Goal: Task Accomplishment & Management: Manage account settings

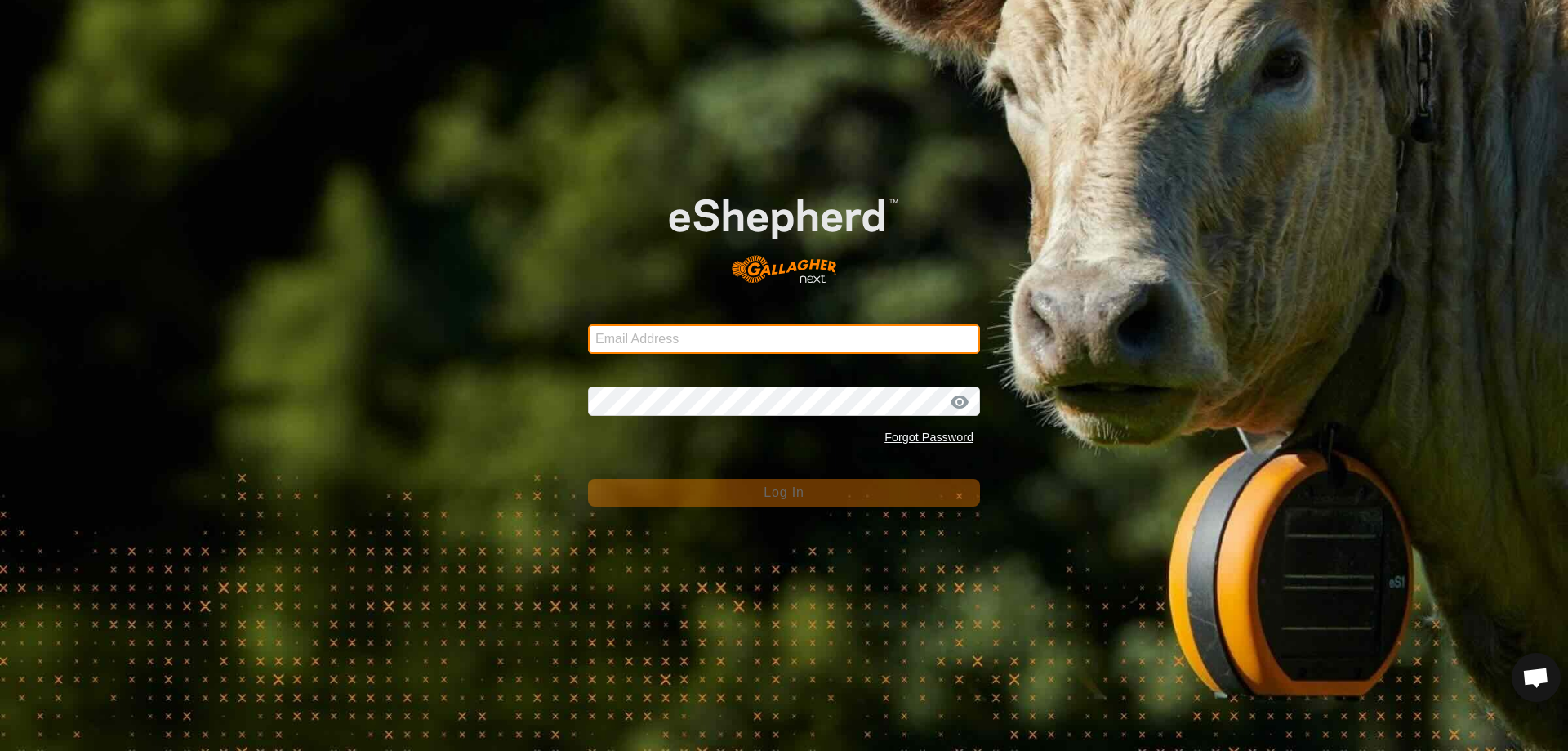
type input "kohunuitrusts@gmail.com"
click at [789, 337] on input "kohunuitrusts@gmail.com" at bounding box center [783, 338] width 392 height 29
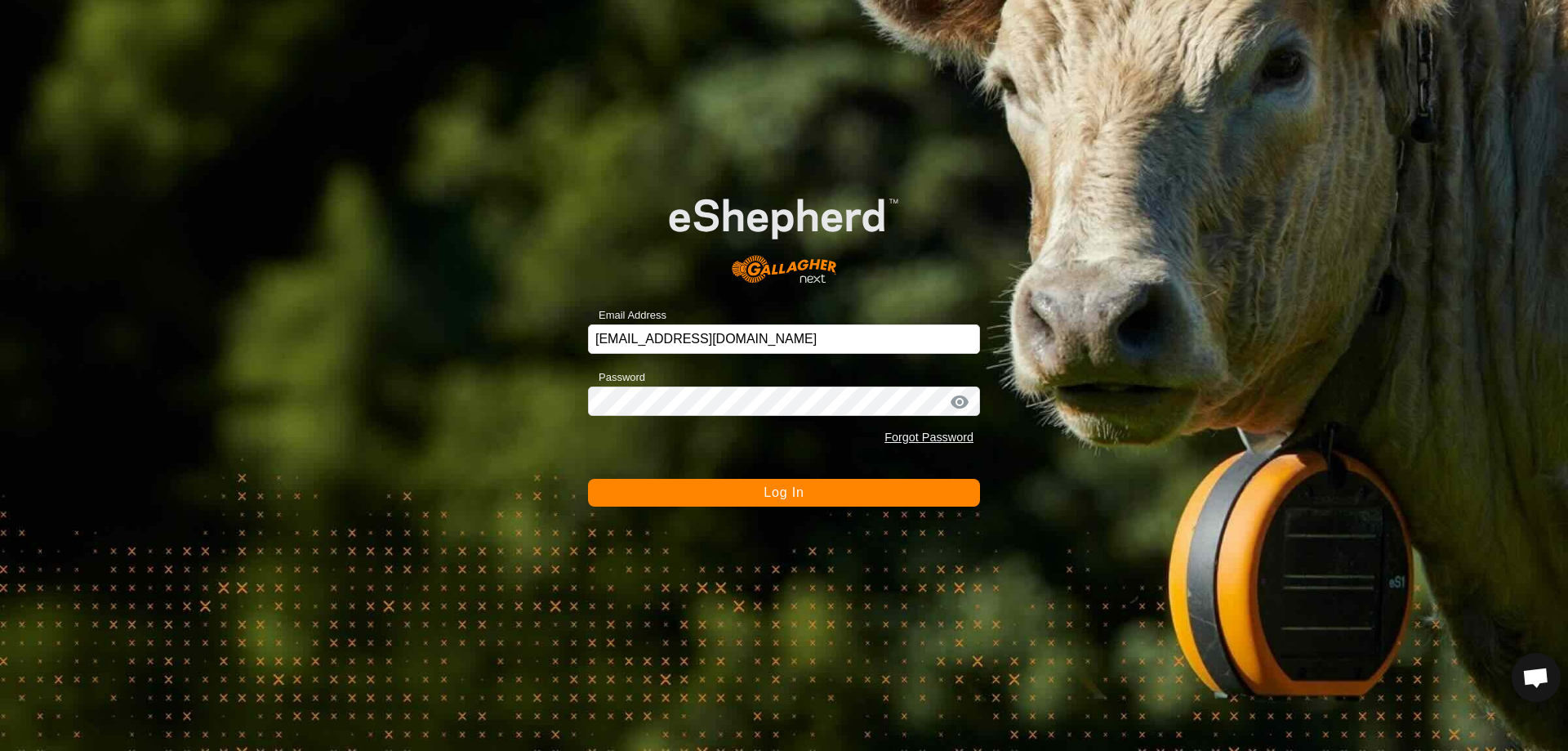
click at [840, 492] on button "Log In" at bounding box center [783, 492] width 392 height 28
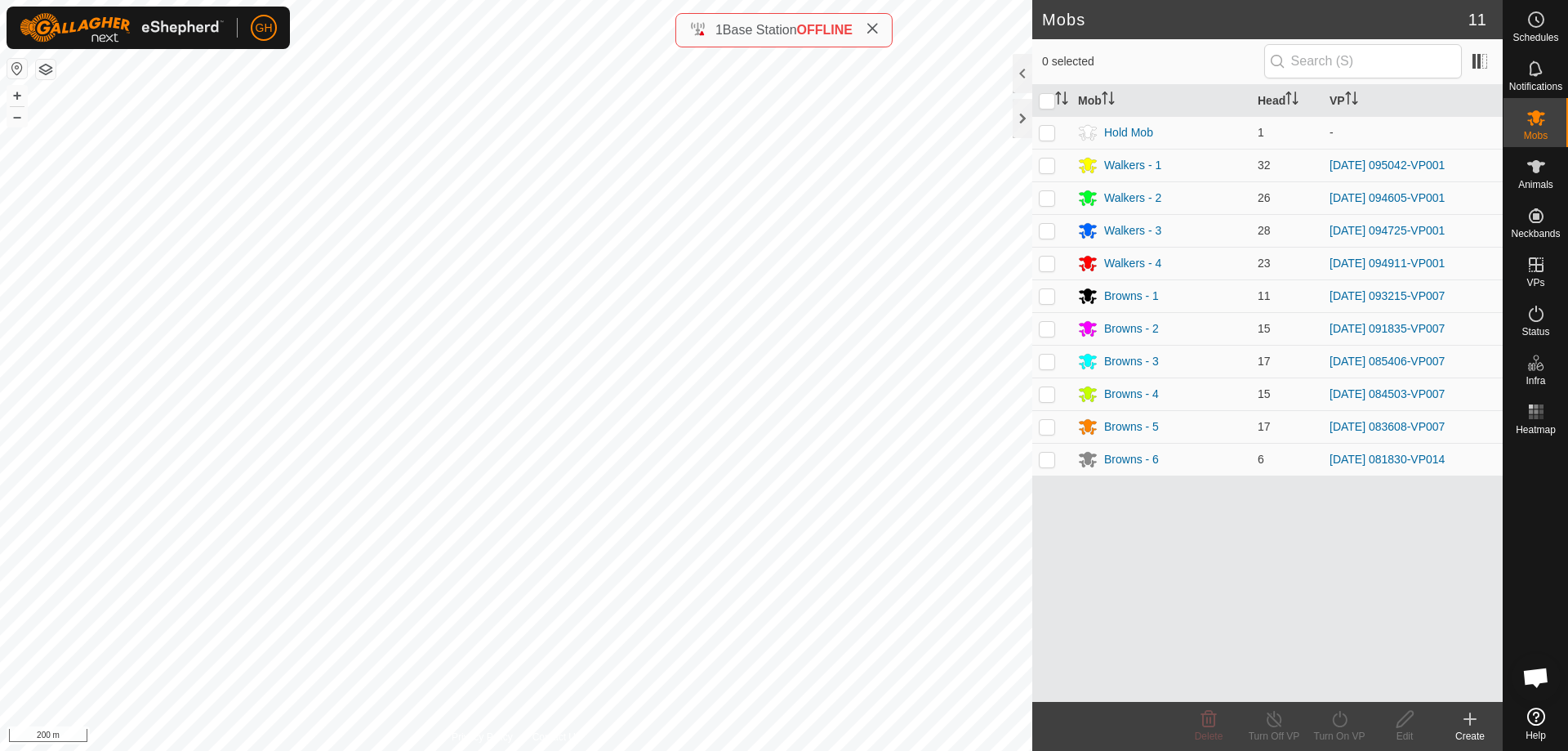
click at [822, 28] on span "OFFLINE" at bounding box center [824, 29] width 55 height 14
click at [1541, 28] on icon at bounding box center [1535, 19] width 19 height 19
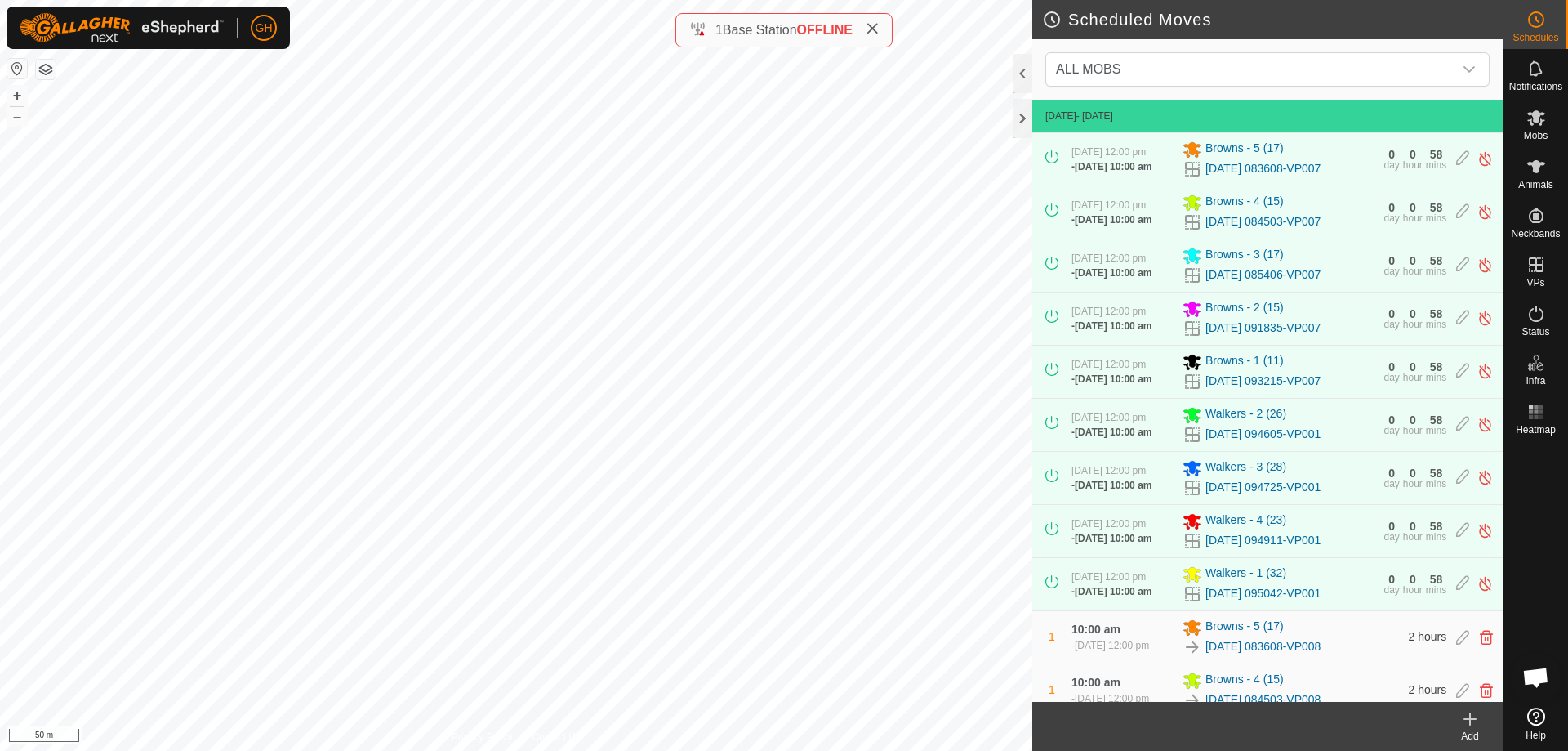
click at [1320, 337] on link "[DATE] 091835-VP007" at bounding box center [1262, 327] width 115 height 18
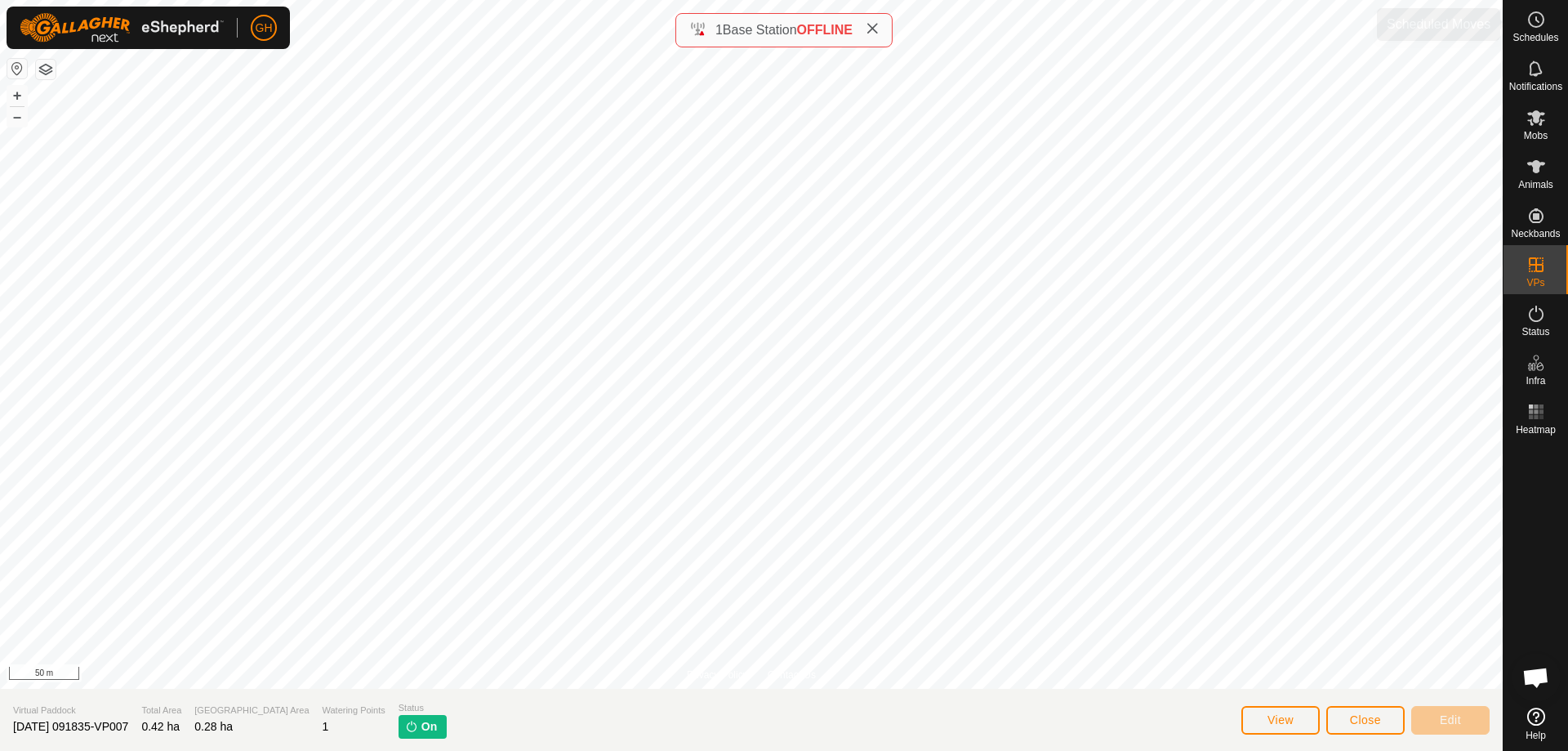
click at [1539, 21] on icon at bounding box center [1535, 19] width 19 height 19
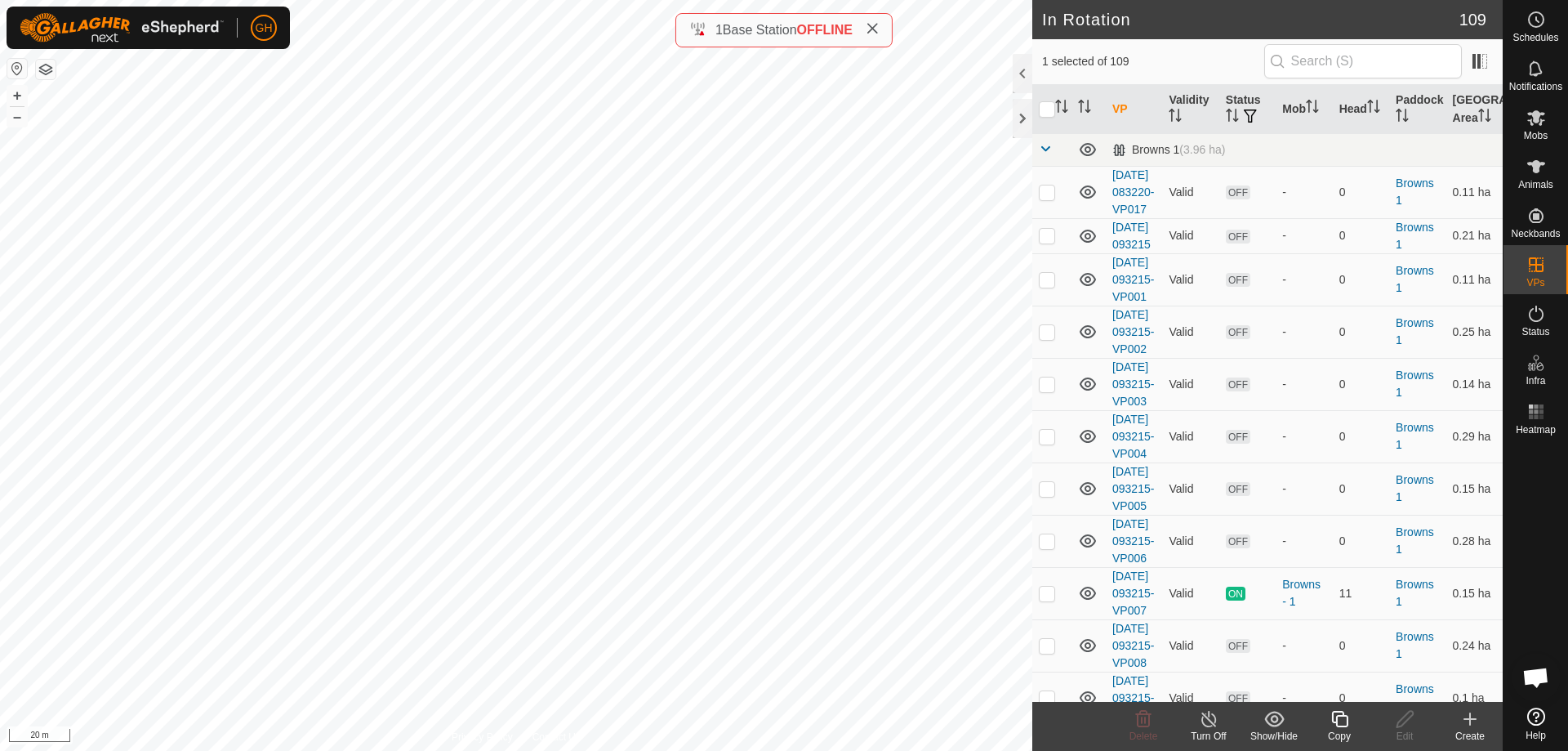
click at [1338, 726] on icon at bounding box center [1339, 719] width 17 height 17
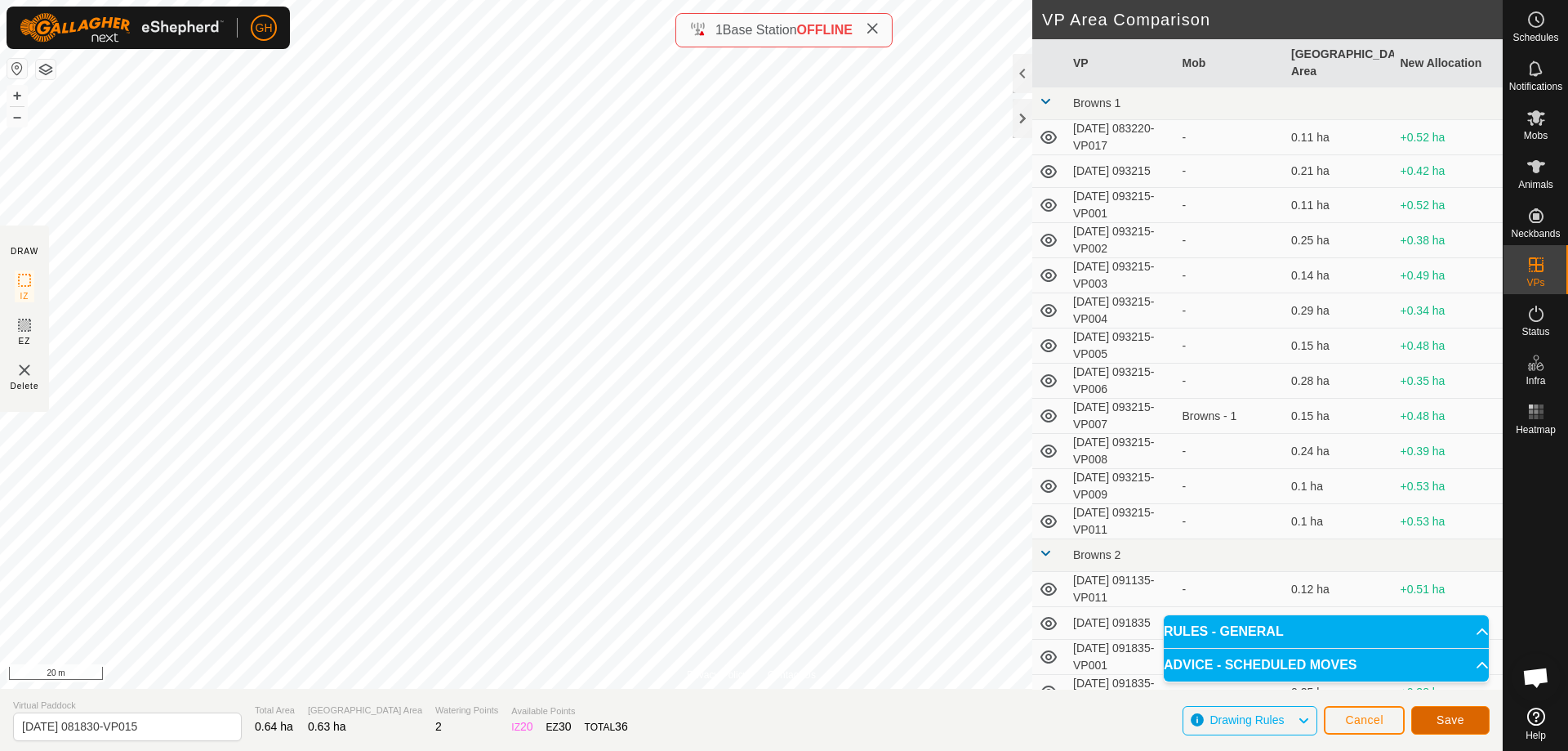
click at [1461, 719] on span "Save" at bounding box center [1449, 720] width 28 height 13
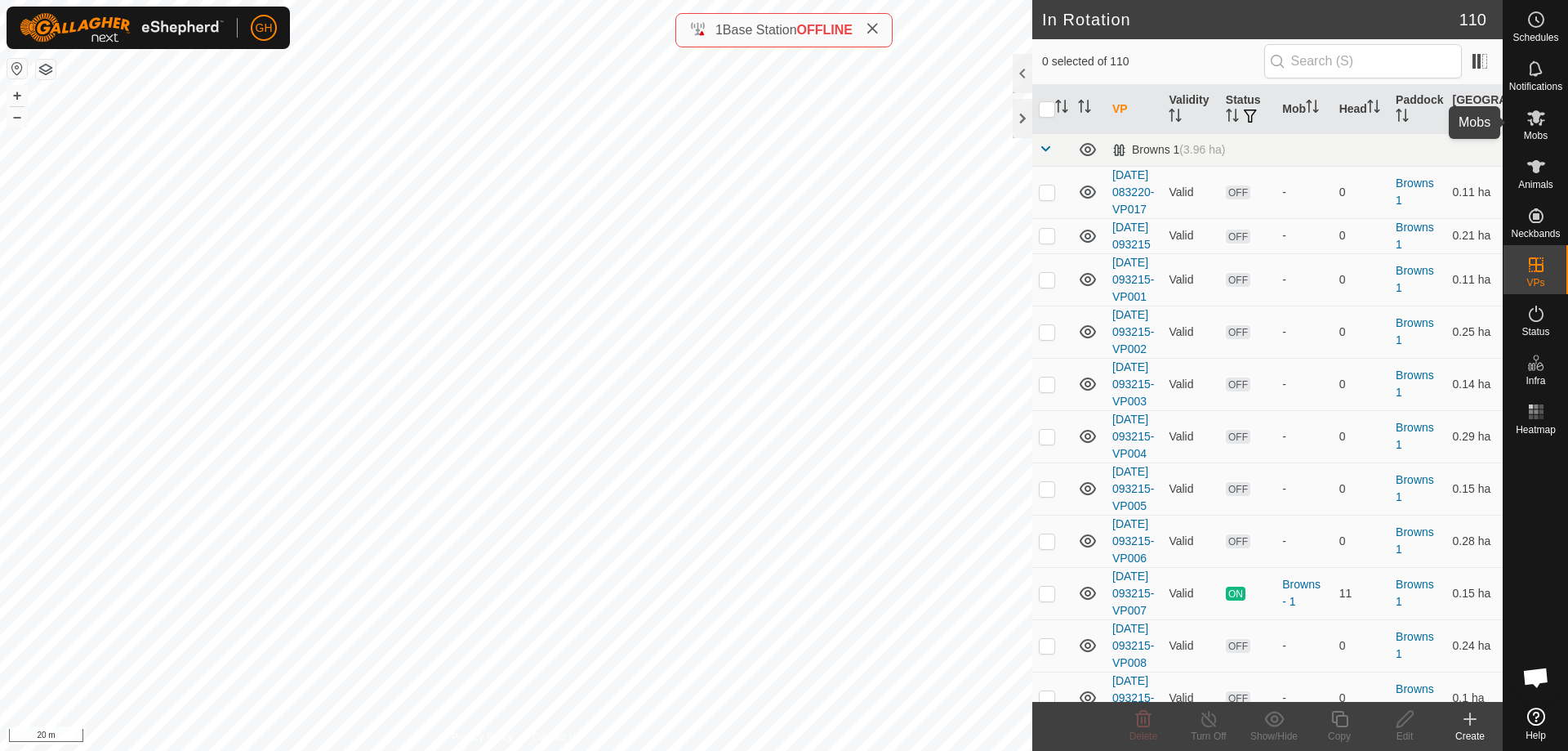
click at [1537, 128] on es-mob-svg-icon at bounding box center [1535, 117] width 29 height 26
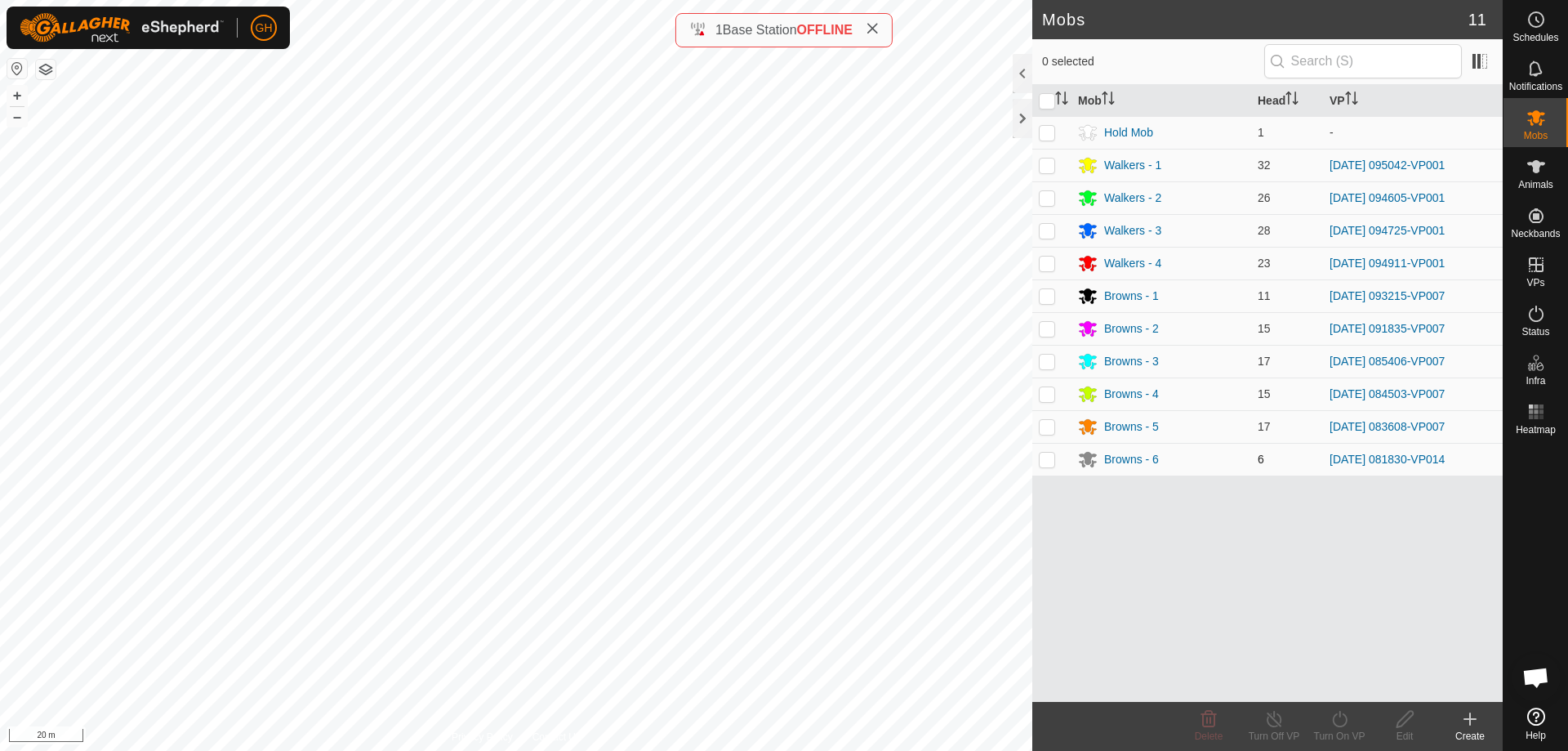
click at [1045, 459] on p-checkbox at bounding box center [1047, 459] width 17 height 13
checkbox input "true"
click at [1350, 724] on turn-on-svg-icon at bounding box center [1339, 718] width 65 height 19
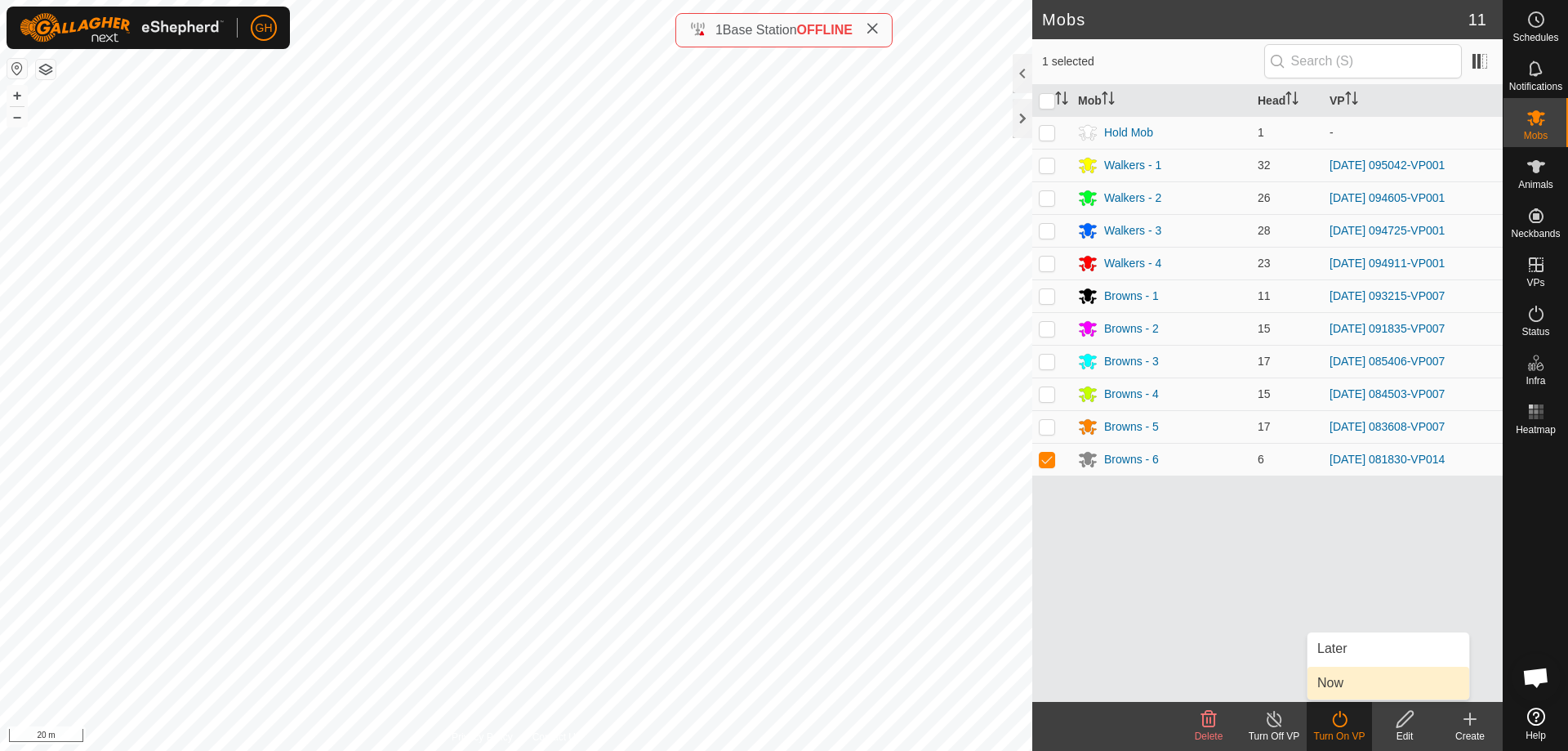
click at [1340, 680] on link "Now" at bounding box center [1388, 682] width 162 height 33
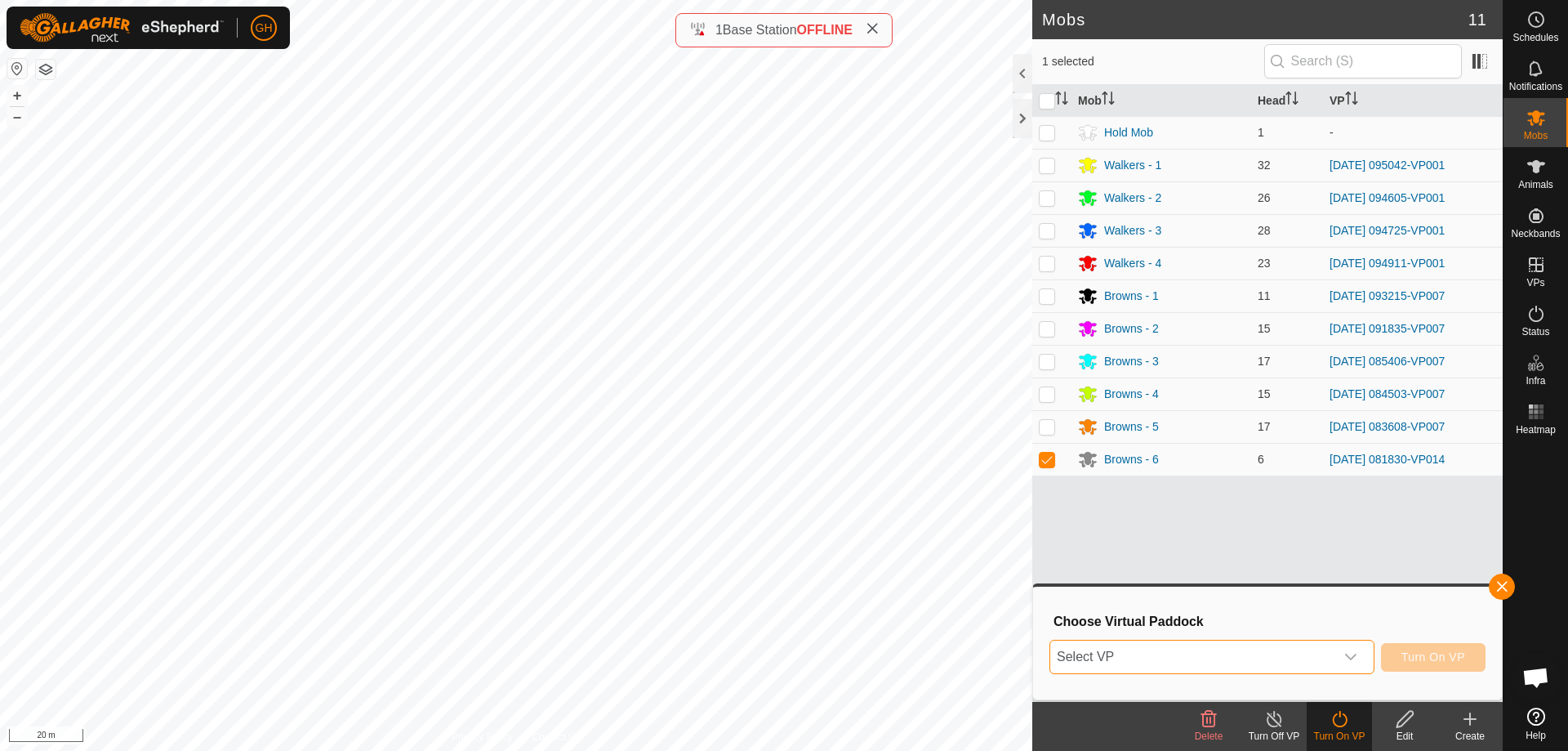
click at [1326, 654] on span "Select VP" at bounding box center [1192, 657] width 284 height 33
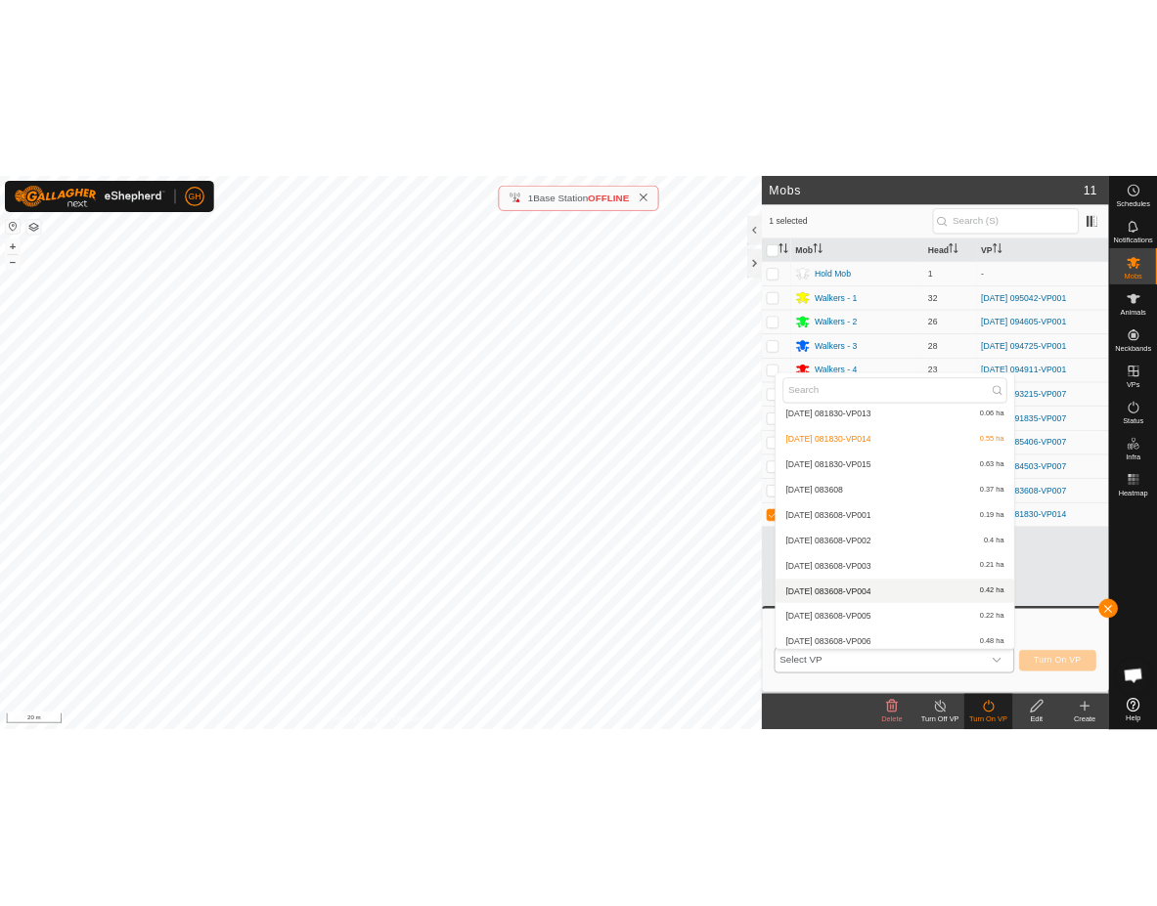
scroll to position [3018, 0]
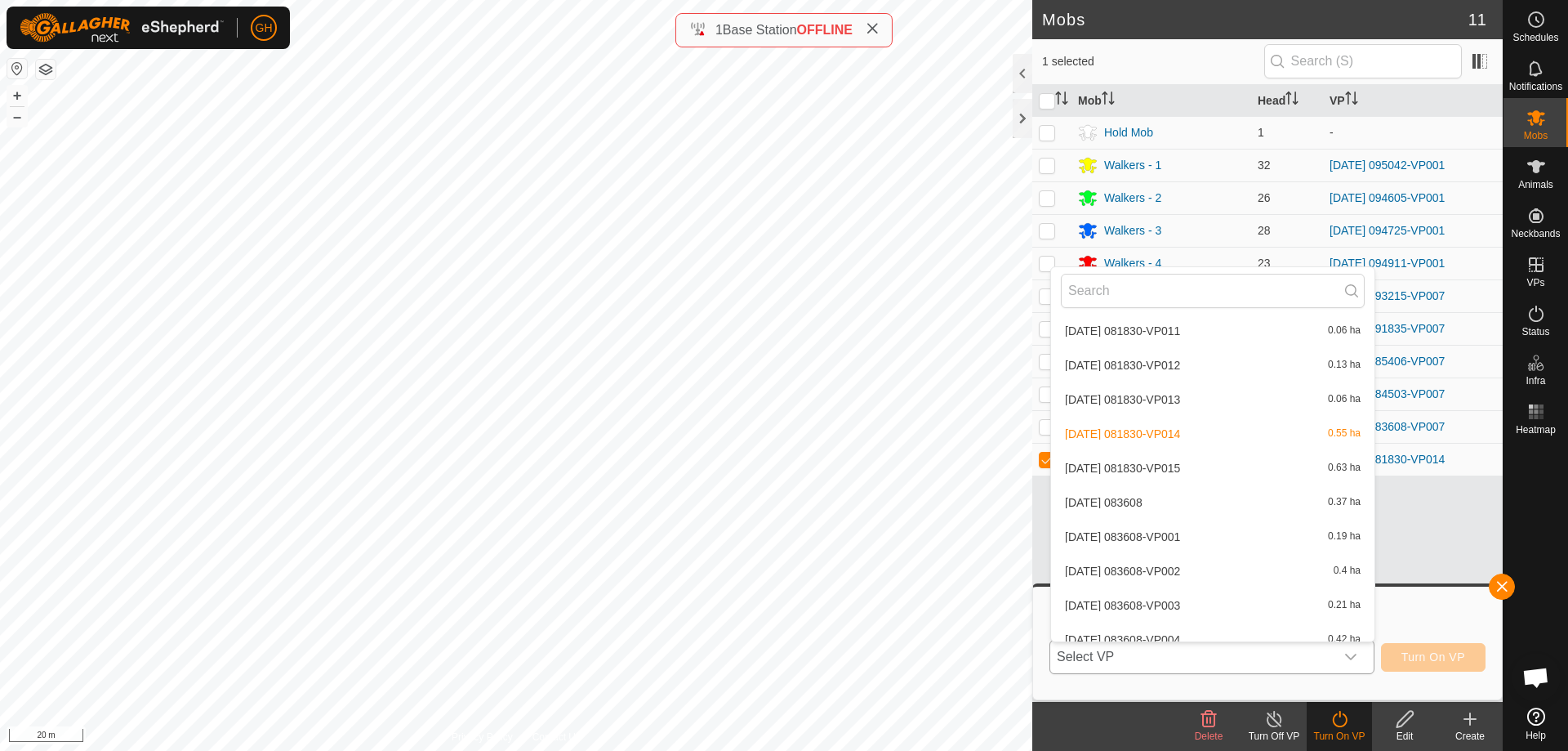
click at [1190, 464] on li "[DATE] 081830-VP015 0.63 ha" at bounding box center [1212, 468] width 323 height 33
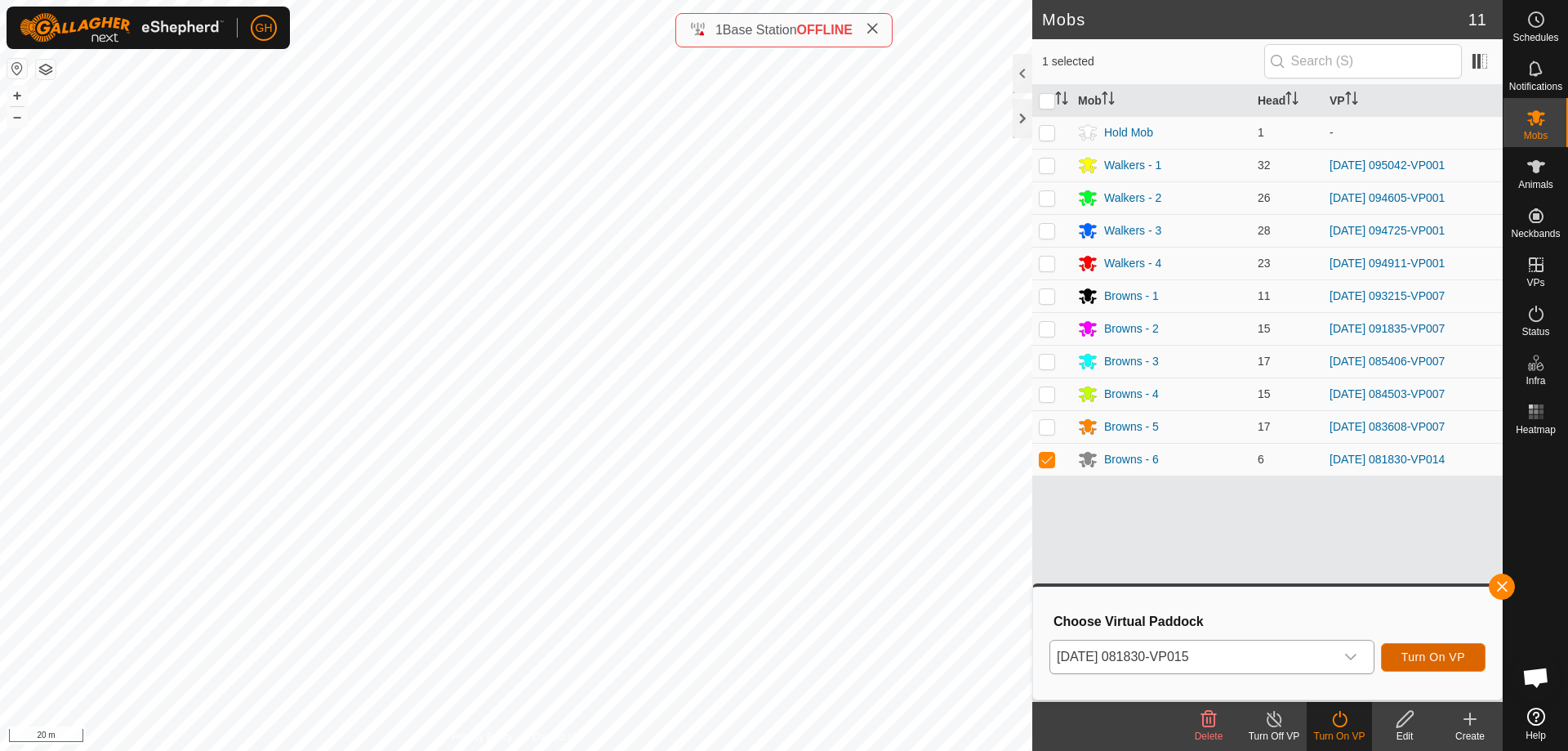
click at [1423, 657] on span "Turn On VP" at bounding box center [1433, 657] width 63 height 13
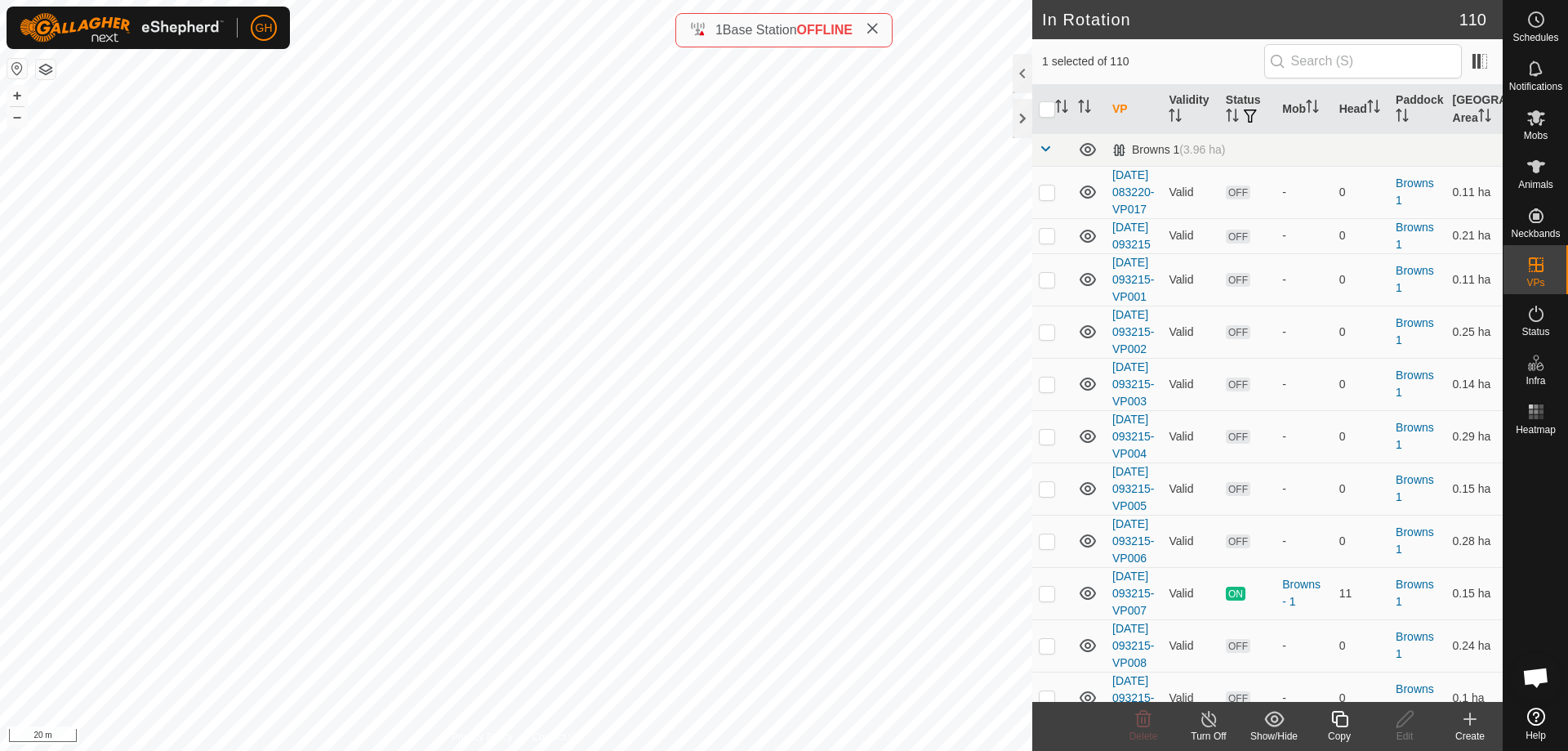
click at [1333, 720] on icon at bounding box center [1339, 719] width 17 height 17
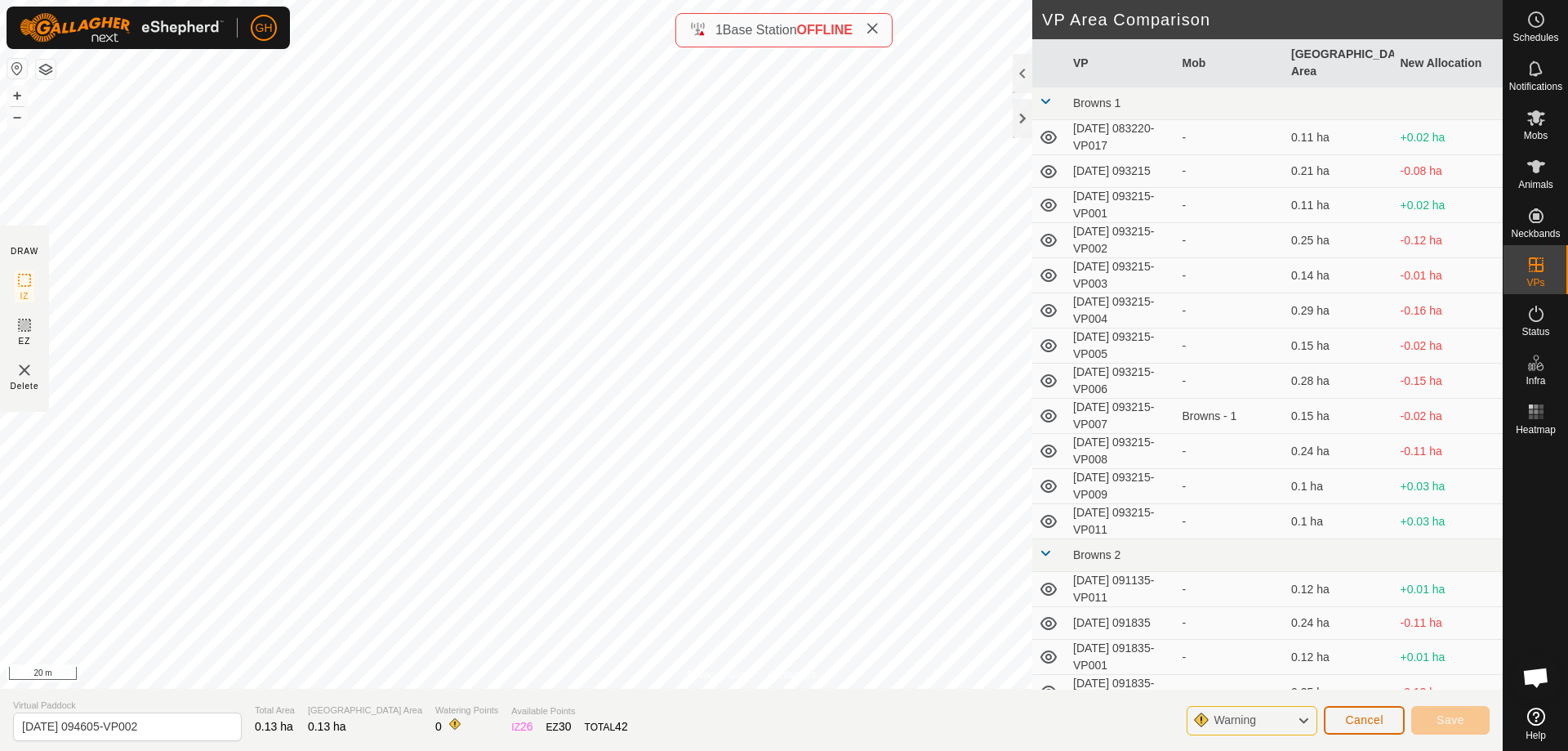
click at [1360, 719] on span "Cancel" at bounding box center [1364, 720] width 38 height 13
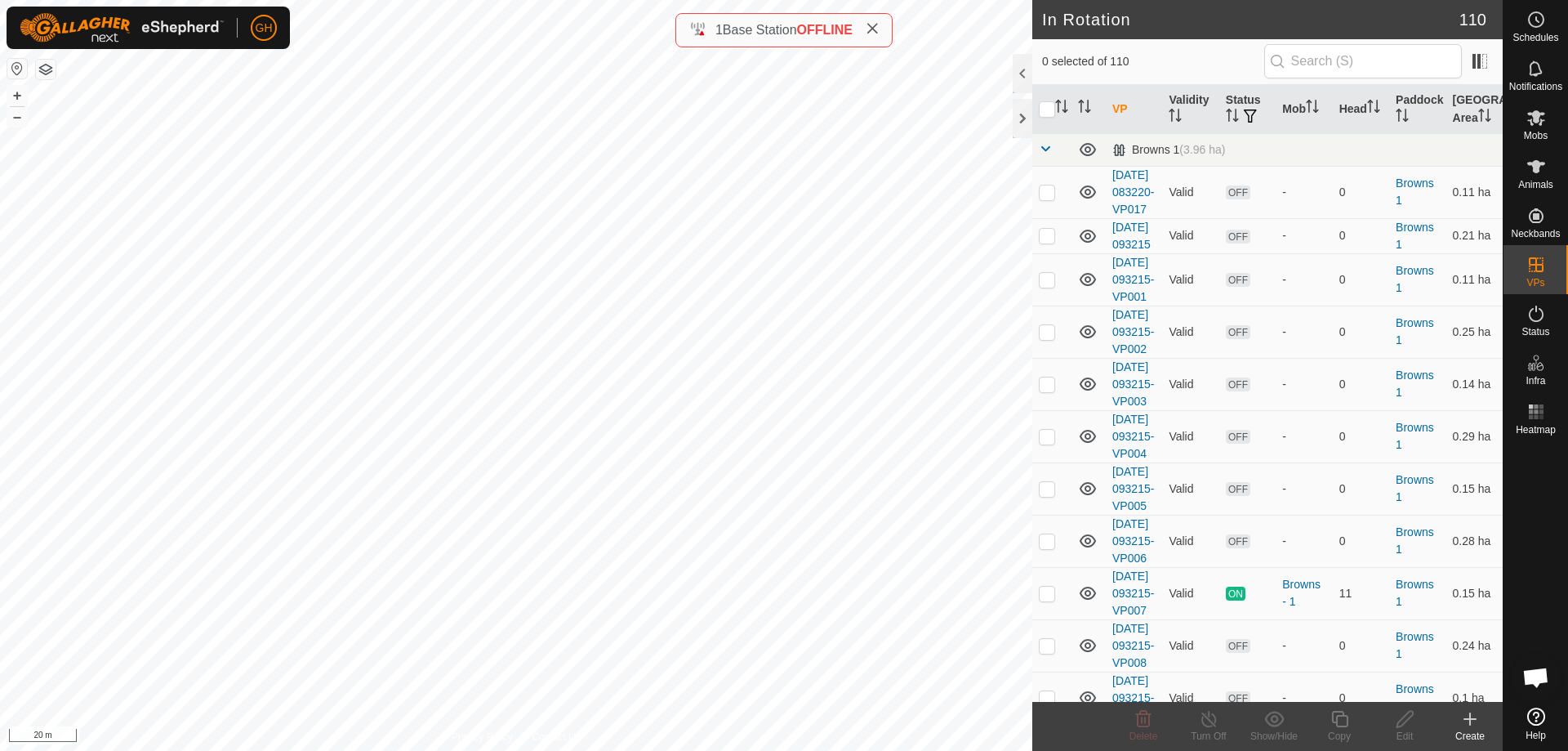
click at [1477, 718] on icon at bounding box center [1469, 718] width 19 height 19
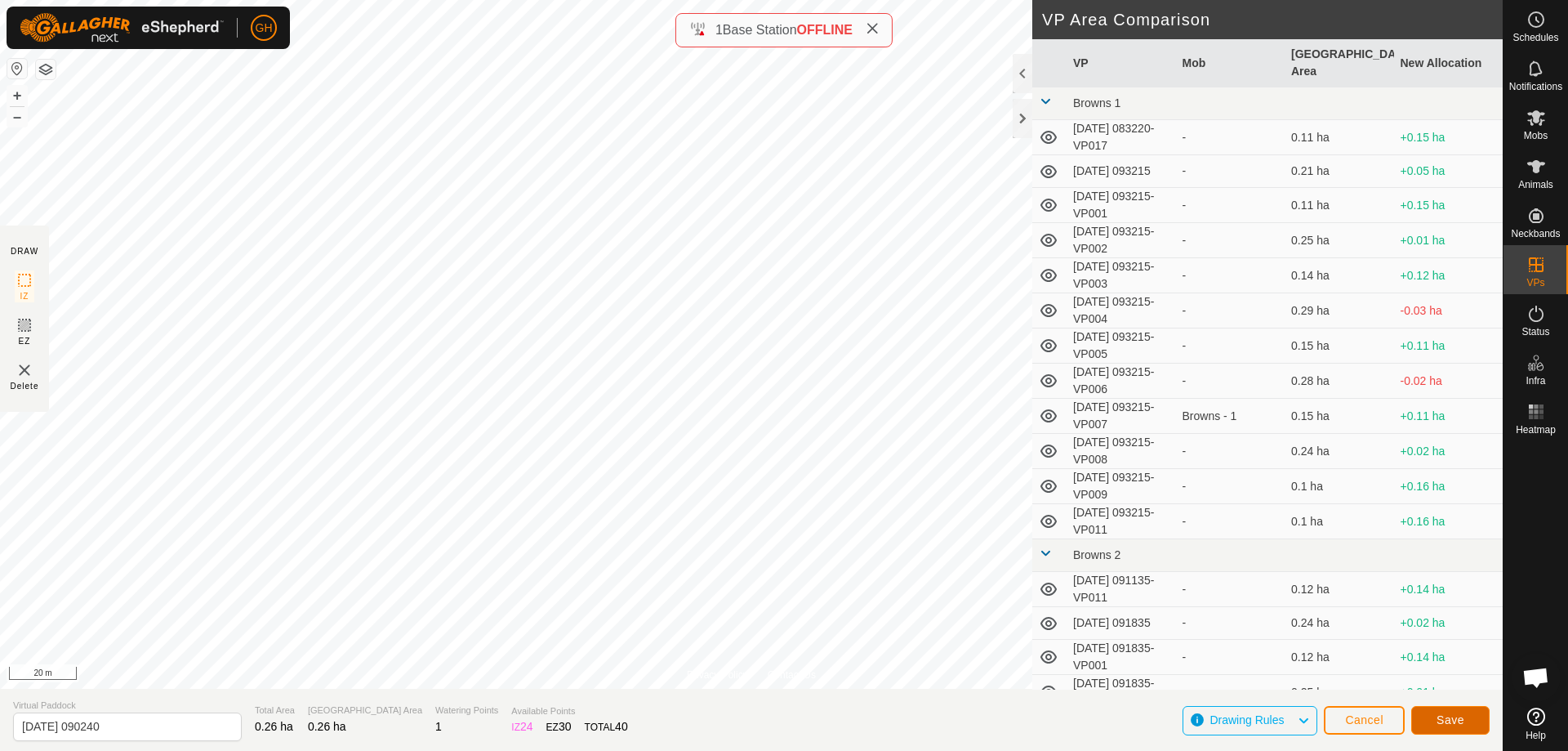
click at [1473, 716] on button "Save" at bounding box center [1450, 720] width 78 height 28
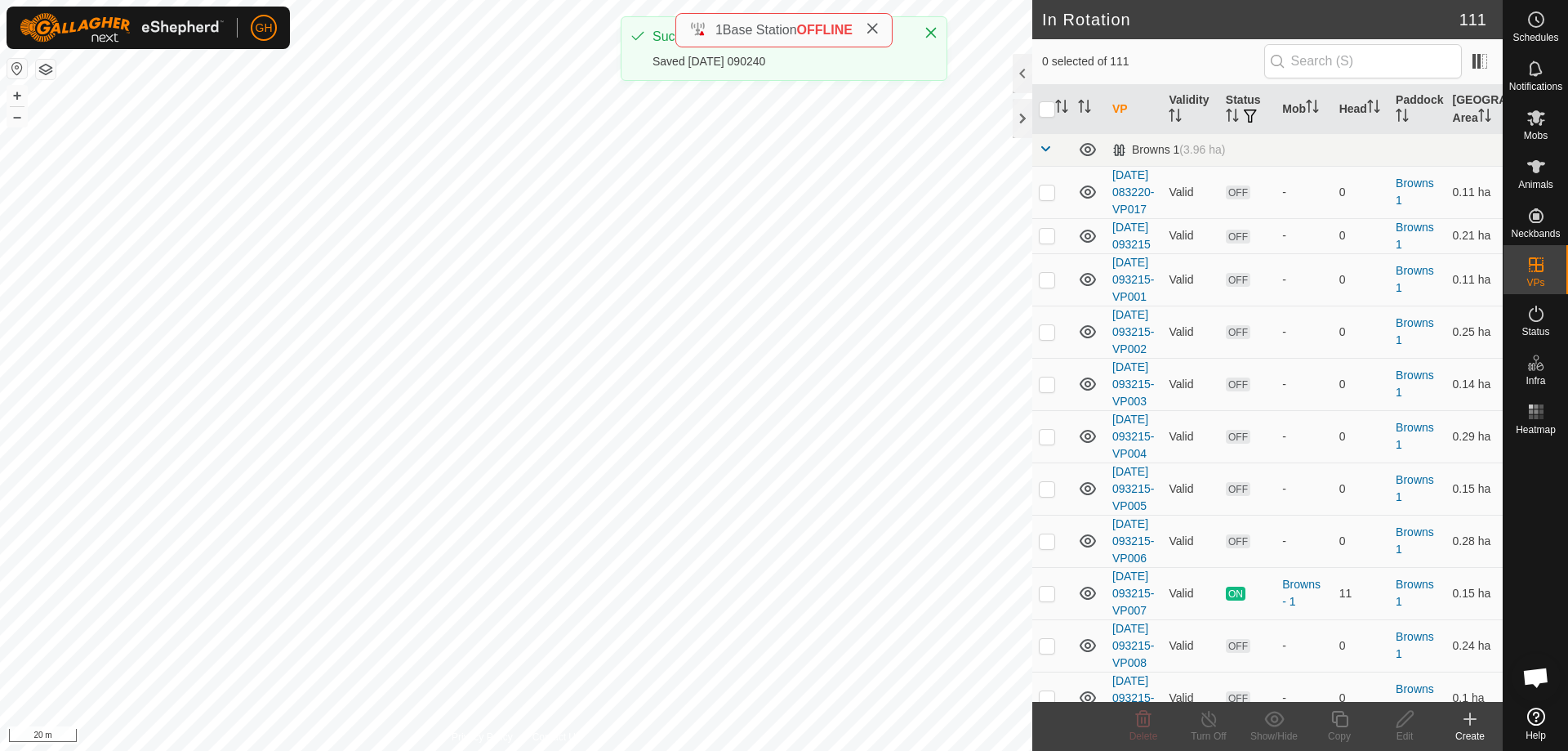
checkbox input "true"
click at [1348, 715] on icon at bounding box center [1339, 718] width 20 height 19
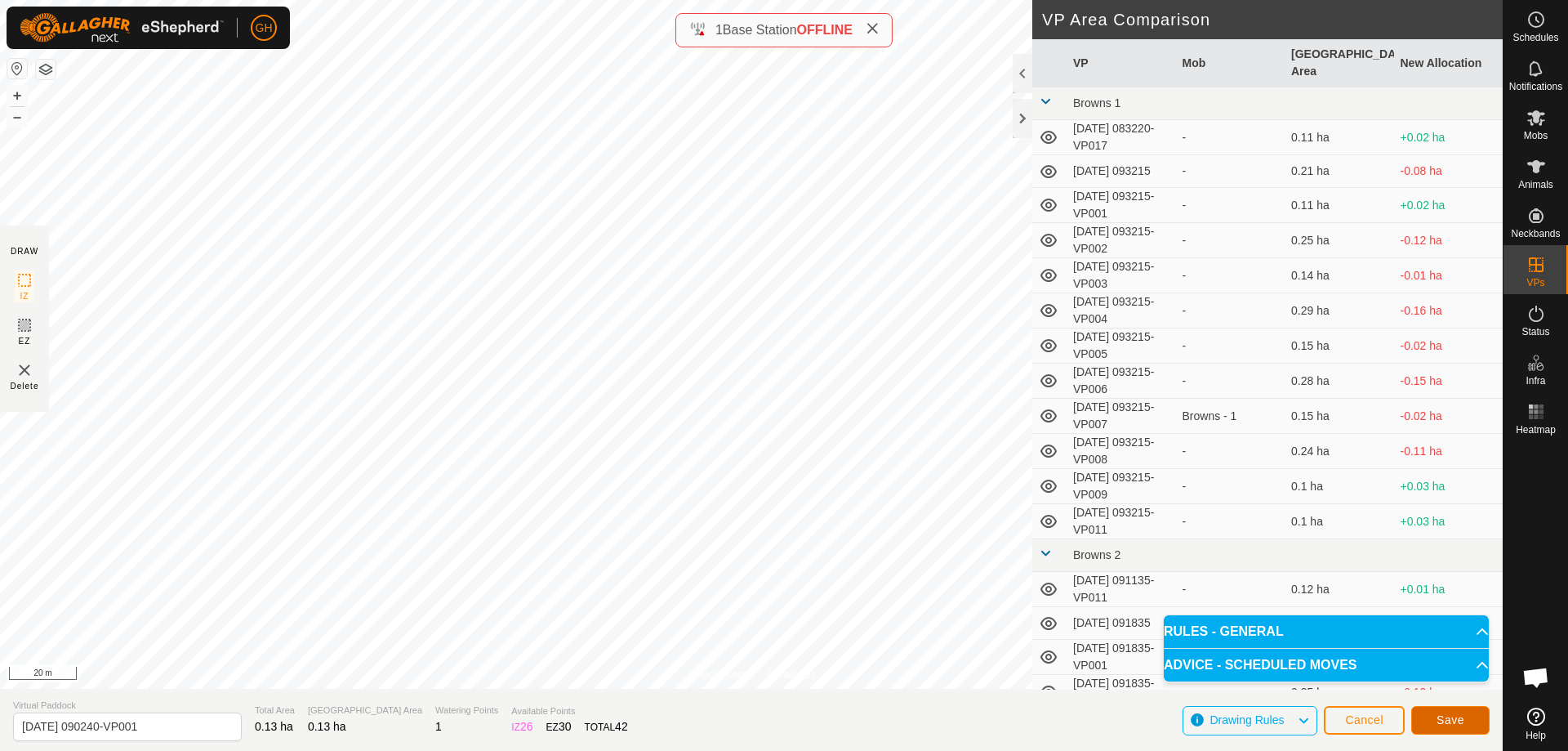
click at [1434, 711] on button "Save" at bounding box center [1450, 720] width 78 height 28
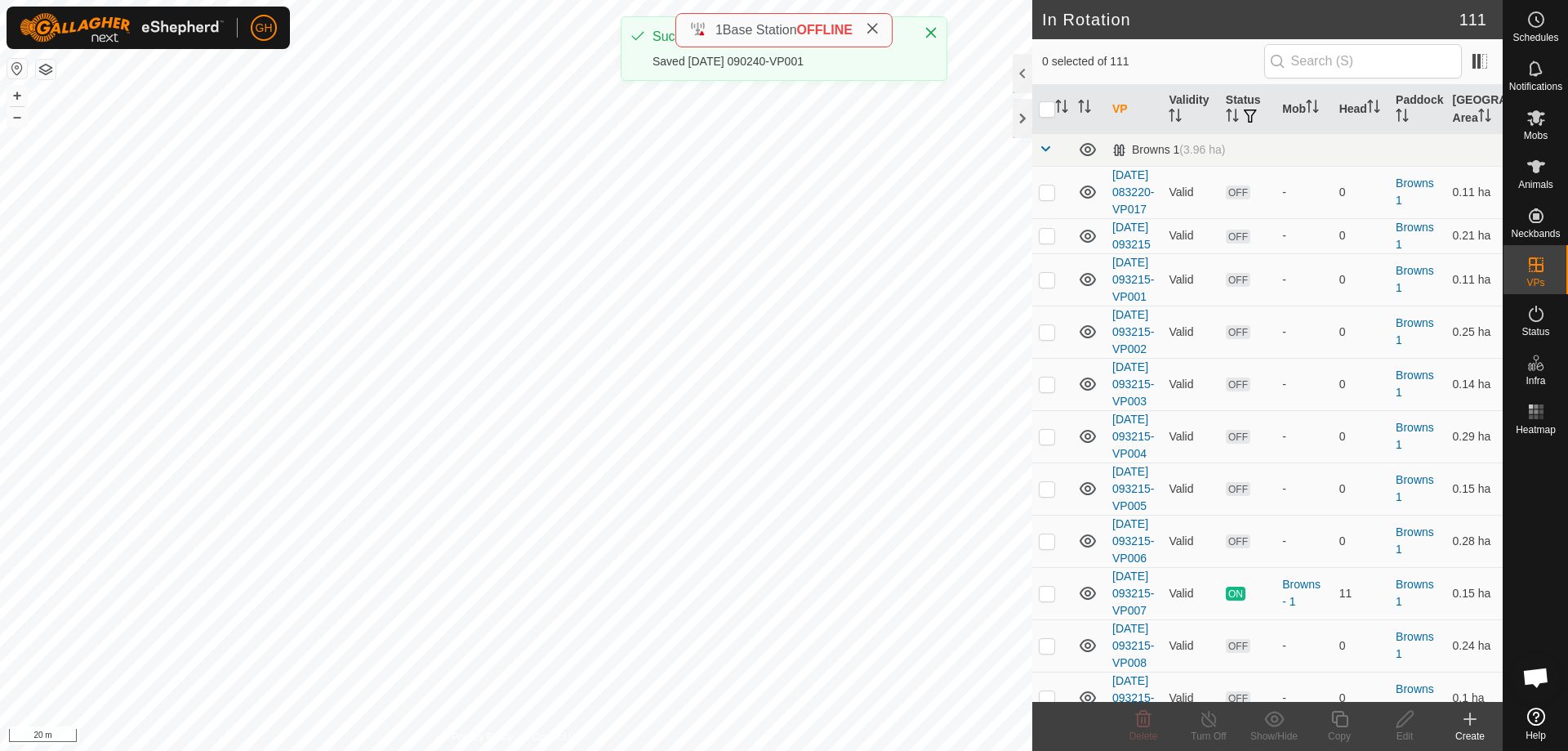
checkbox input "true"
click at [1341, 716] on icon at bounding box center [1339, 719] width 17 height 17
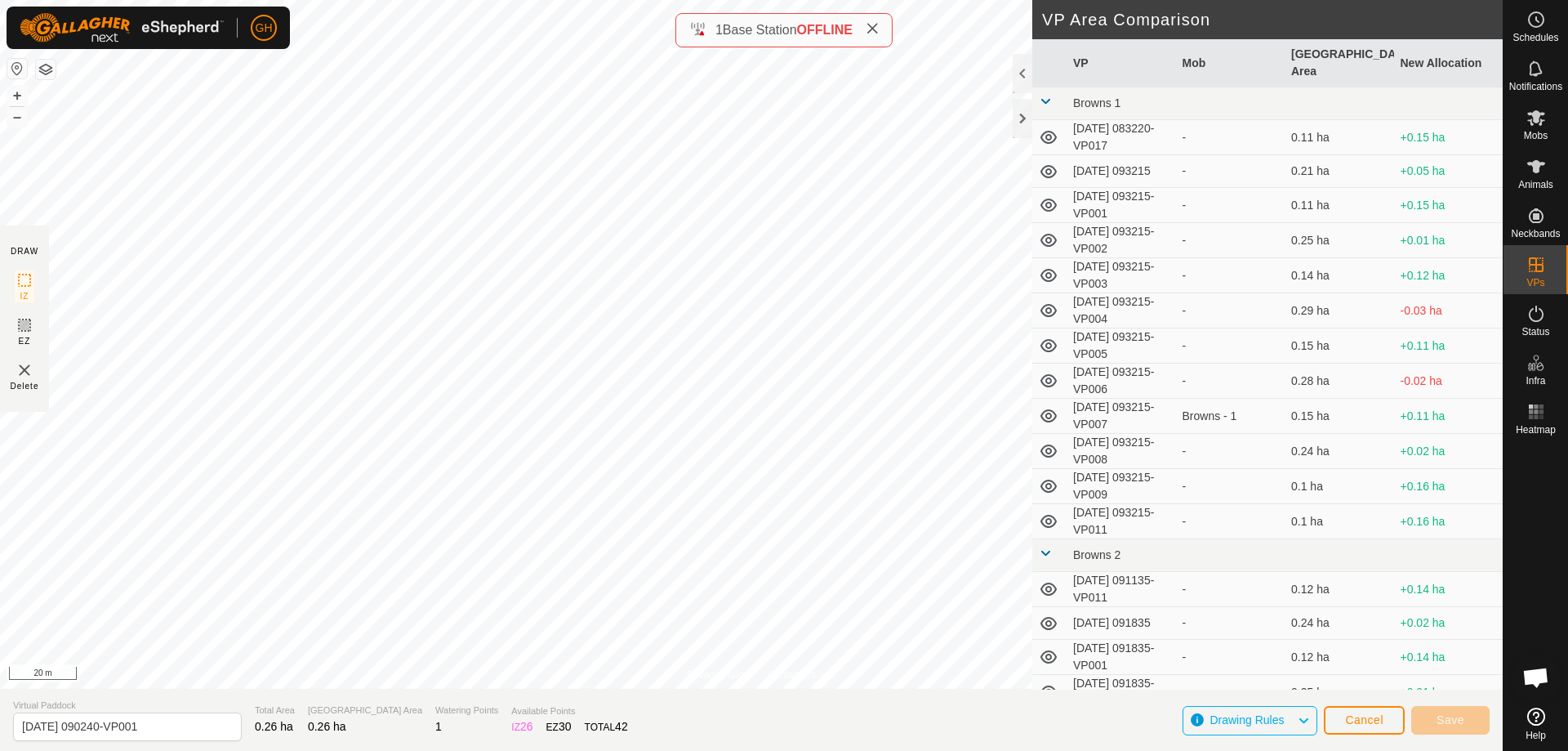
type input "[DATE] 090240-VP002"
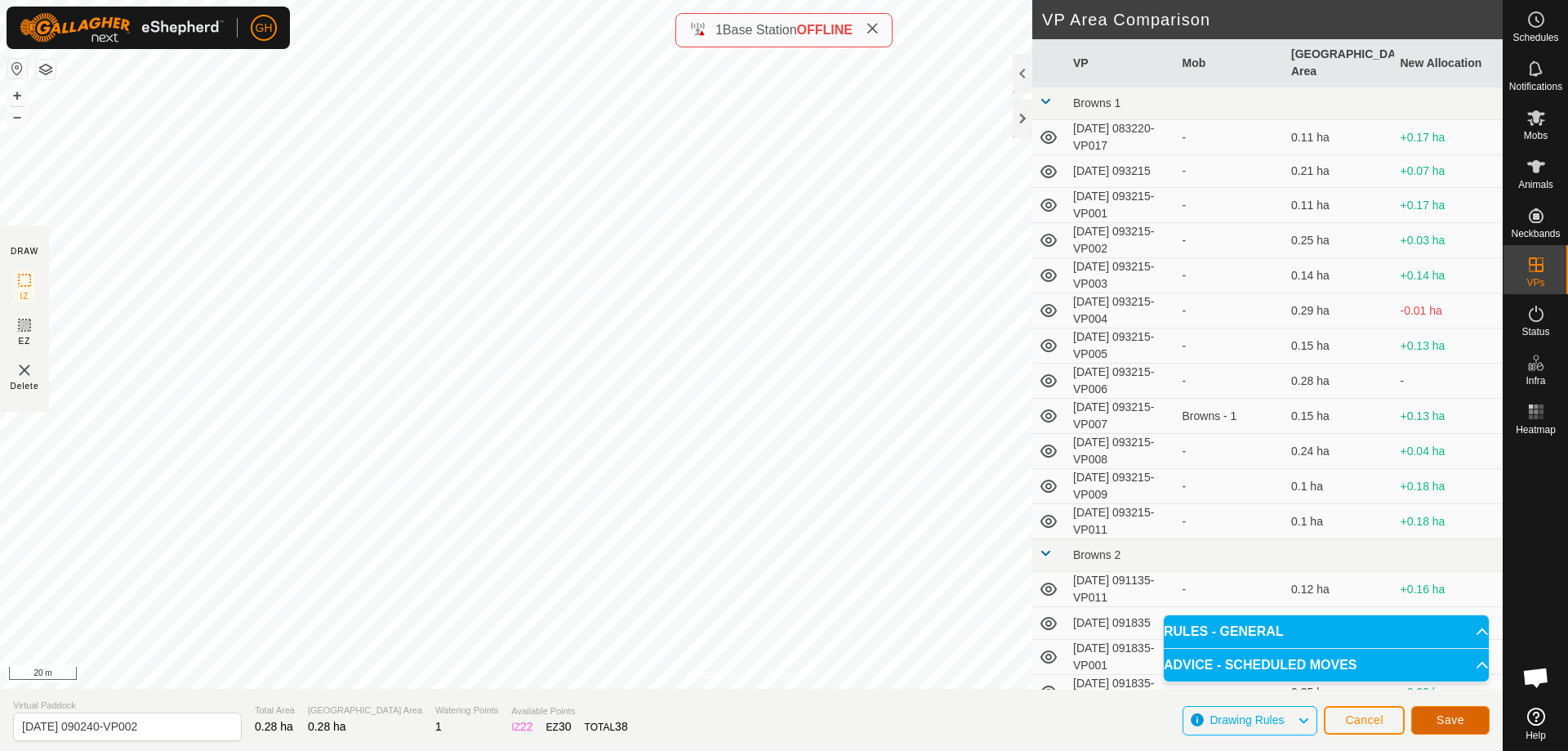
click at [1469, 721] on button "Save" at bounding box center [1450, 720] width 78 height 28
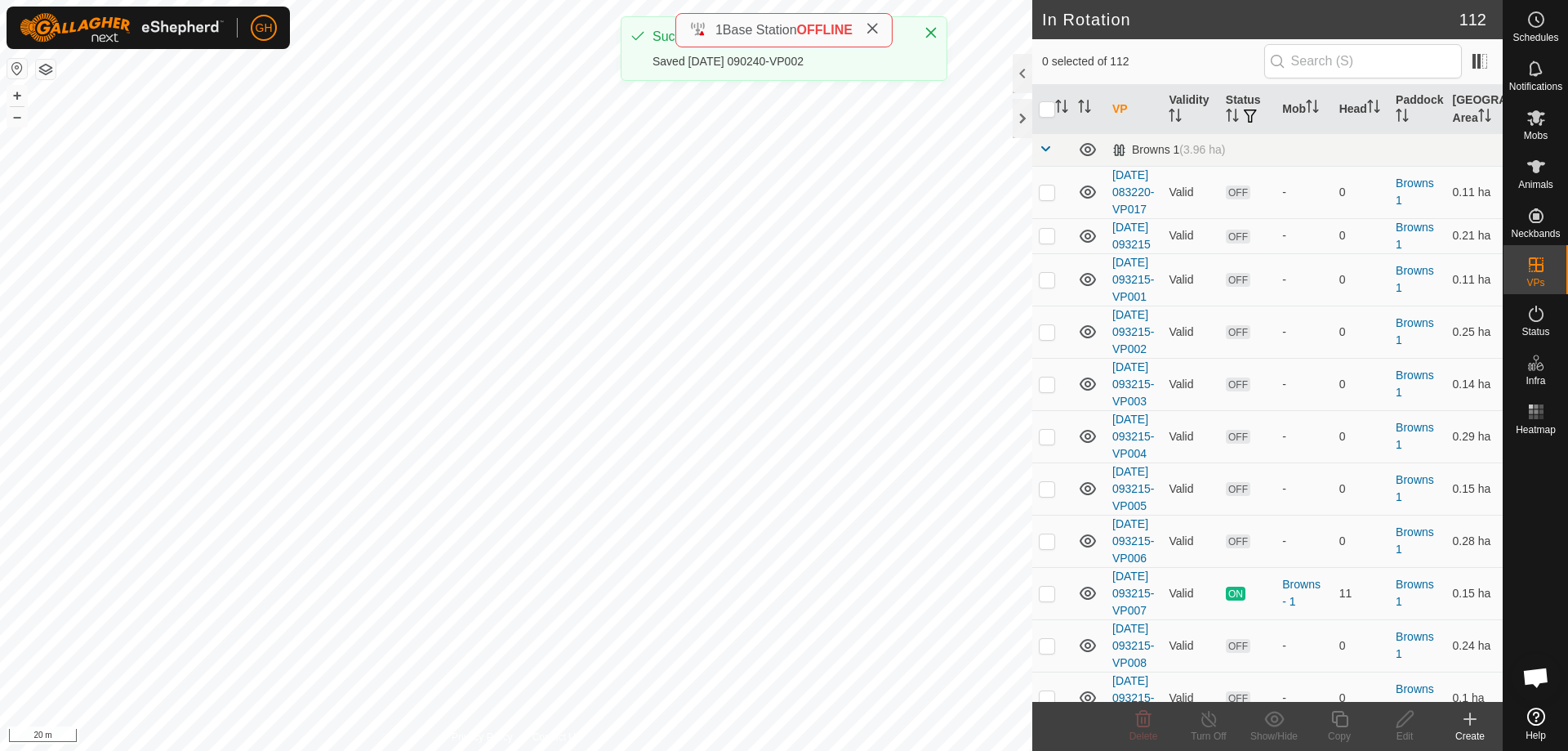
checkbox input "true"
click at [1335, 715] on icon at bounding box center [1339, 718] width 20 height 19
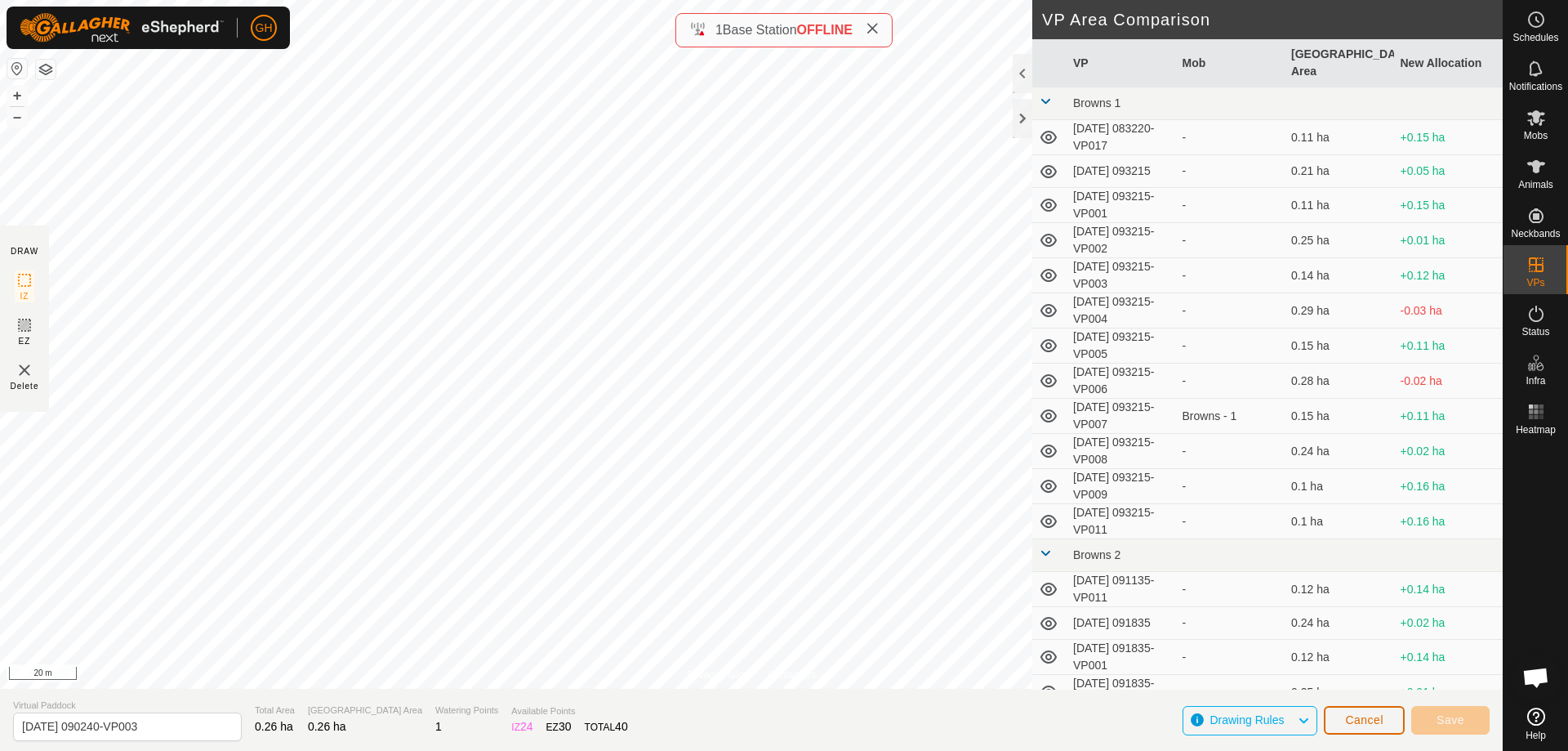
click at [1368, 712] on button "Cancel" at bounding box center [1363, 720] width 81 height 28
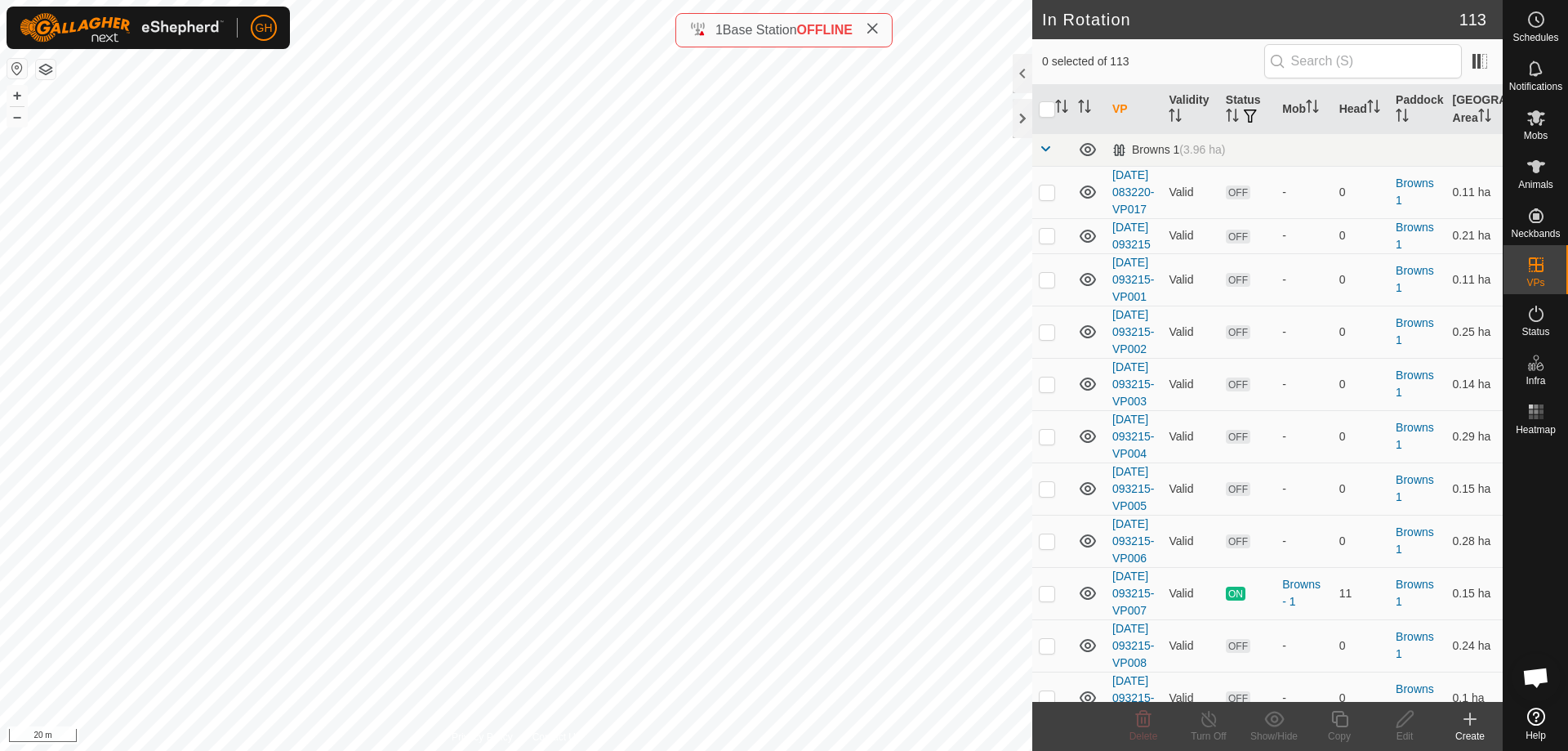
checkbox input "true"
click at [1343, 720] on icon at bounding box center [1339, 718] width 20 height 19
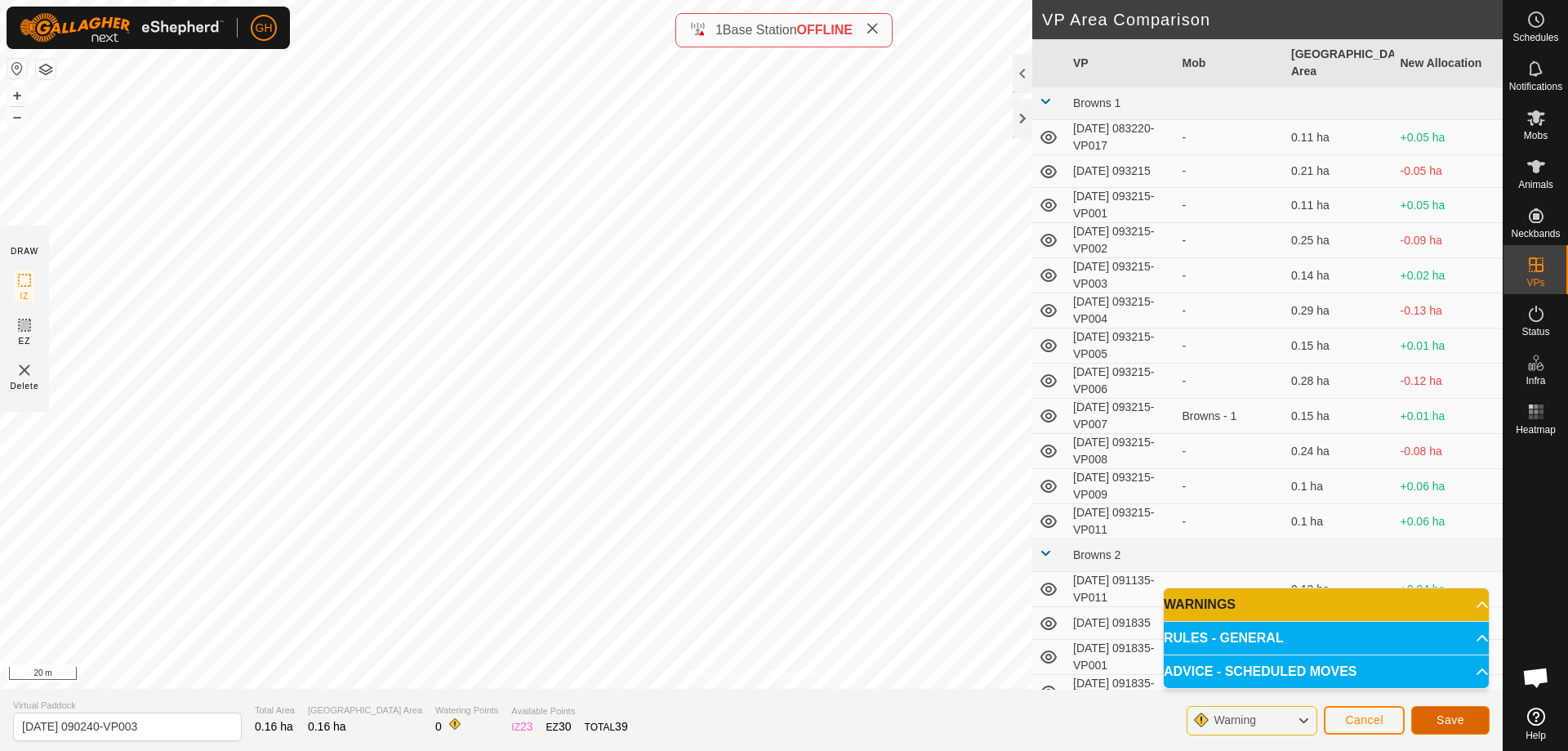
click at [1441, 714] on span "Save" at bounding box center [1449, 720] width 28 height 13
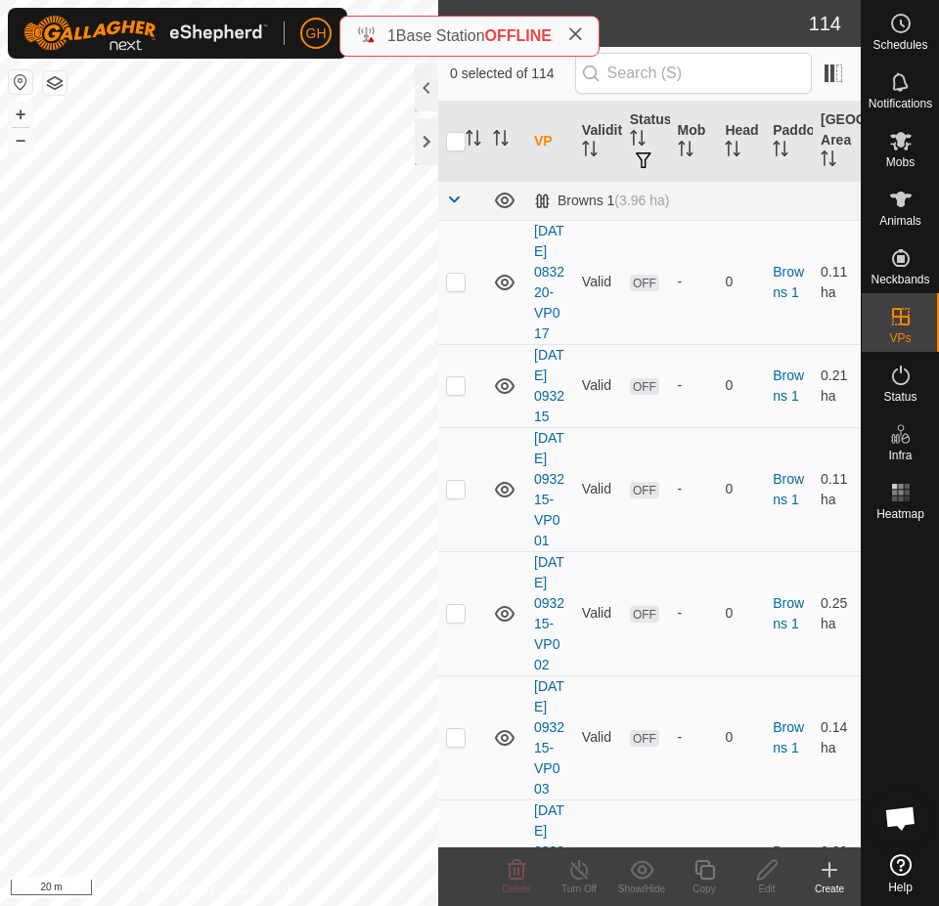
checkbox input "true"
click at [702, 880] on icon at bounding box center [704, 870] width 24 height 23
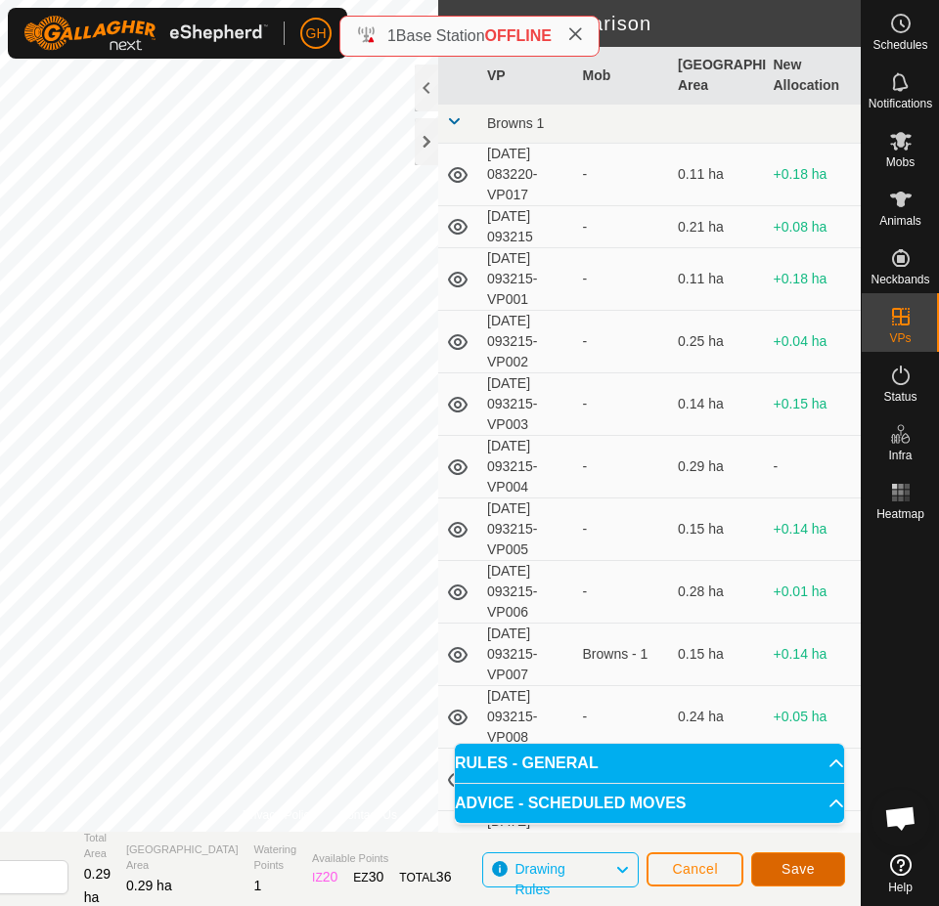
click at [774, 867] on button "Save" at bounding box center [798, 870] width 94 height 34
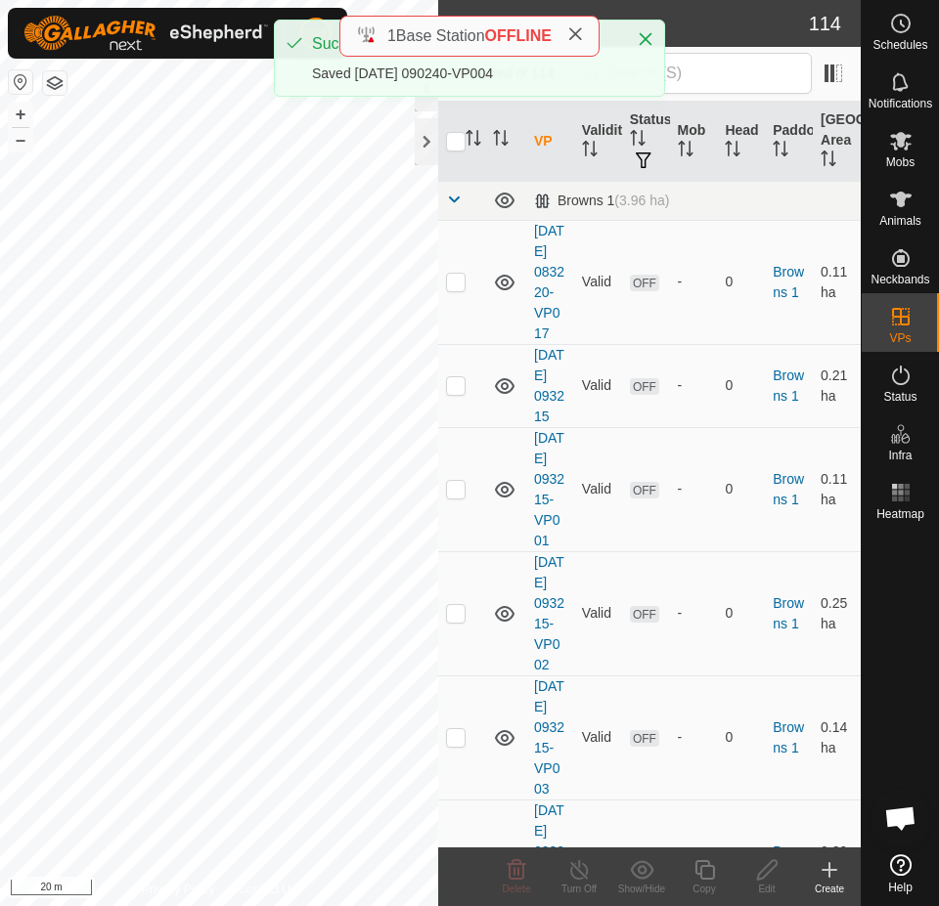
checkbox input "true"
click at [698, 867] on icon at bounding box center [704, 870] width 24 height 23
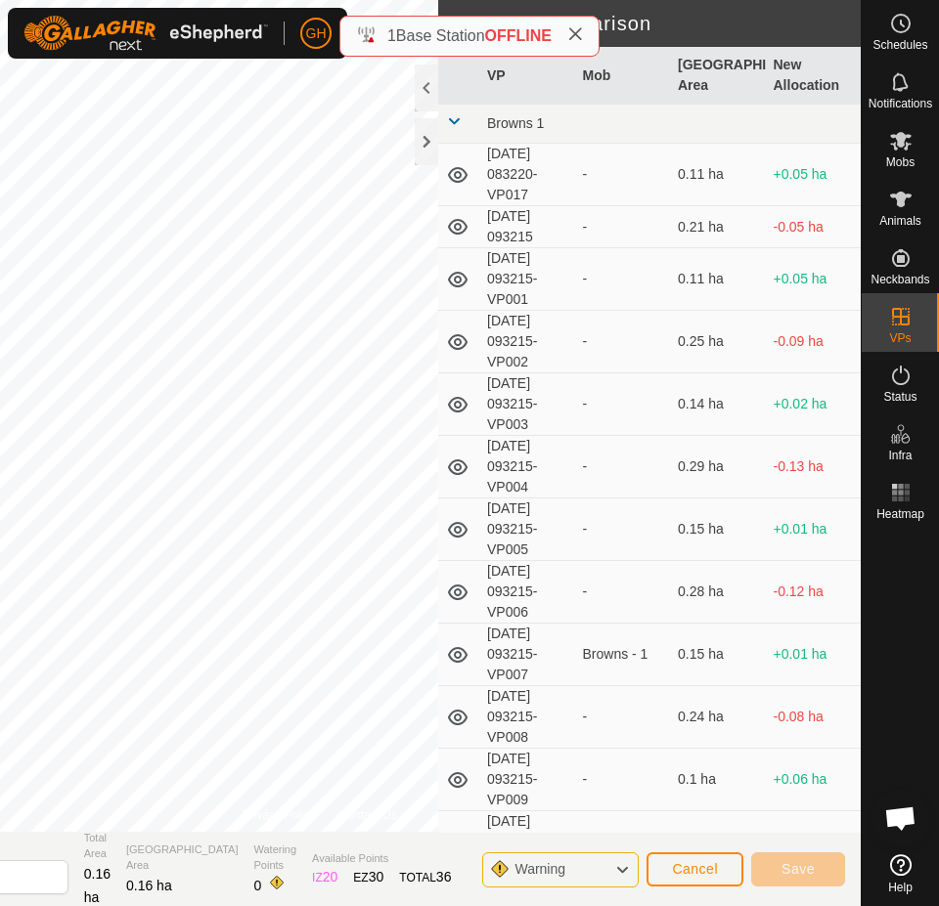
type input "[DATE] 090240-VP005"
click at [704, 865] on span "Cancel" at bounding box center [695, 870] width 46 height 16
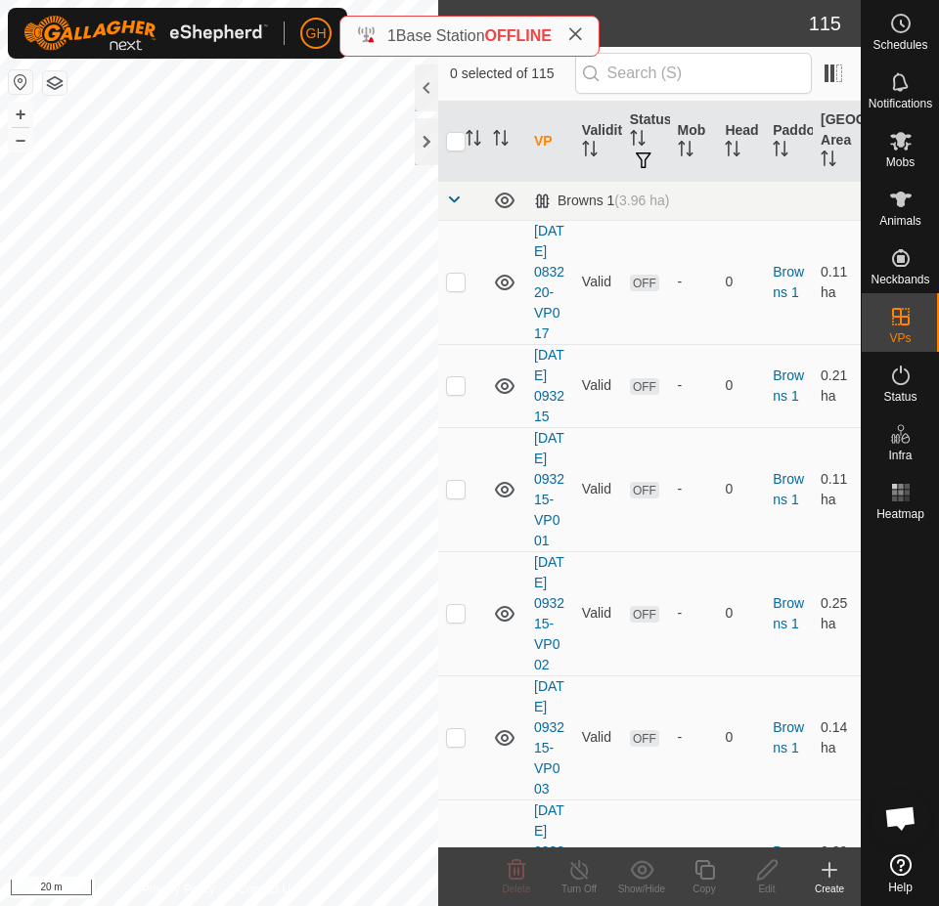
checkbox input "true"
click at [704, 867] on icon at bounding box center [704, 870] width 24 height 23
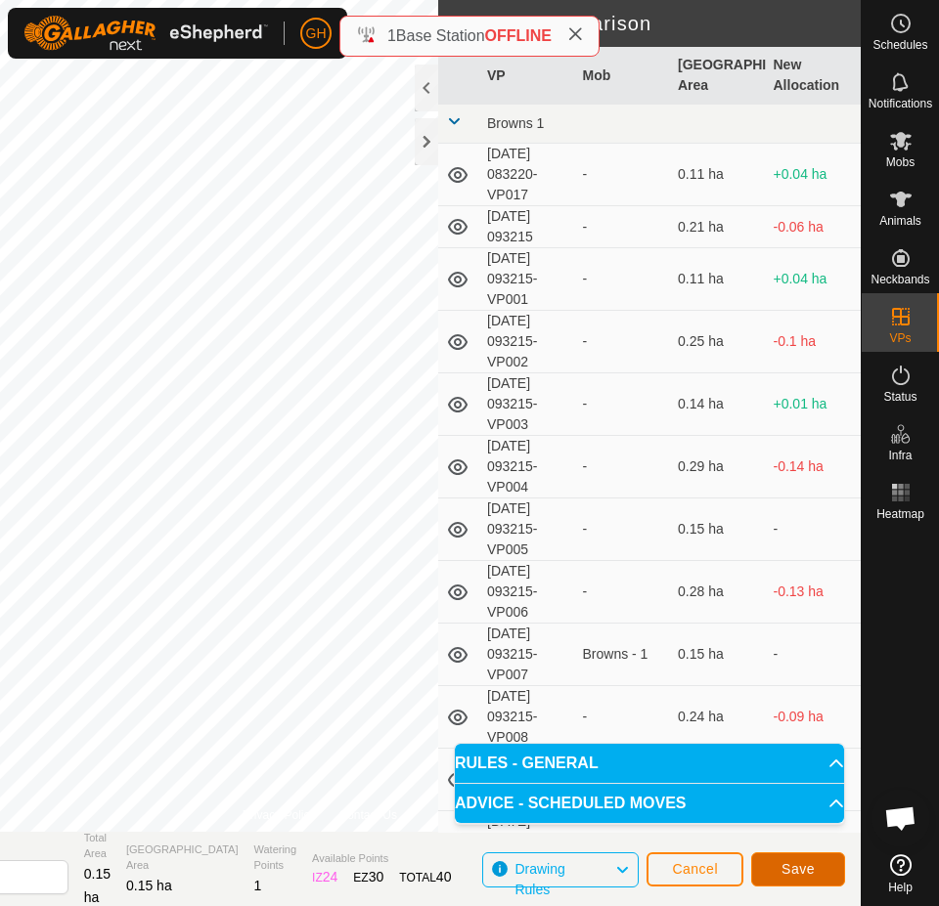
click at [797, 875] on span "Save" at bounding box center [797, 870] width 33 height 16
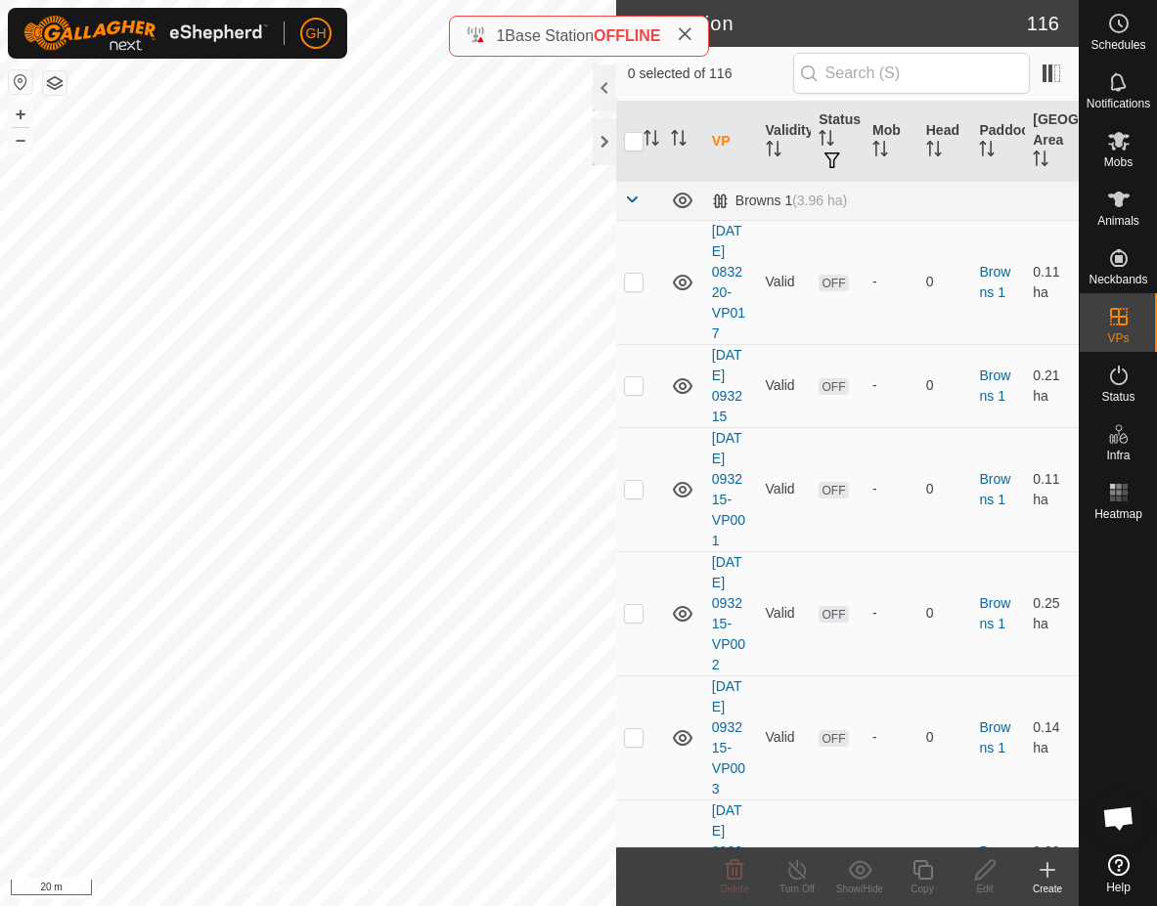
checkbox input "true"
checkbox input "false"
checkbox input "true"
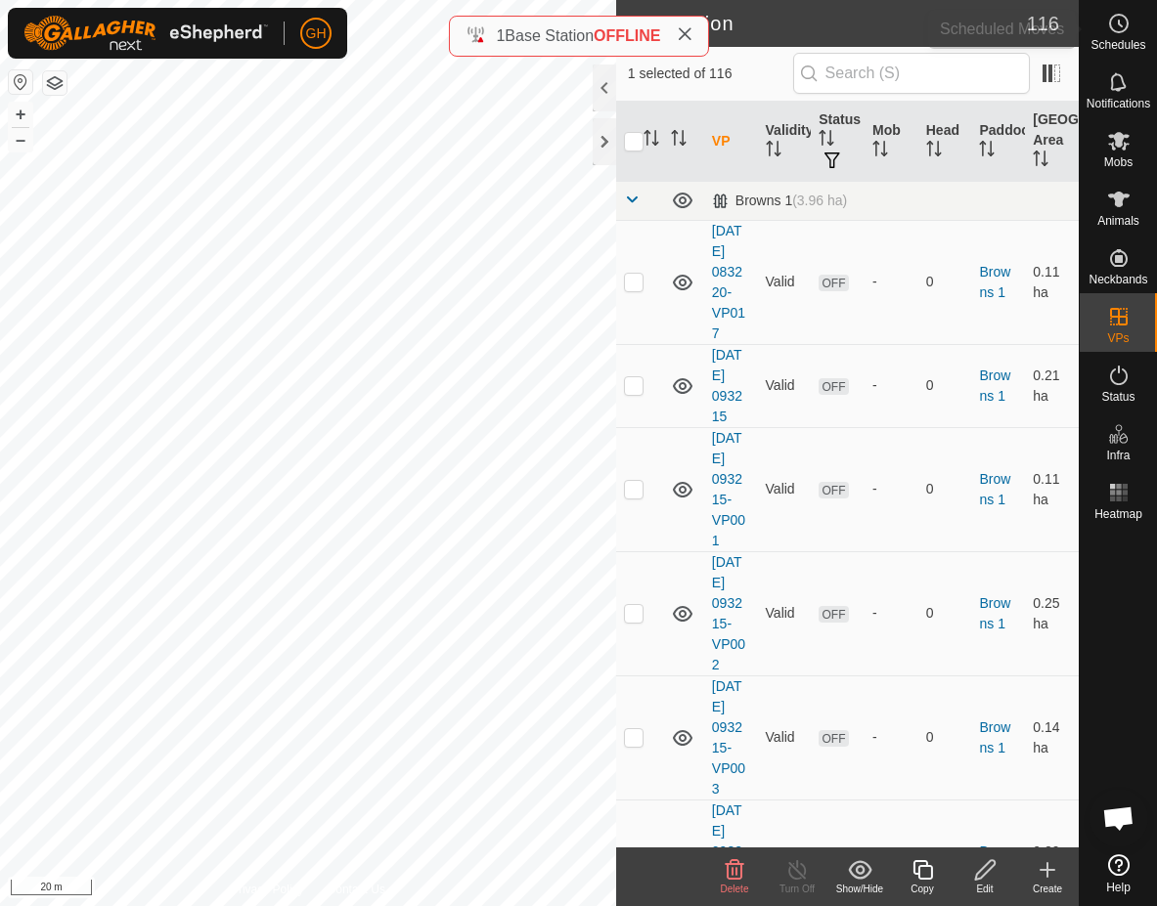
click at [1114, 28] on icon at bounding box center [1118, 23] width 23 height 23
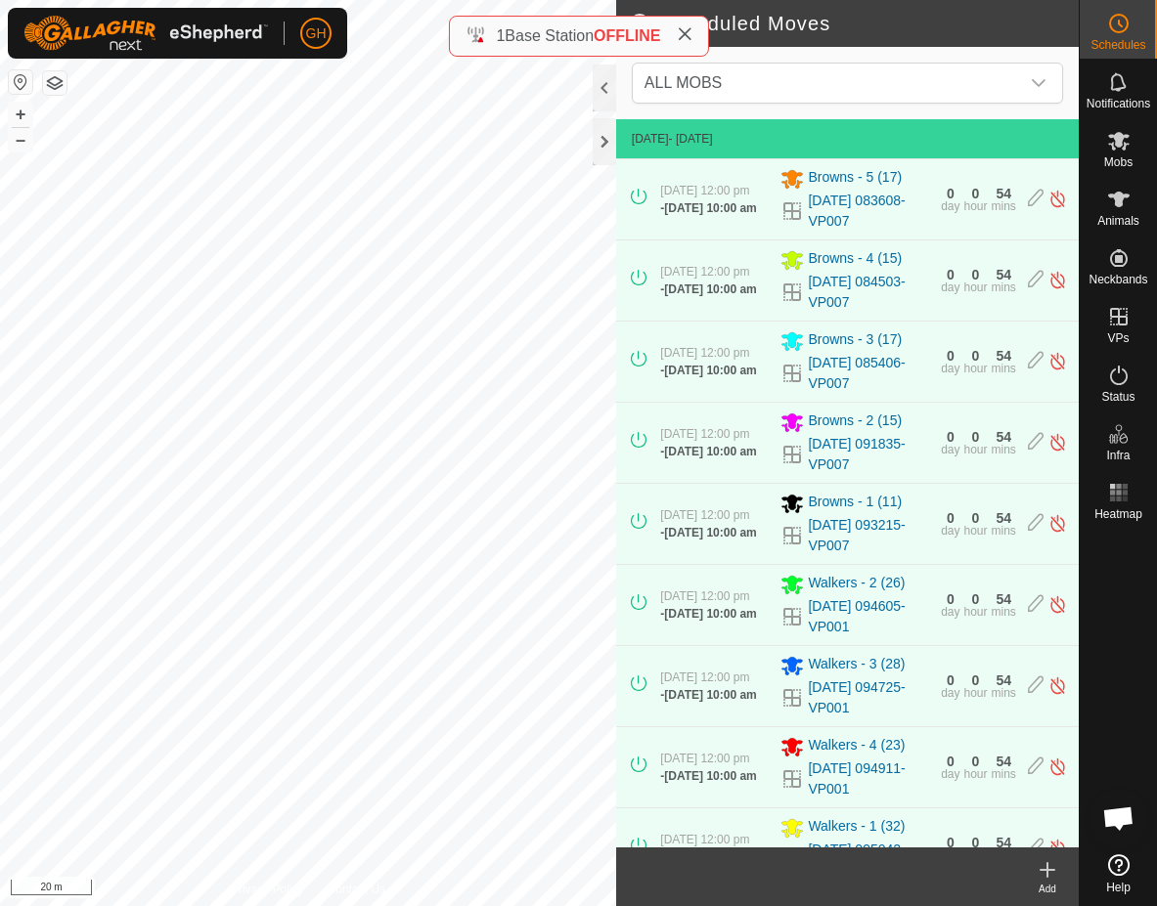
click at [1045, 865] on icon at bounding box center [1047, 870] width 23 height 23
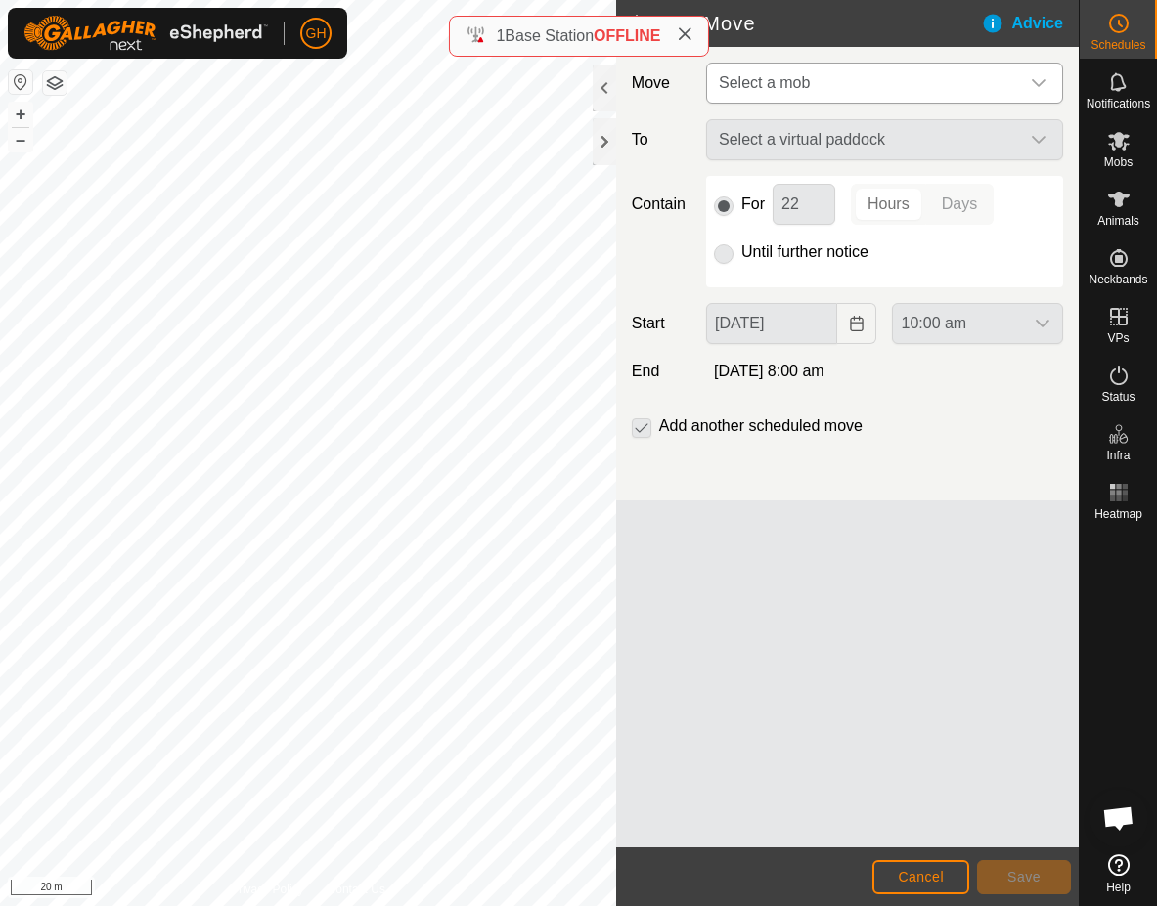
click at [856, 80] on span "Select a mob" at bounding box center [865, 83] width 308 height 39
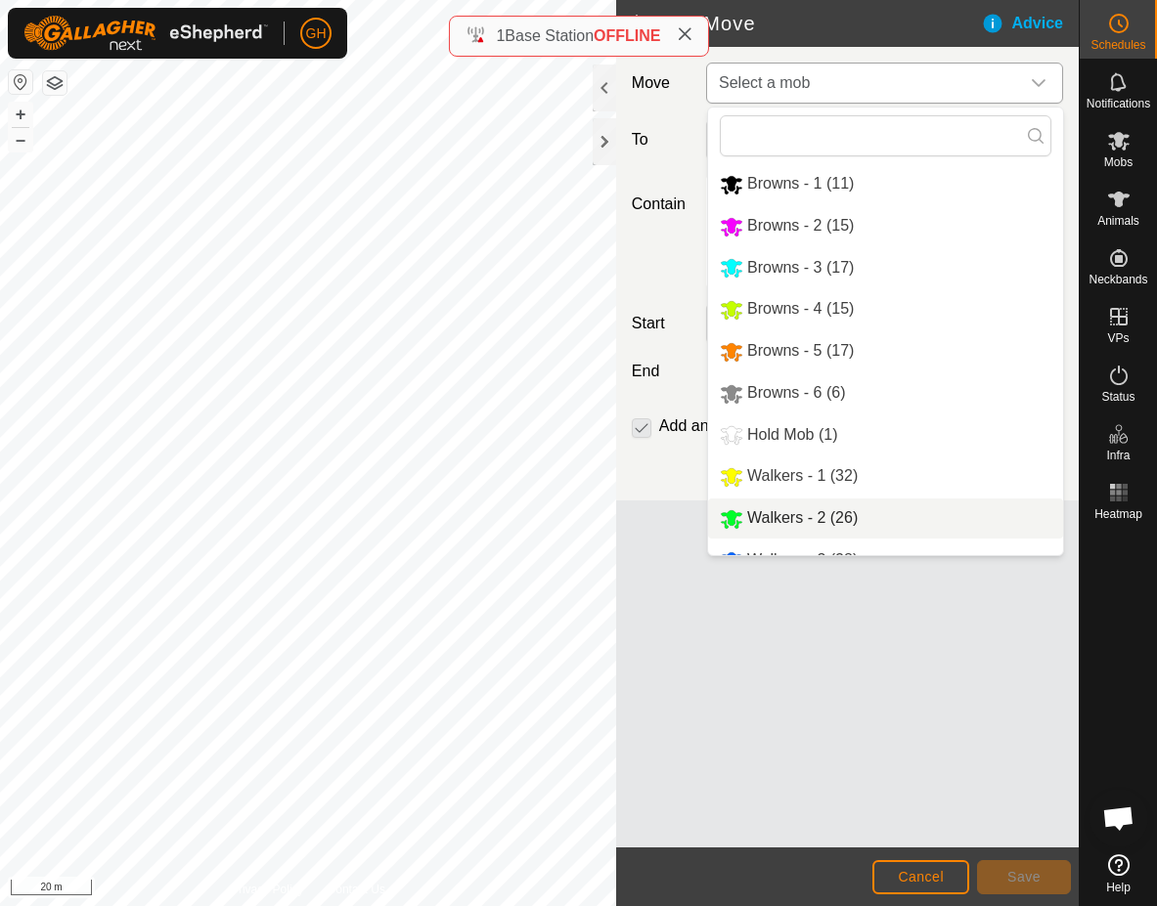
click at [834, 512] on li "Walkers - 2 (26)" at bounding box center [885, 519] width 355 height 40
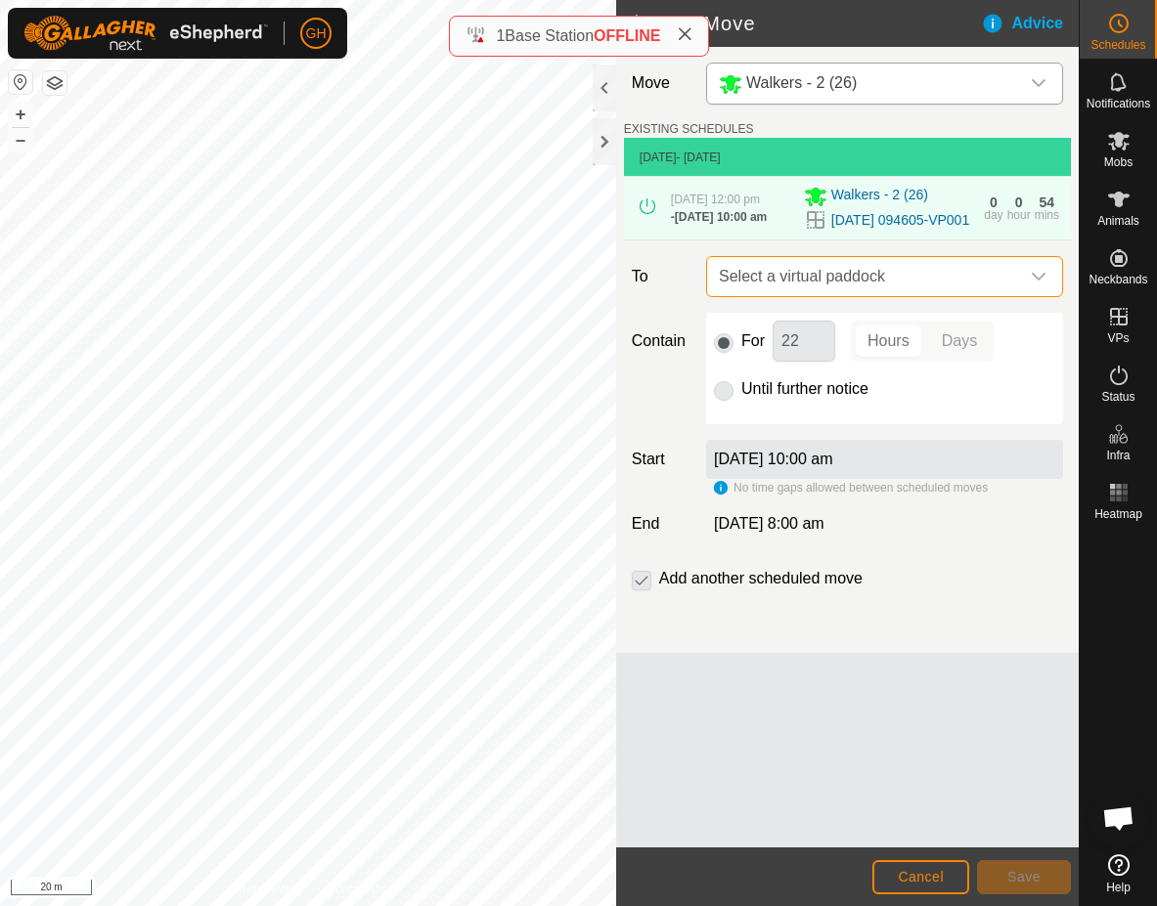
click at [898, 296] on span "Select a virtual paddock" at bounding box center [865, 276] width 308 height 39
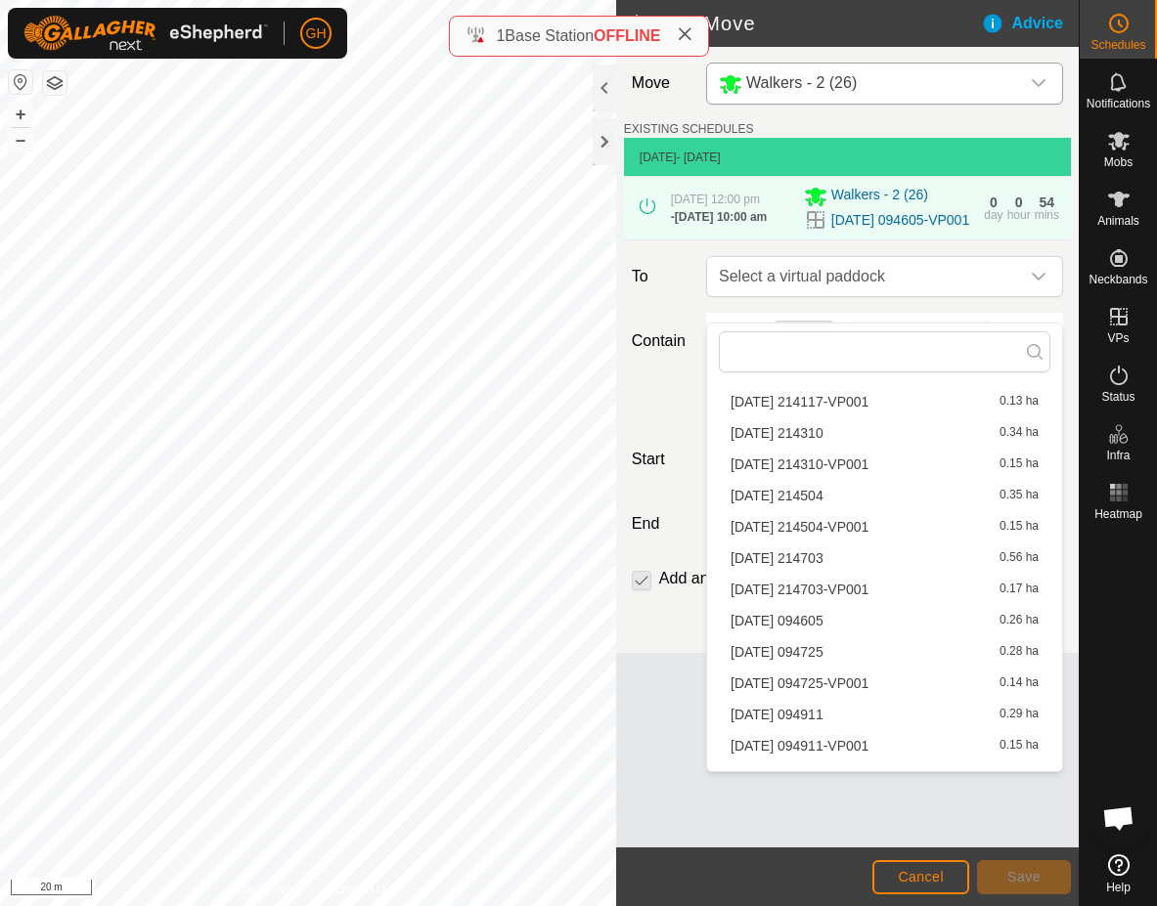
scroll to position [3565, 0]
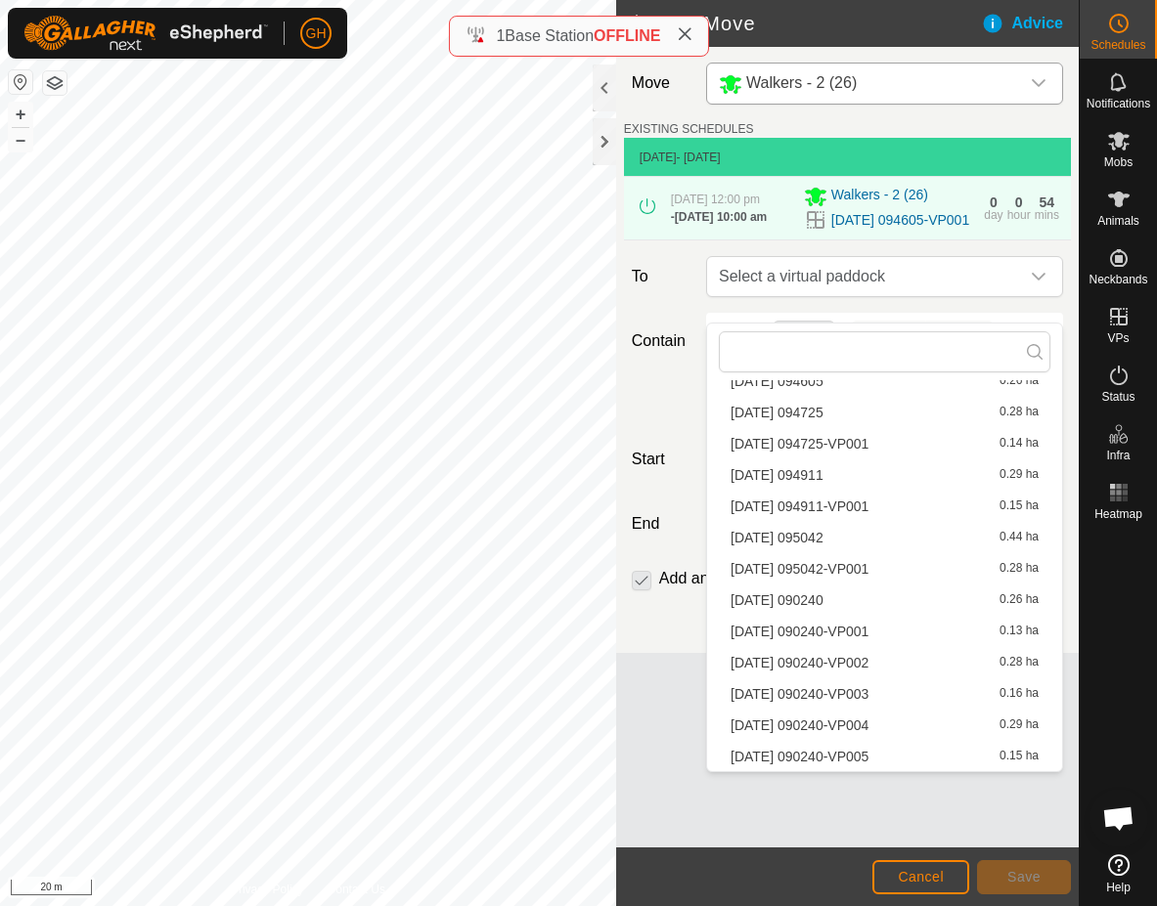
click at [831, 596] on li "[DATE] 090240 0.26 ha" at bounding box center [885, 600] width 332 height 29
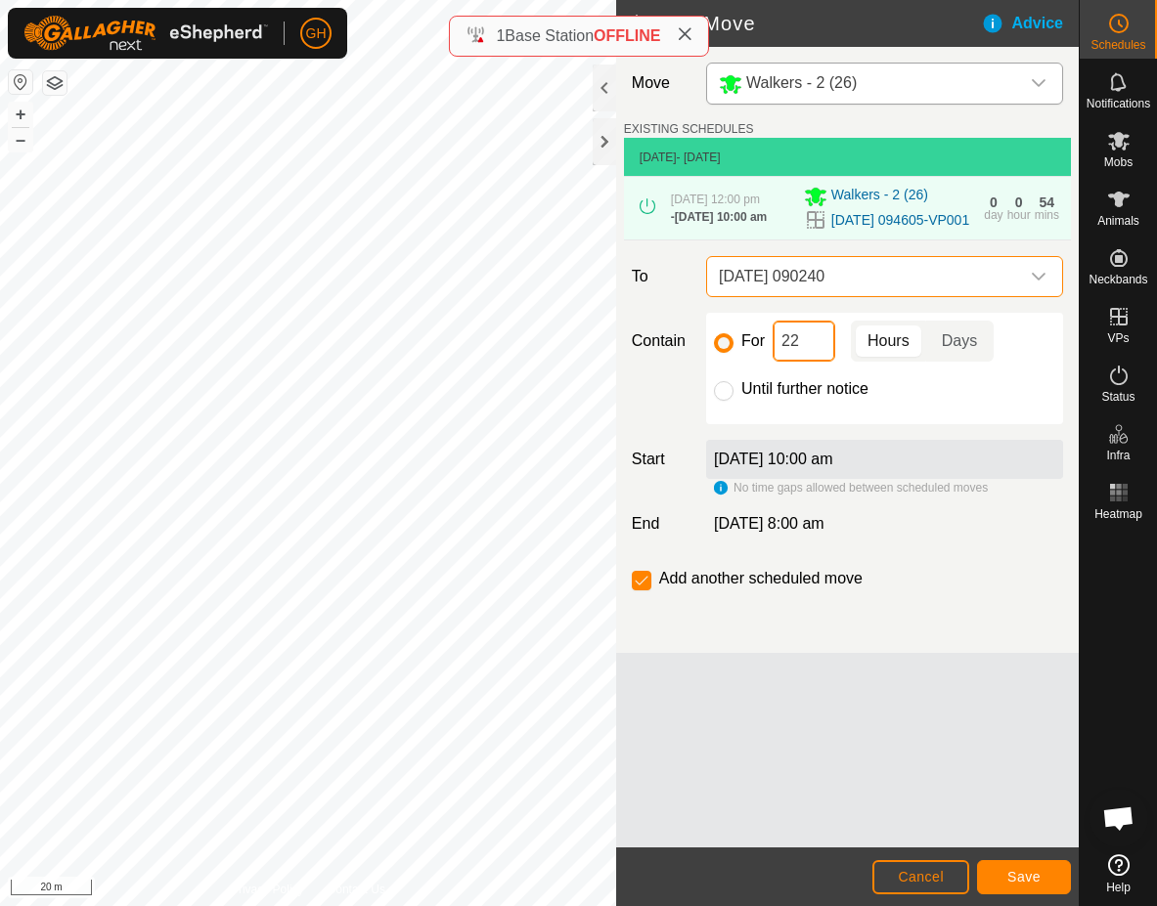
click at [821, 362] on input "22" at bounding box center [804, 341] width 63 height 41
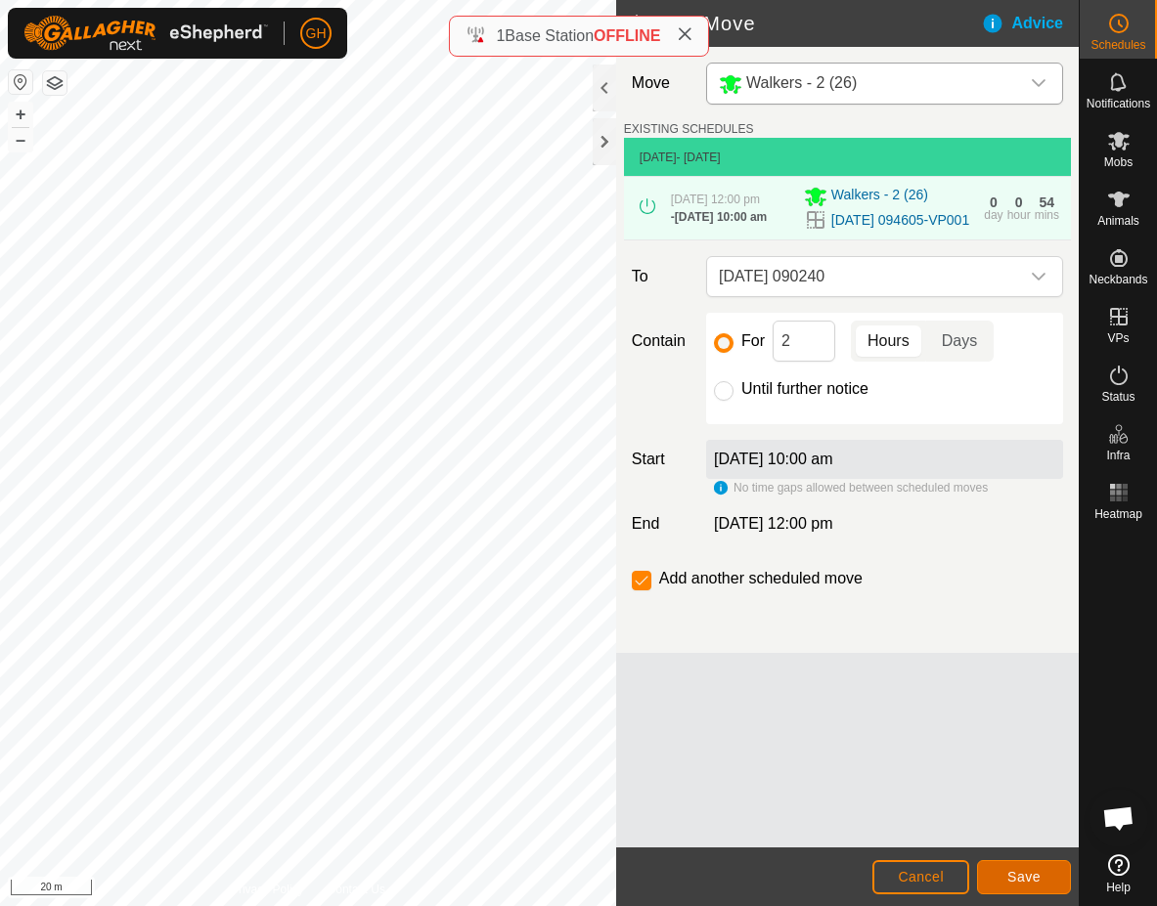
click at [1032, 874] on span "Save" at bounding box center [1023, 877] width 33 height 16
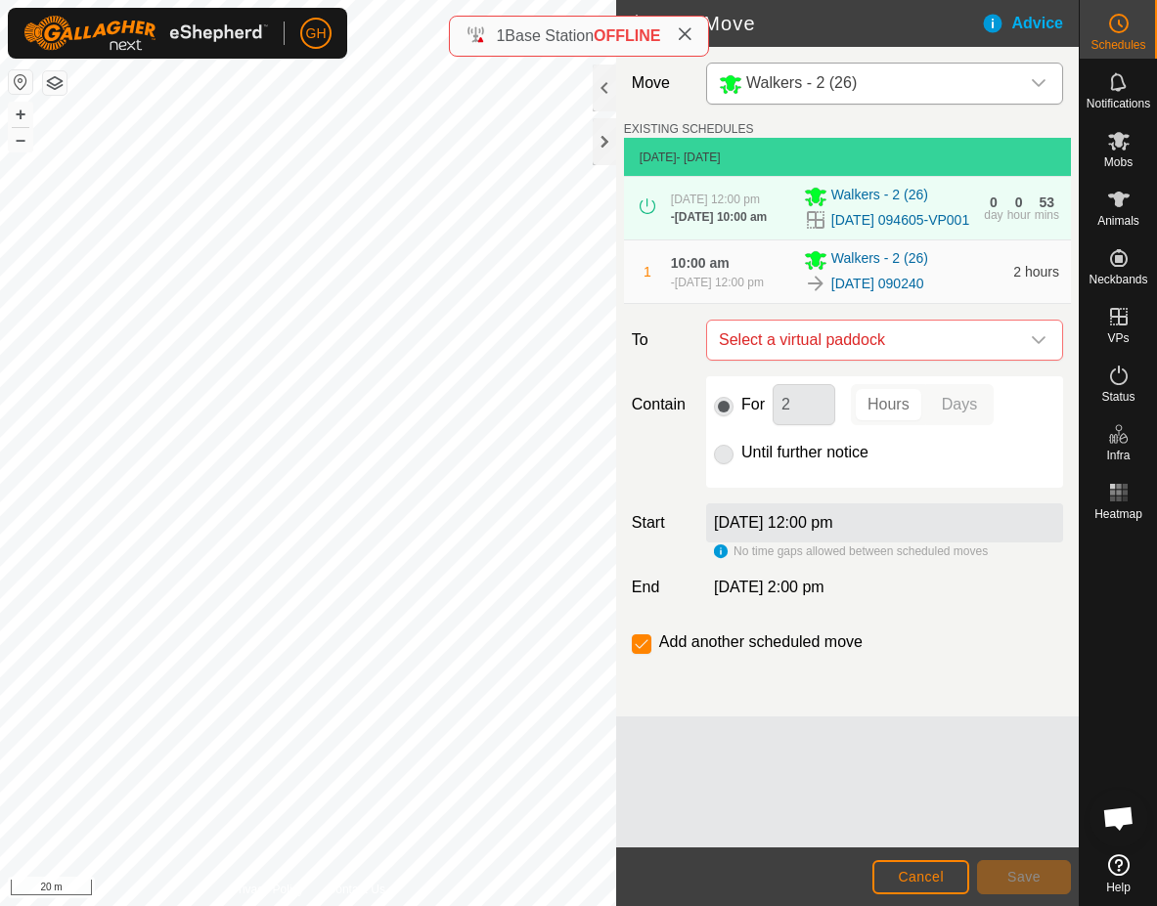
click at [883, 360] on span "Select a virtual paddock" at bounding box center [865, 340] width 308 height 39
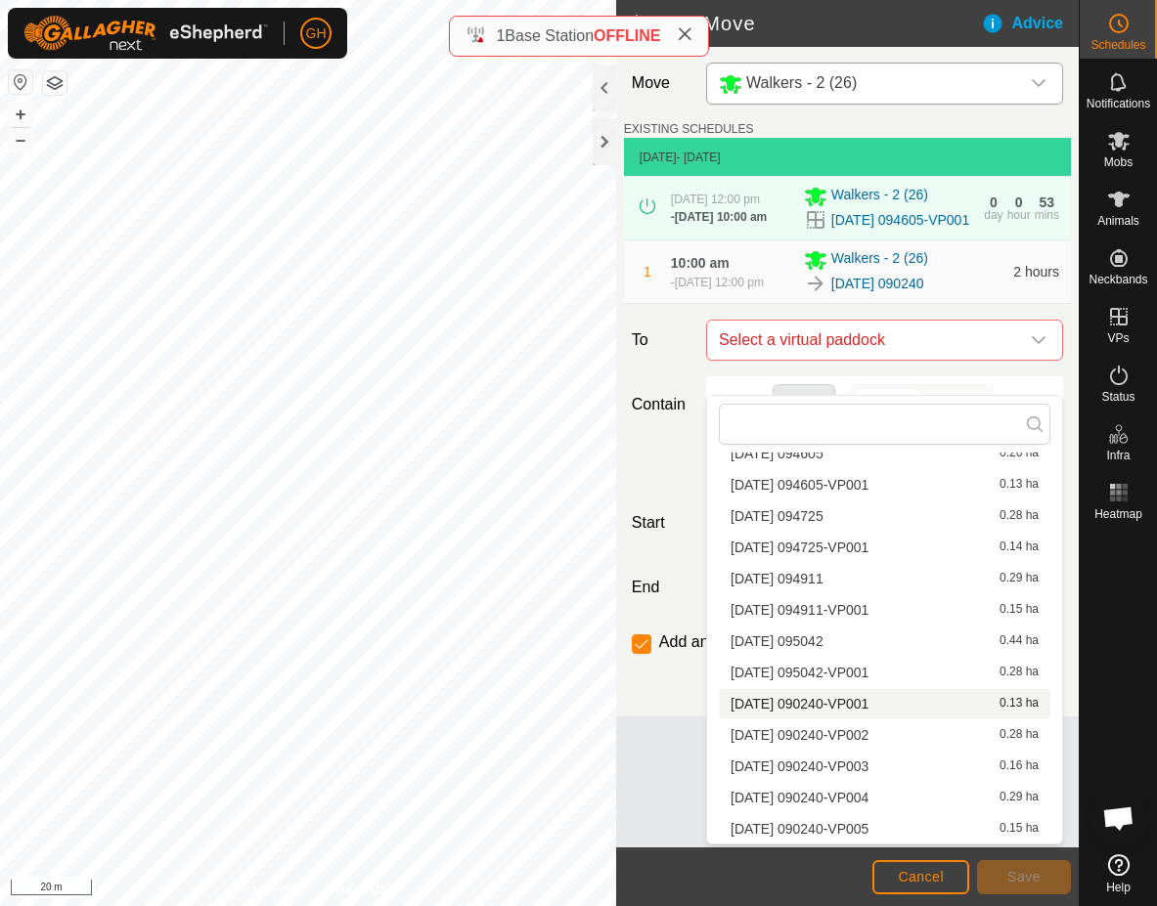
click at [868, 699] on li "[DATE] 090240-VP001 0.13 ha" at bounding box center [885, 703] width 332 height 29
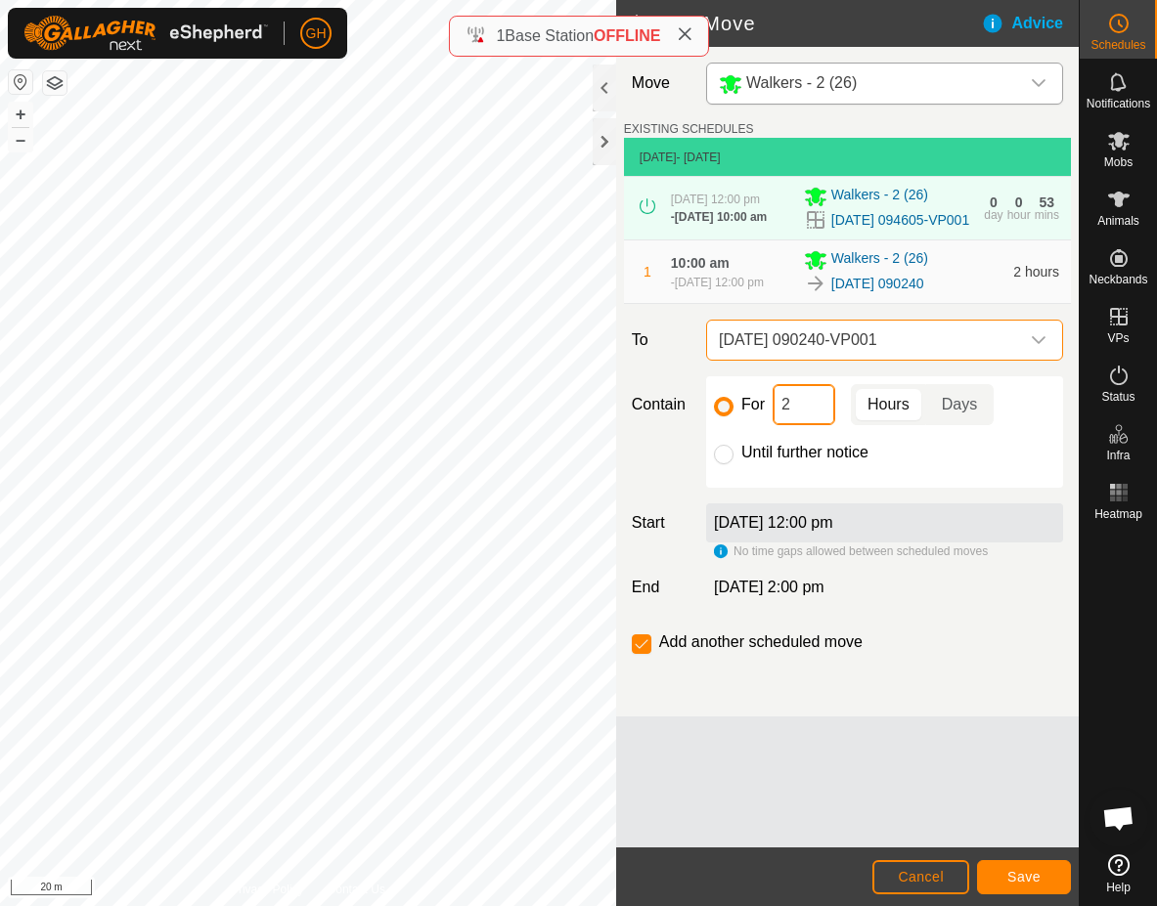
click at [817, 425] on input "2" at bounding box center [804, 404] width 63 height 41
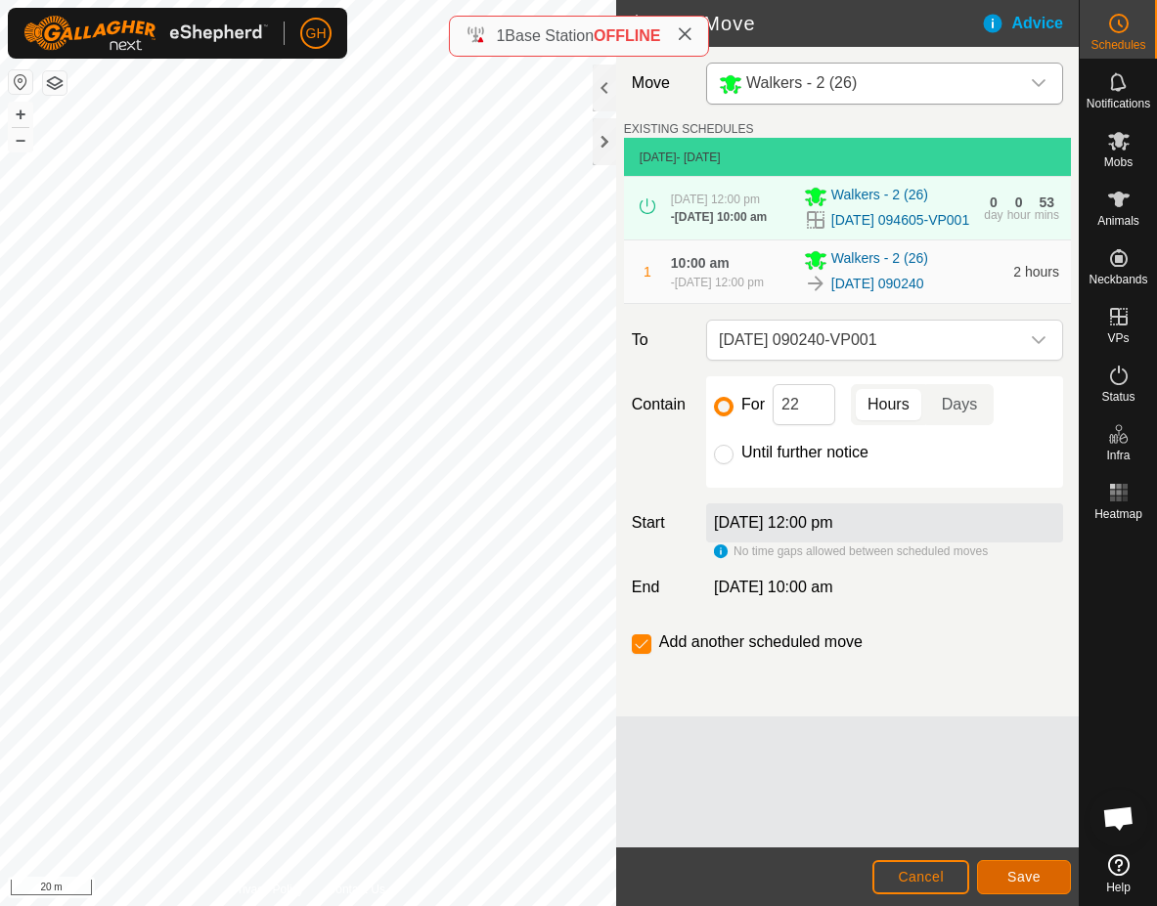
click at [1020, 870] on span "Save" at bounding box center [1023, 877] width 33 height 16
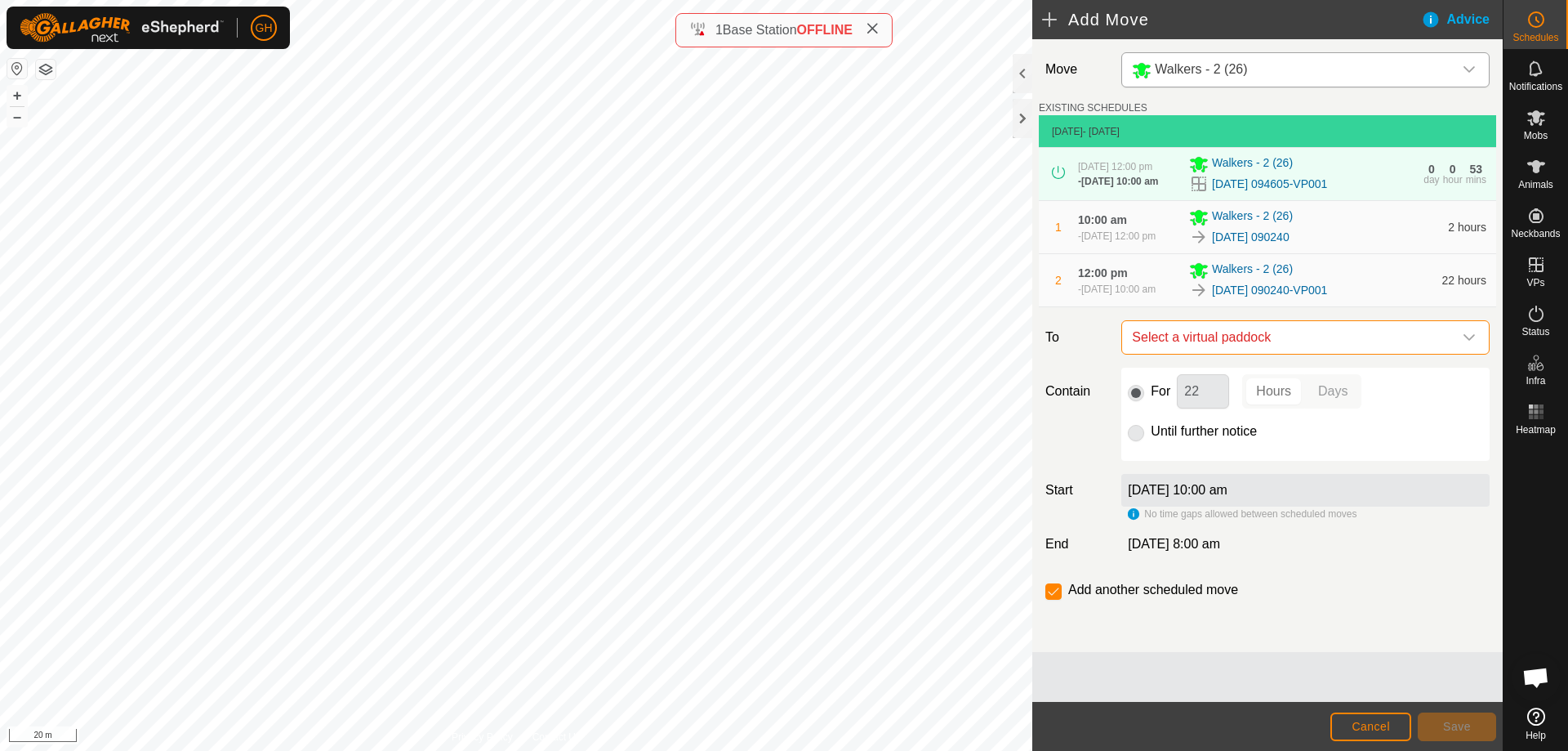
click at [1289, 353] on span "Select a virtual paddock" at bounding box center [1289, 337] width 327 height 33
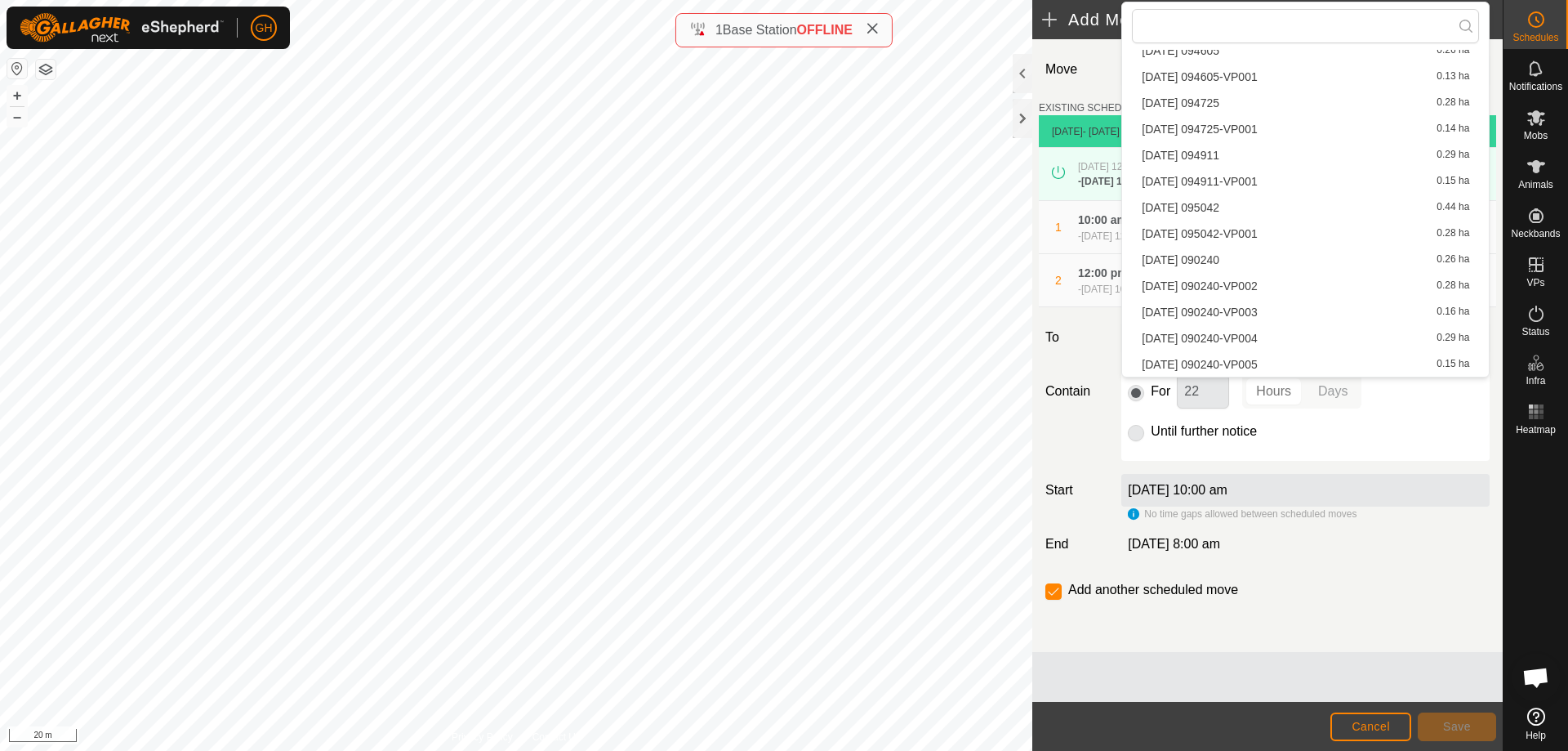
click at [1272, 285] on li "[DATE] 090240-VP002 0.28 ha" at bounding box center [1305, 286] width 347 height 24
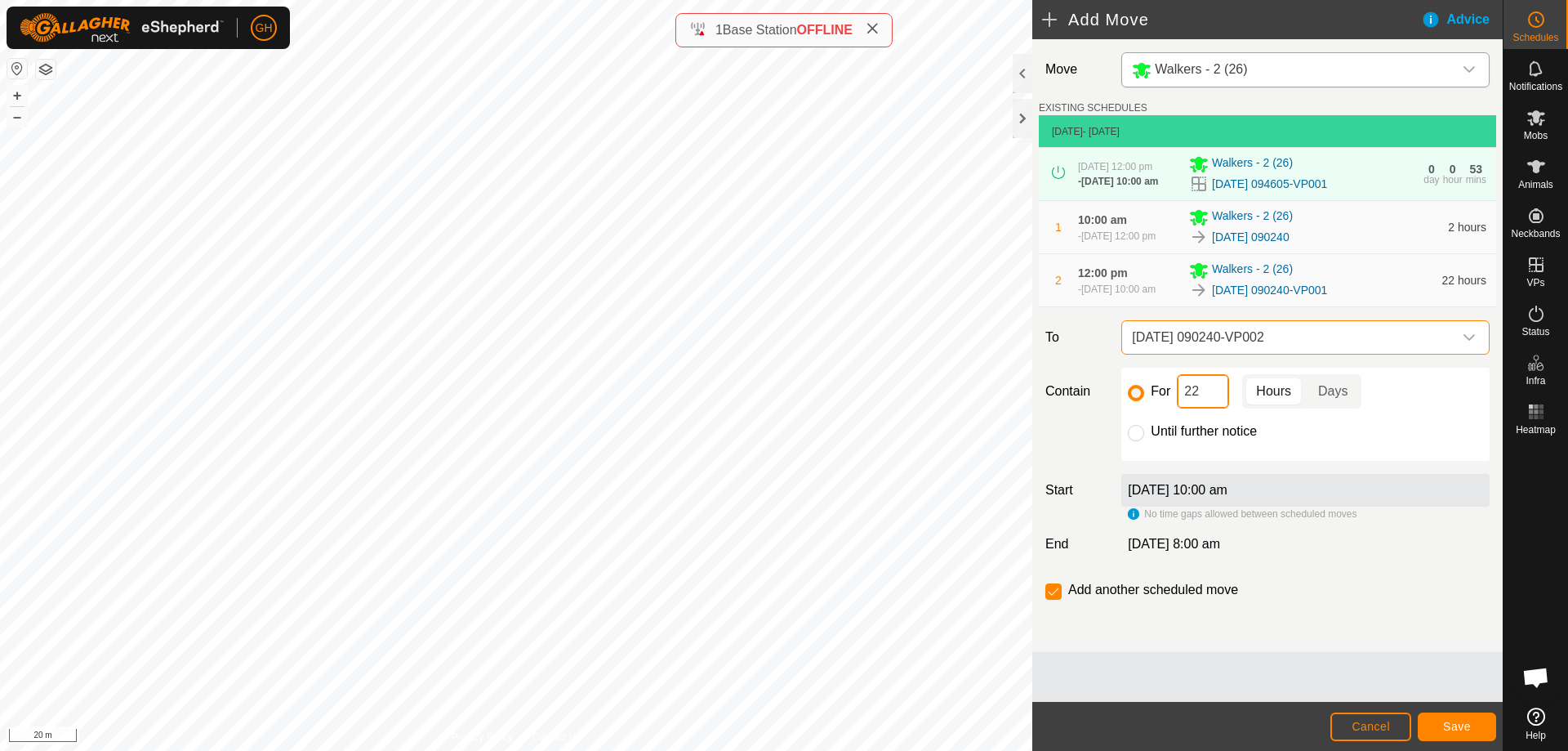
click at [1218, 408] on input "22" at bounding box center [1202, 391] width 53 height 34
click at [1464, 724] on span "Save" at bounding box center [1456, 727] width 28 height 13
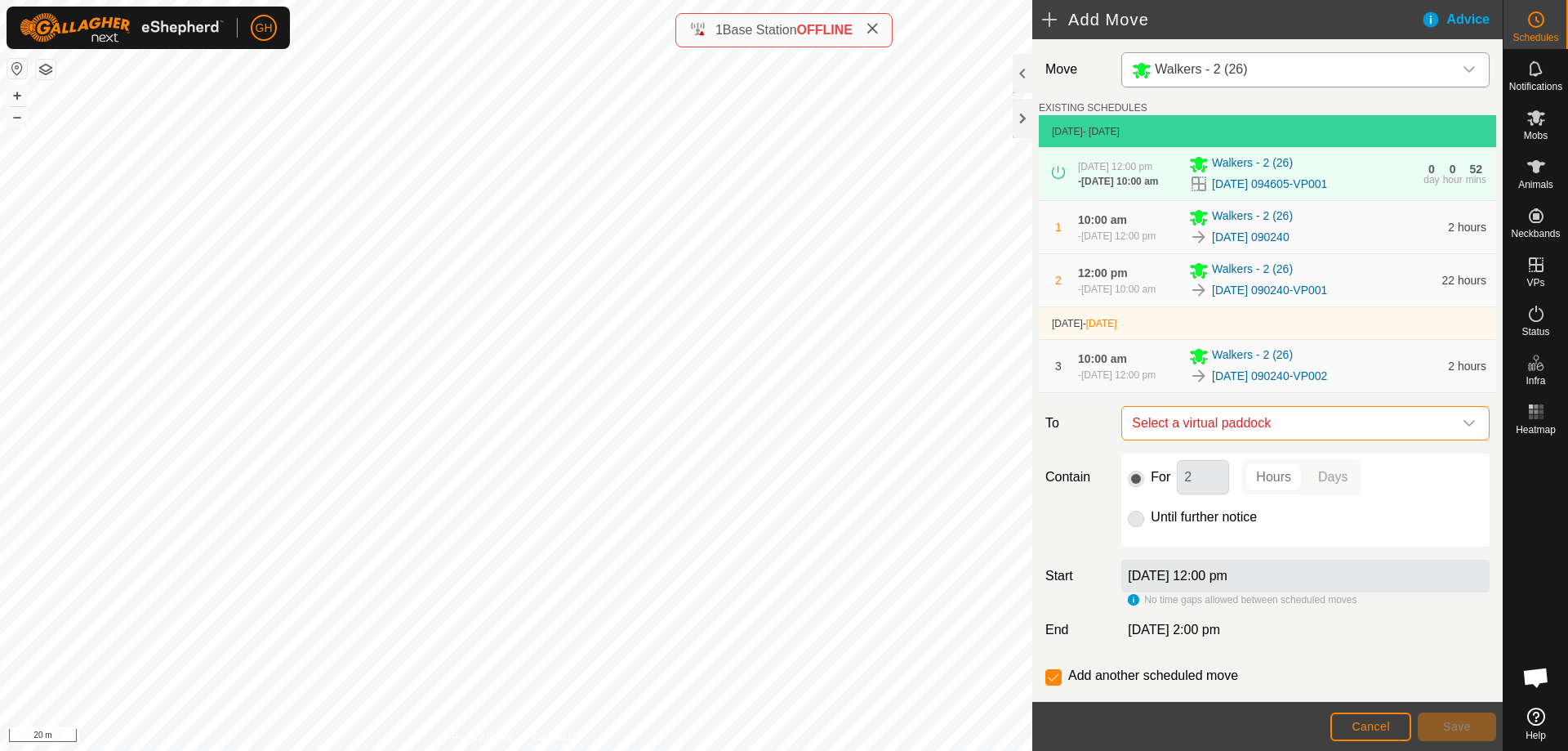
click at [1328, 439] on span "Select a virtual paddock" at bounding box center [1289, 423] width 327 height 33
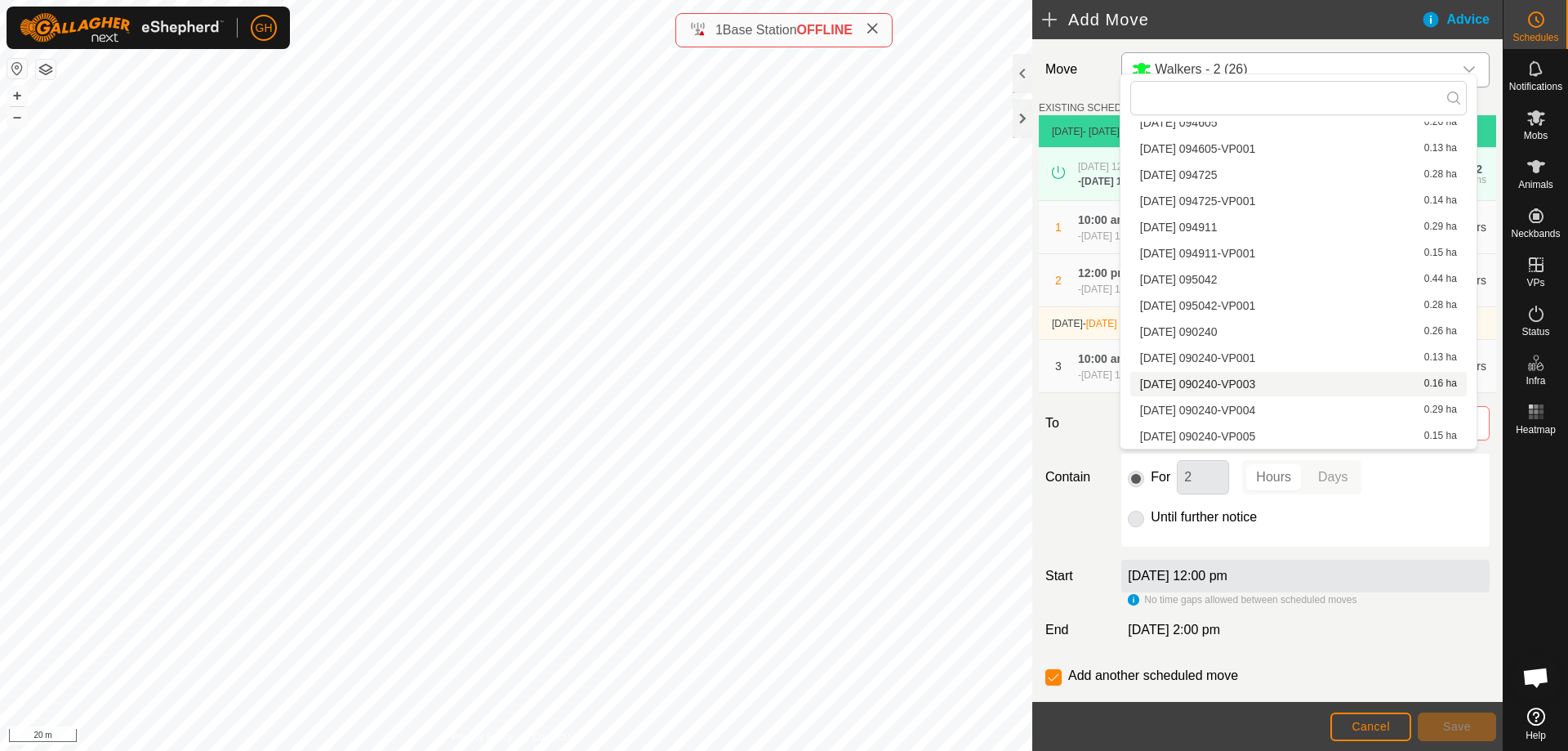
click at [1287, 381] on li "[DATE] 090240-VP003 0.16 ha" at bounding box center [1297, 383] width 336 height 24
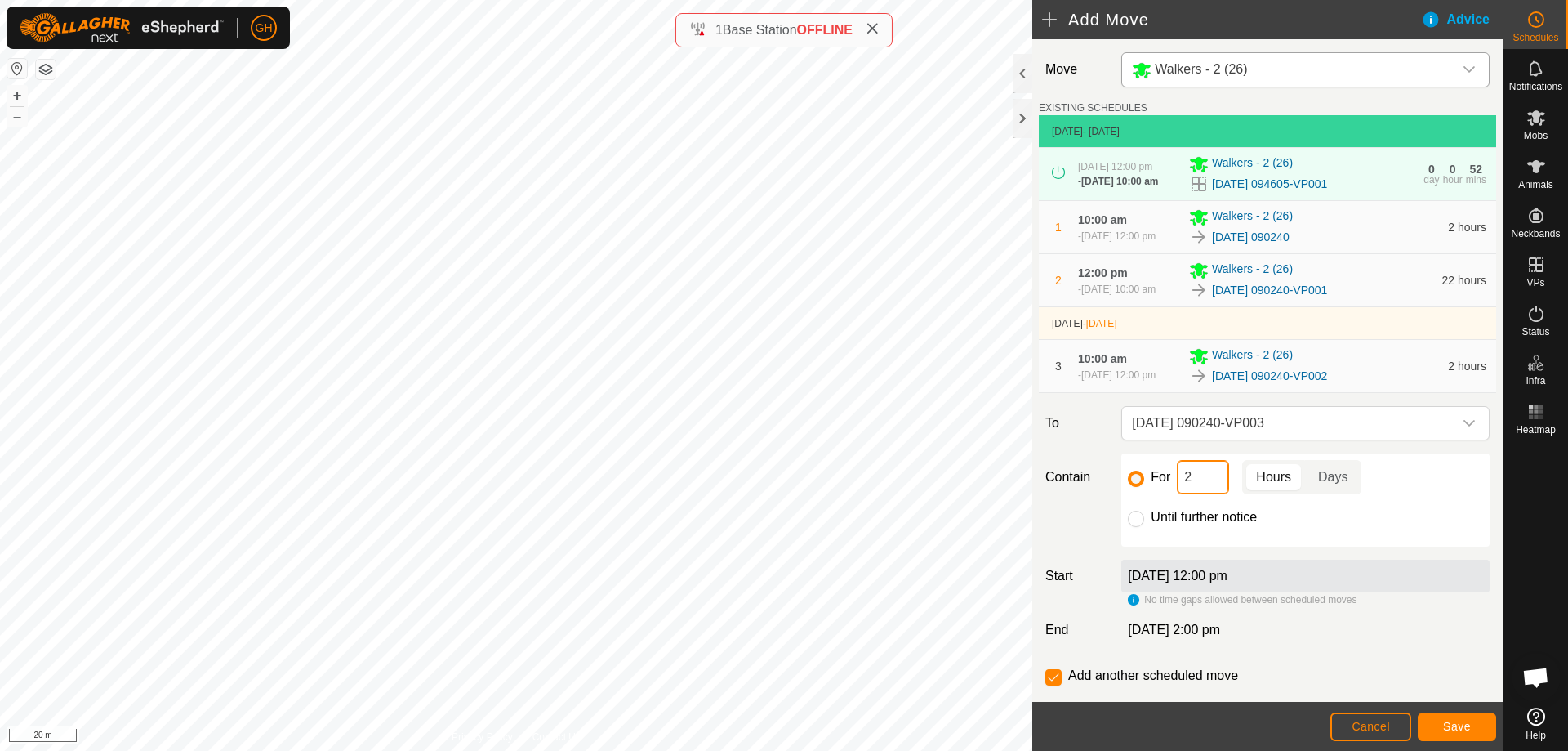
drag, startPoint x: 1216, startPoint y: 508, endPoint x: 1216, endPoint y: 516, distance: 8.0
click at [1216, 495] on input "2" at bounding box center [1202, 477] width 53 height 34
click at [1445, 718] on button "Save" at bounding box center [1457, 727] width 78 height 28
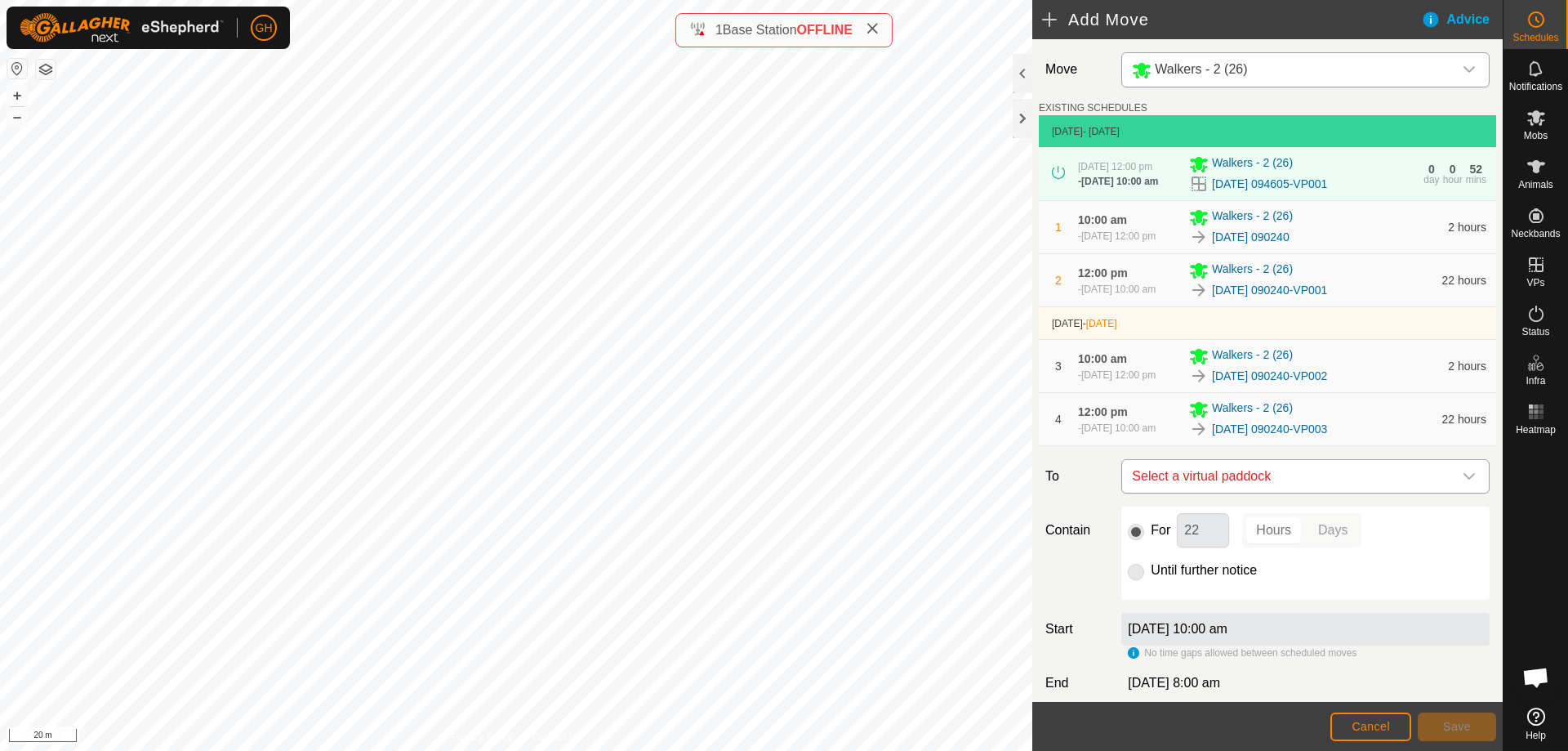
click at [1318, 493] on span "Select a virtual paddock" at bounding box center [1289, 476] width 327 height 33
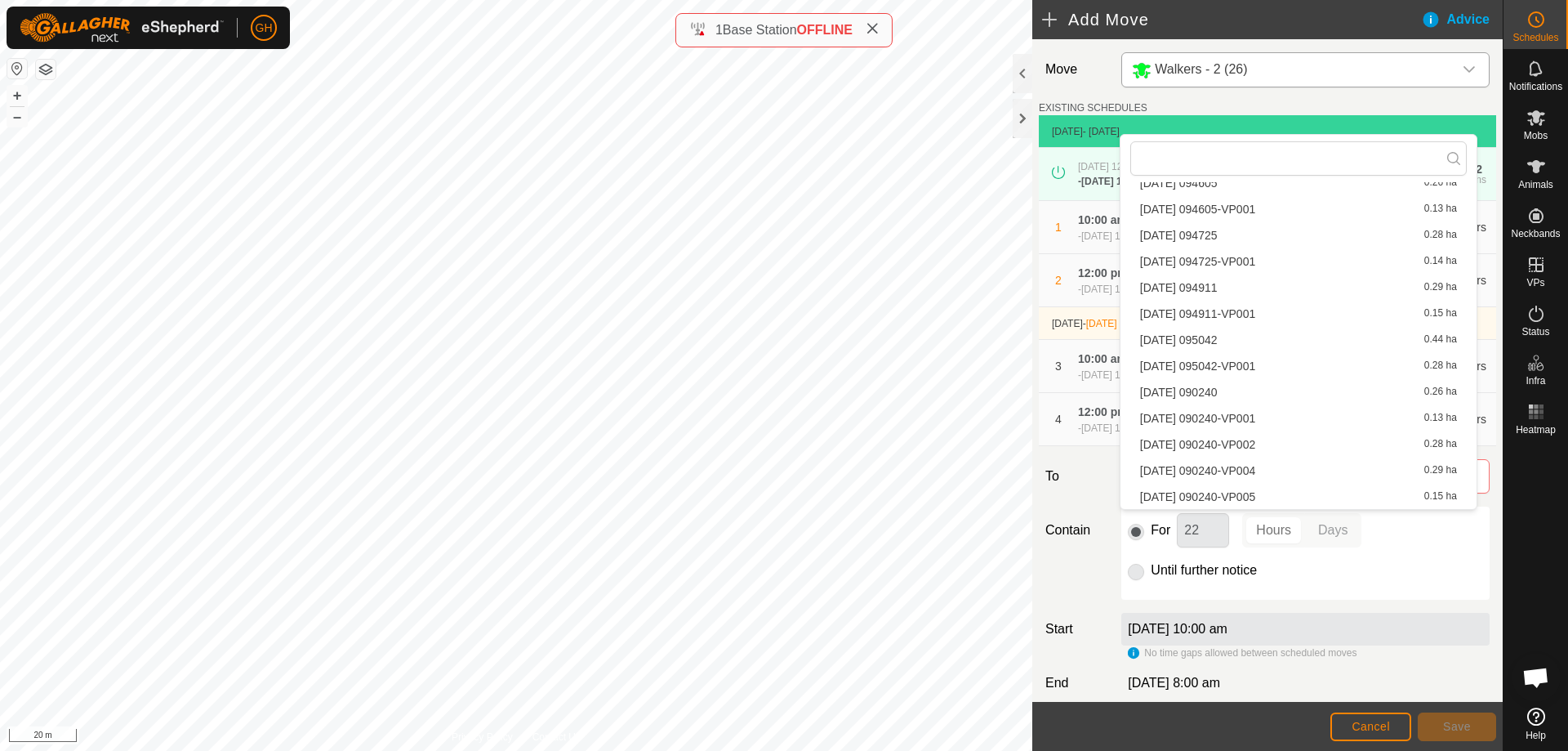
click at [1293, 474] on li "[DATE] 090240-VP004 0.29 ha" at bounding box center [1297, 470] width 336 height 24
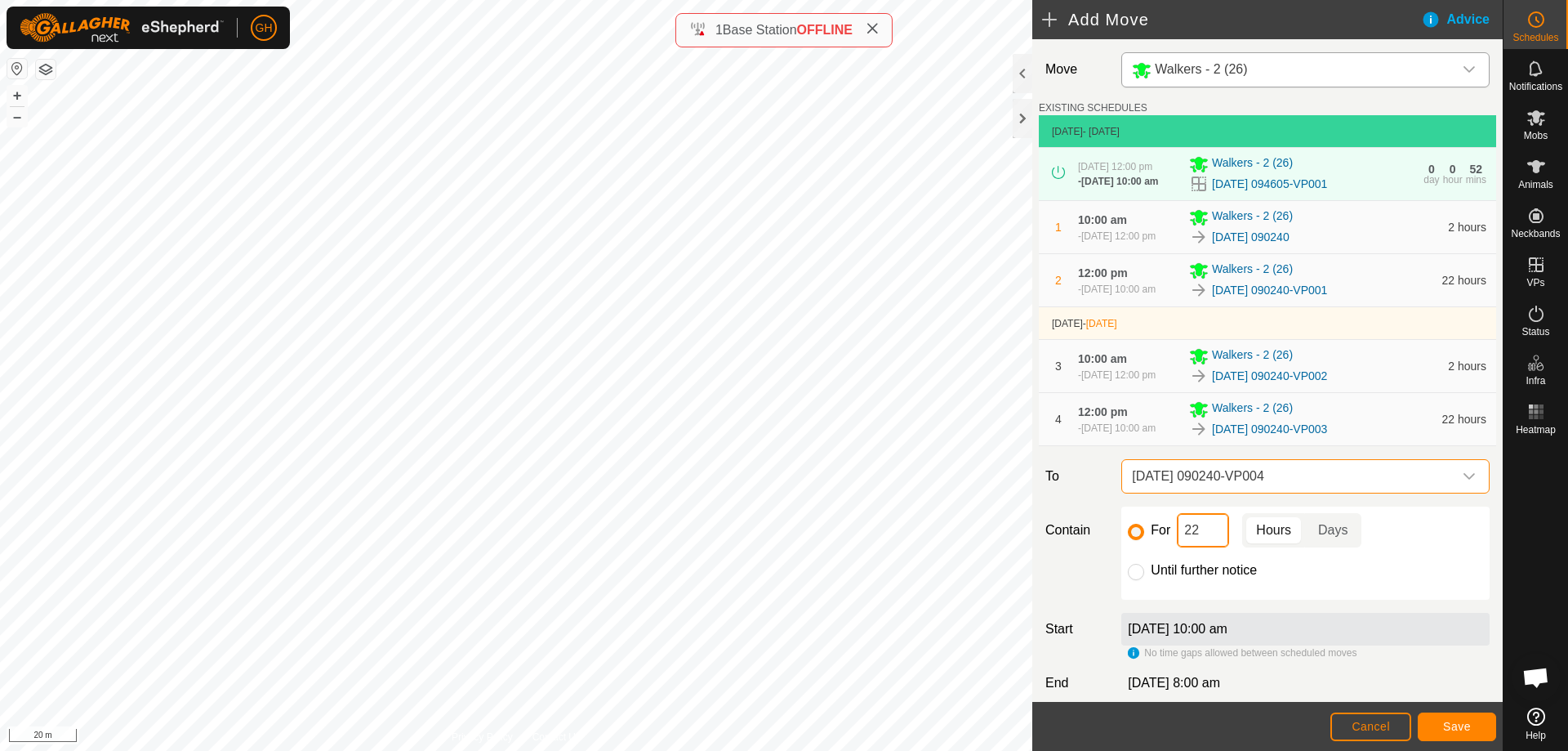
click at [1216, 547] on input "22" at bounding box center [1202, 530] width 53 height 34
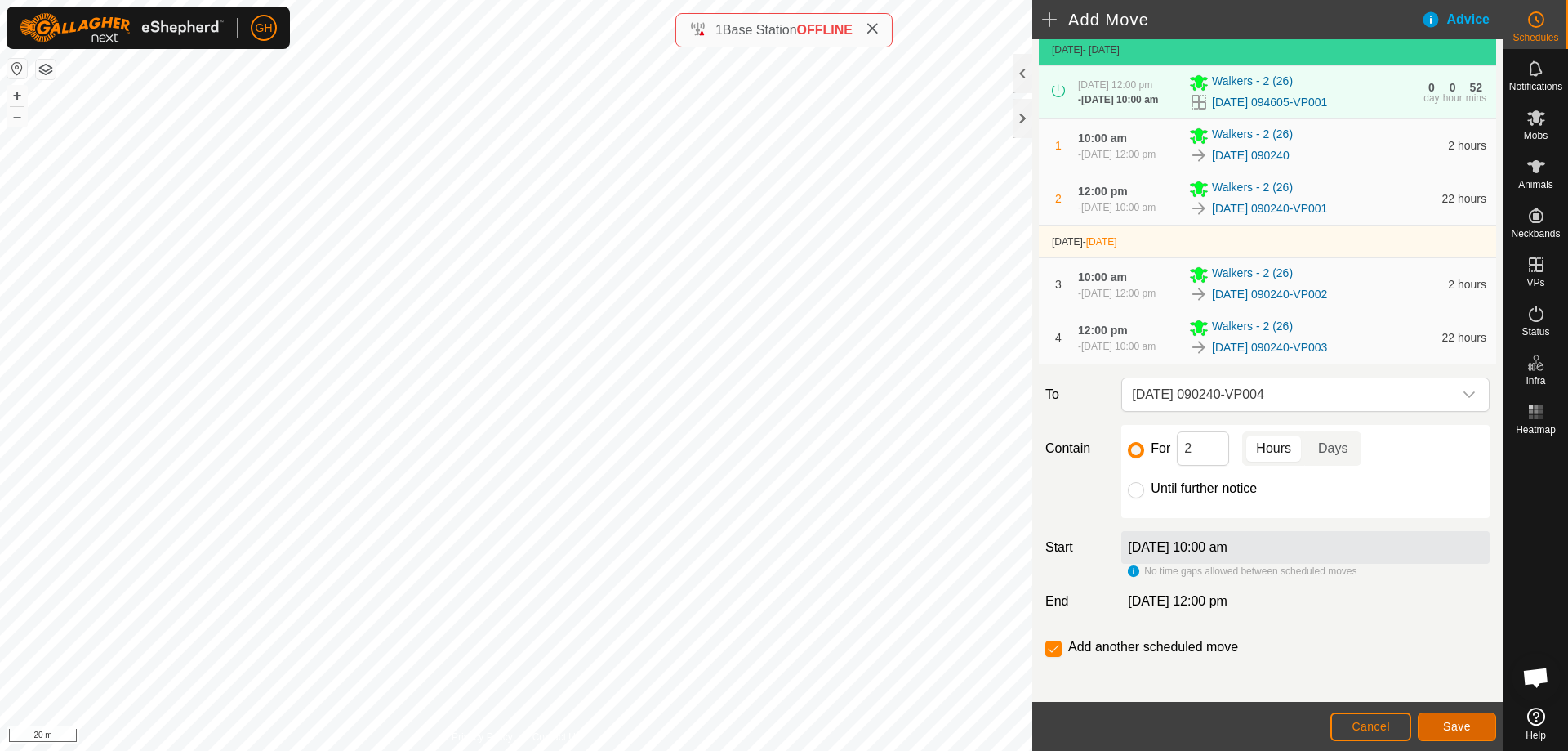
click at [1447, 724] on span "Save" at bounding box center [1456, 727] width 28 height 13
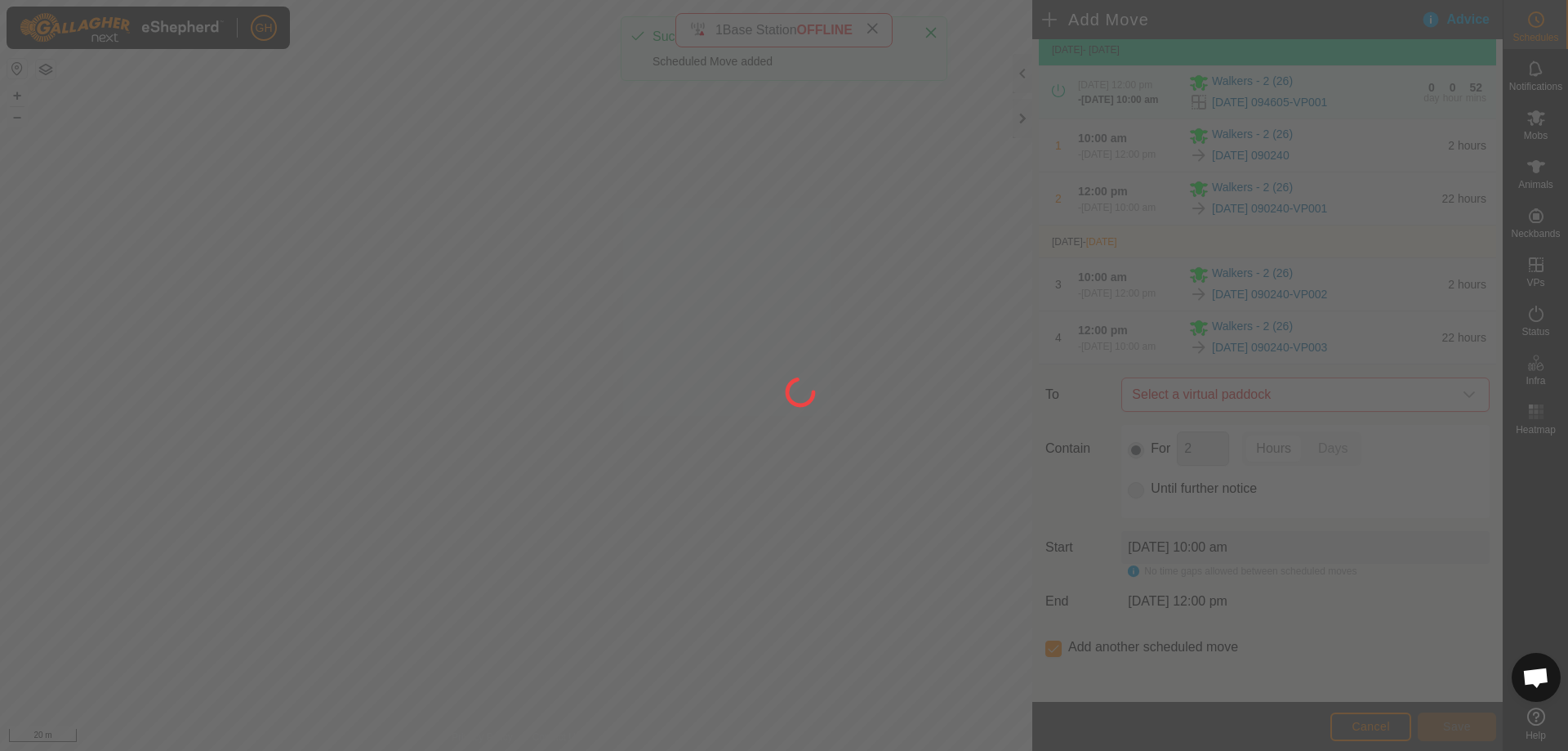
scroll to position [0, 0]
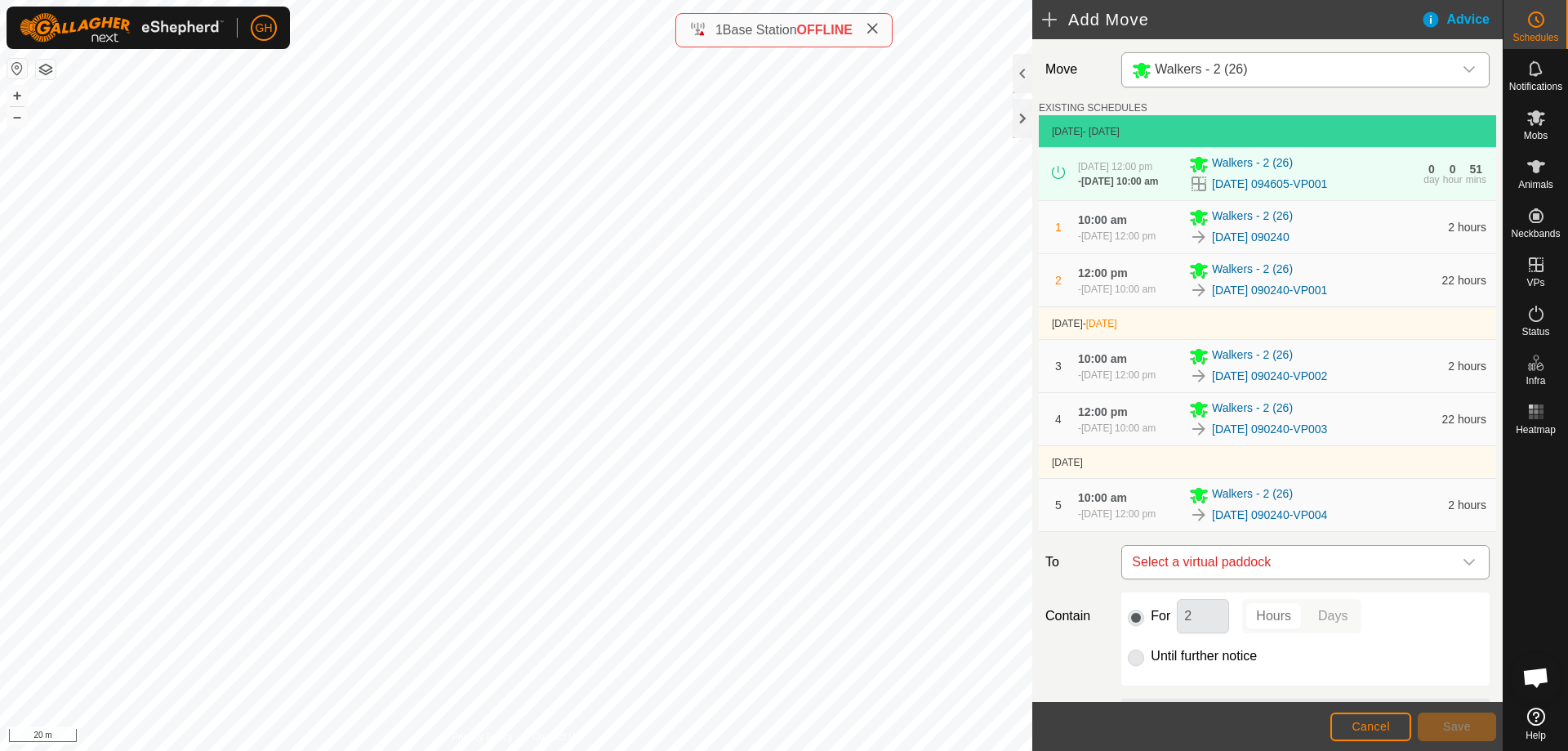
click at [1413, 578] on span "Select a virtual paddock" at bounding box center [1289, 561] width 327 height 33
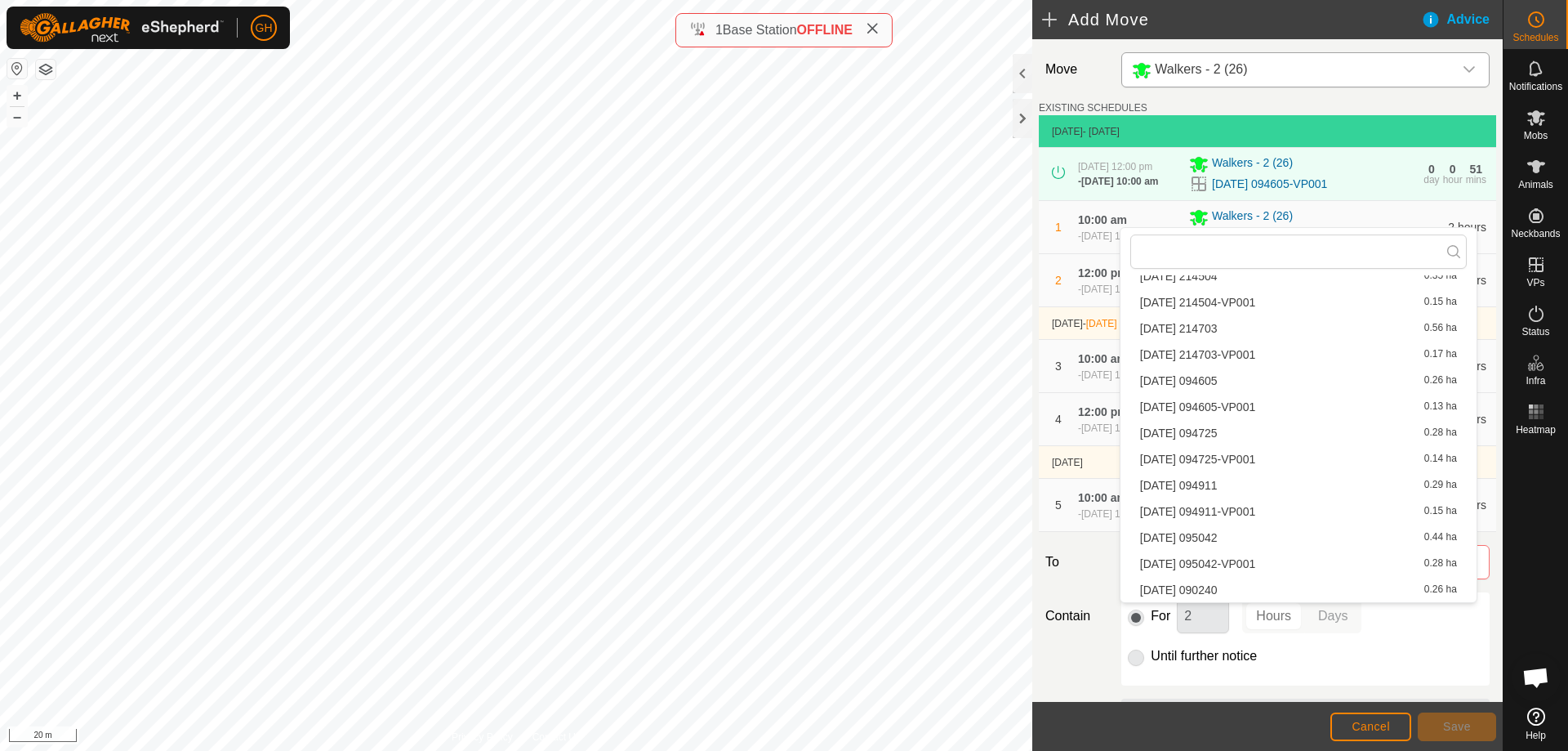
scroll to position [2978, 0]
click at [1403, 594] on li "[DATE] 090240-VP005 0.15 ha" at bounding box center [1297, 589] width 336 height 24
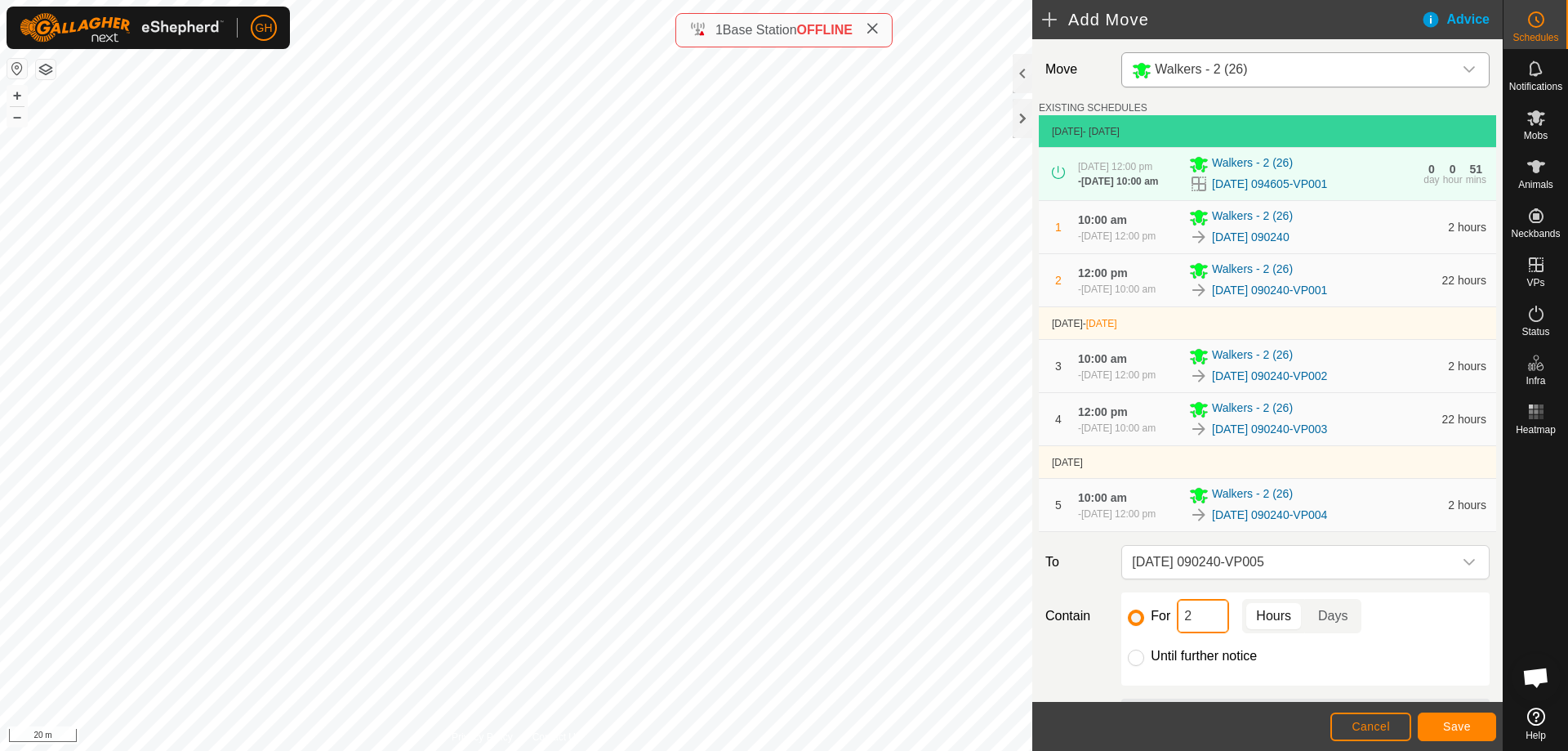
click at [1212, 633] on input "2" at bounding box center [1202, 616] width 53 height 34
type input "22"
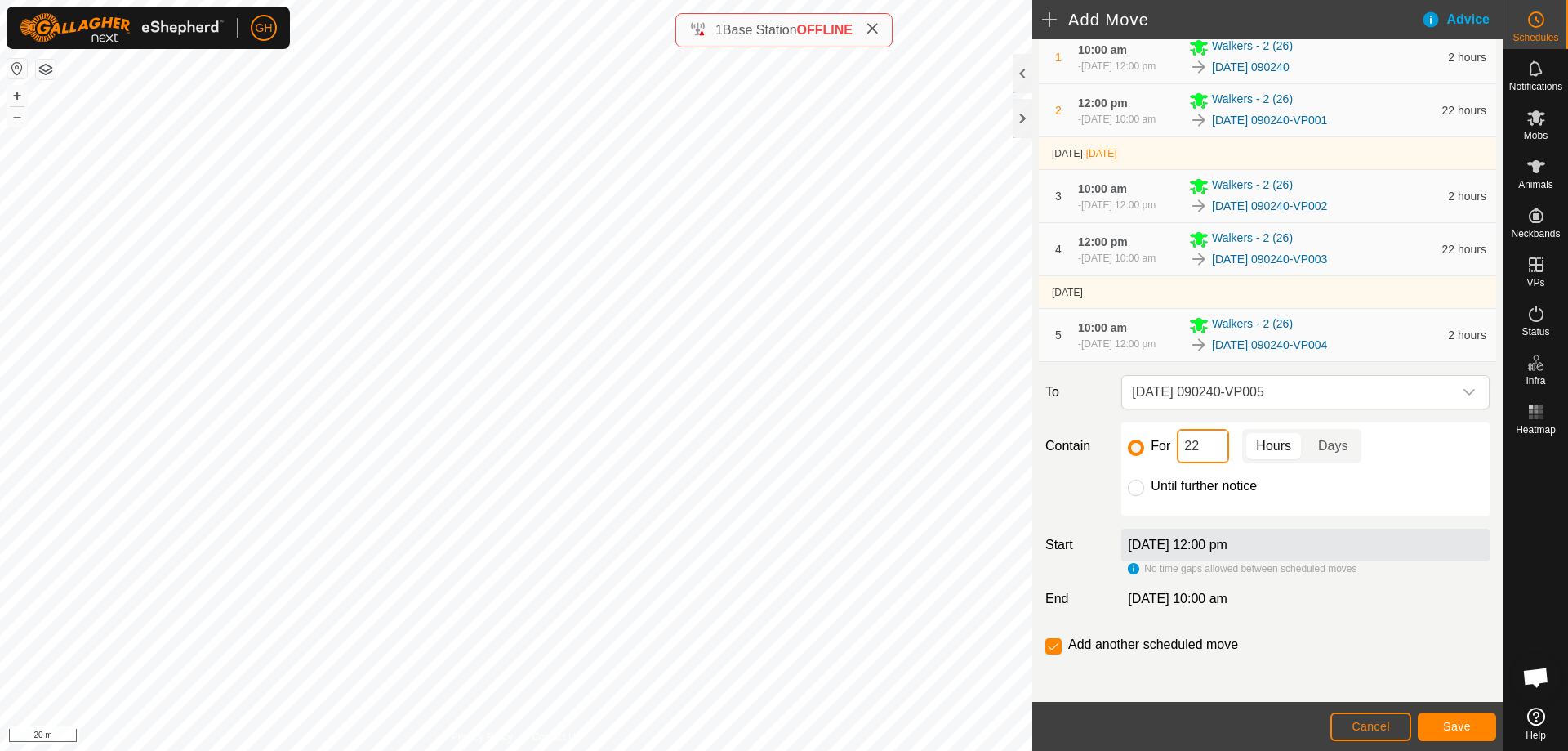
scroll to position [231, 0]
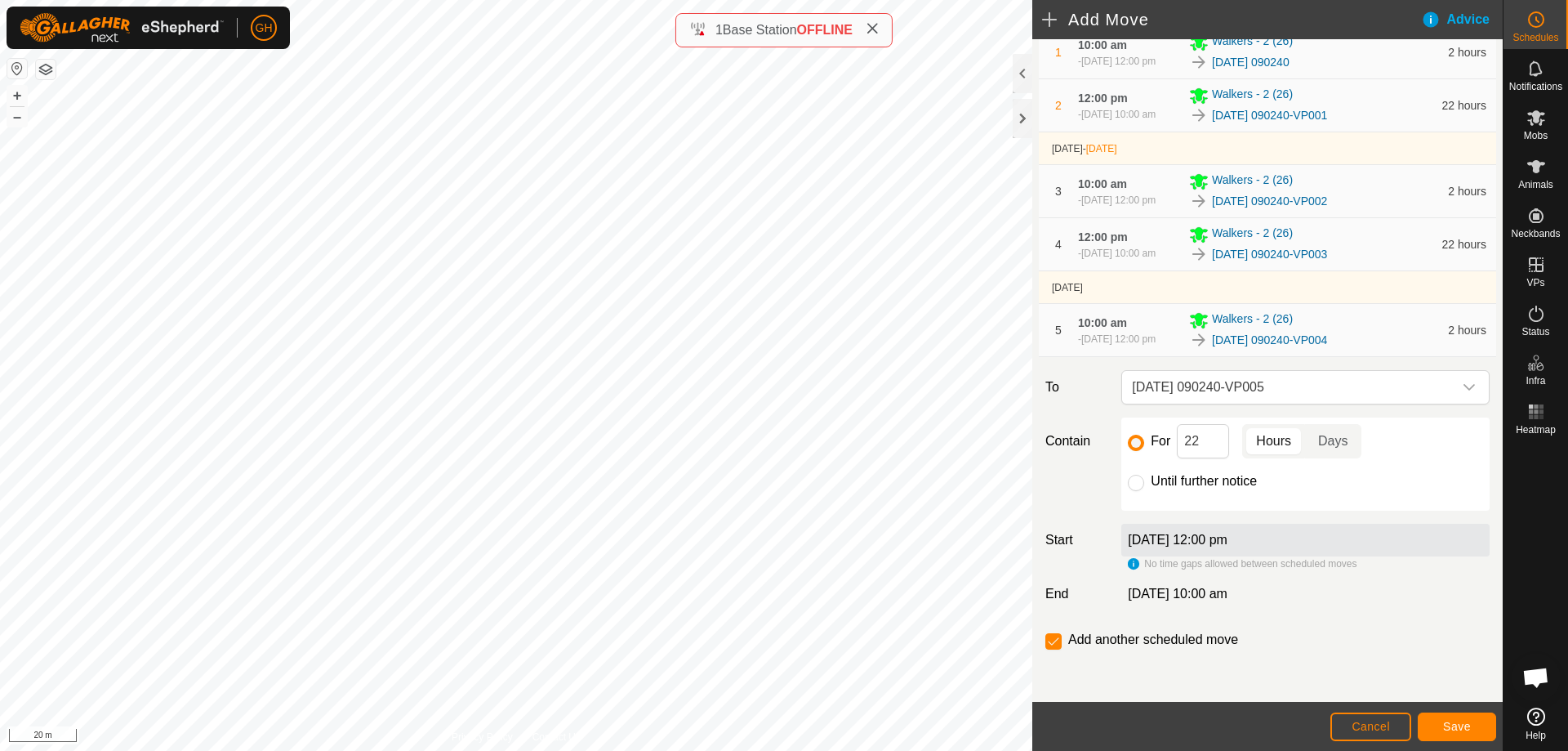
click at [1083, 642] on label "Add another scheduled move" at bounding box center [1152, 640] width 169 height 13
click at [1059, 647] on input "checkbox" at bounding box center [1054, 642] width 17 height 17
checkbox input "false"
click at [1429, 718] on button "Save" at bounding box center [1457, 727] width 78 height 28
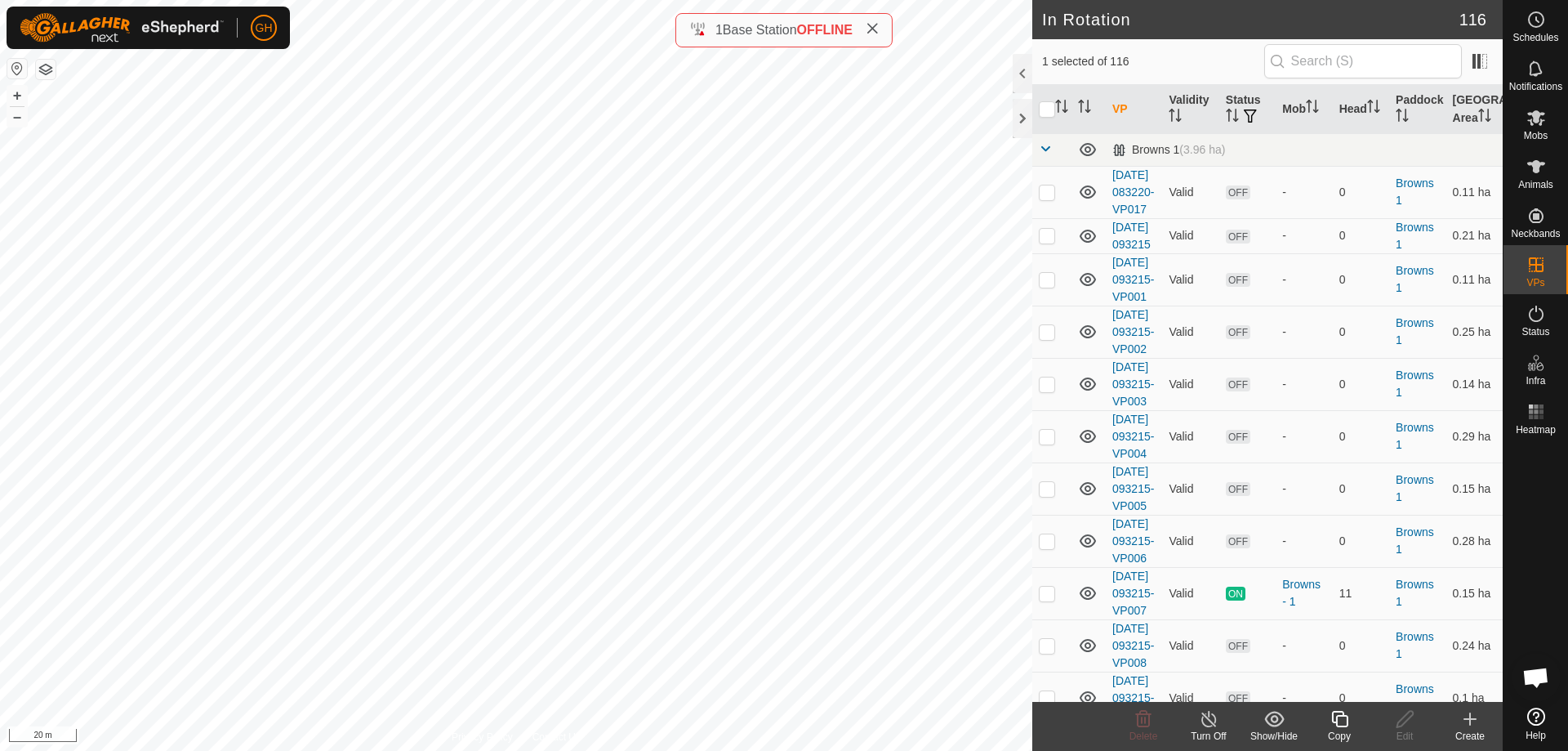
click at [1338, 718] on icon at bounding box center [1339, 718] width 20 height 19
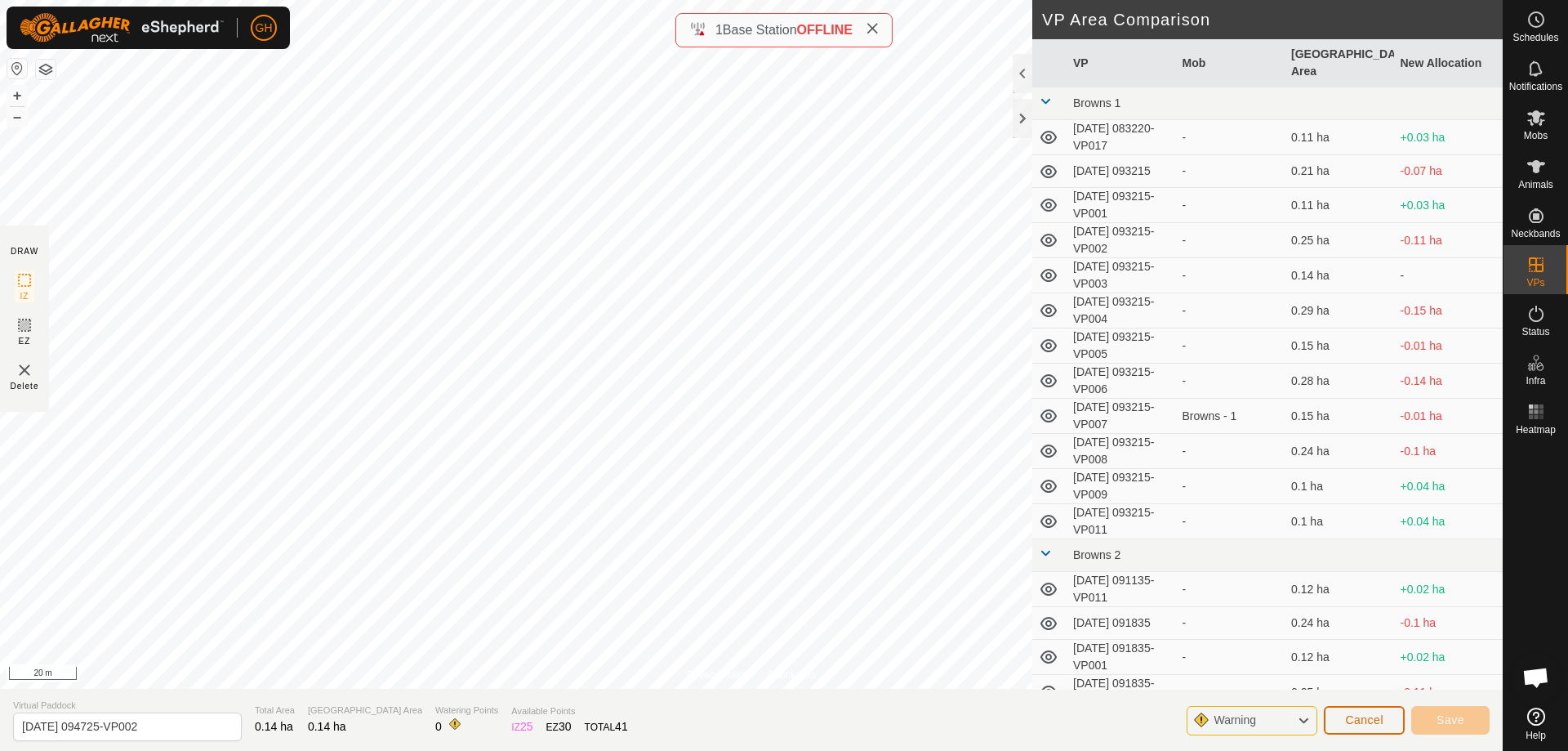
click at [1386, 723] on button "Cancel" at bounding box center [1363, 720] width 81 height 28
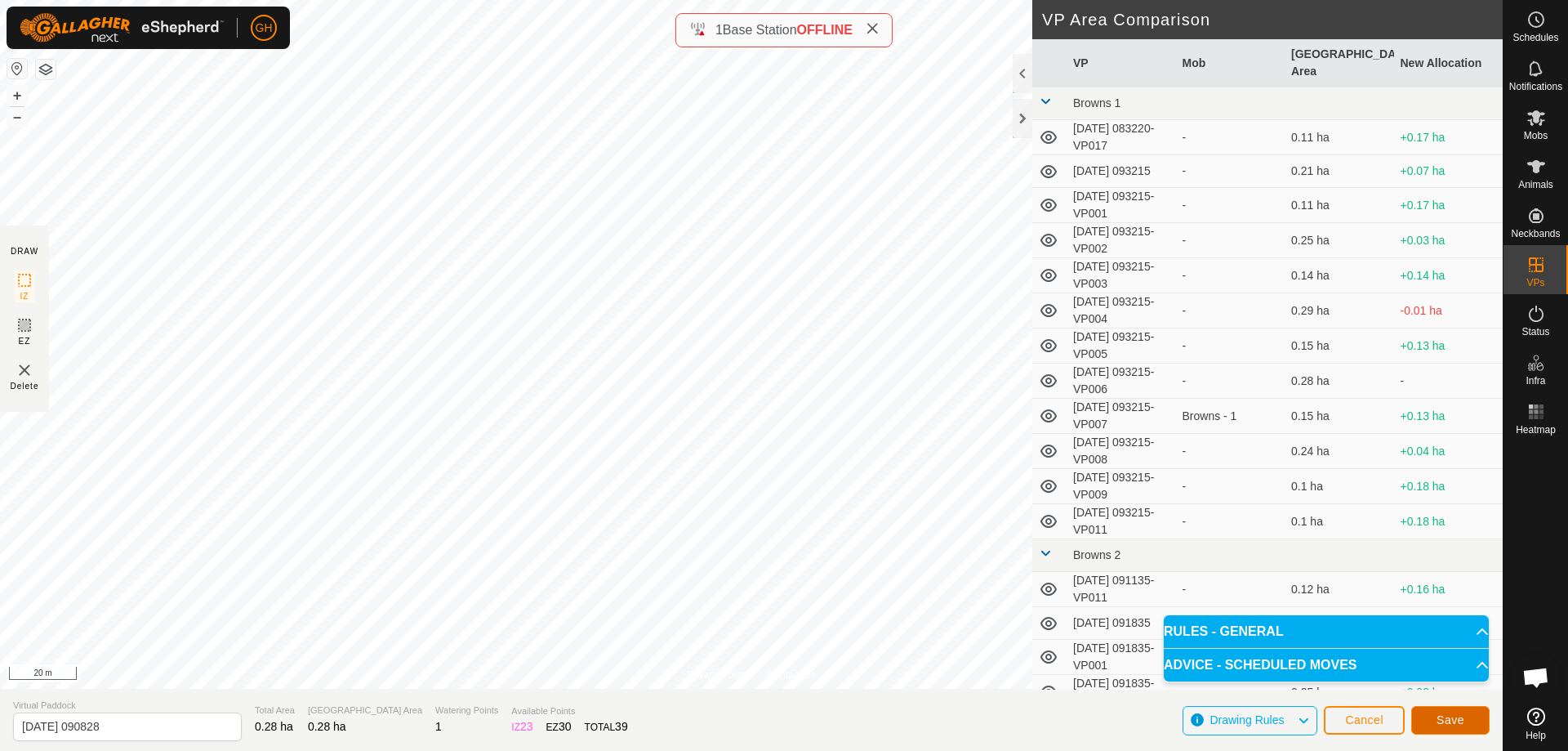
click at [1465, 723] on button "Save" at bounding box center [1450, 720] width 78 height 28
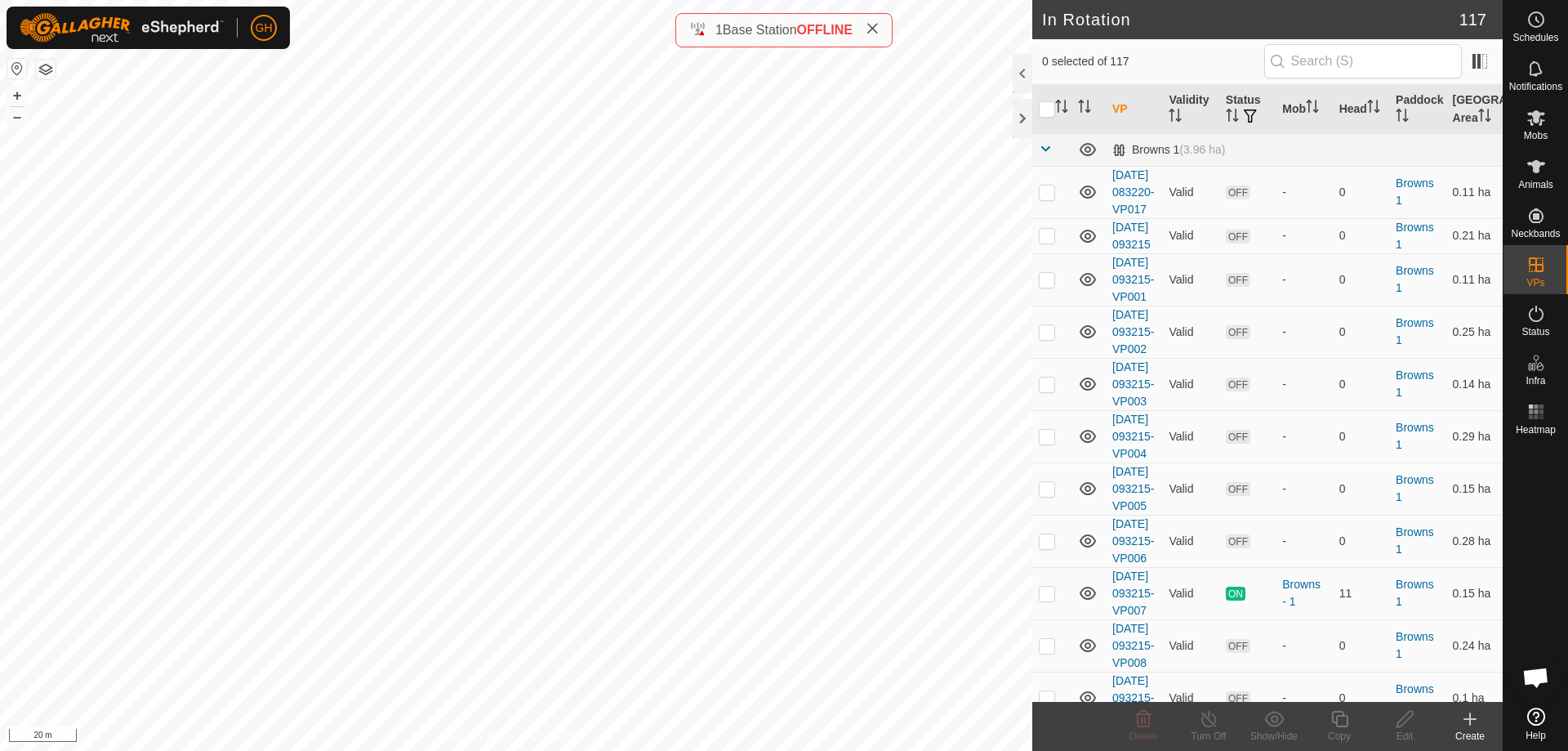
checkbox input "true"
click at [1344, 723] on icon at bounding box center [1339, 718] width 20 height 19
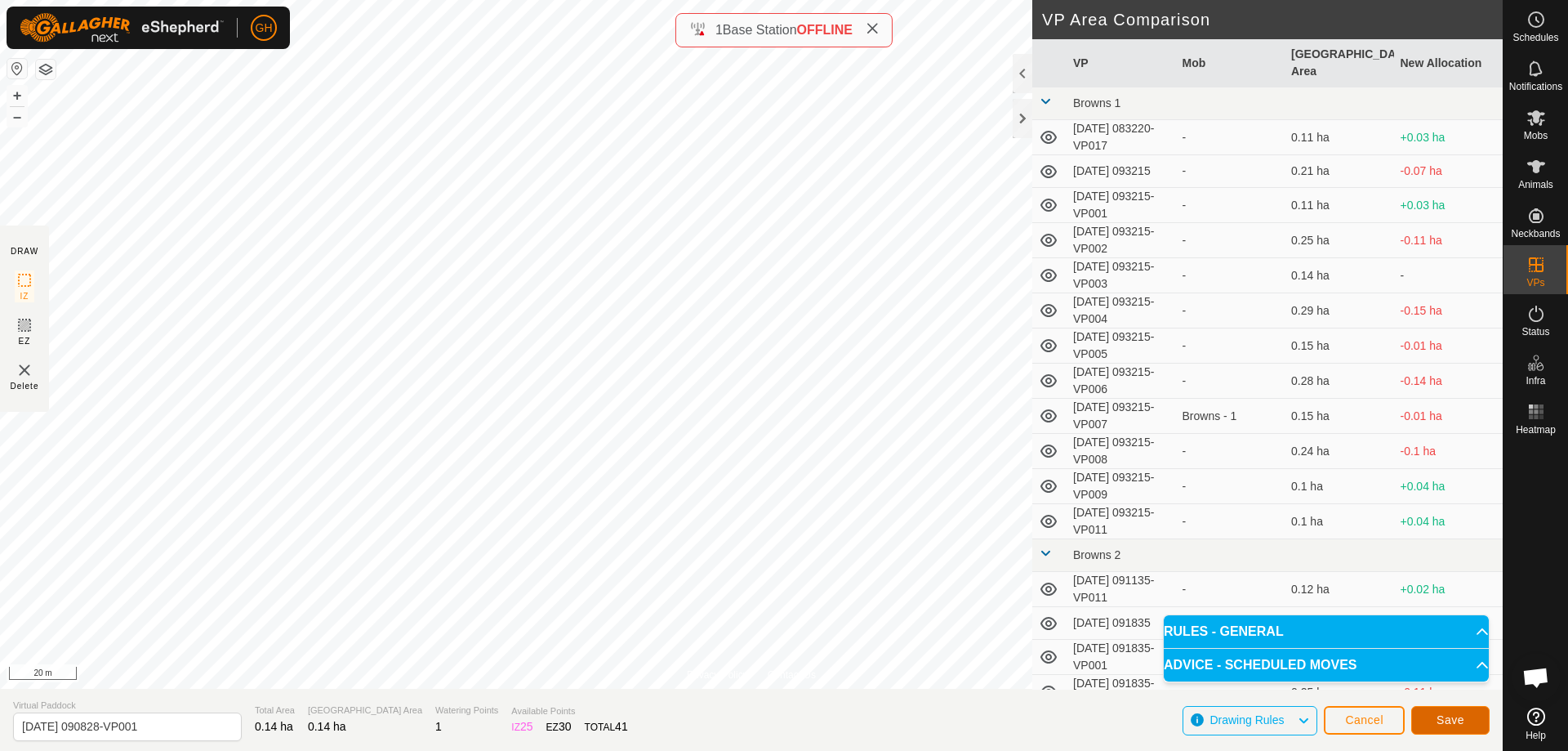
click at [1435, 718] on button "Save" at bounding box center [1450, 720] width 78 height 28
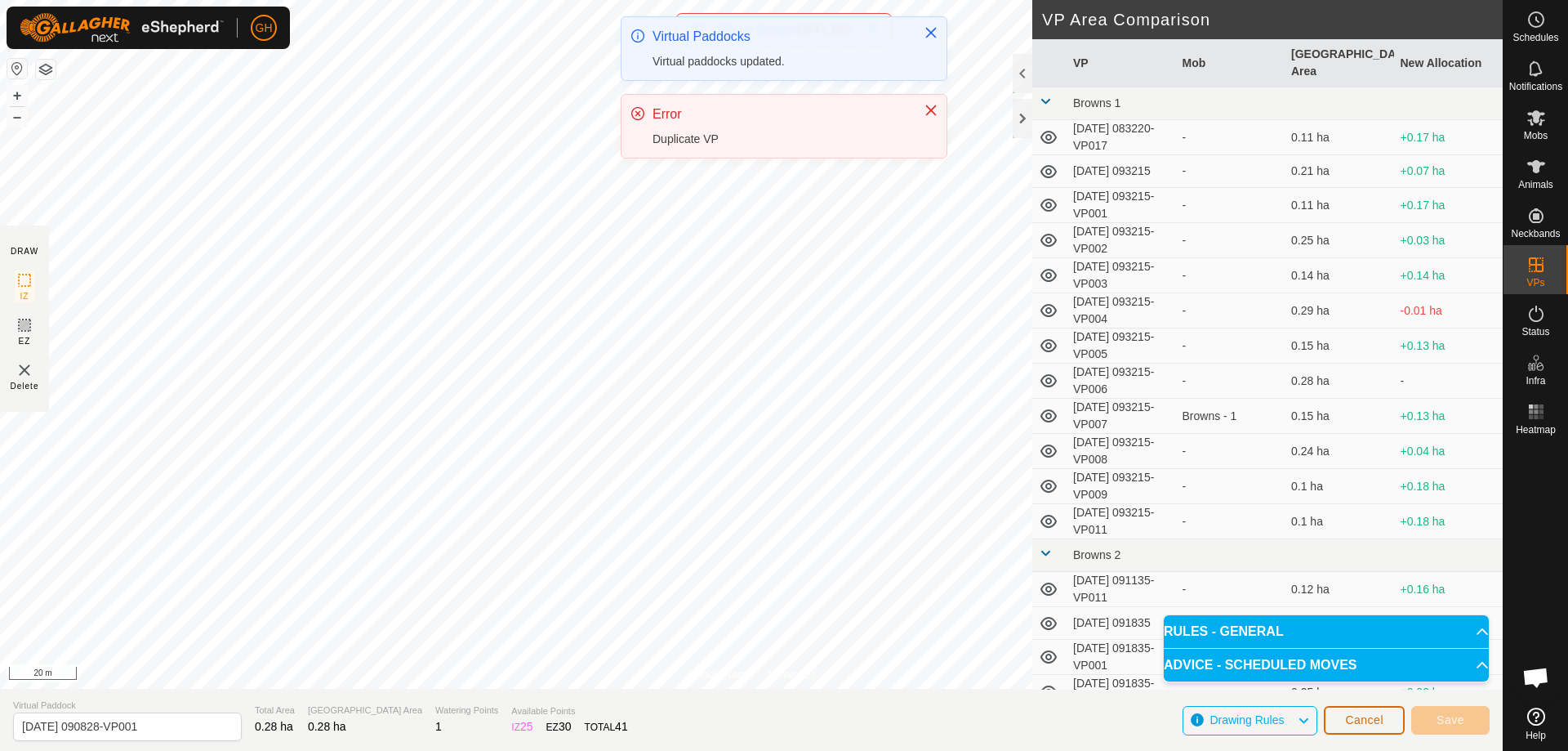
click at [1360, 713] on button "Cancel" at bounding box center [1363, 720] width 81 height 28
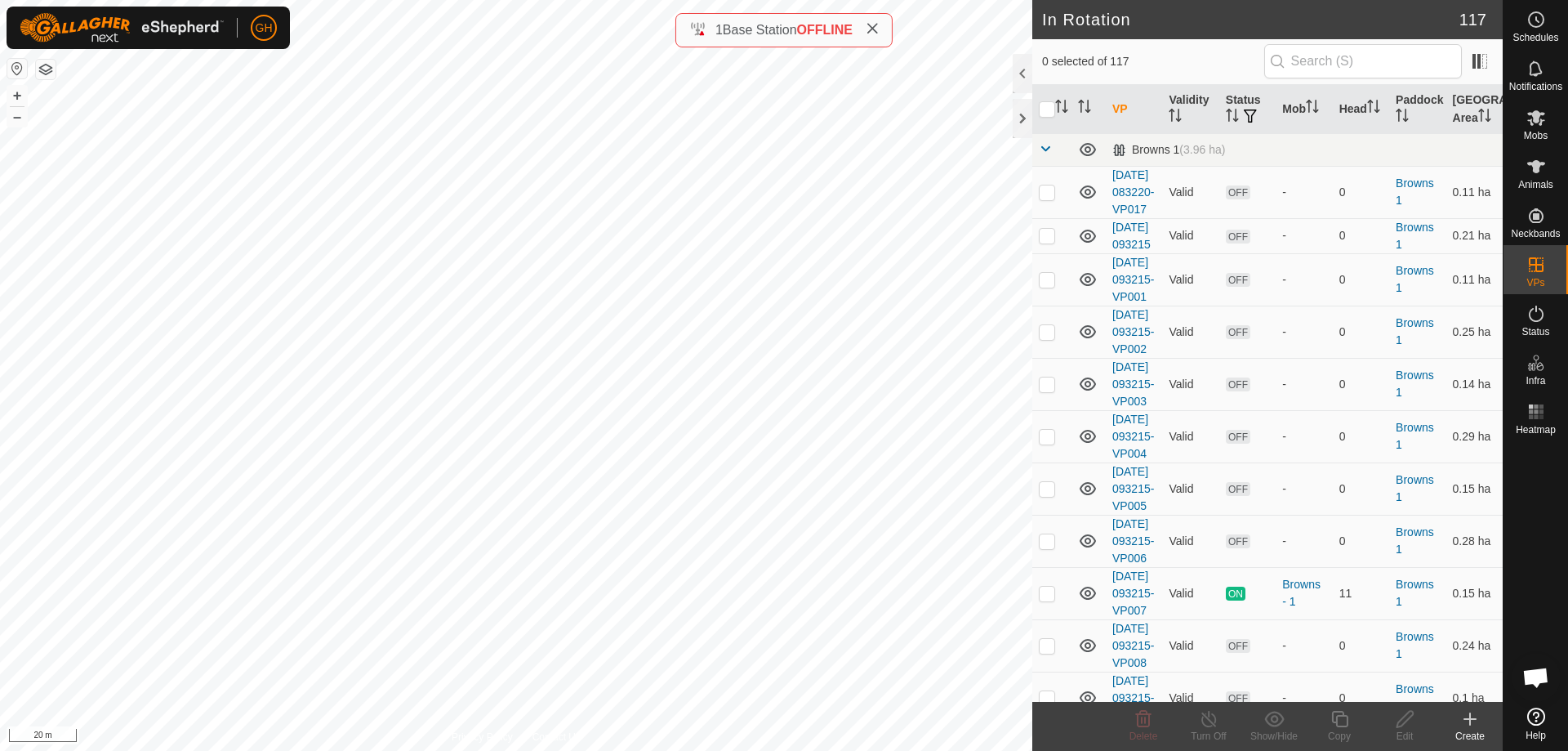
checkbox input "true"
click at [1342, 721] on icon at bounding box center [1339, 718] width 20 height 19
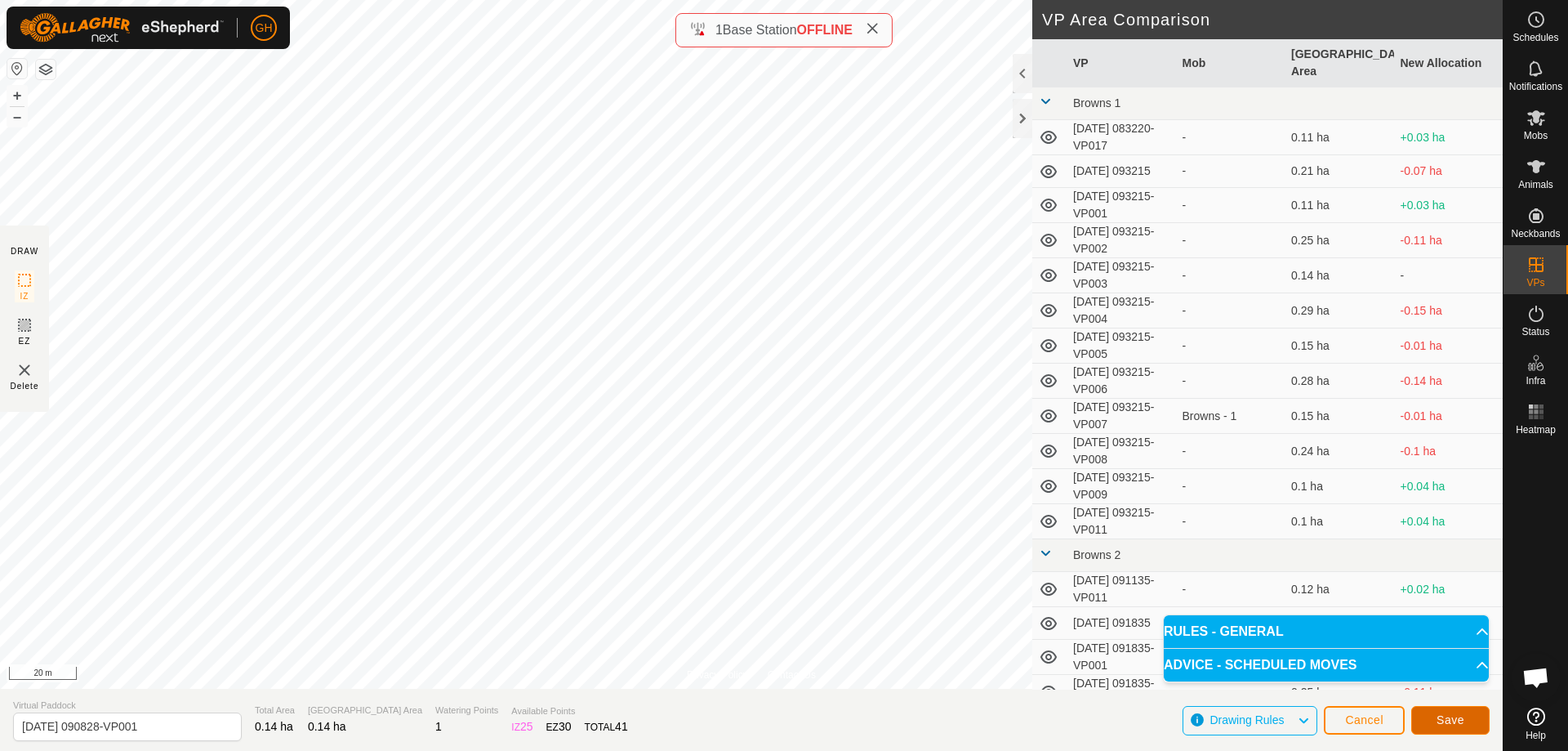
click at [1454, 713] on span "Save" at bounding box center [1449, 720] width 28 height 13
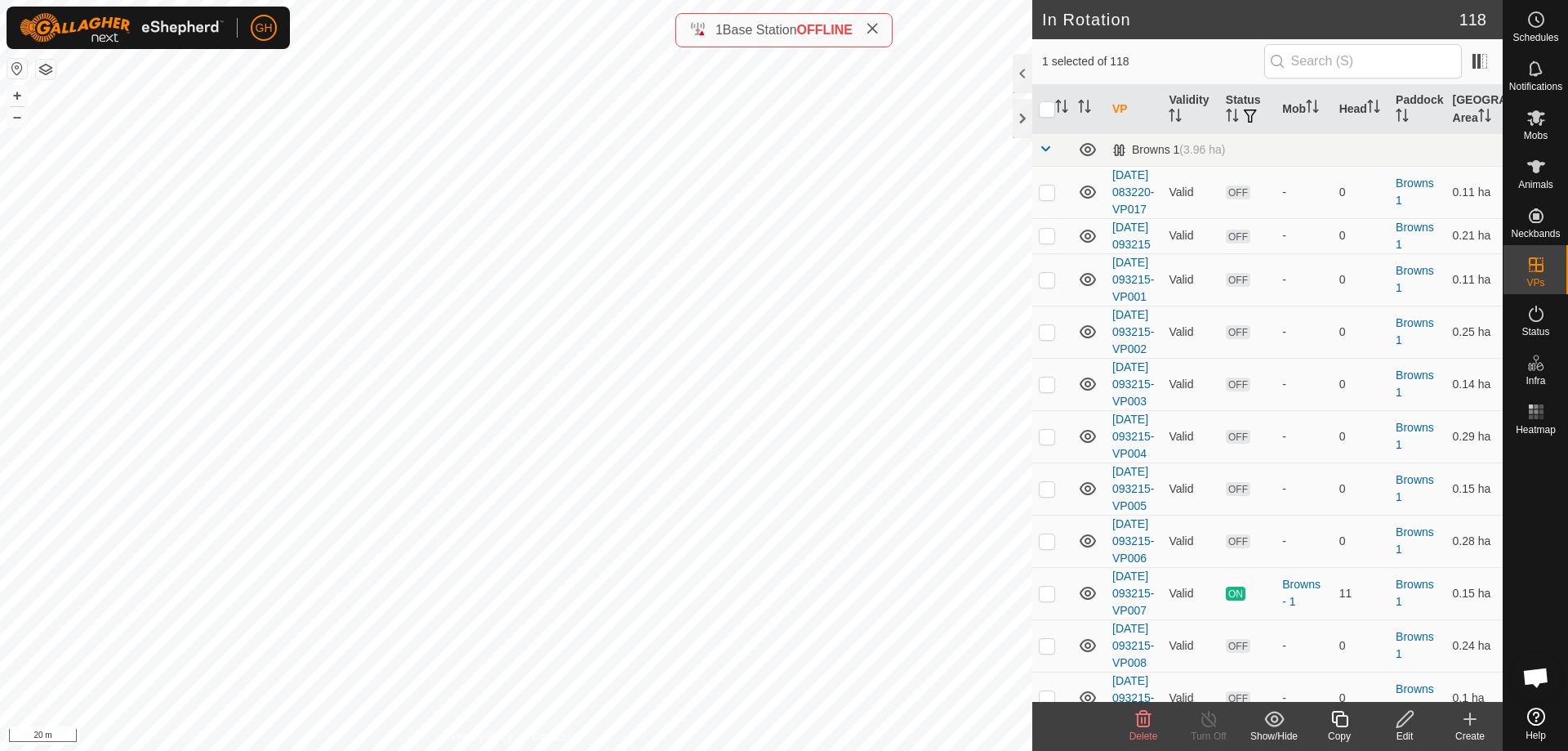
click at [1341, 717] on icon at bounding box center [1339, 719] width 17 height 17
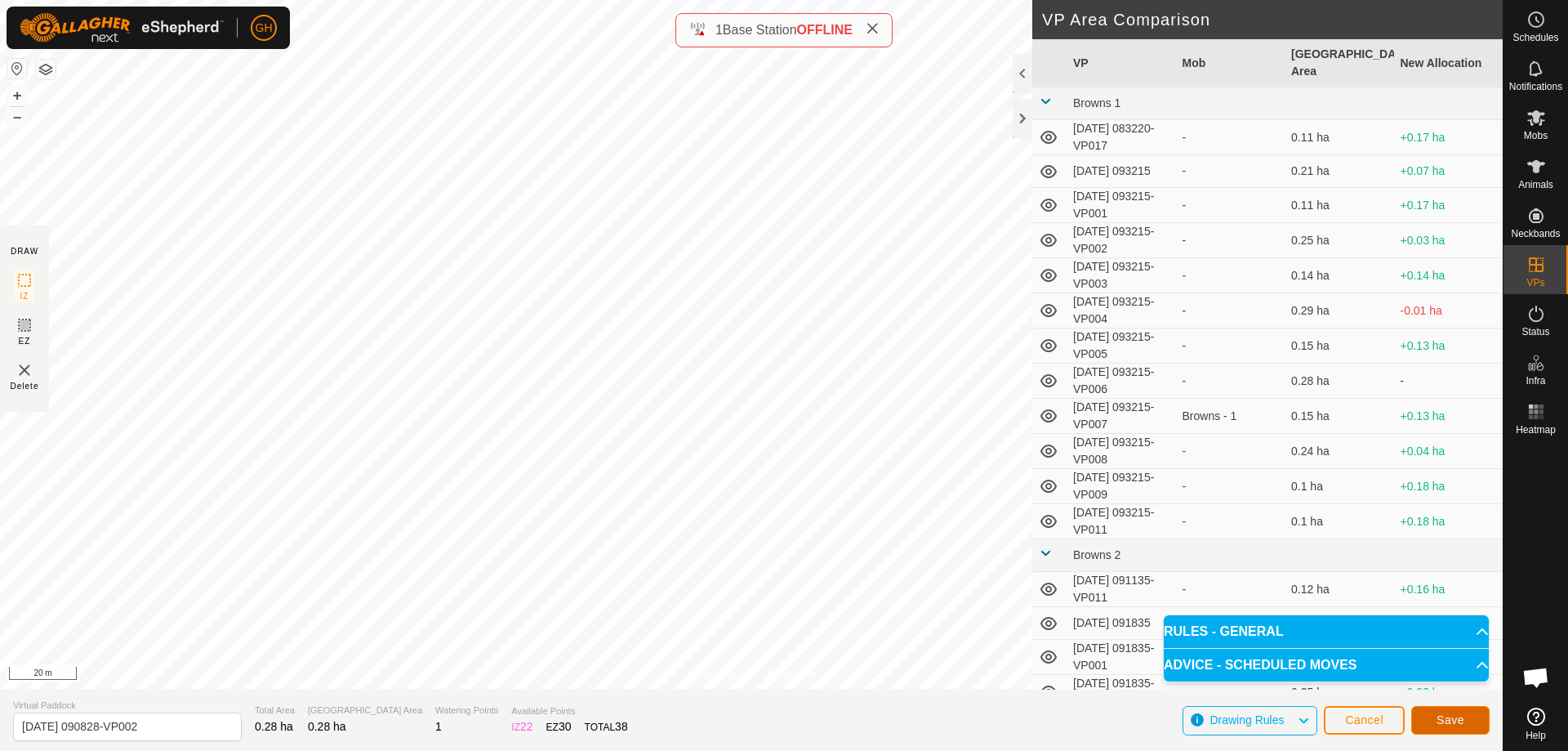
click at [1446, 713] on button "Save" at bounding box center [1450, 720] width 78 height 28
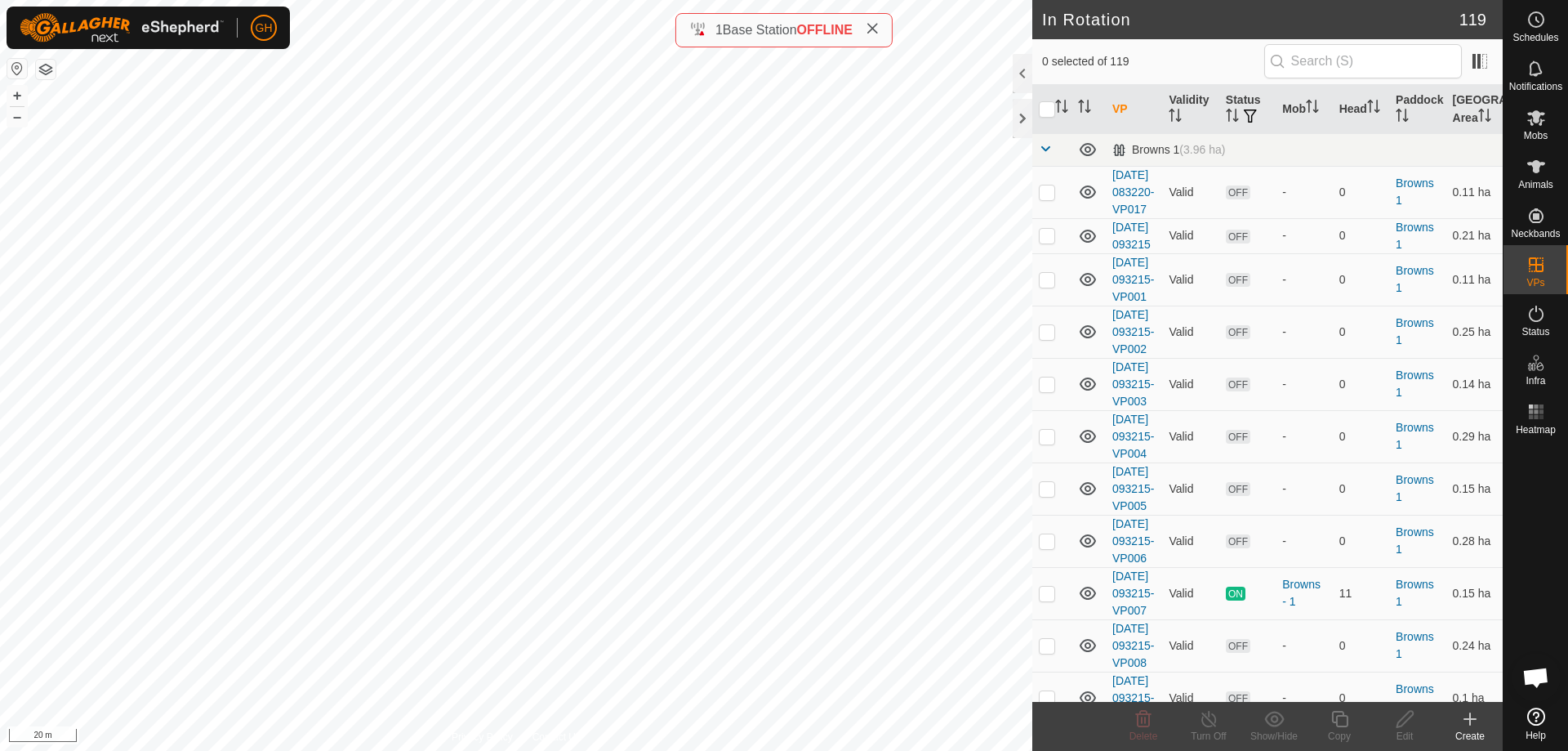
checkbox input "true"
click at [1340, 721] on icon at bounding box center [1339, 718] width 20 height 19
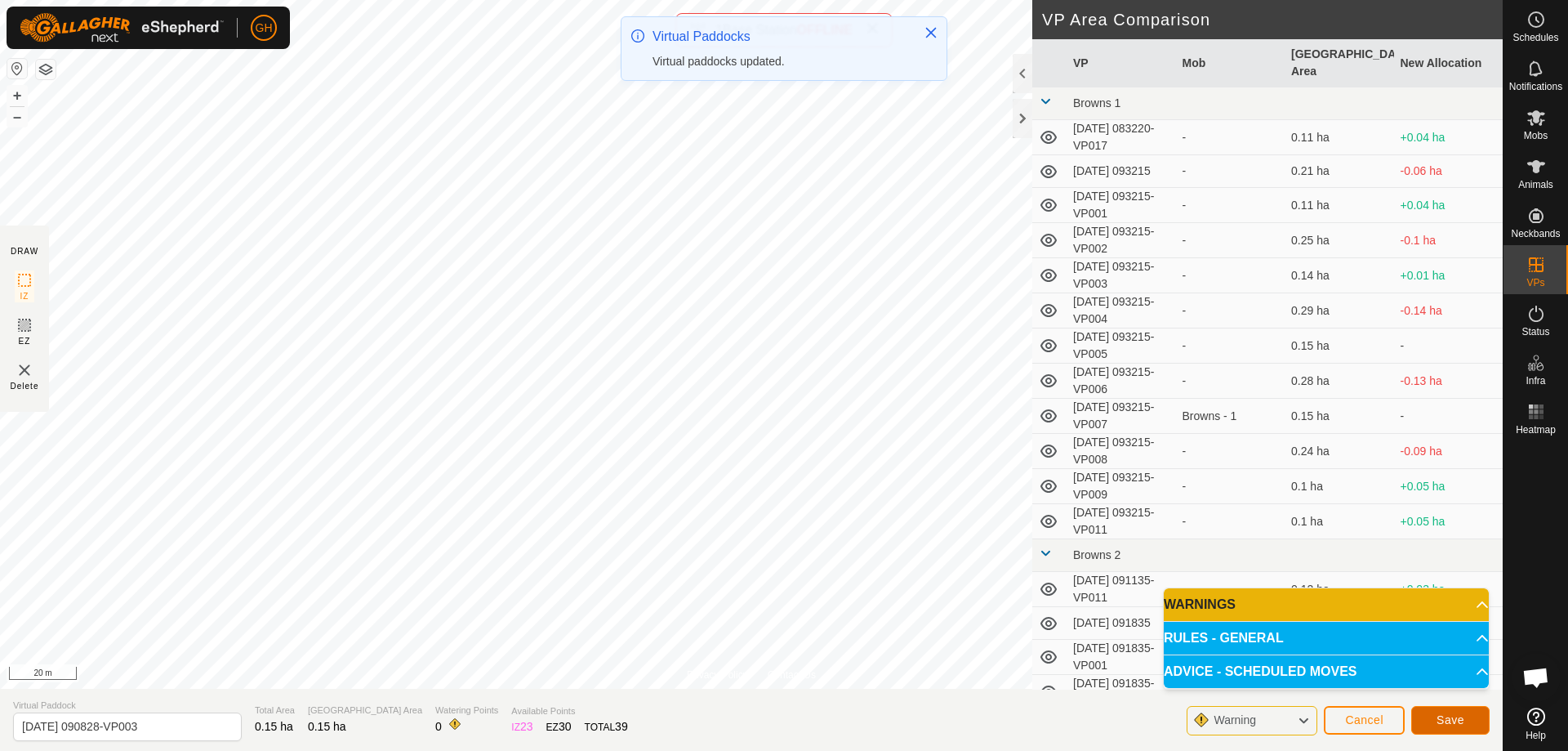
click at [1444, 725] on span "Save" at bounding box center [1449, 720] width 28 height 13
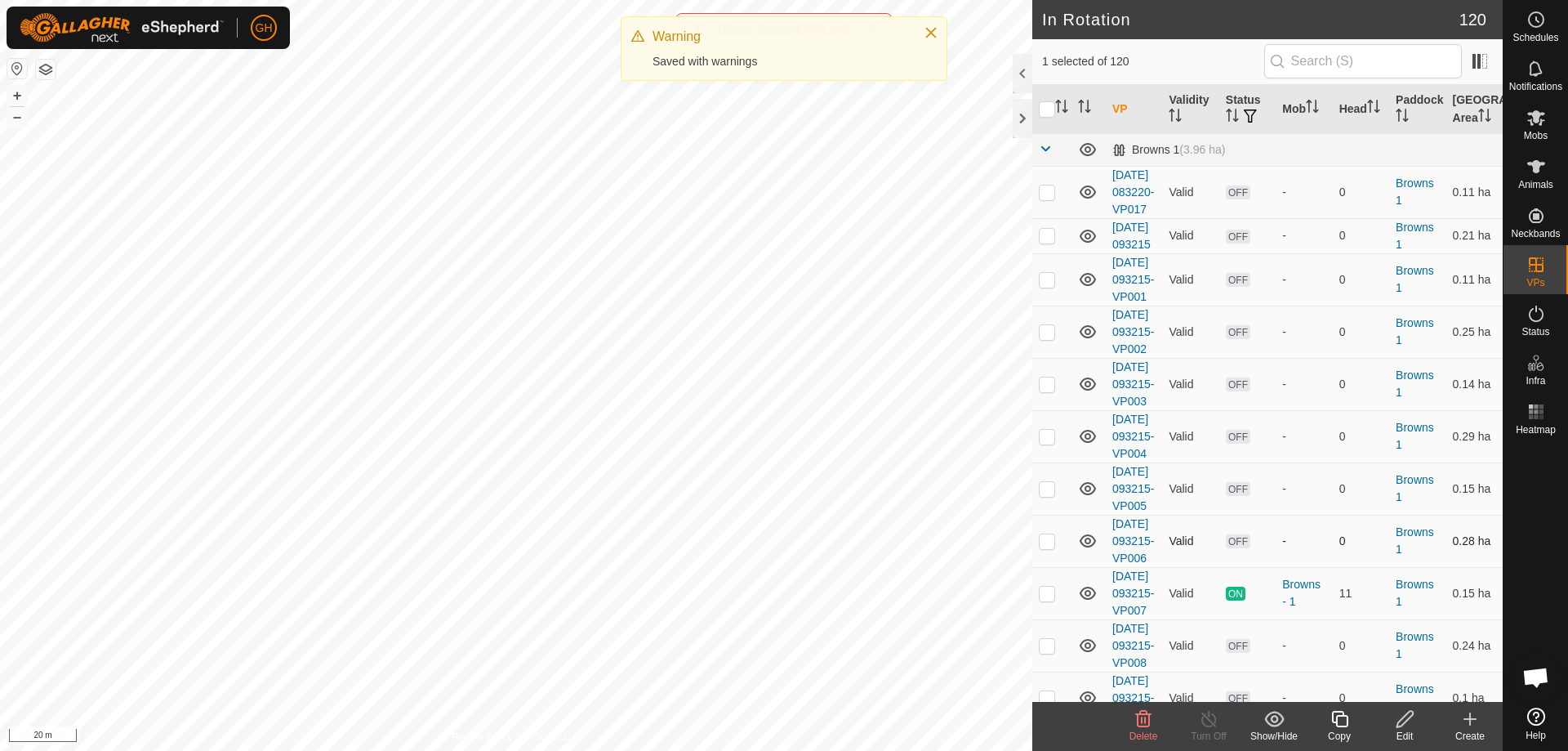
checkbox input "true"
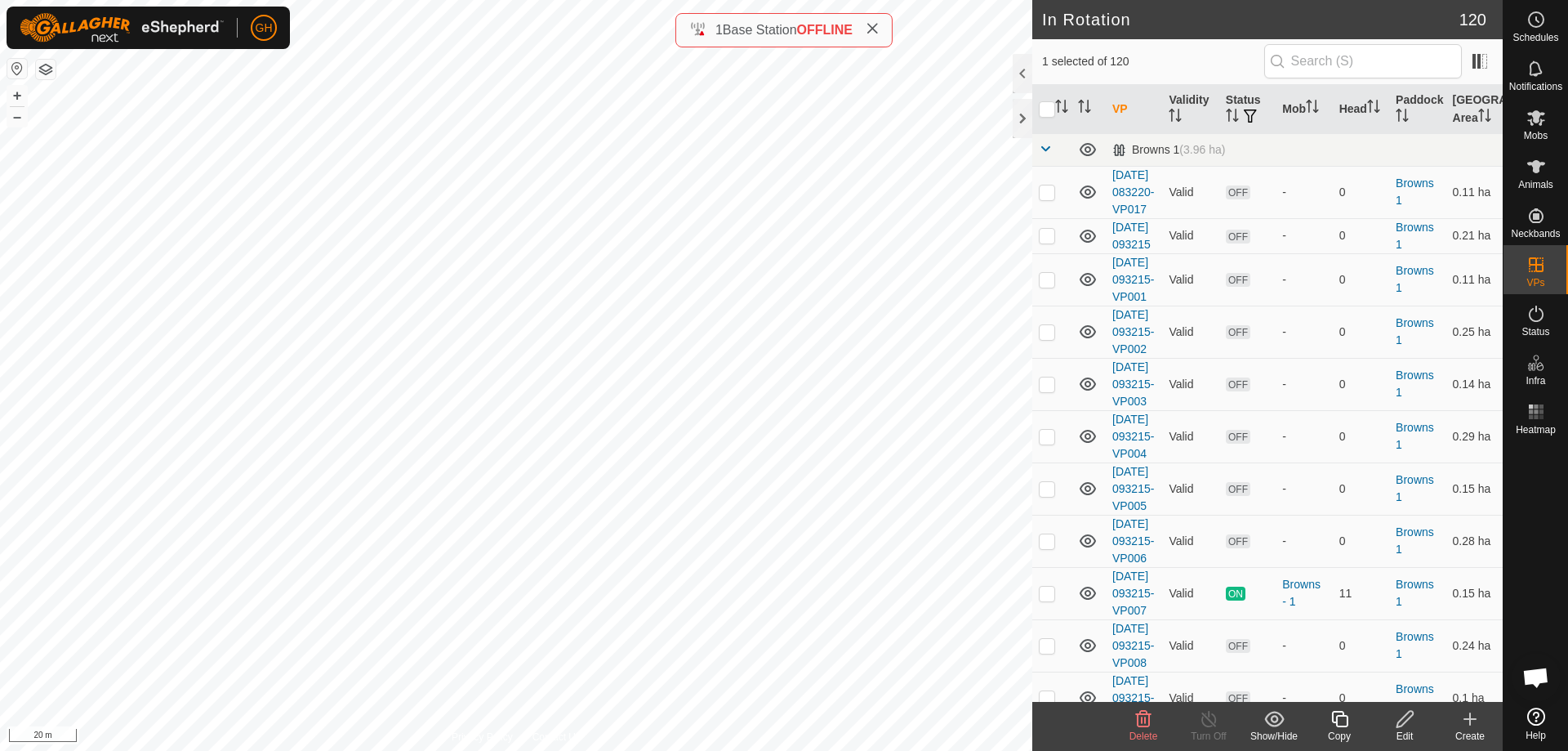
click at [1337, 720] on icon at bounding box center [1339, 719] width 17 height 17
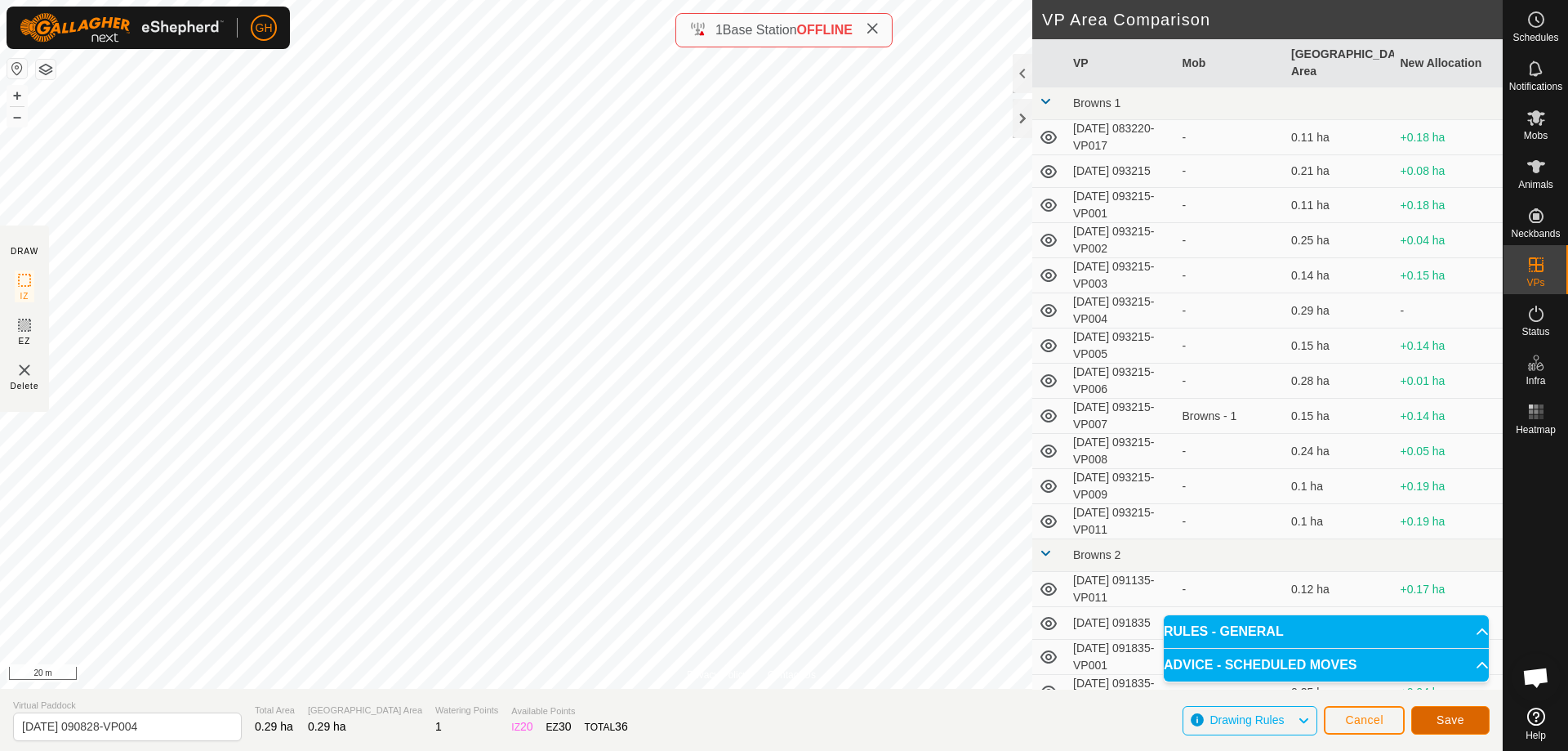
click at [1454, 728] on button "Save" at bounding box center [1450, 720] width 78 height 28
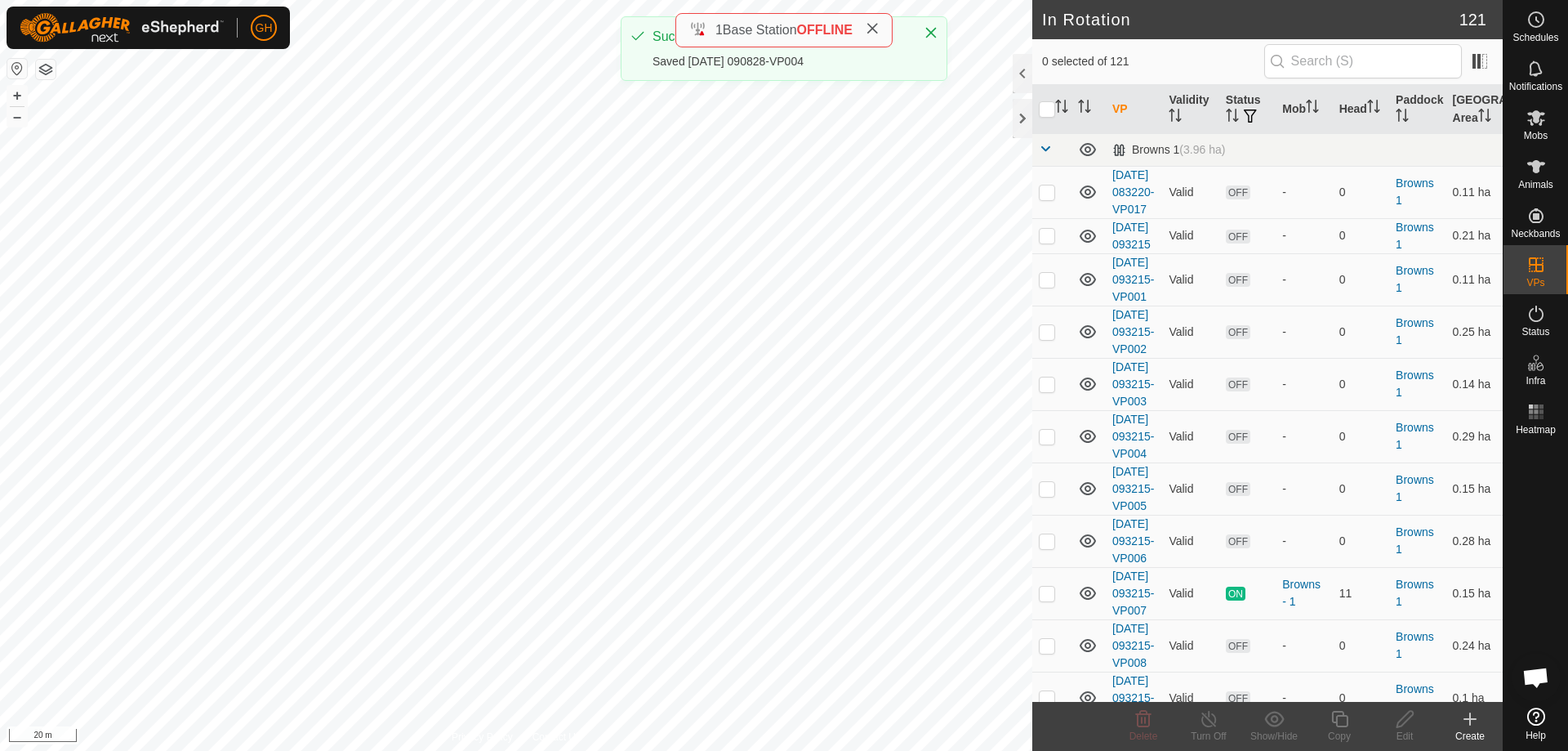
checkbox input "true"
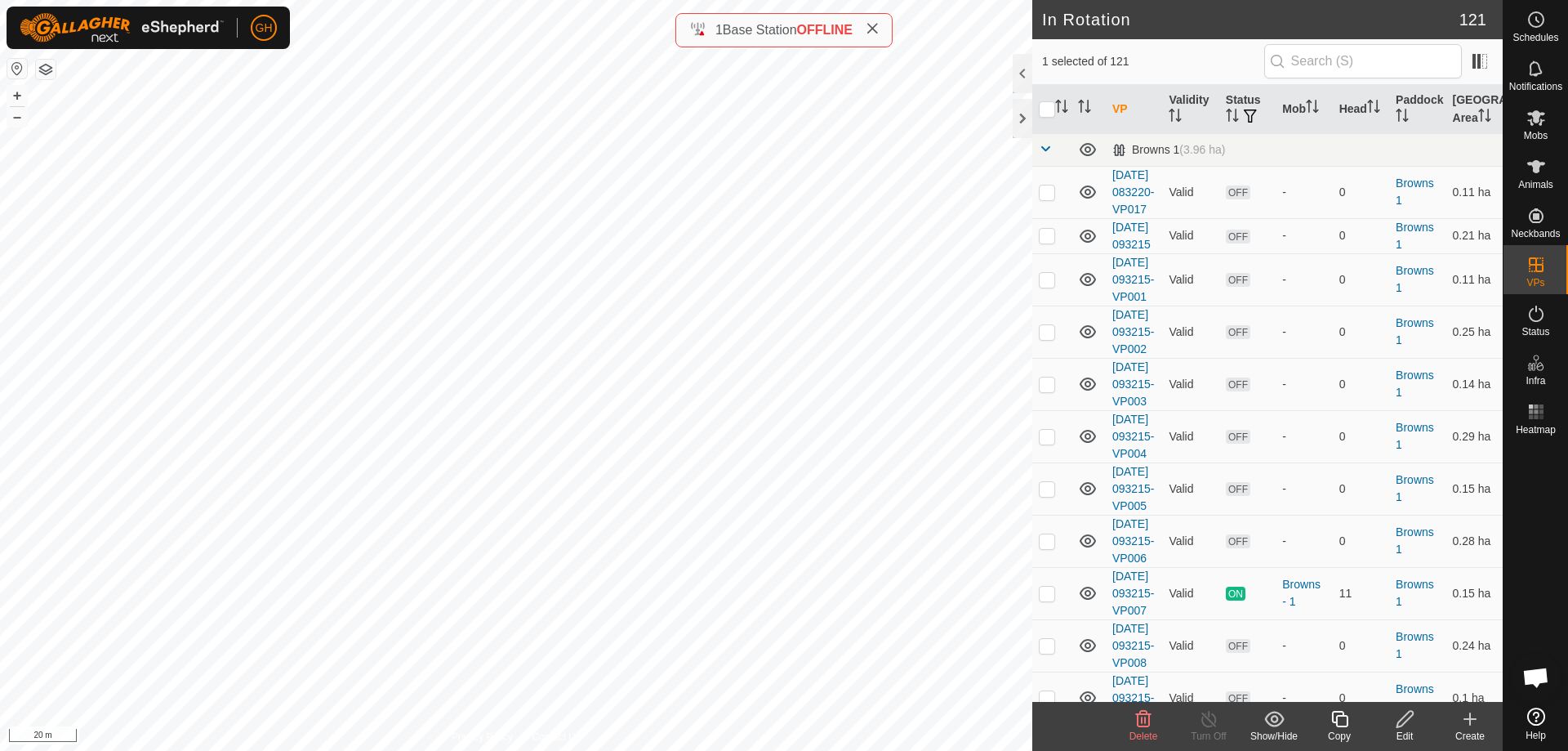
click at [1343, 722] on icon at bounding box center [1339, 718] width 20 height 19
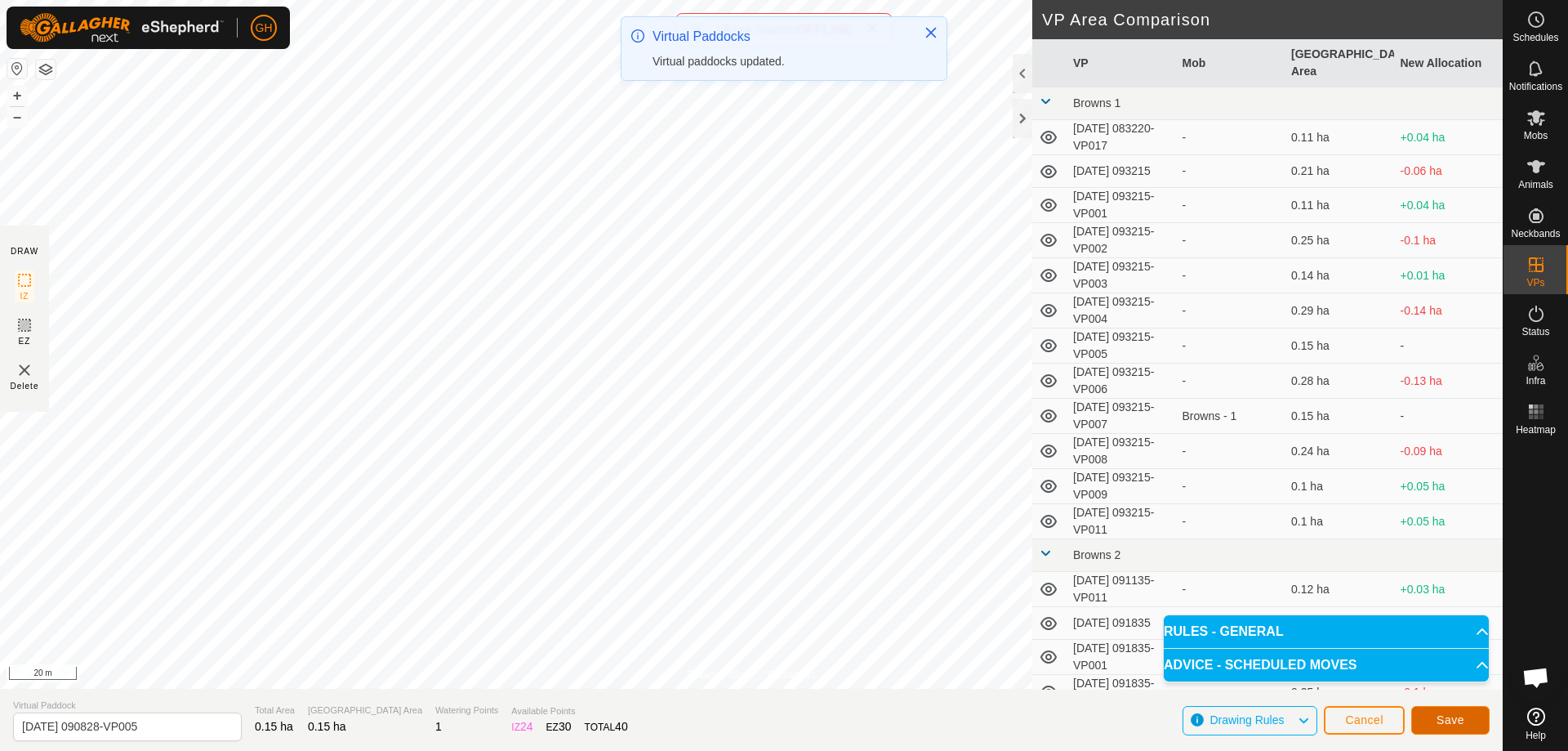
click at [1449, 717] on span "Save" at bounding box center [1449, 720] width 28 height 13
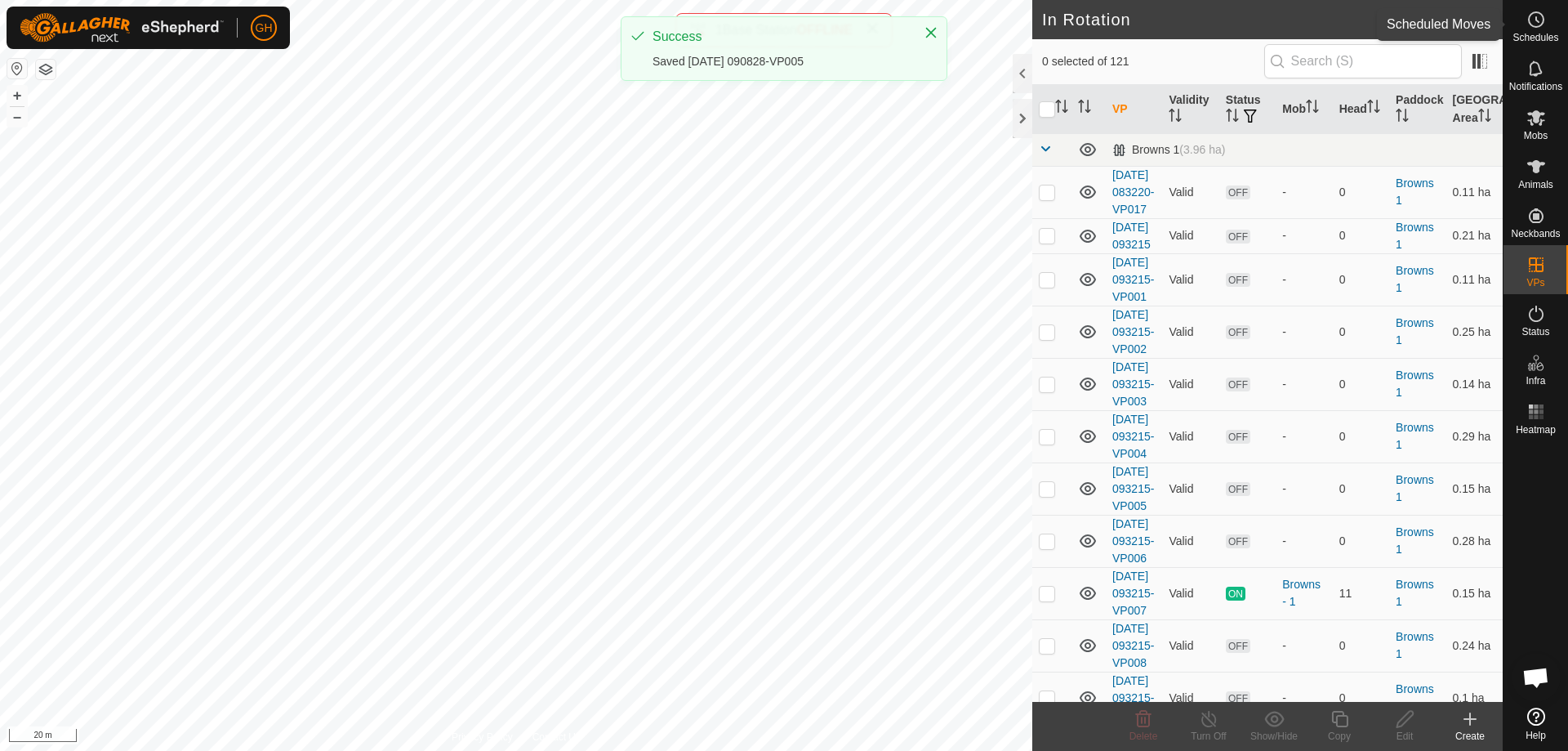
click at [1525, 18] on es-schedule-vp-svg-icon at bounding box center [1535, 19] width 29 height 26
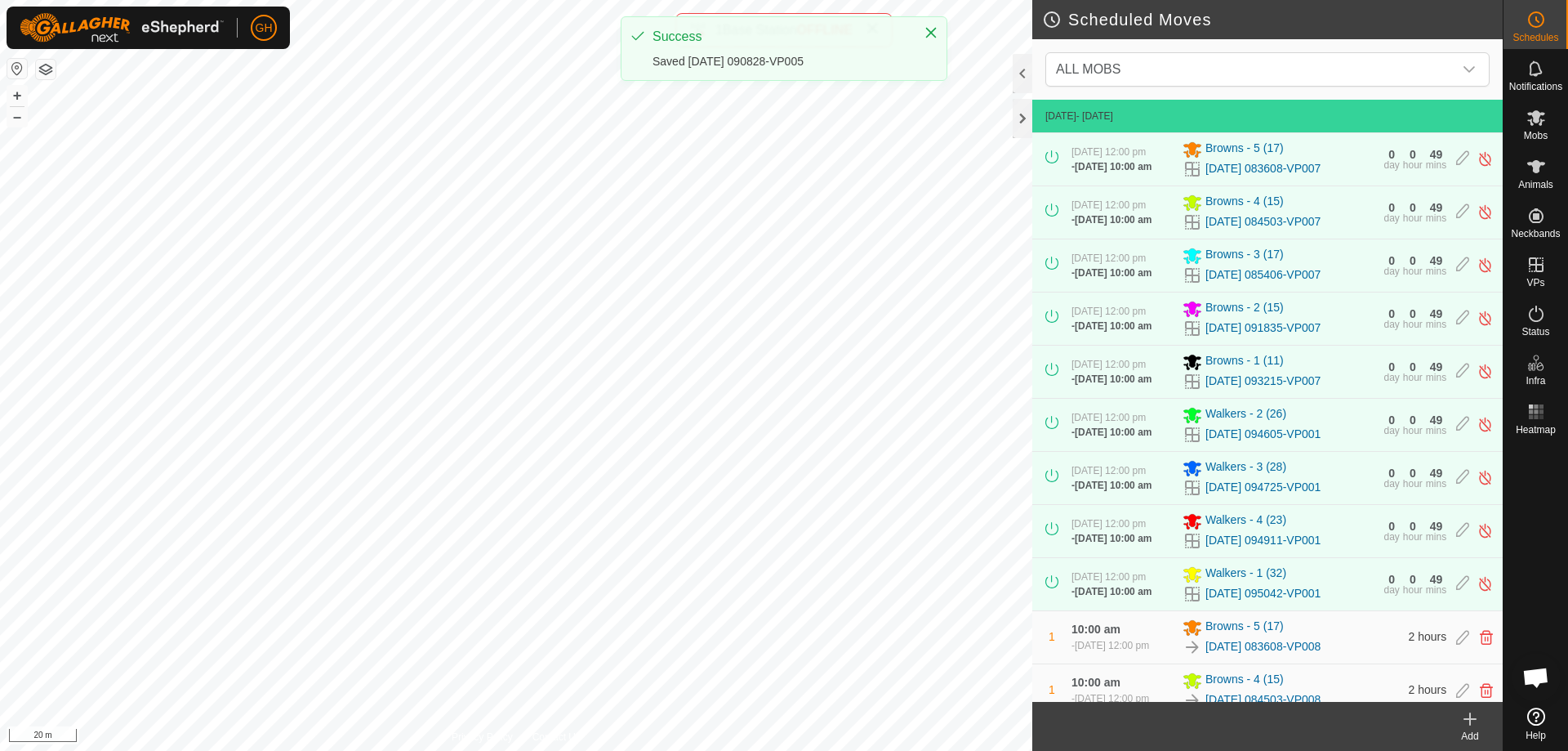
click at [1461, 716] on icon at bounding box center [1469, 718] width 19 height 19
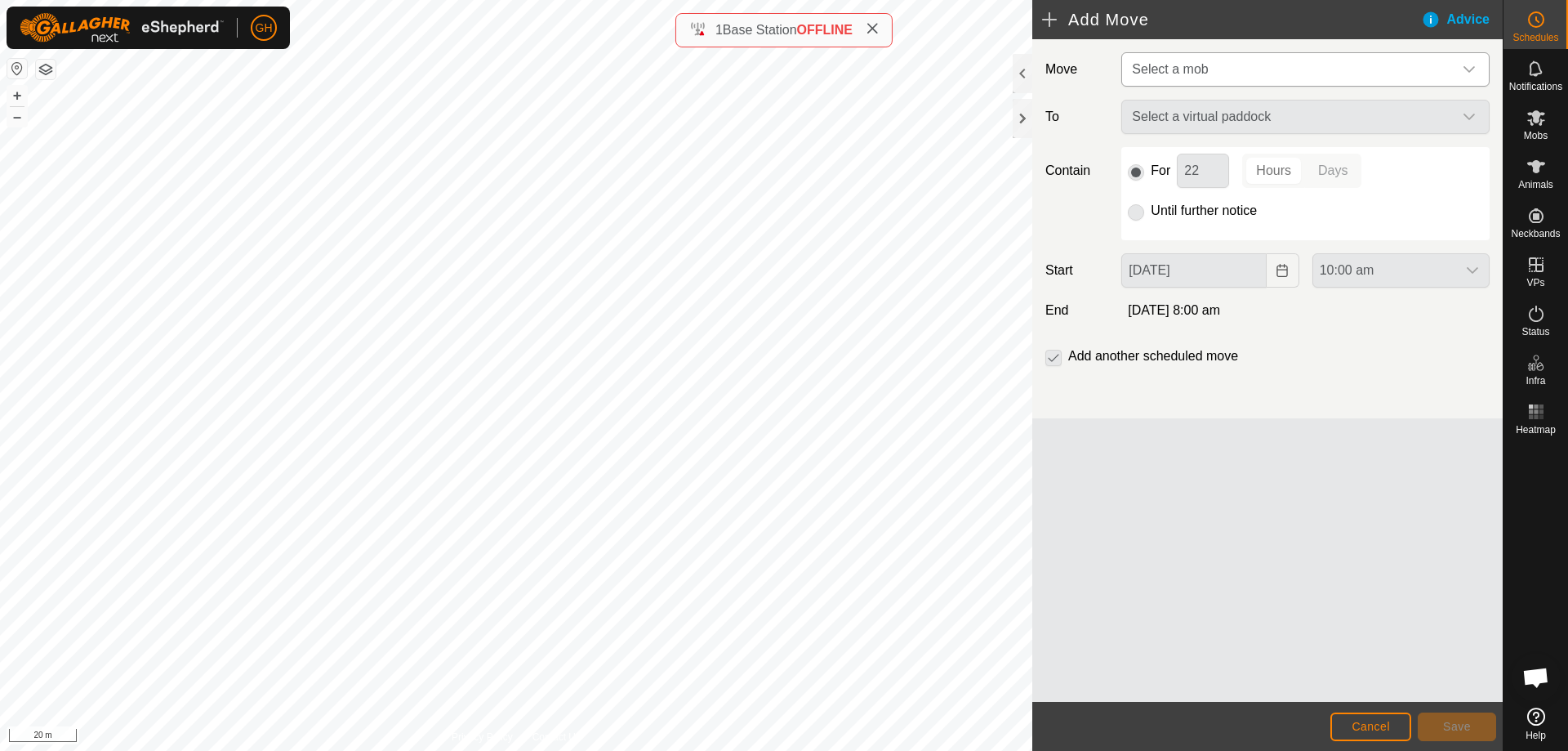
click at [1283, 55] on span "Select a mob" at bounding box center [1289, 69] width 327 height 33
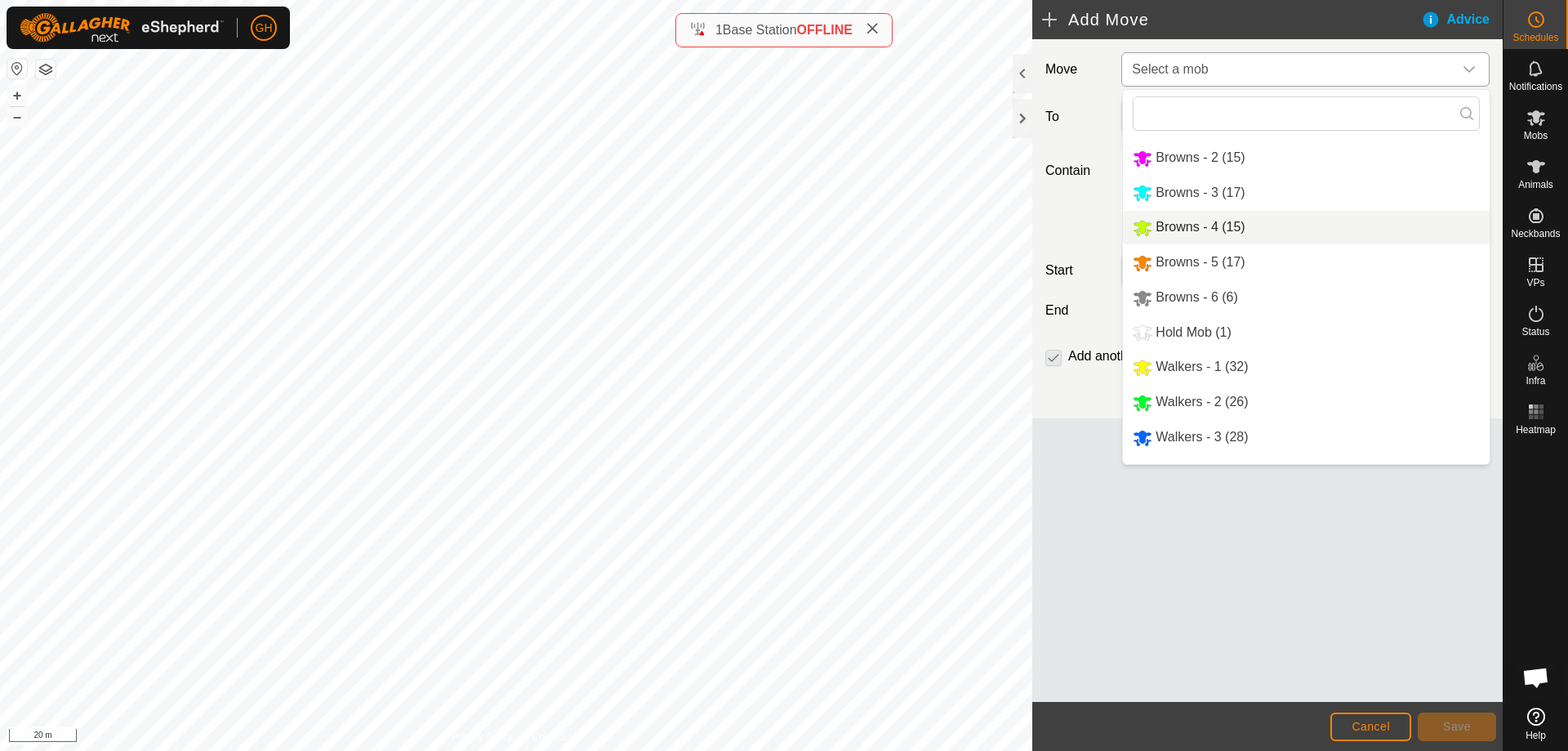
scroll to position [56, 0]
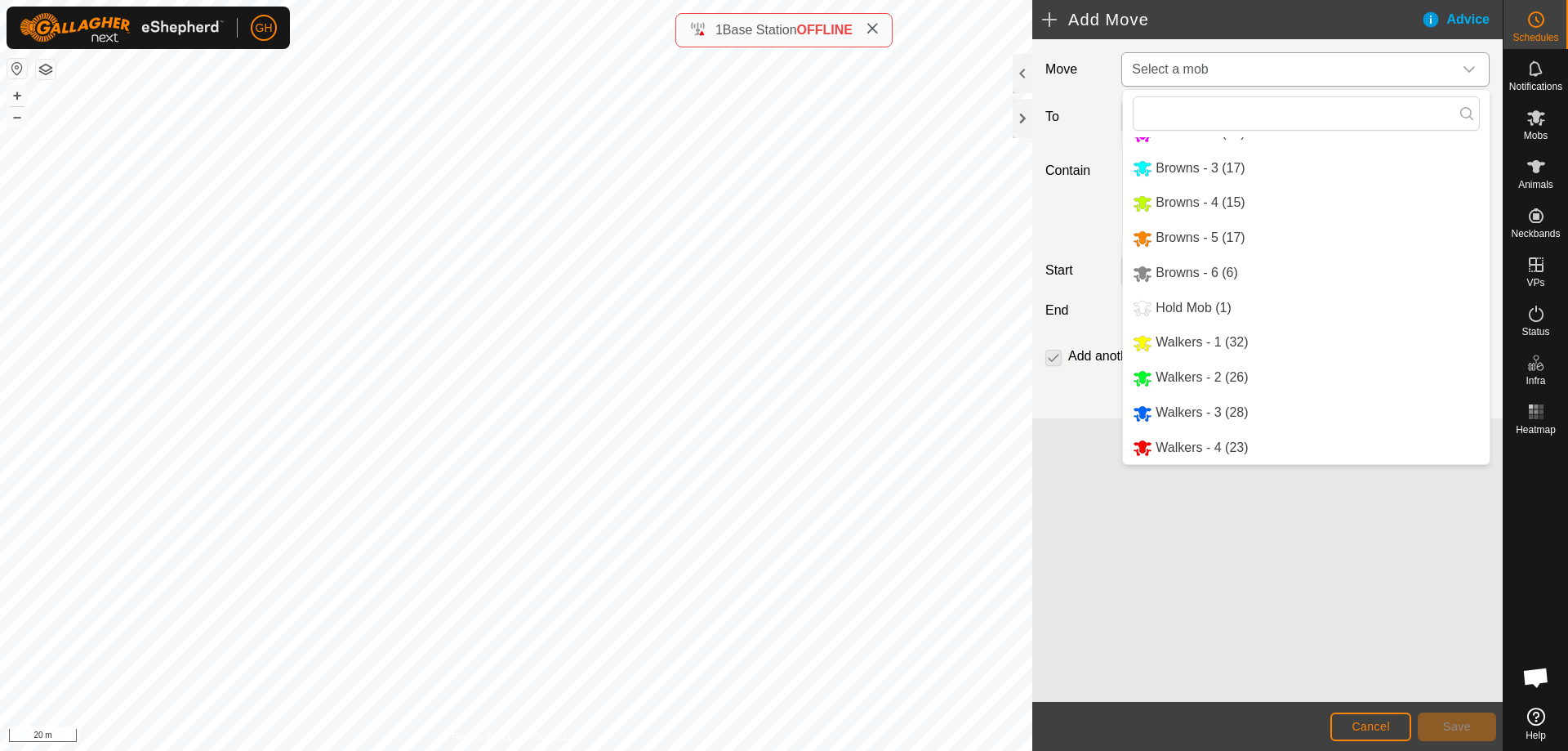
click at [1196, 416] on li "Walkers - 3 (28)" at bounding box center [1306, 413] width 367 height 33
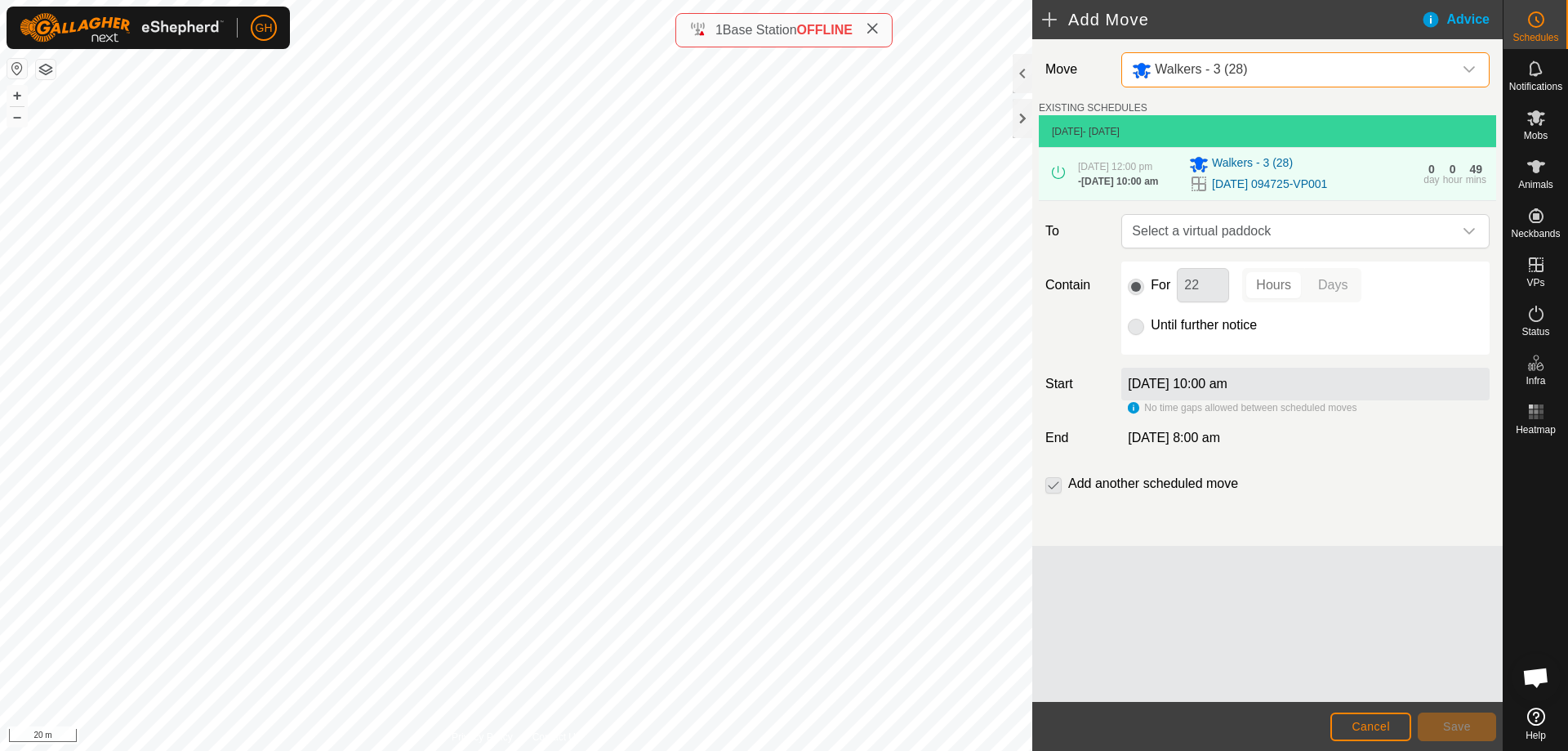
click at [1254, 247] on span "Select a virtual paddock" at bounding box center [1289, 231] width 327 height 33
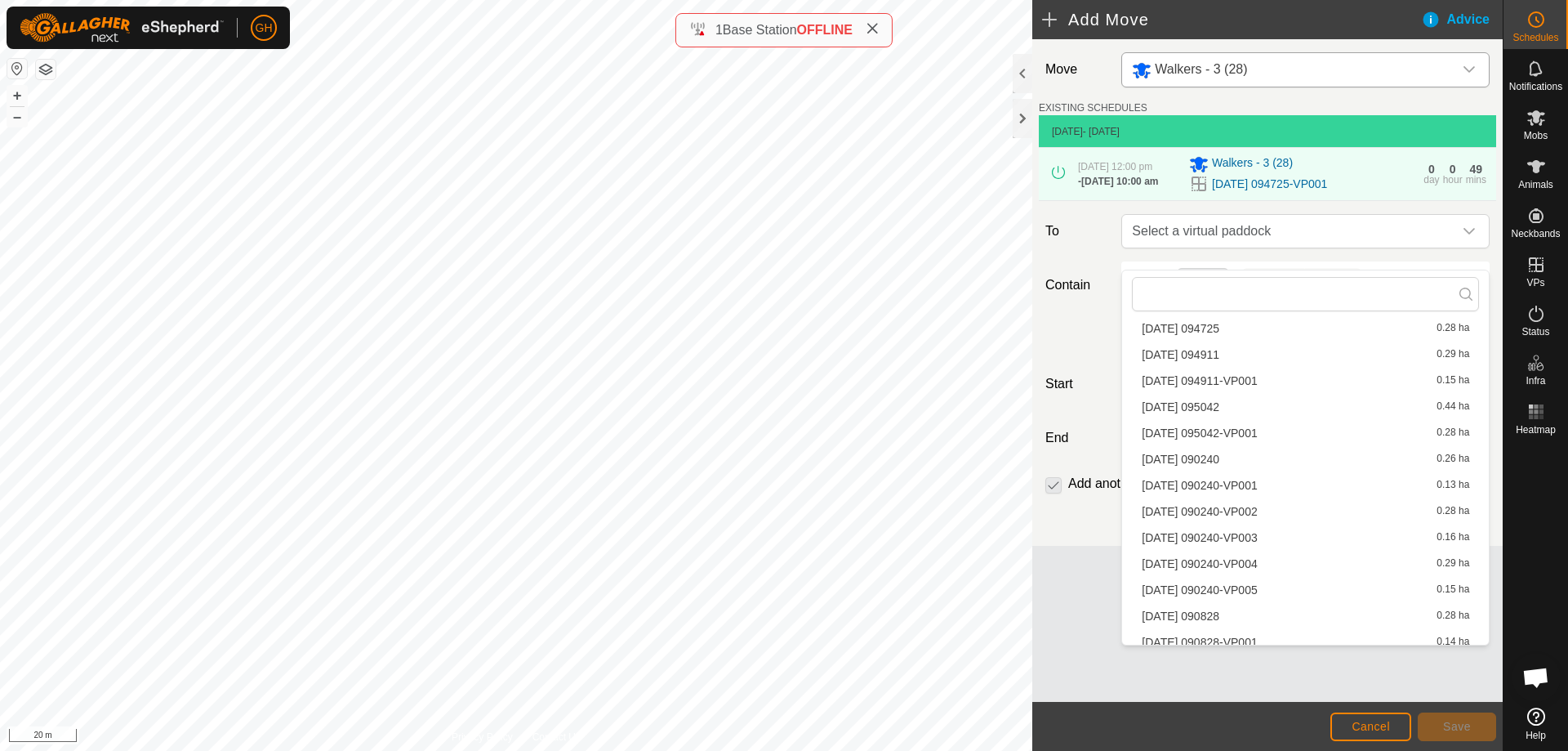
scroll to position [3135, 0]
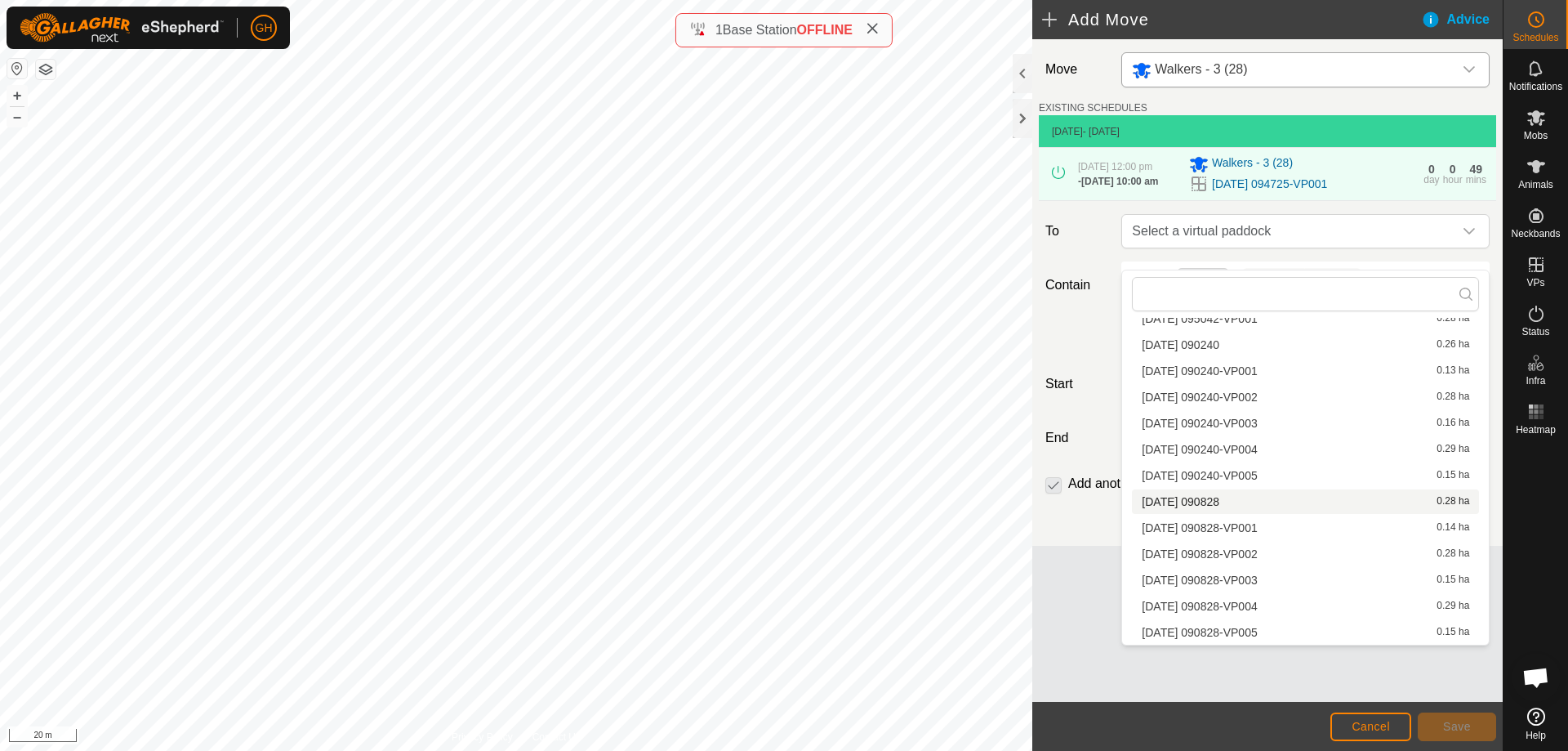
click at [1273, 500] on li "[DATE] [DATE] 0.28 ha" at bounding box center [1305, 501] width 347 height 24
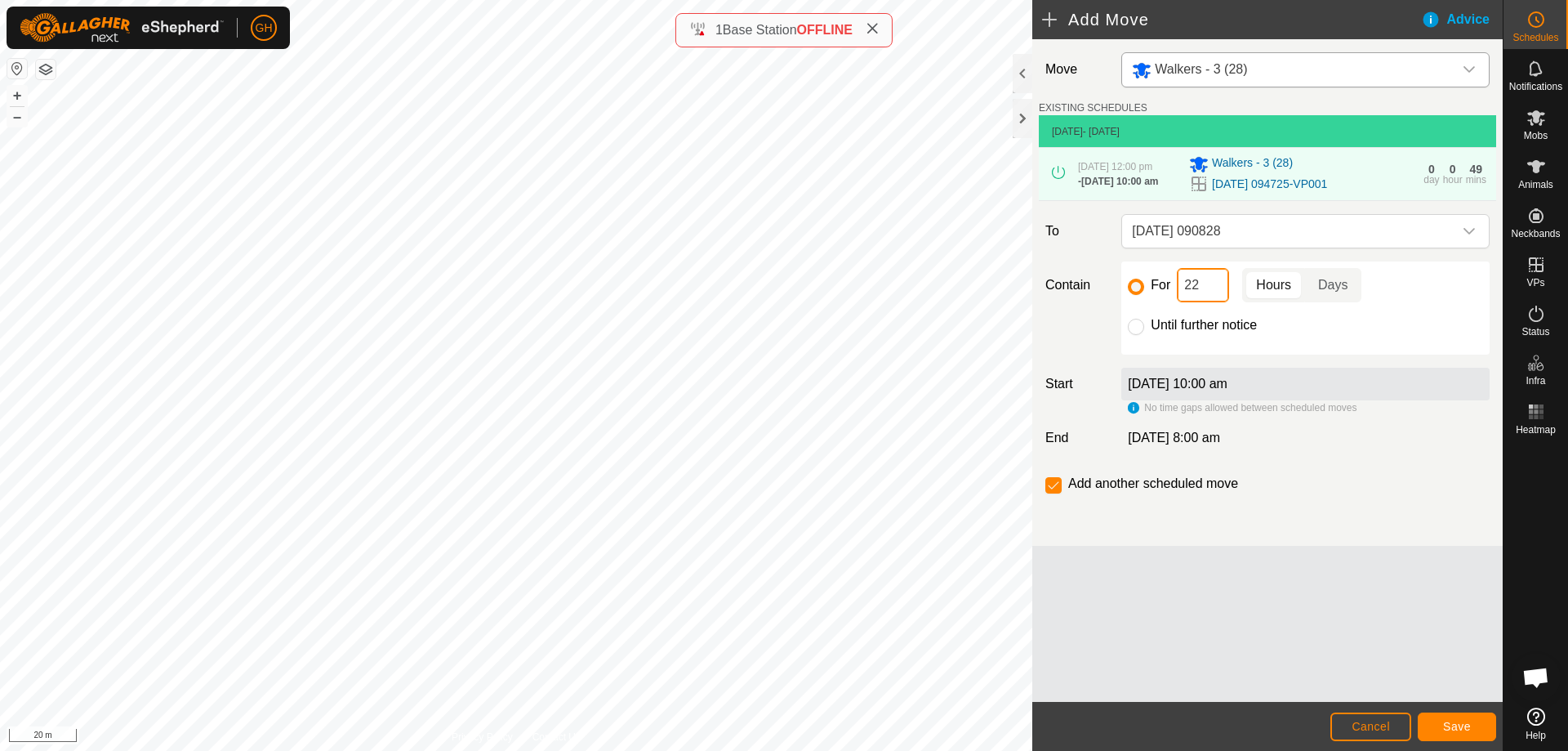
click at [1211, 302] on input "22" at bounding box center [1202, 285] width 53 height 34
click at [1468, 720] on span "Save" at bounding box center [1456, 727] width 28 height 13
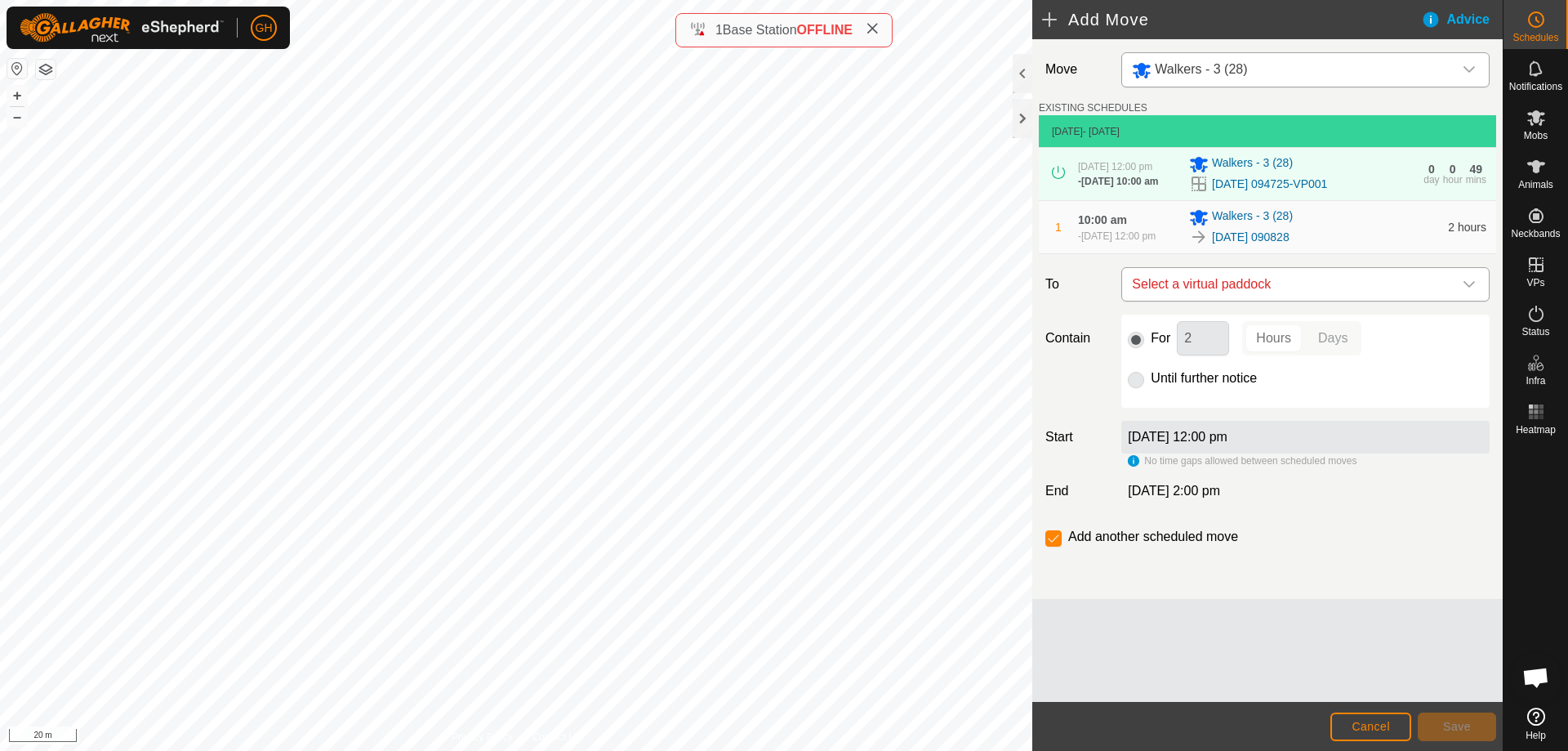
click at [1286, 301] on span "Select a virtual paddock" at bounding box center [1289, 284] width 327 height 33
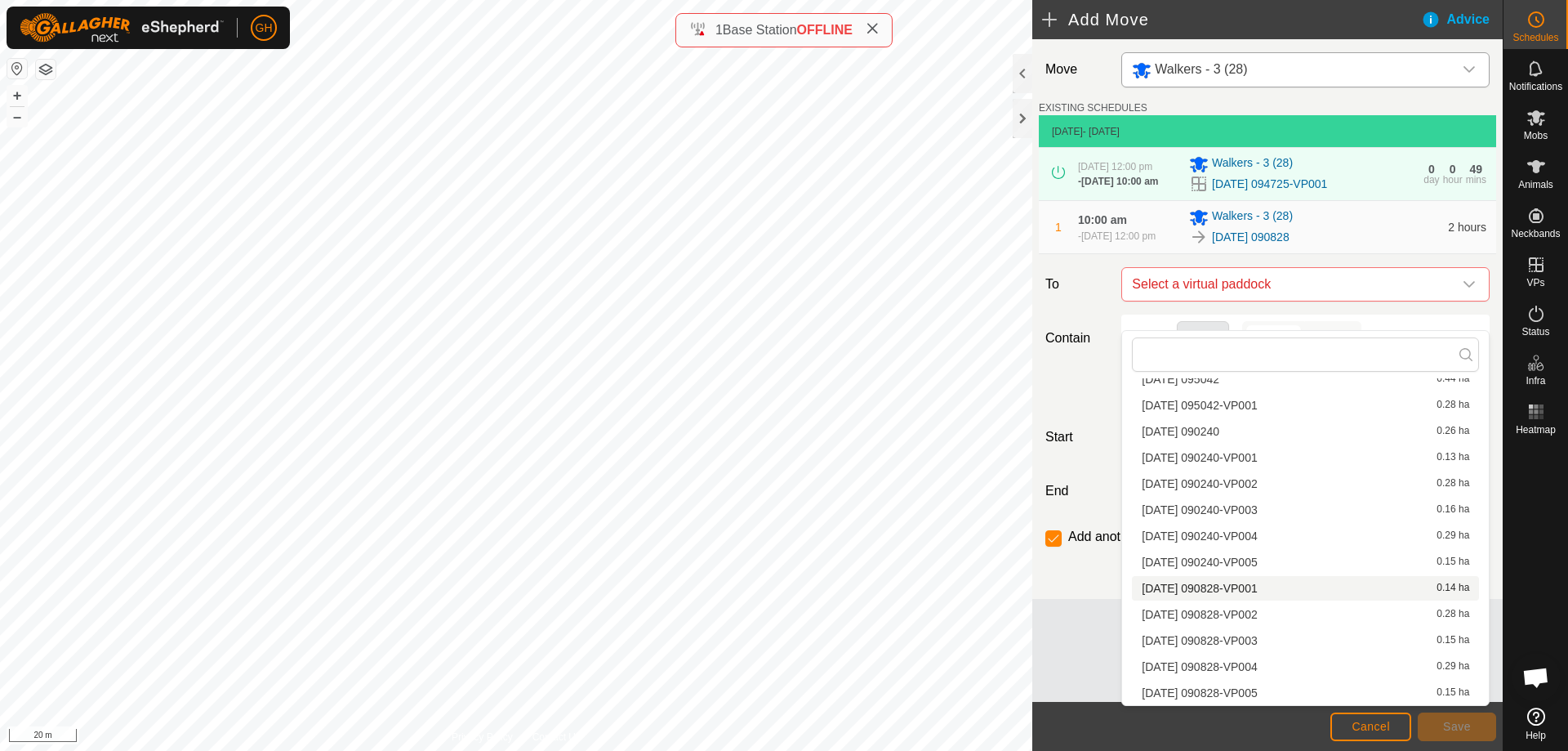
click at [1328, 593] on li "[DATE] 090828-VP001 0.14 ha" at bounding box center [1305, 587] width 347 height 24
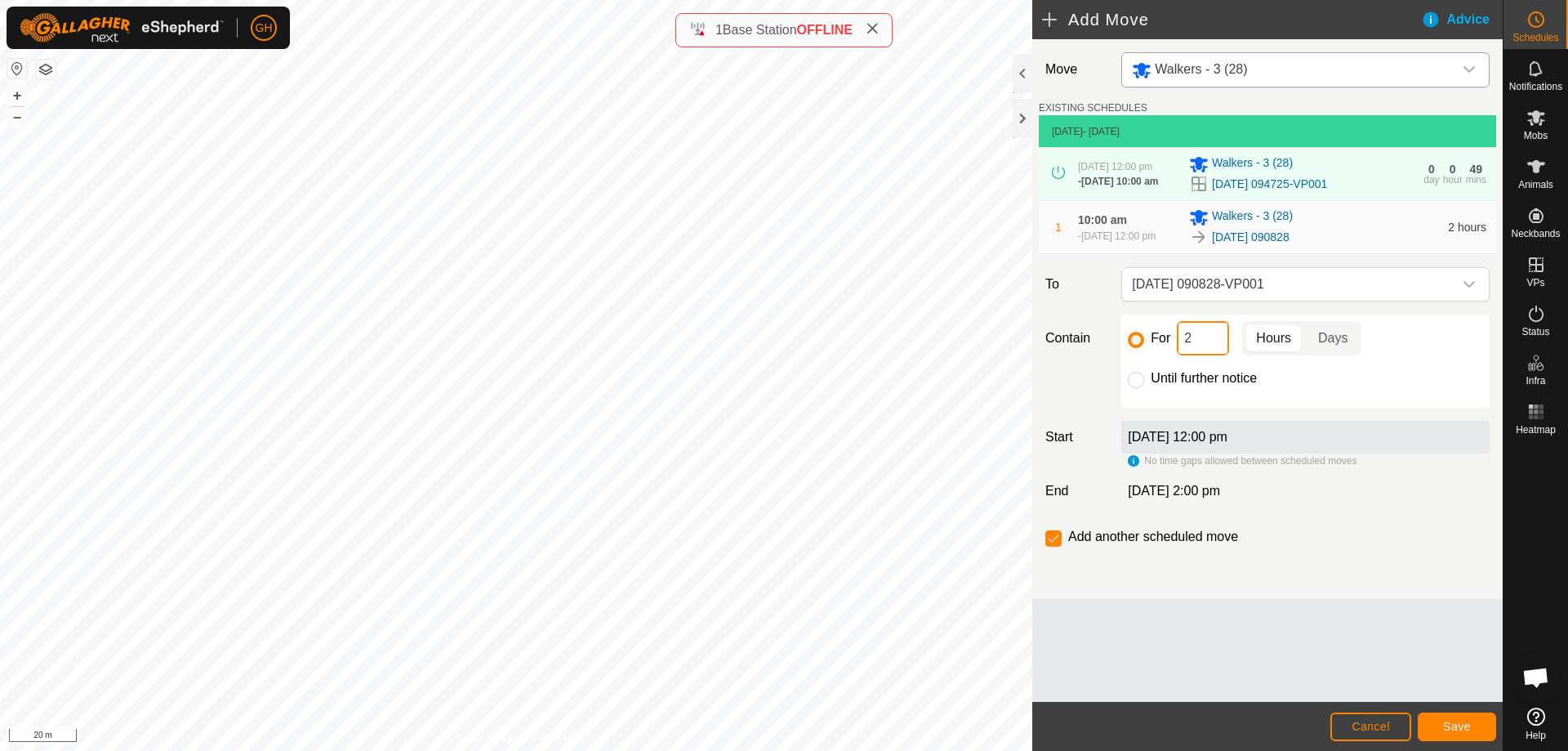
click at [1215, 355] on input "2" at bounding box center [1202, 337] width 53 height 34
click at [1466, 720] on span "Save" at bounding box center [1456, 727] width 28 height 13
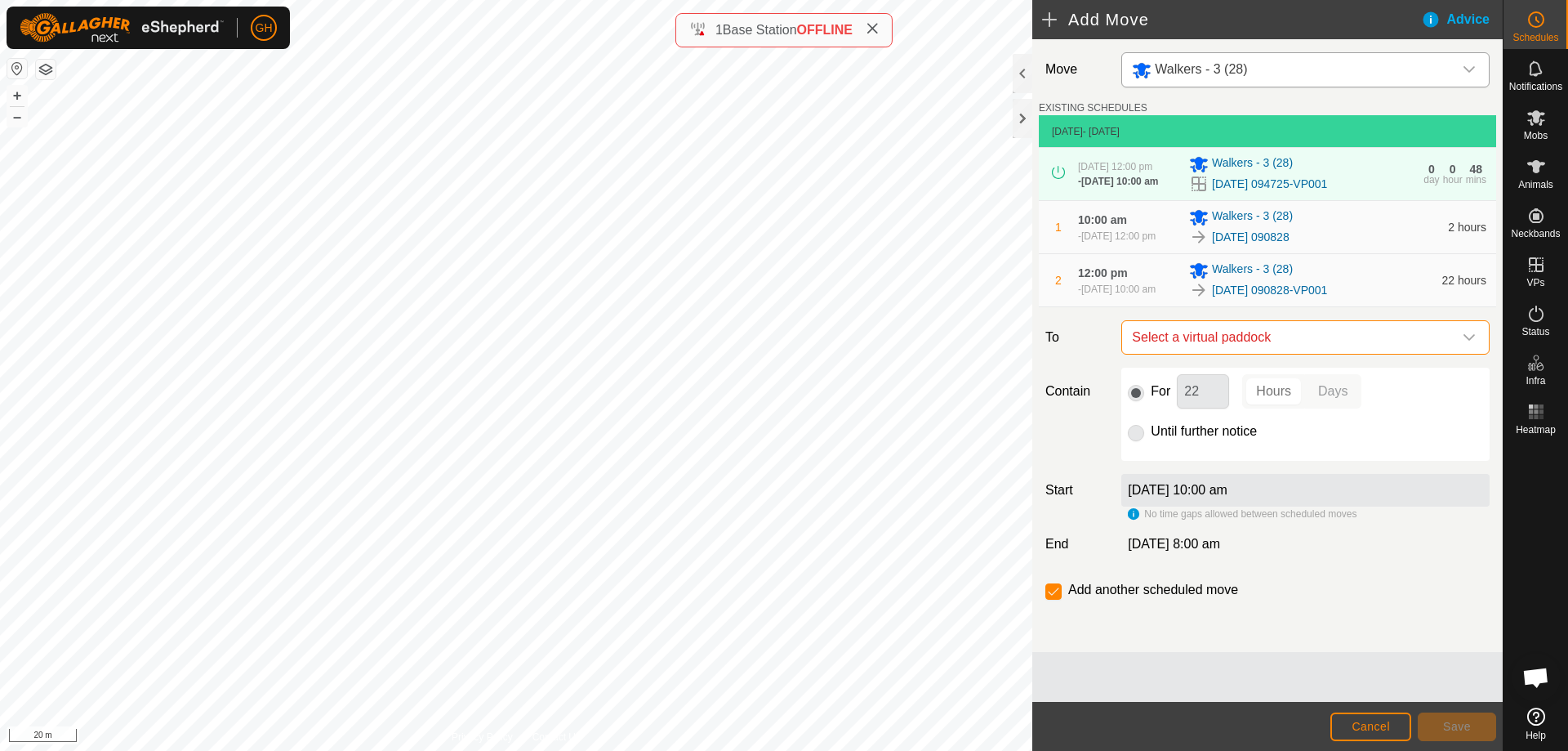
click at [1388, 353] on span "Select a virtual paddock" at bounding box center [1289, 337] width 327 height 33
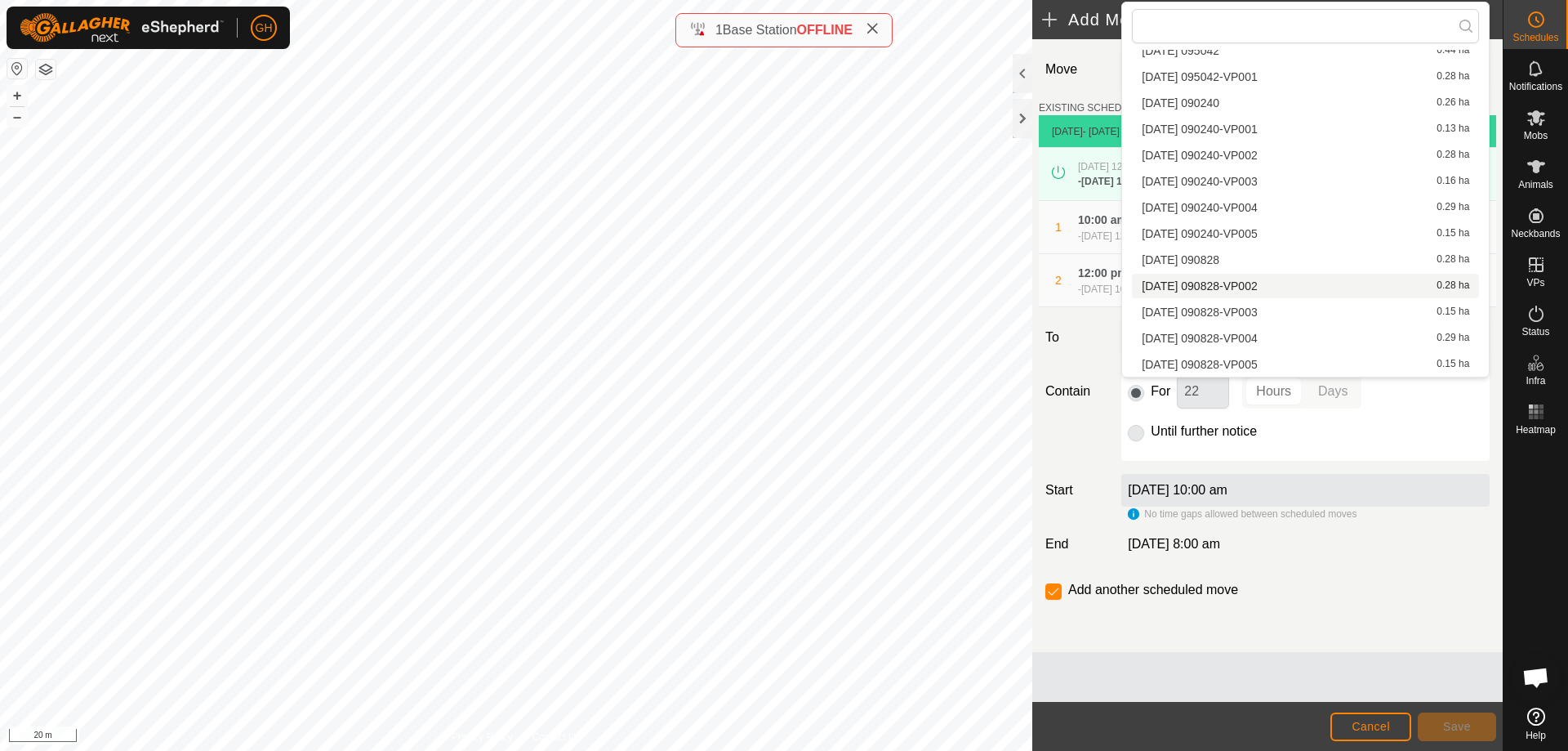
click at [1276, 282] on li "[DATE] 090828-VP002 0.28 ha" at bounding box center [1305, 286] width 347 height 24
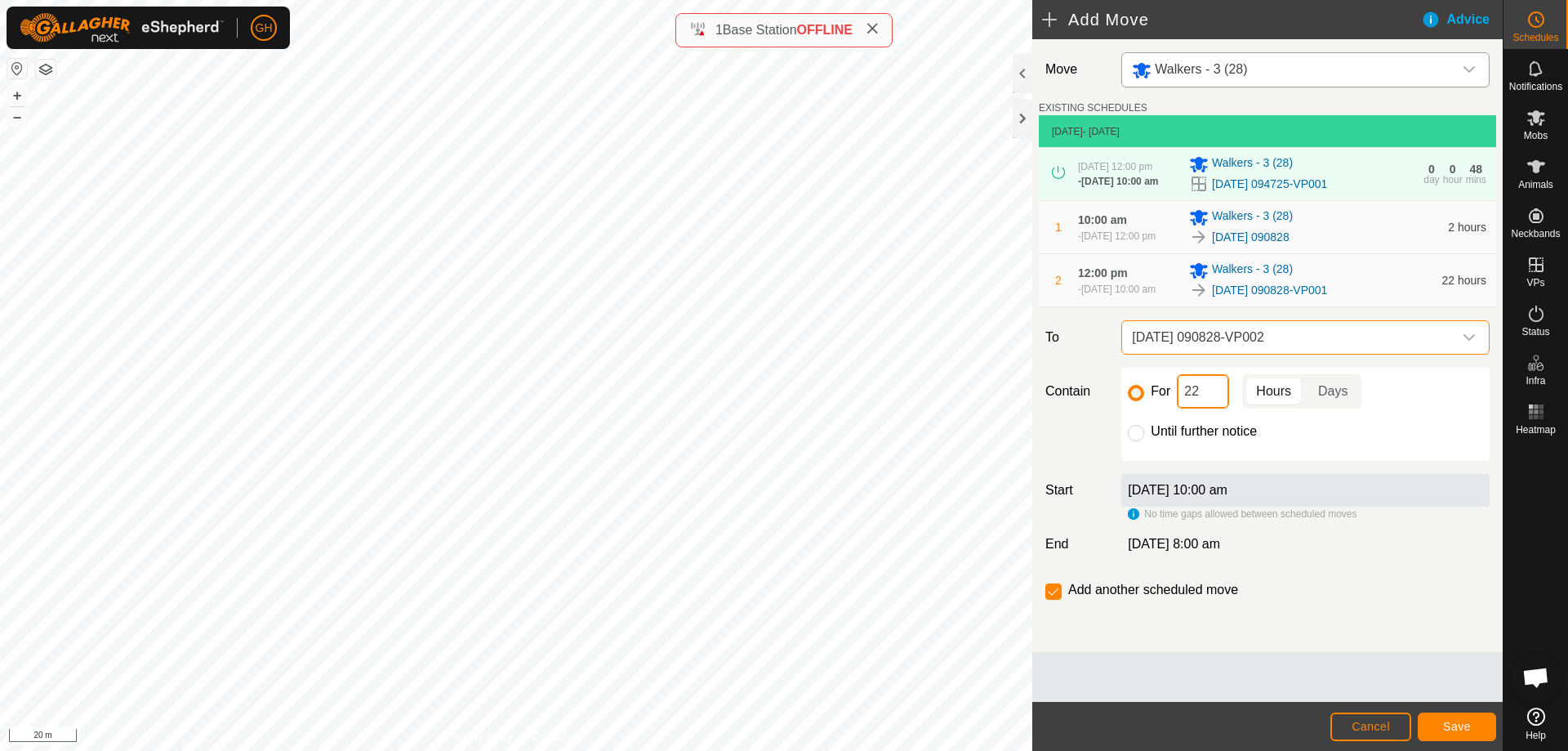
click at [1213, 408] on input "22" at bounding box center [1202, 391] width 53 height 34
click at [1440, 718] on button "Save" at bounding box center [1457, 727] width 78 height 28
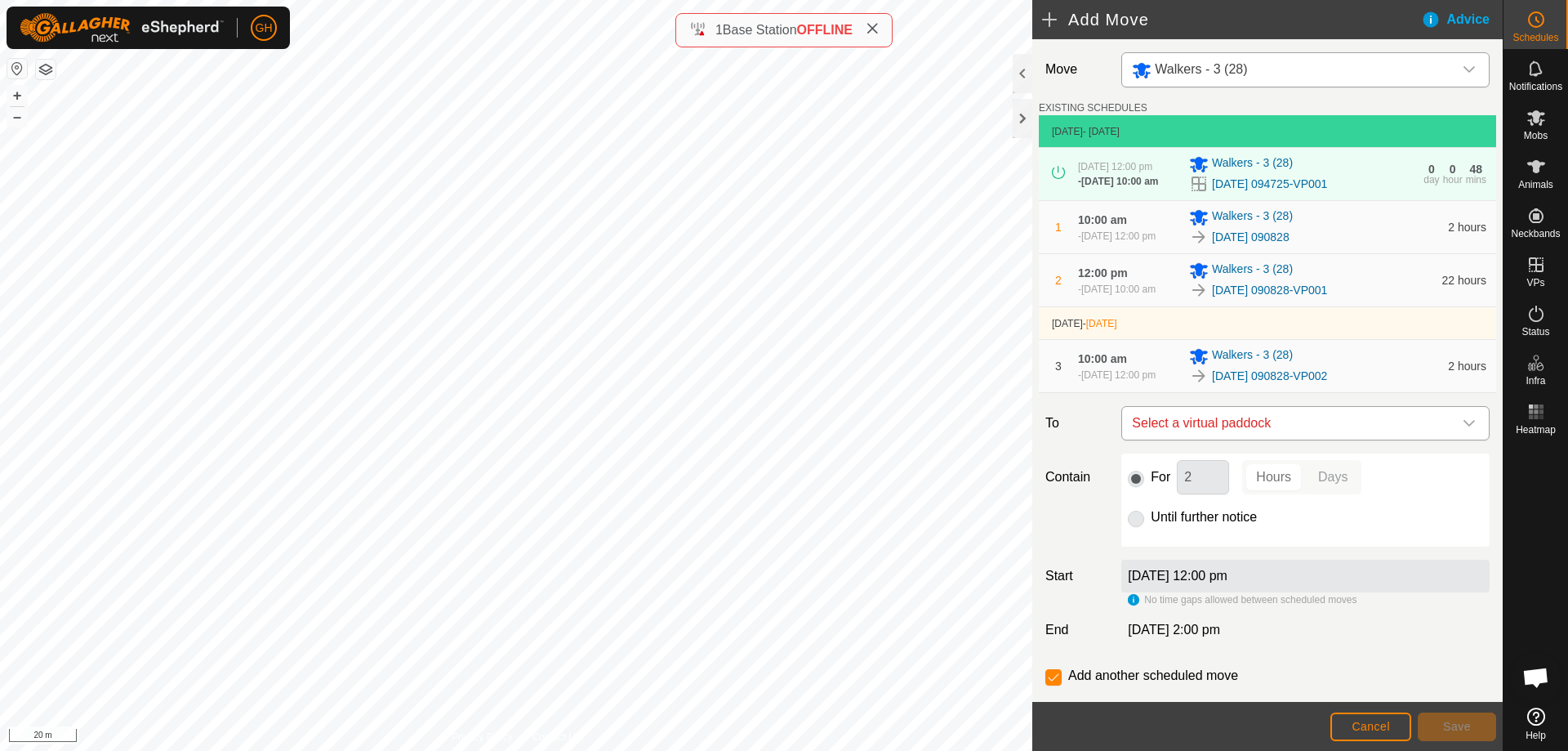
click at [1395, 439] on span "Select a virtual paddock" at bounding box center [1289, 423] width 327 height 33
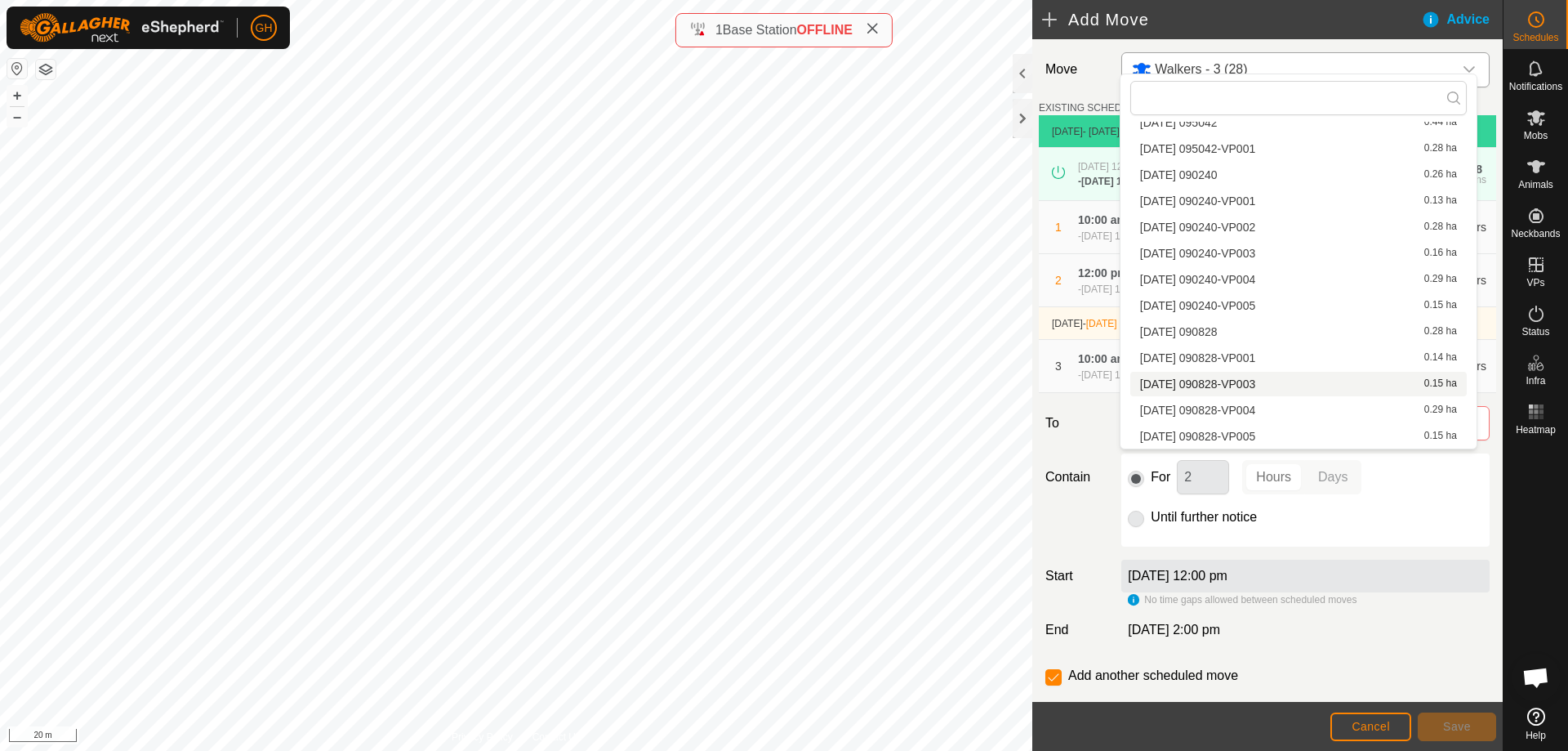
click at [1270, 385] on li "[DATE] 090828-VP003 0.15 ha" at bounding box center [1297, 383] width 336 height 24
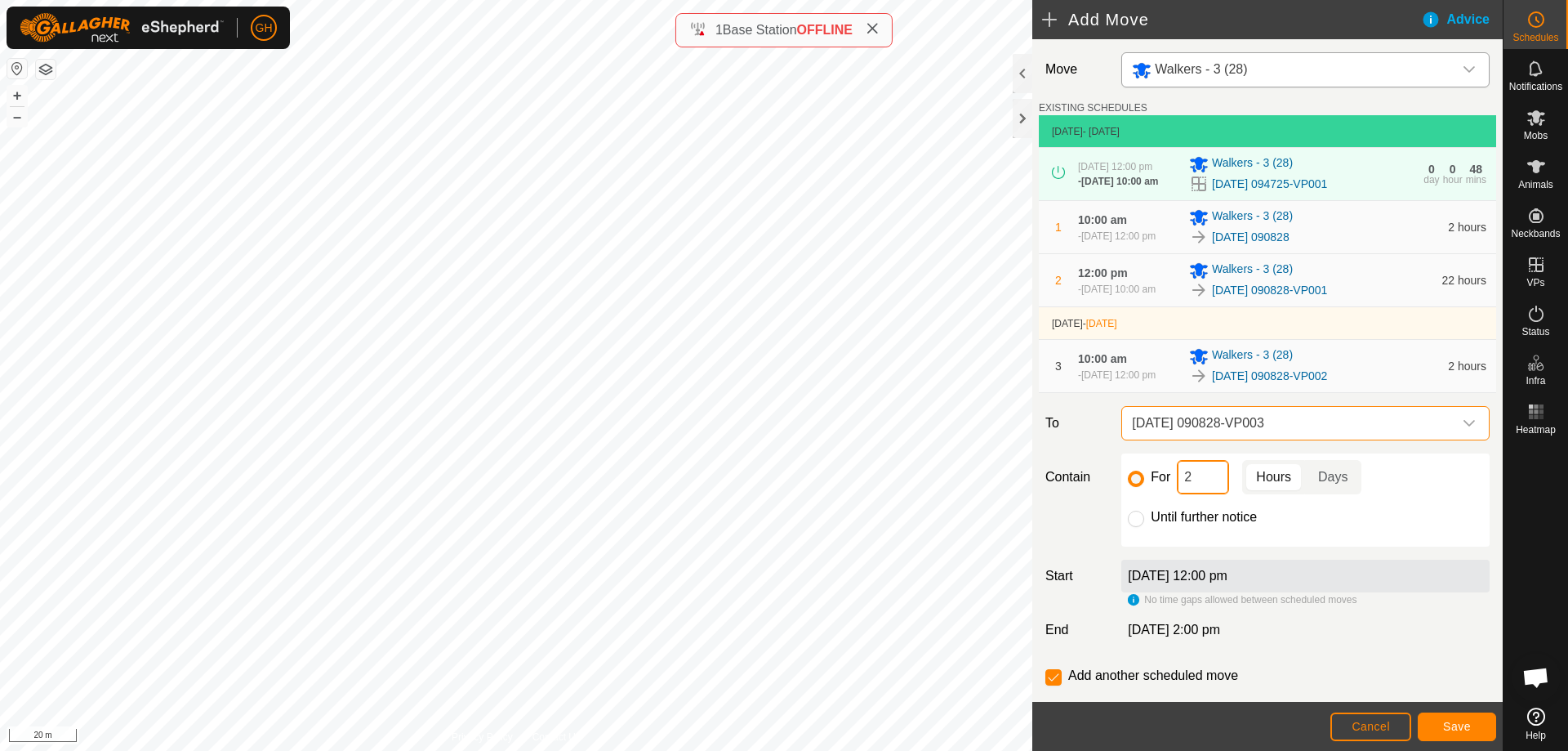
click at [1216, 495] on input "2" at bounding box center [1202, 477] width 53 height 34
click at [1448, 720] on span "Save" at bounding box center [1456, 727] width 28 height 13
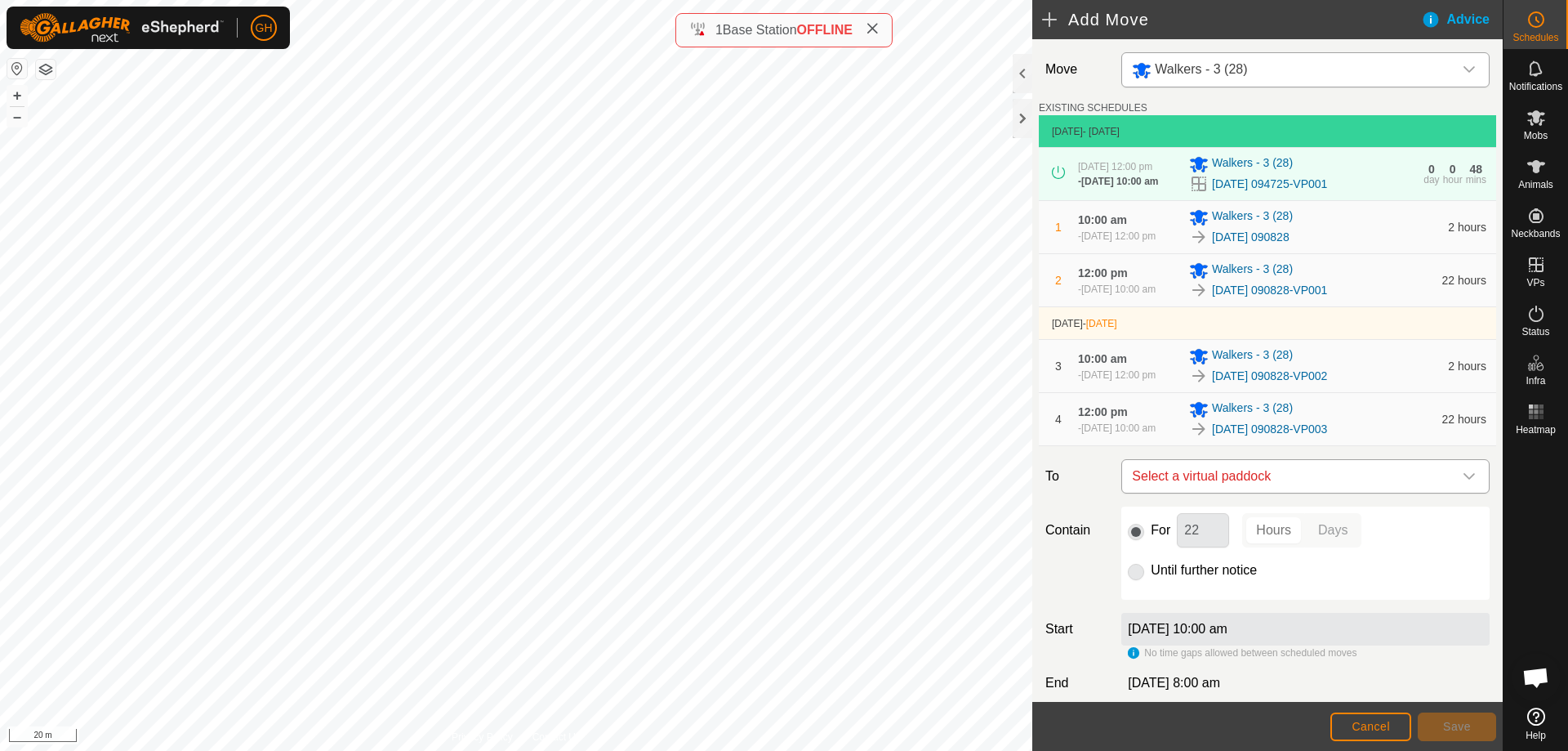
click at [1431, 493] on span "Select a virtual paddock" at bounding box center [1289, 476] width 327 height 33
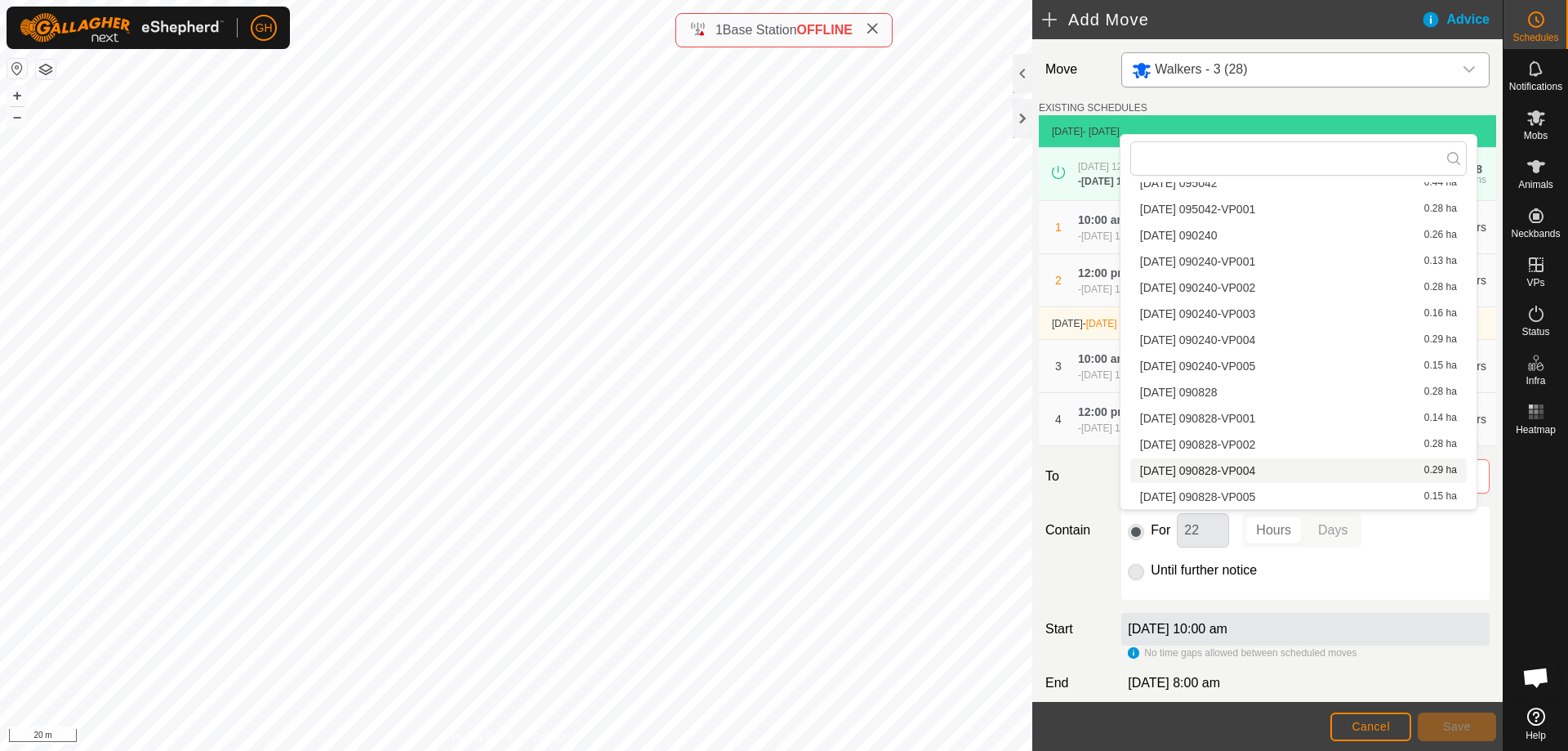
click at [1364, 476] on li "[DATE] 090828-VP004 0.29 ha" at bounding box center [1297, 470] width 336 height 24
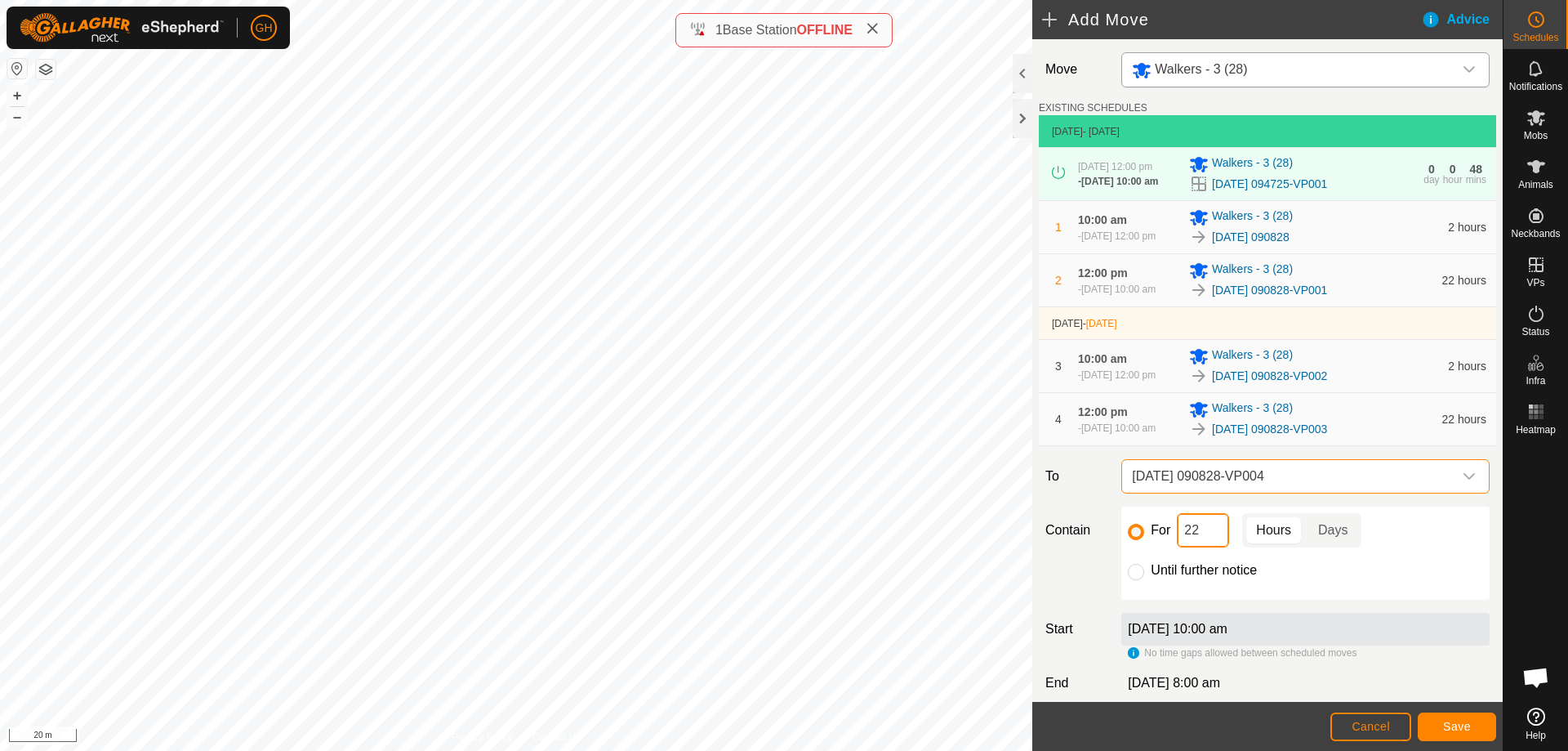
click at [1216, 547] on input "22" at bounding box center [1202, 530] width 53 height 34
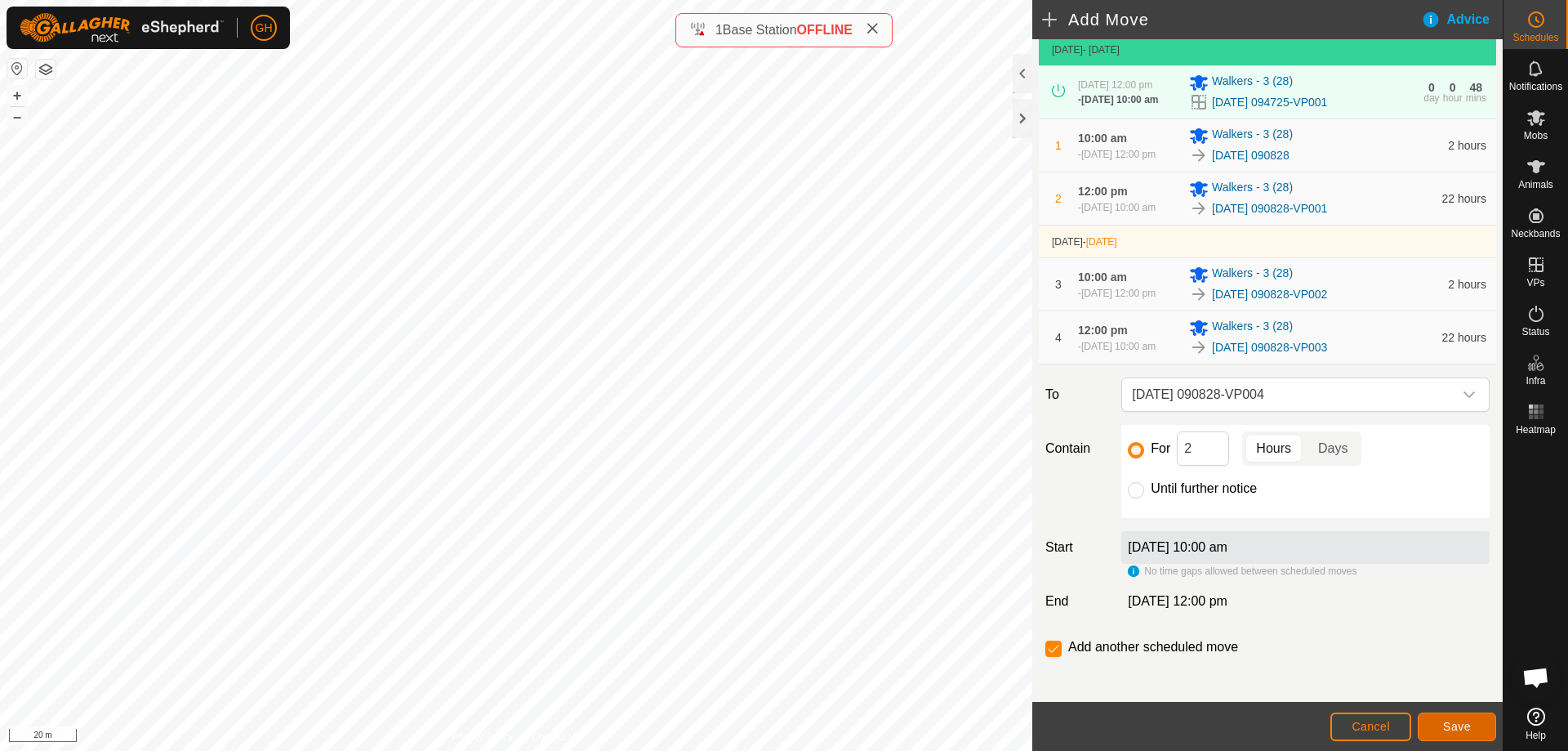
click at [1463, 723] on span "Save" at bounding box center [1456, 727] width 28 height 13
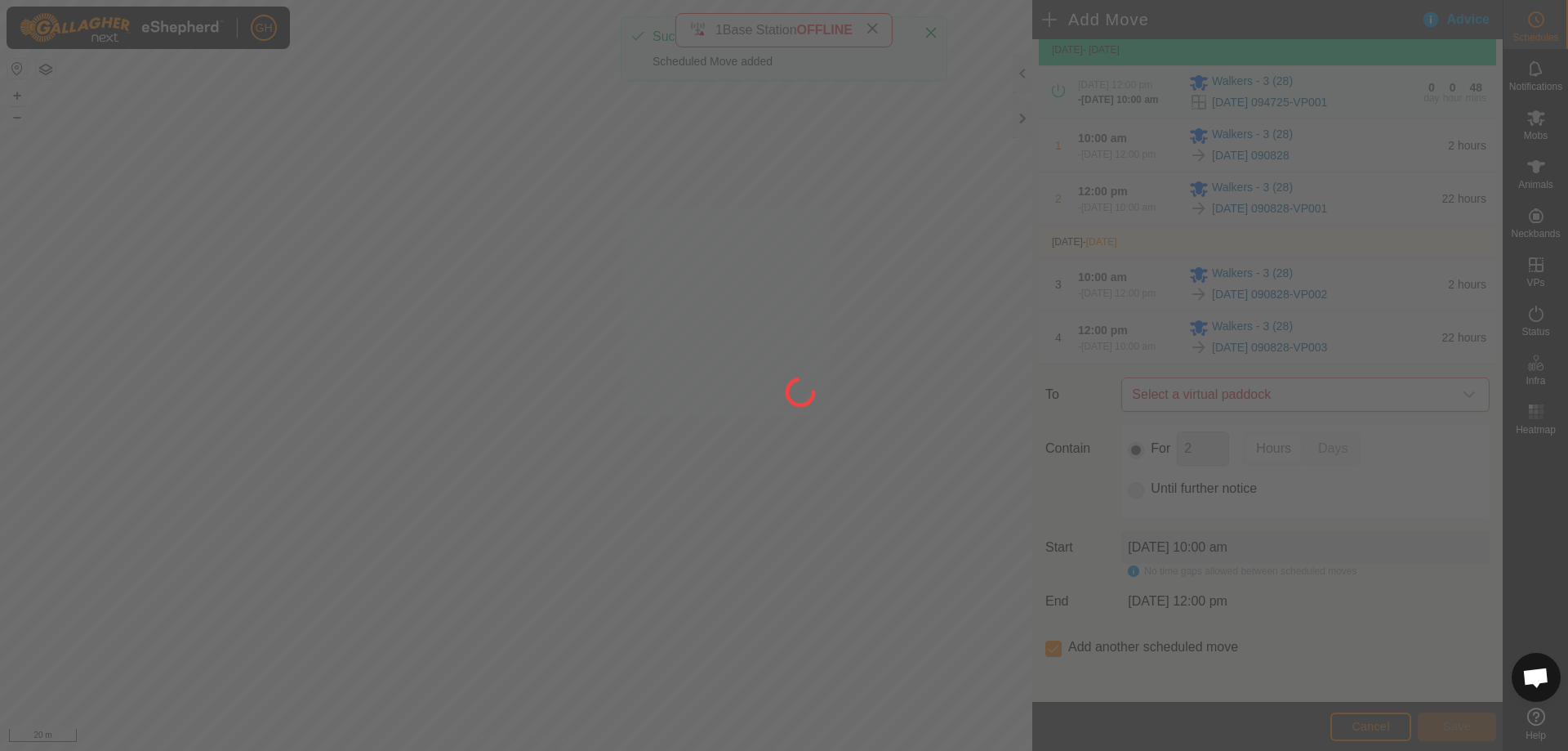
scroll to position [0, 0]
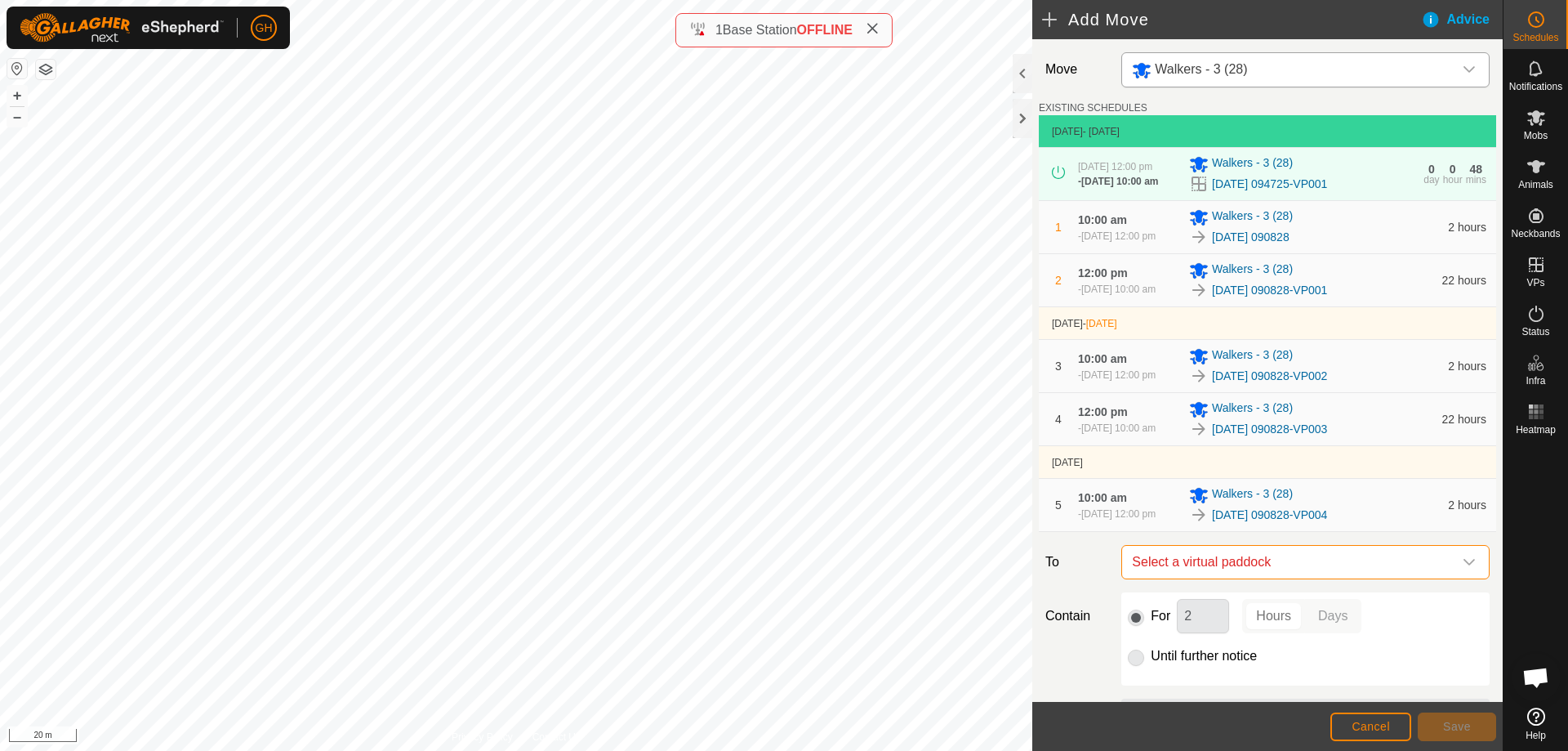
click at [1393, 578] on span "Select a virtual paddock" at bounding box center [1289, 561] width 327 height 33
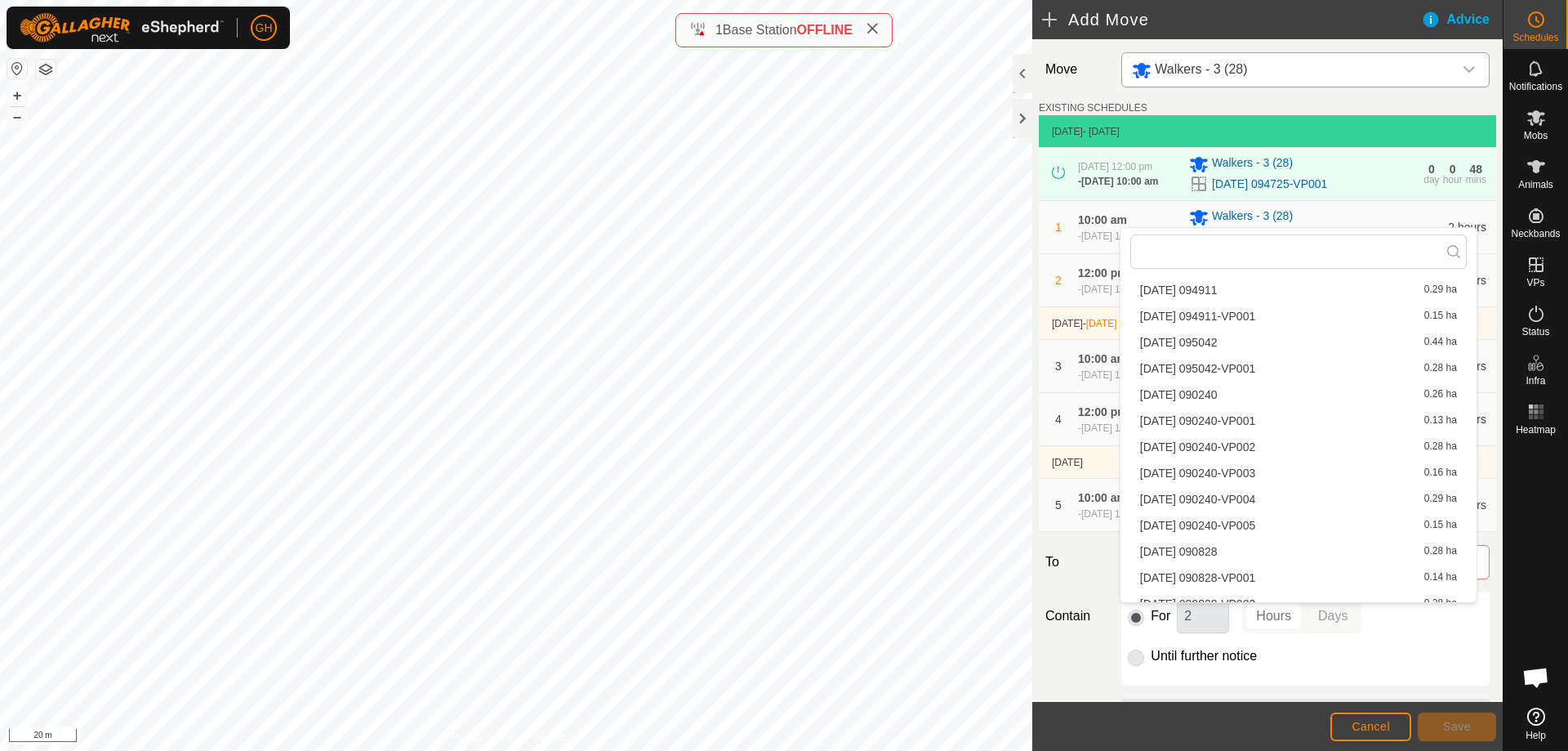
scroll to position [3135, 0]
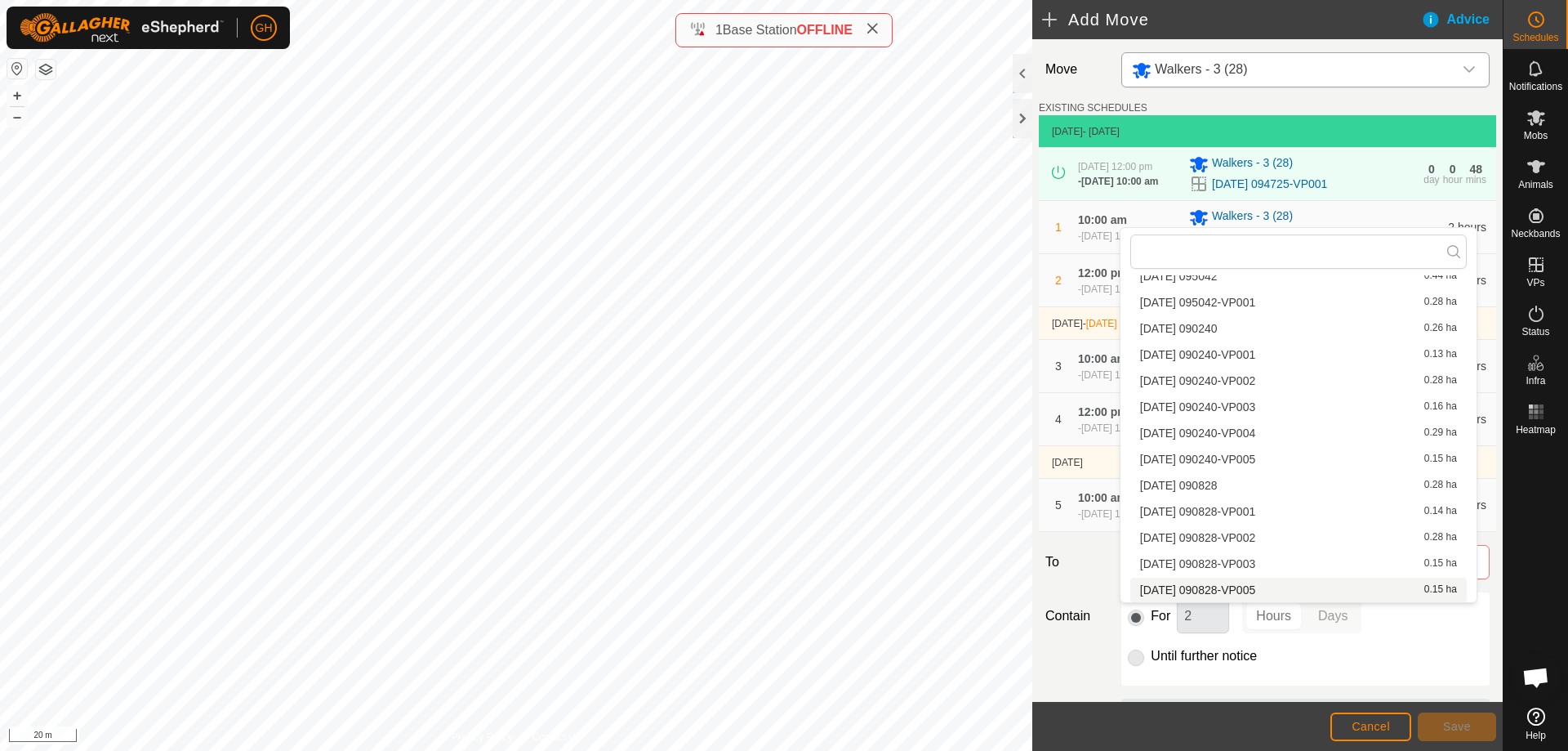
click at [1384, 591] on li "[DATE] 090828-VP005 0.15 ha" at bounding box center [1297, 589] width 336 height 24
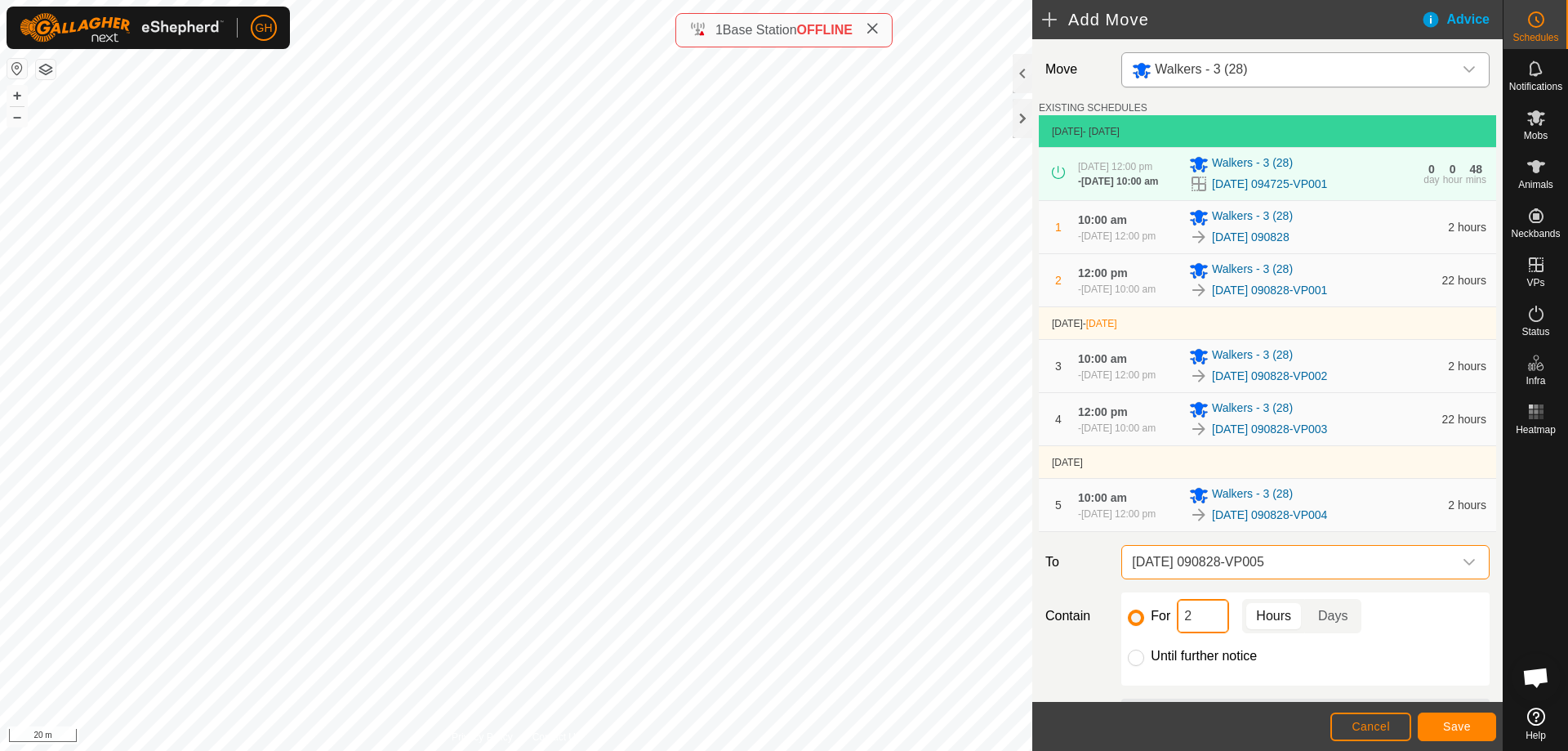
click at [1202, 633] on input "2" at bounding box center [1202, 616] width 53 height 34
type input "22"
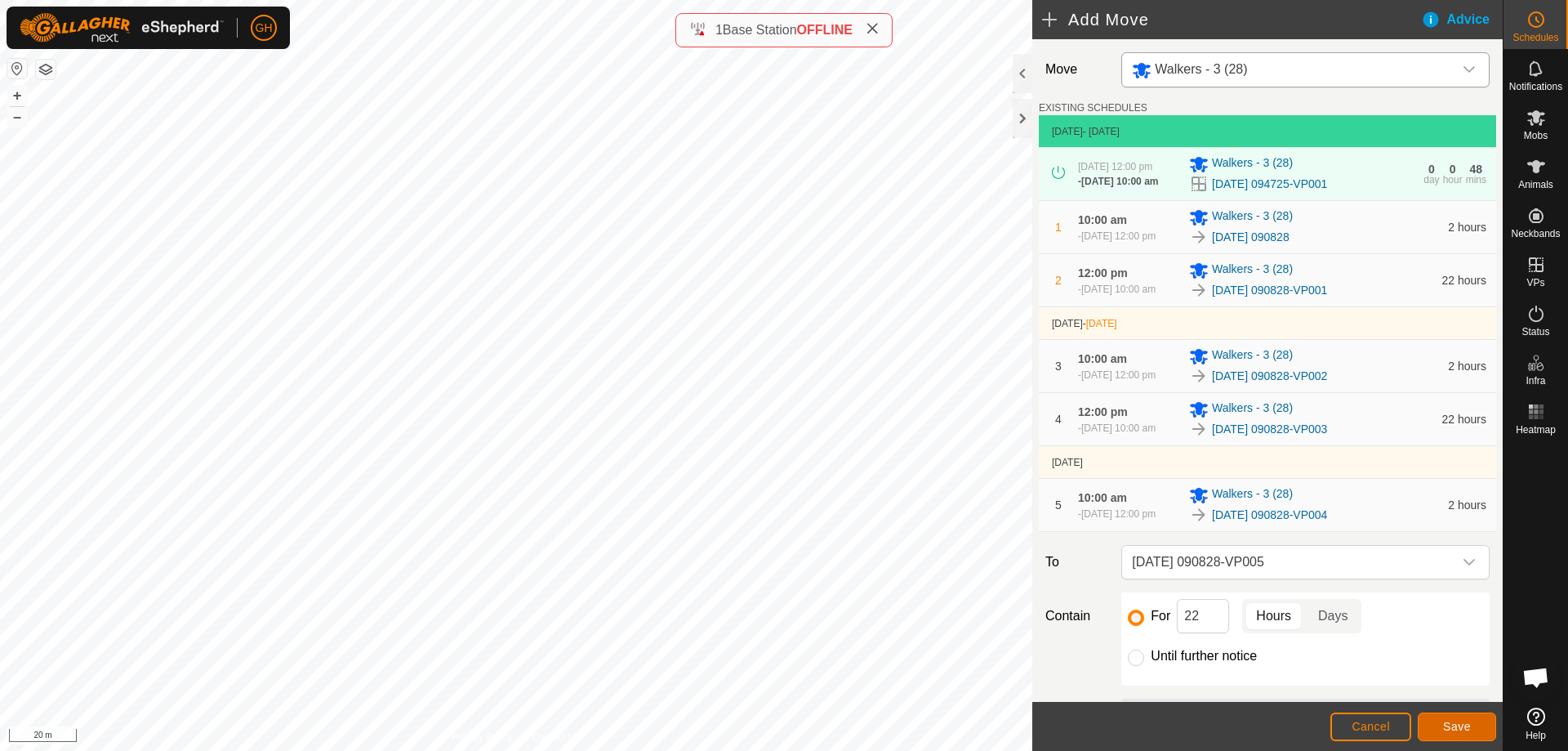
click at [1426, 715] on button "Save" at bounding box center [1457, 727] width 78 height 28
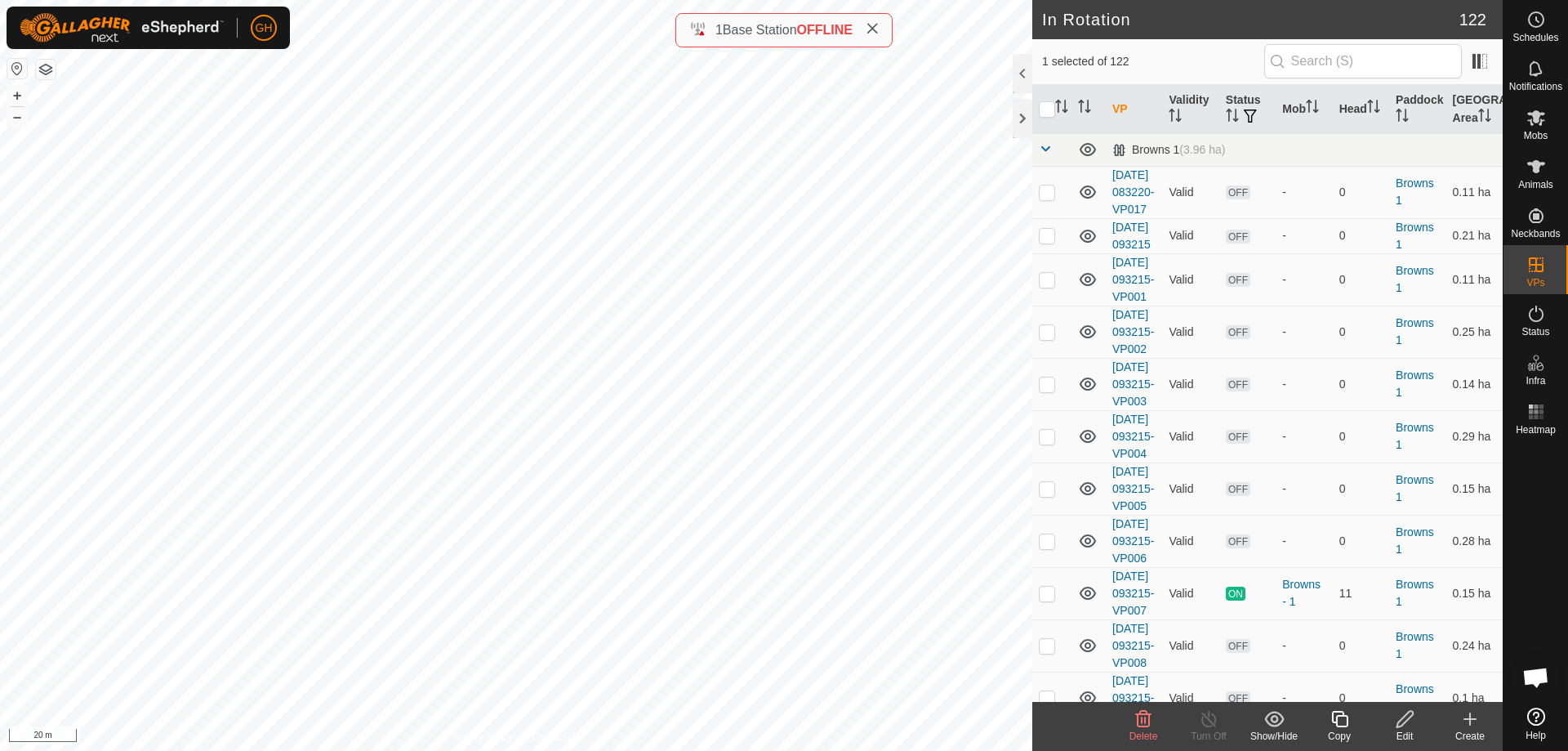
checkbox input "false"
checkbox input "true"
click at [1337, 720] on icon at bounding box center [1339, 719] width 17 height 17
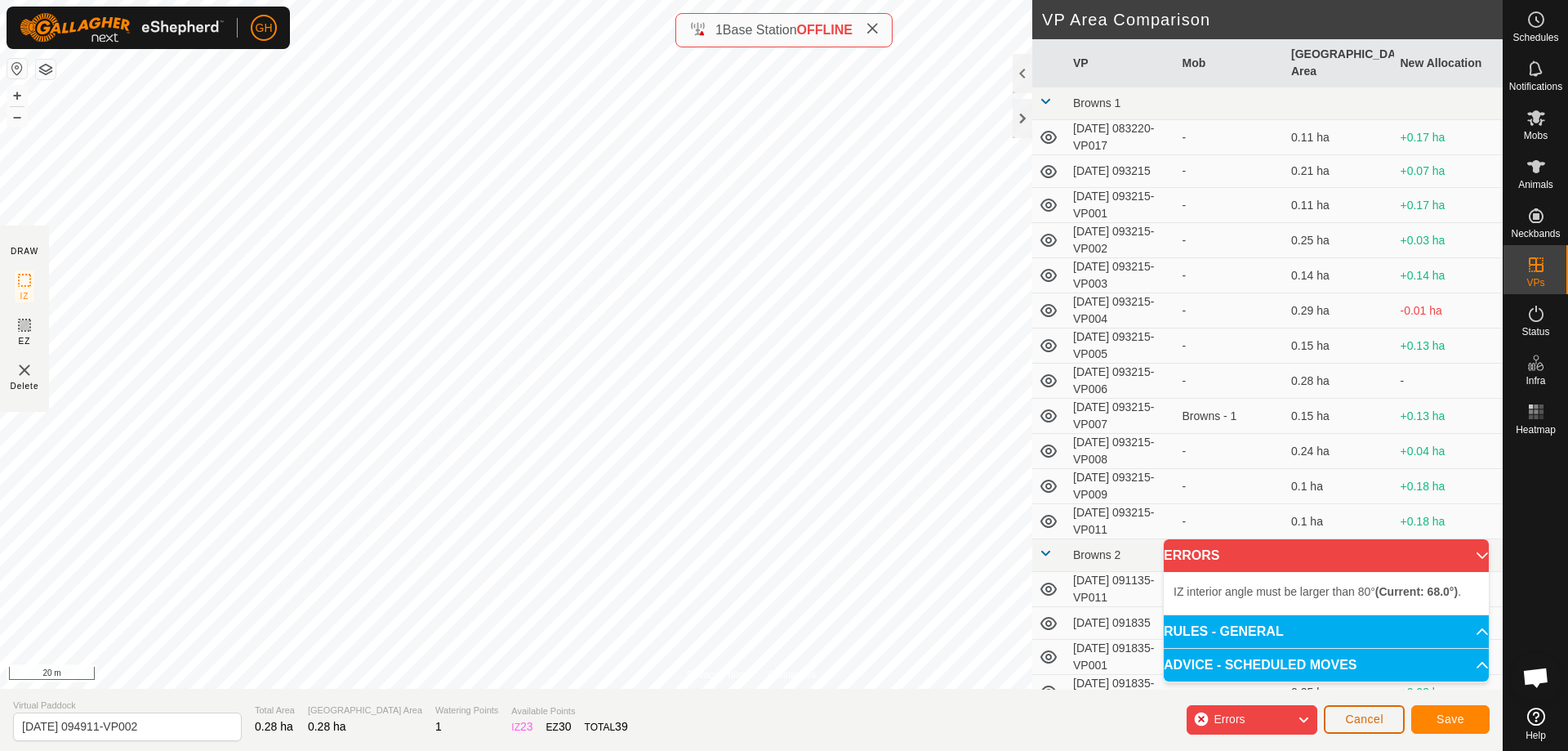
click at [1348, 714] on span "Cancel" at bounding box center [1364, 719] width 38 height 13
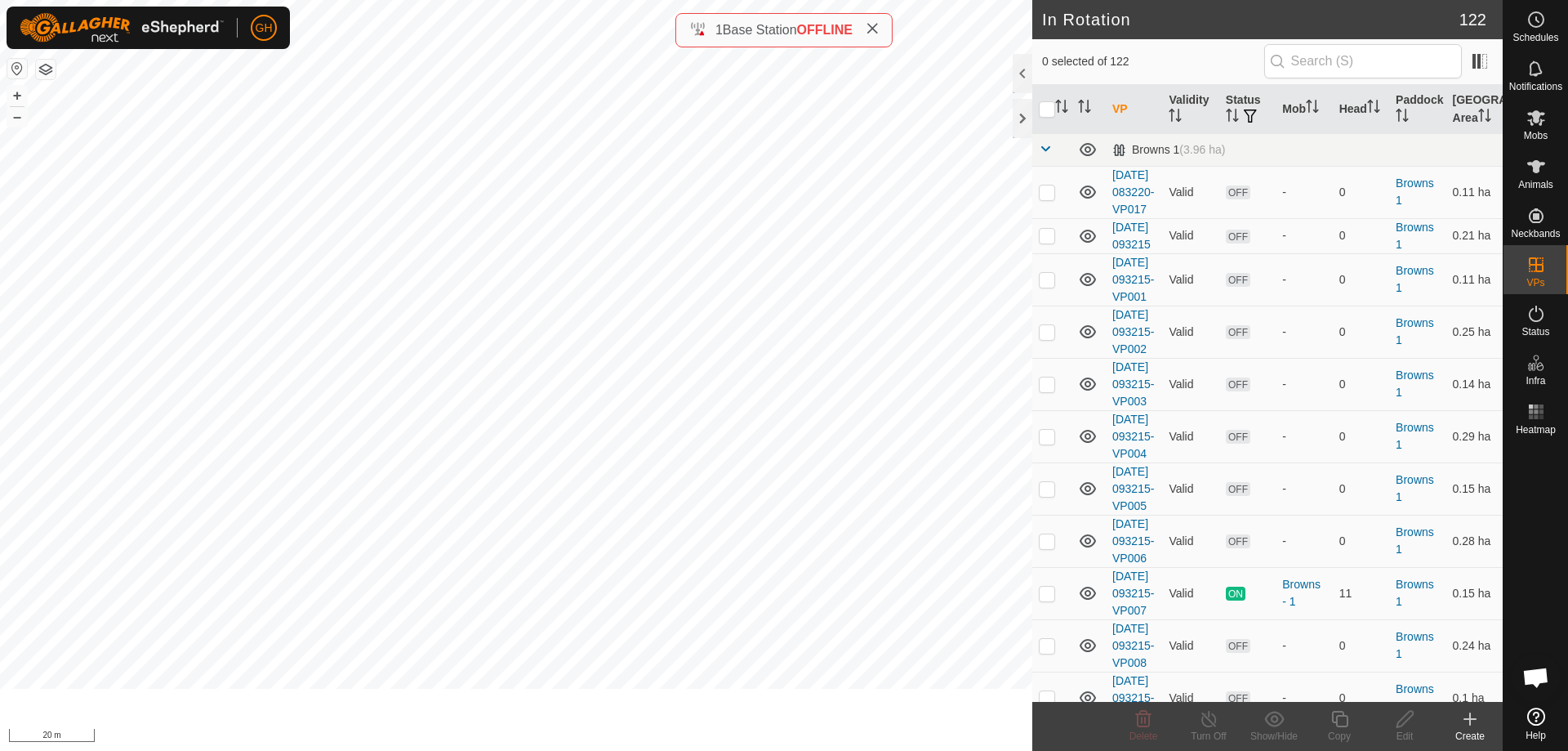
click at [1471, 720] on icon at bounding box center [1469, 718] width 19 height 19
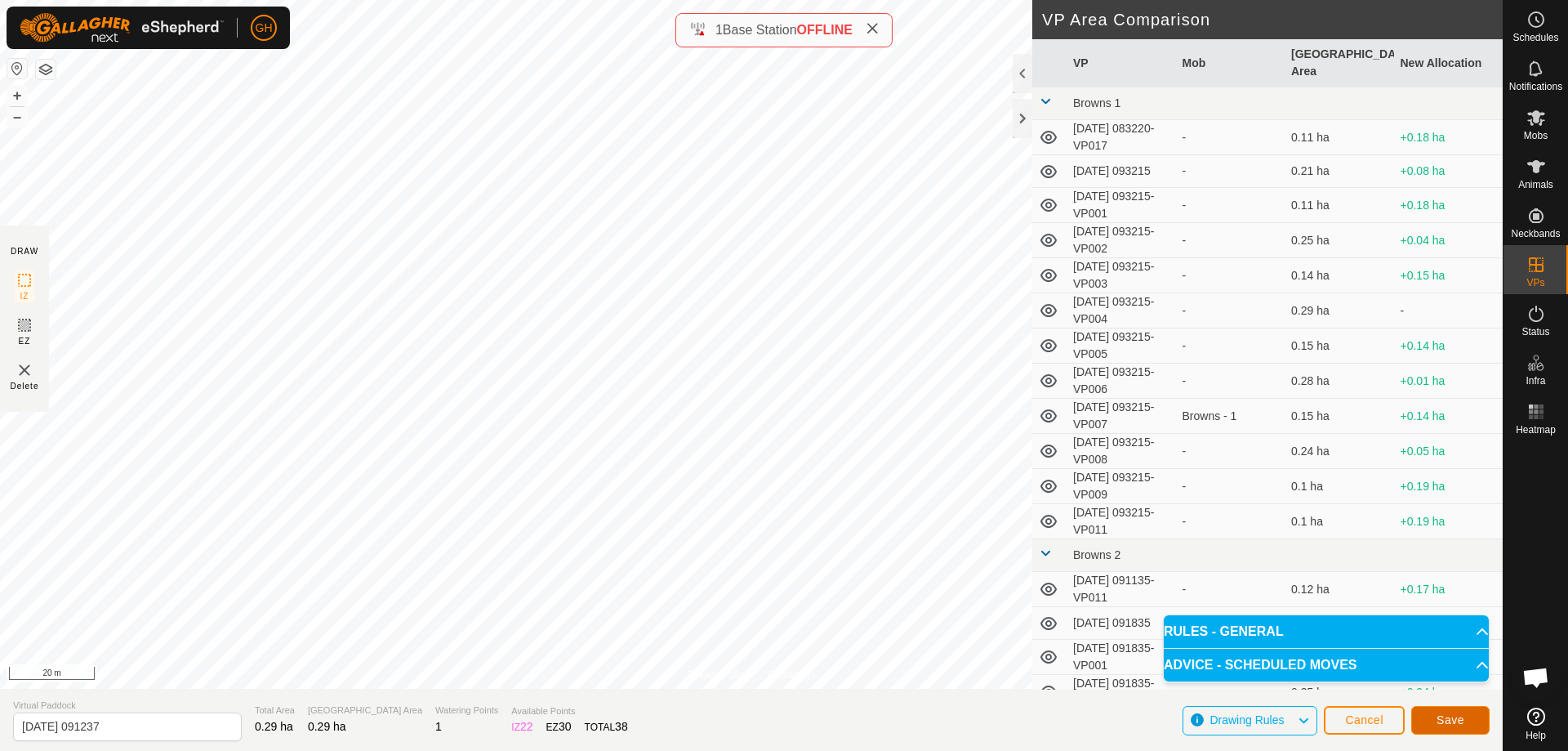
click at [1448, 720] on span "Save" at bounding box center [1449, 720] width 28 height 13
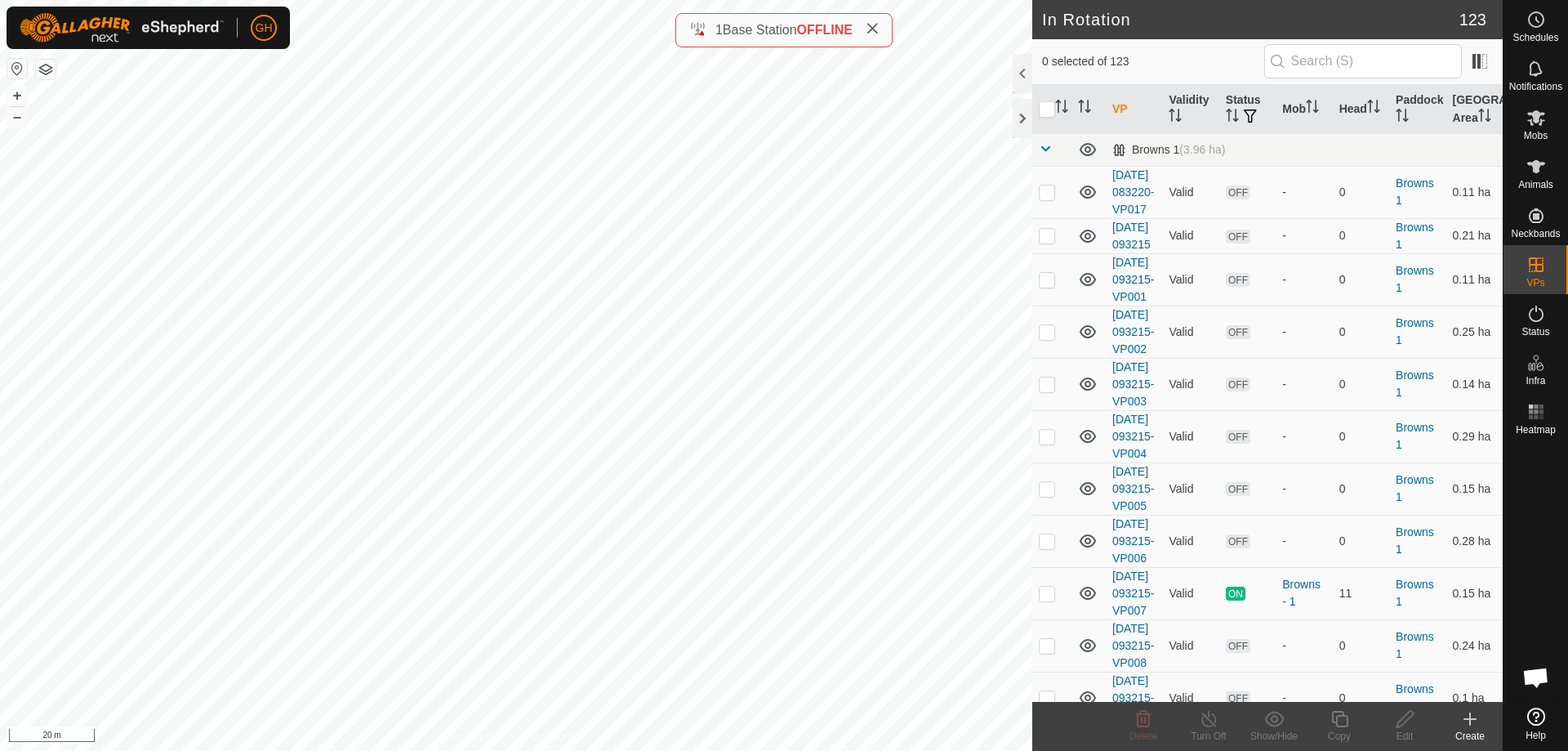
checkbox input "true"
click at [1338, 720] on icon at bounding box center [1339, 718] width 20 height 19
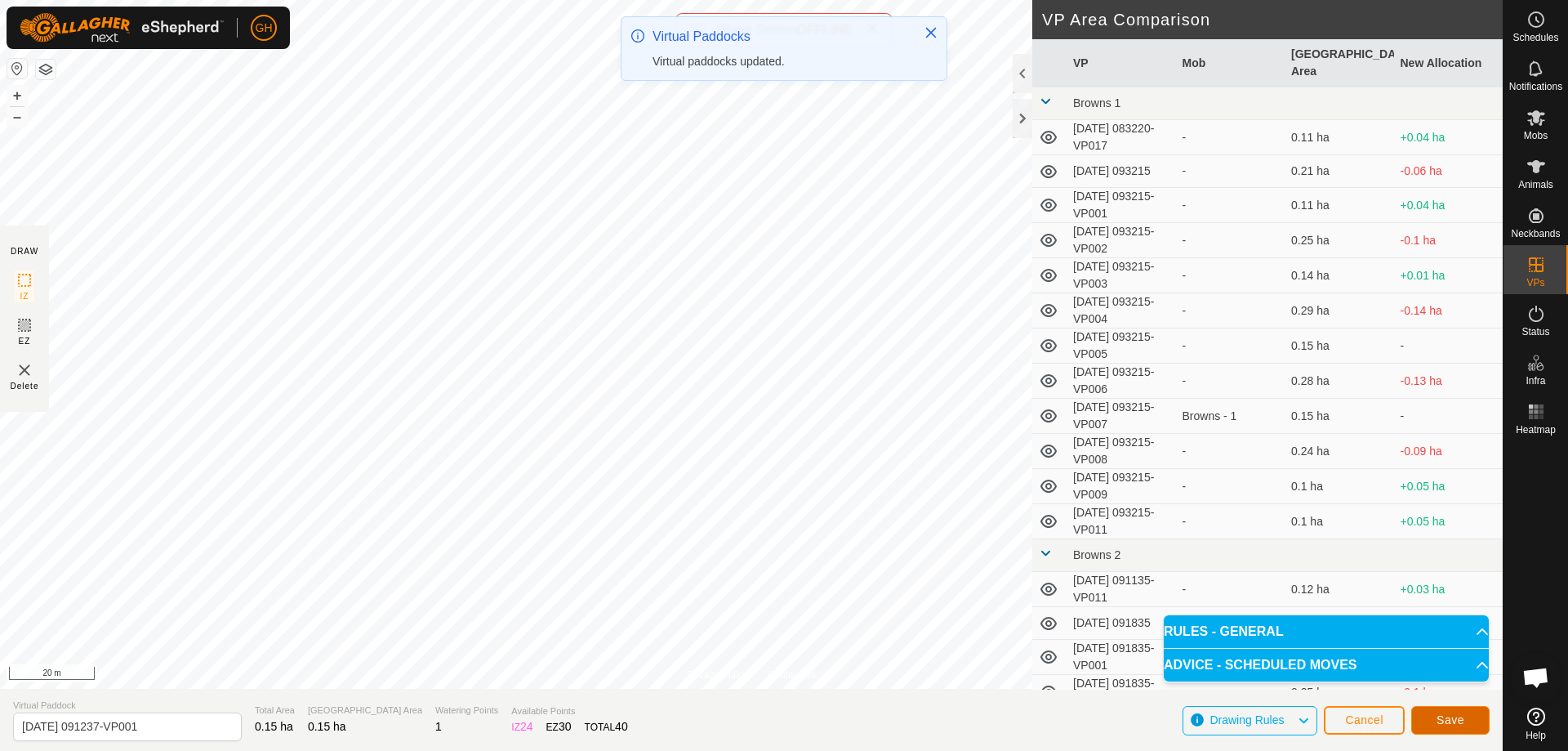
click at [1464, 720] on button "Save" at bounding box center [1450, 720] width 78 height 28
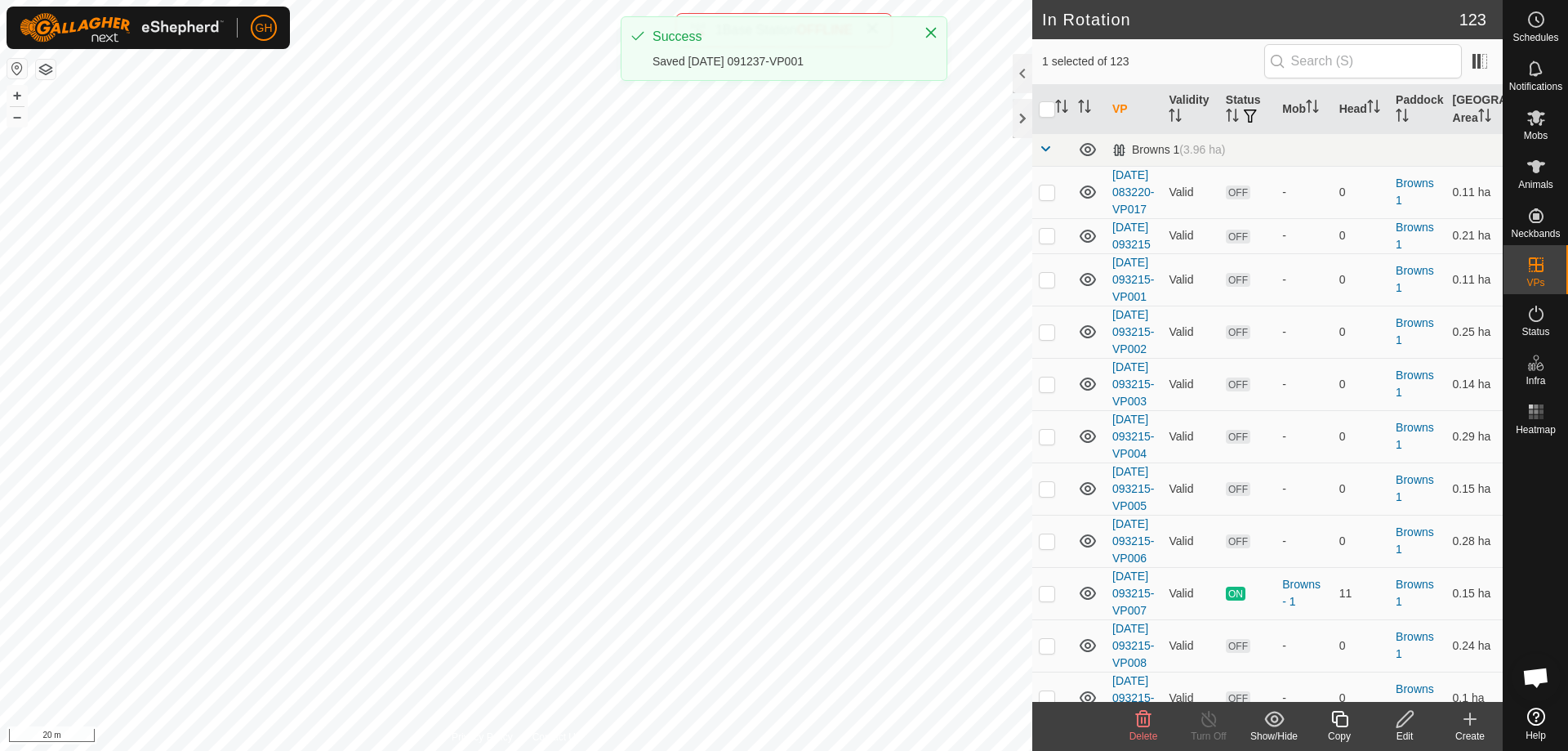
checkbox input "true"
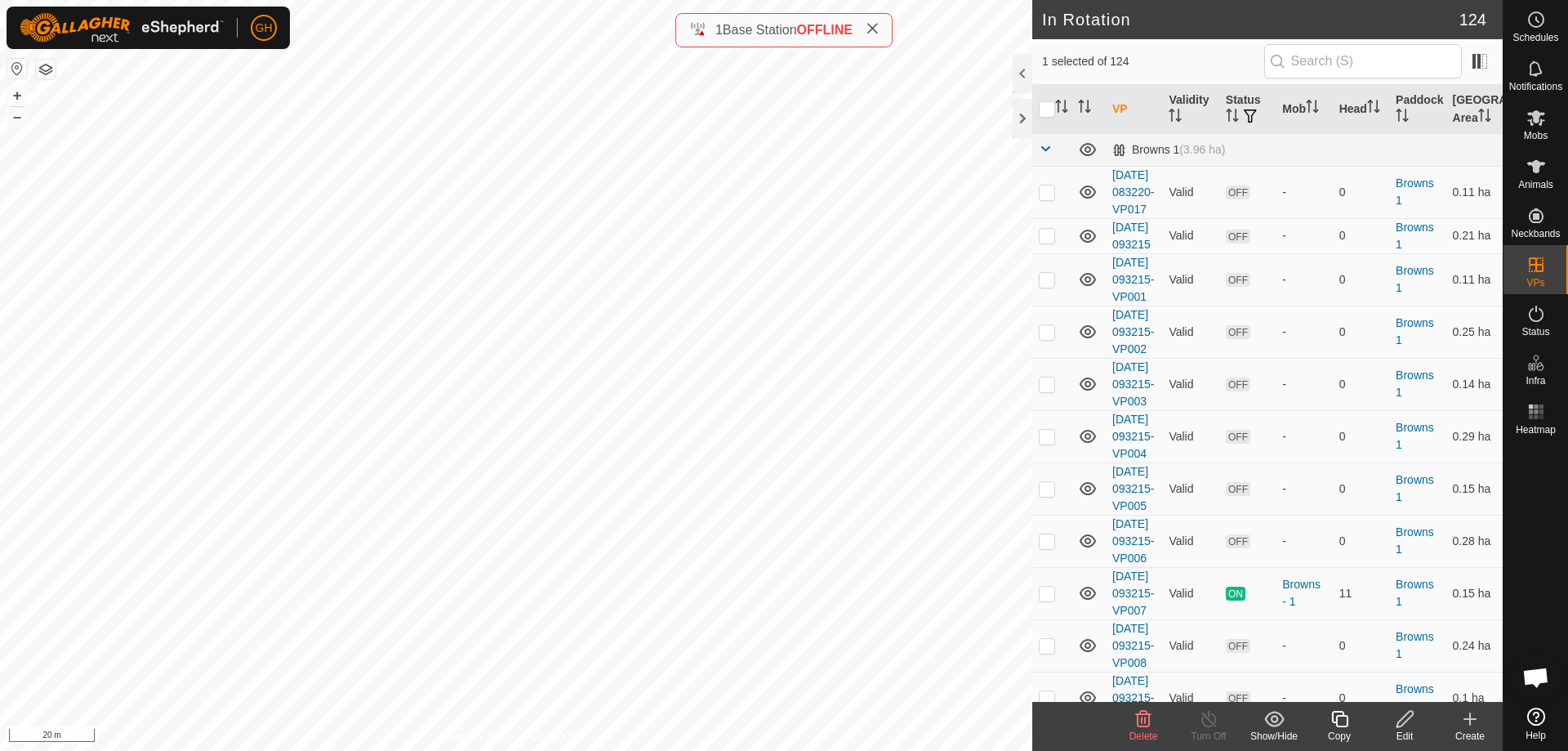
checkbox input "false"
checkbox input "true"
click at [1339, 717] on icon at bounding box center [1339, 719] width 17 height 17
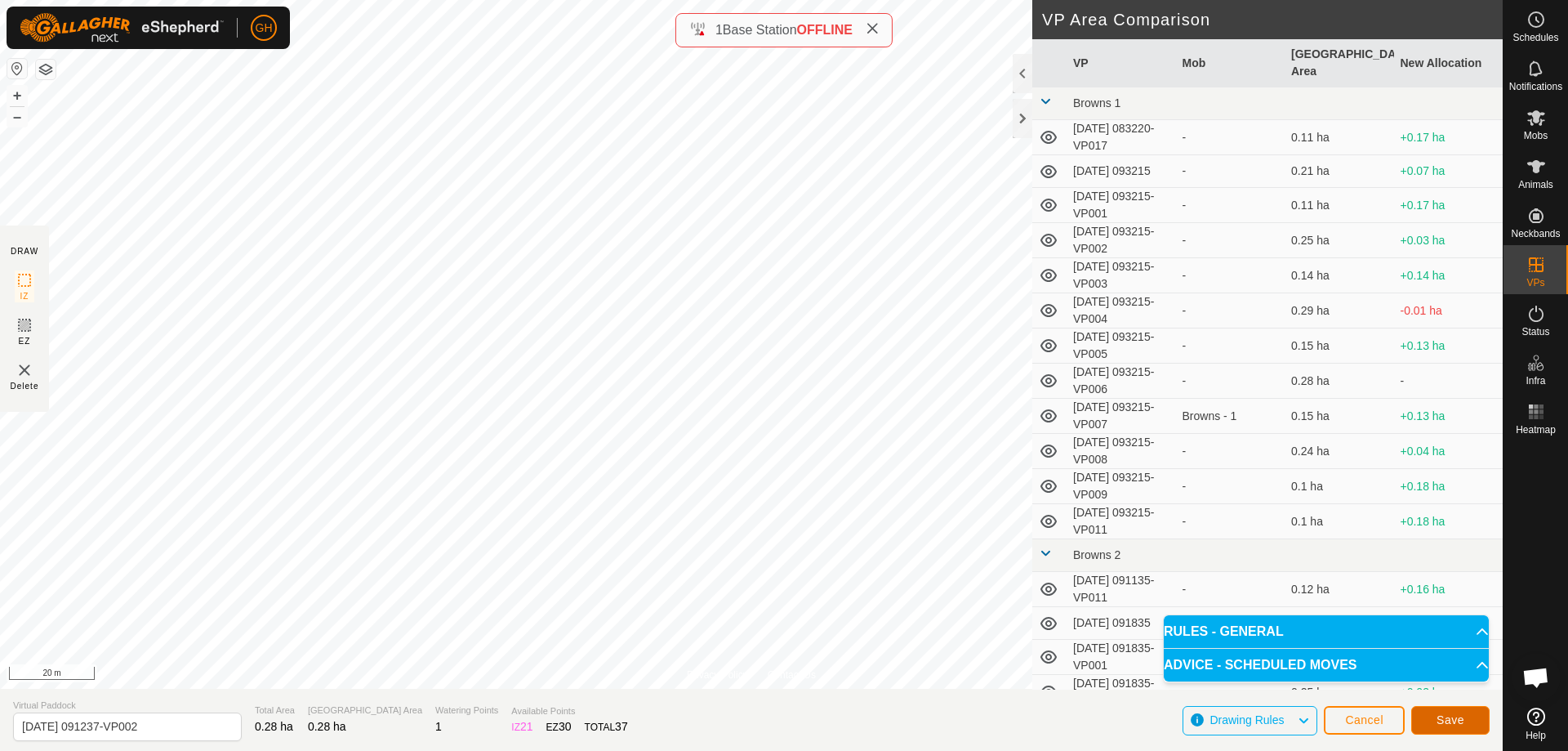
click at [1472, 721] on button "Save" at bounding box center [1450, 720] width 78 height 28
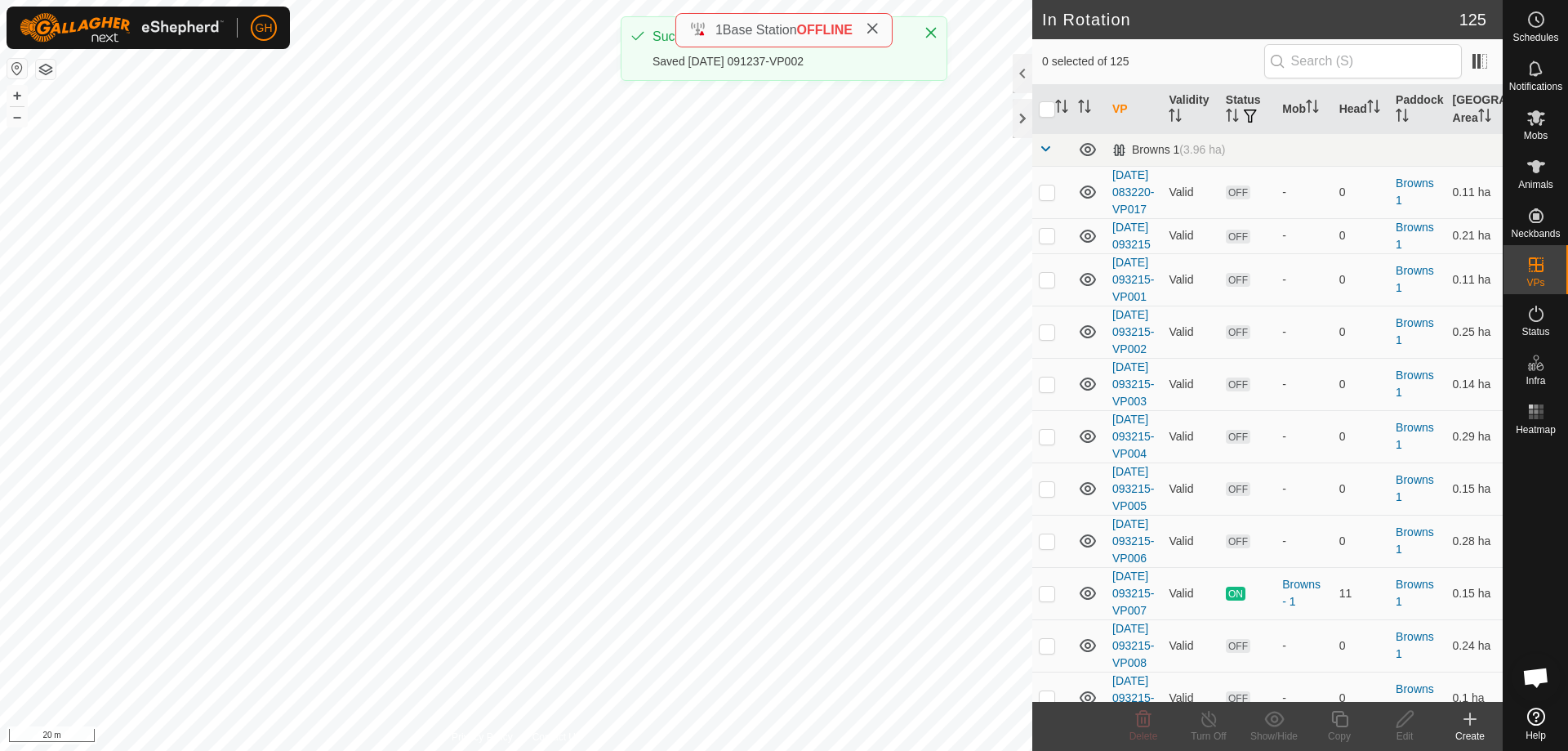
checkbox input "true"
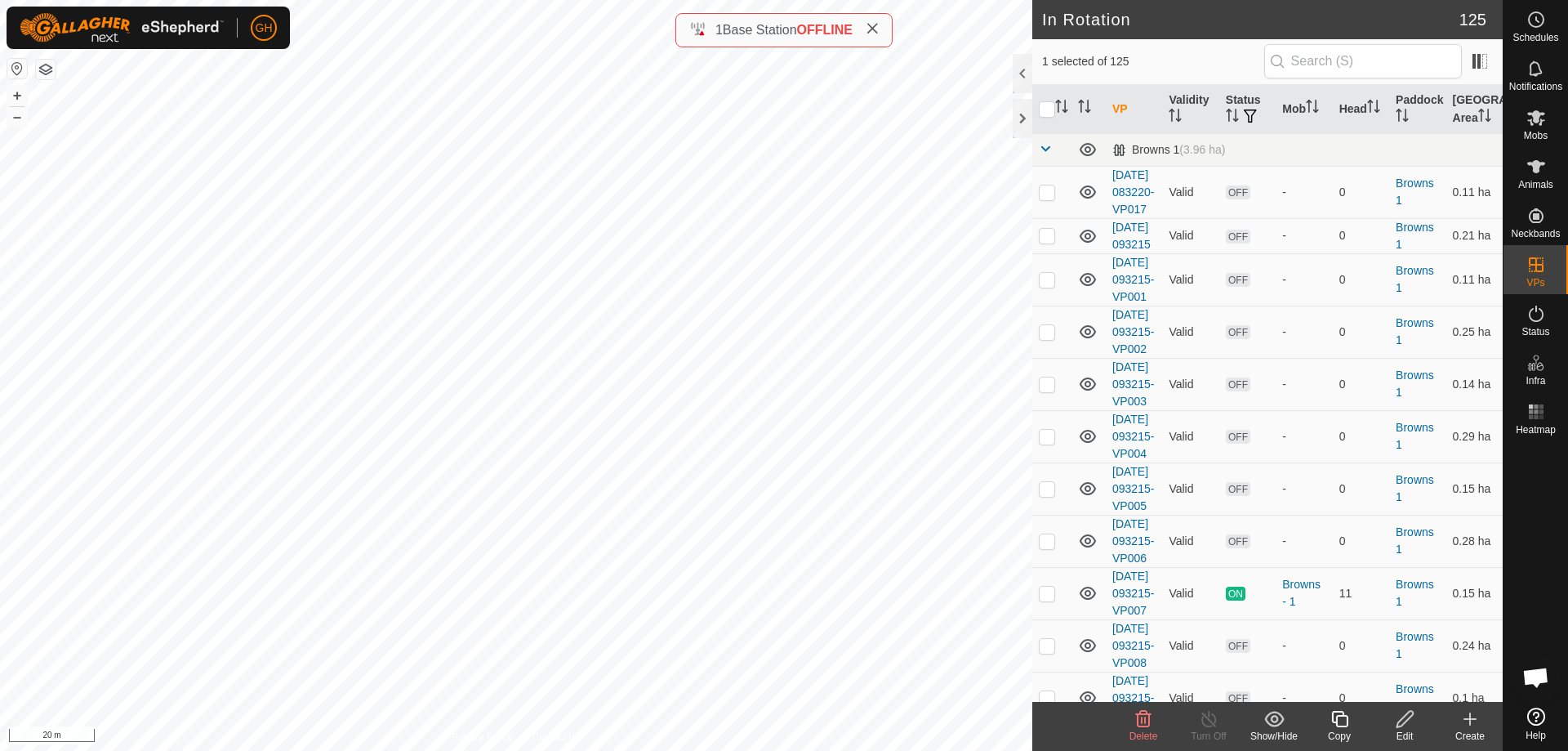
click at [1339, 723] on icon at bounding box center [1339, 718] width 20 height 19
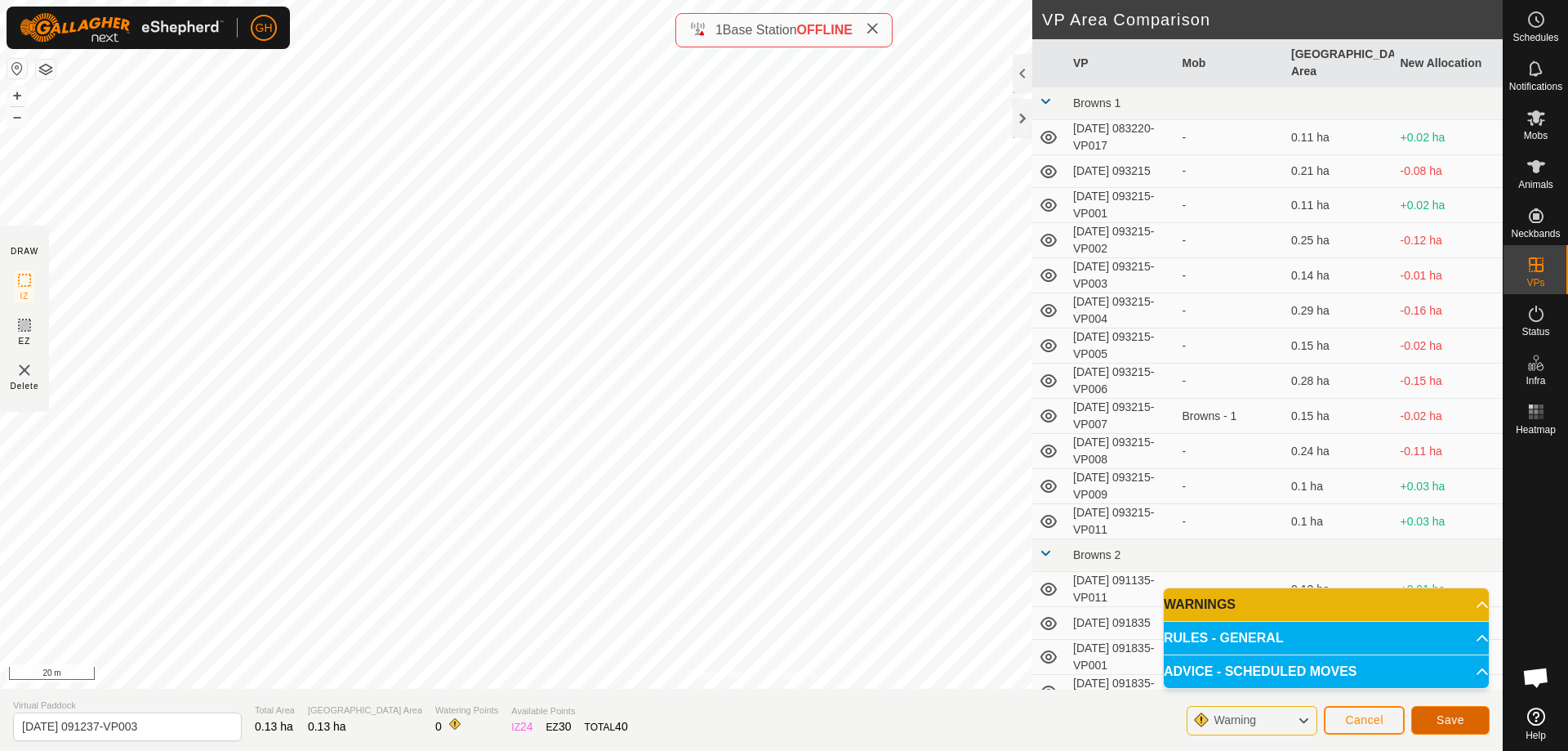
click at [1437, 713] on button "Save" at bounding box center [1450, 720] width 78 height 28
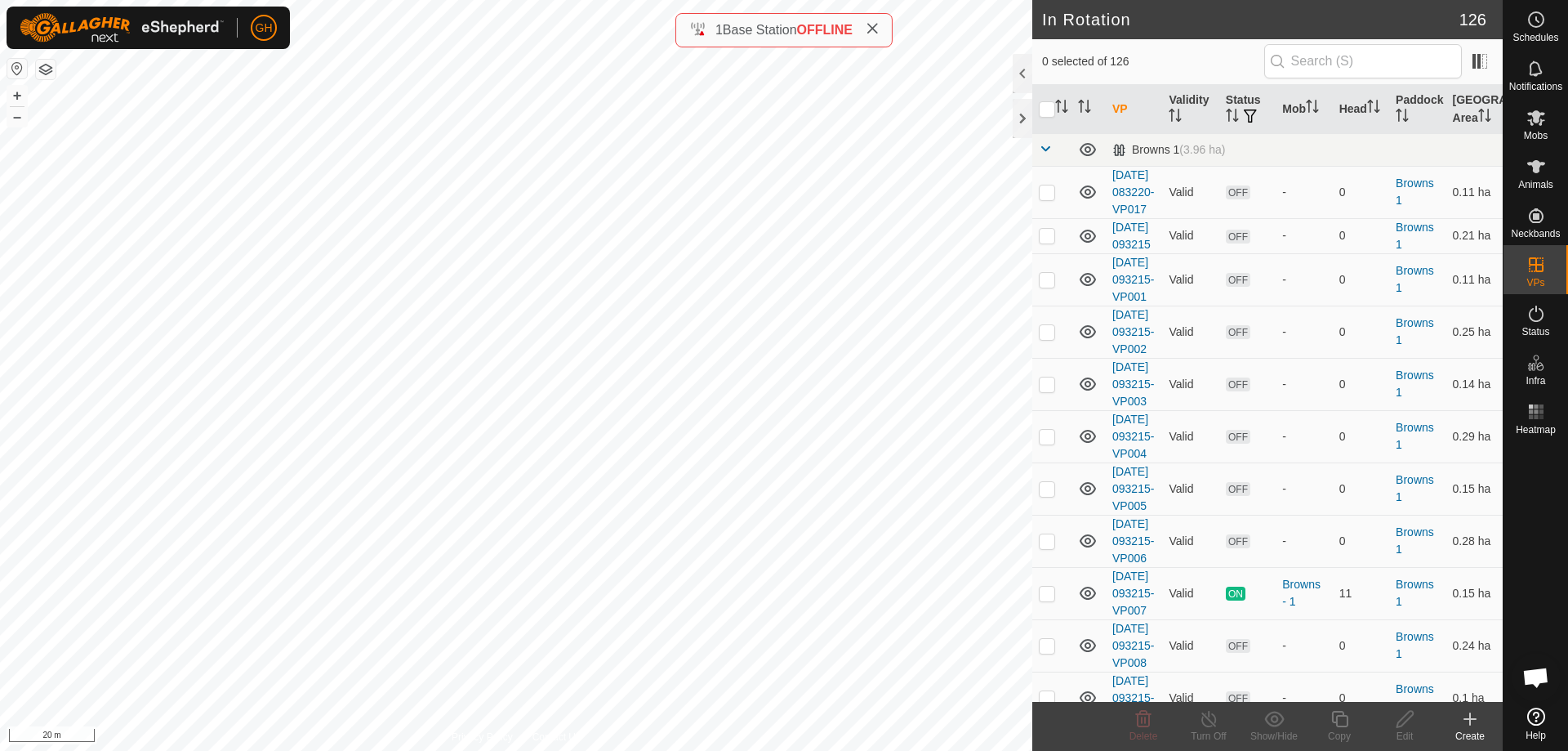
checkbox input "true"
click at [1343, 723] on icon at bounding box center [1339, 718] width 20 height 19
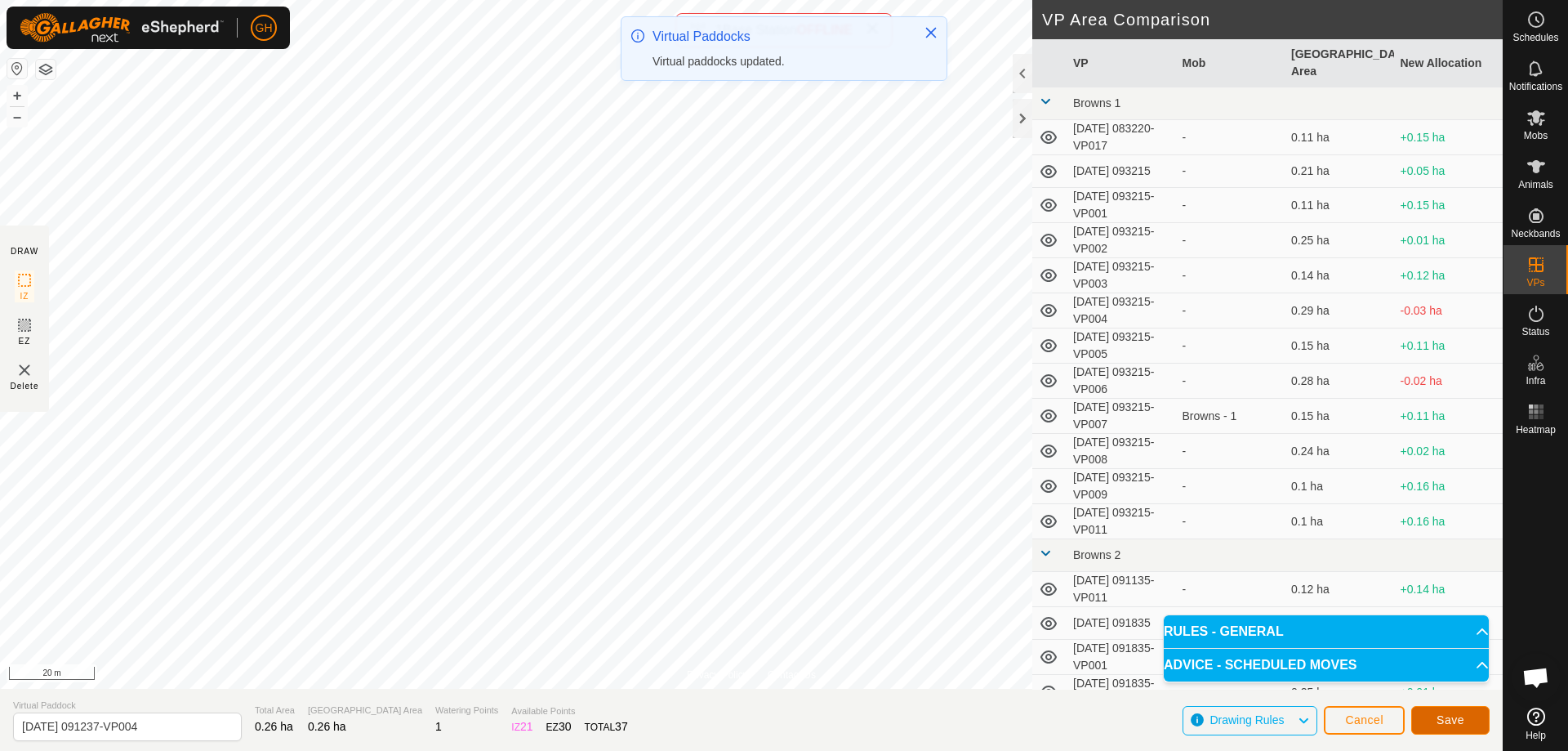
click at [1440, 720] on span "Save" at bounding box center [1449, 720] width 28 height 13
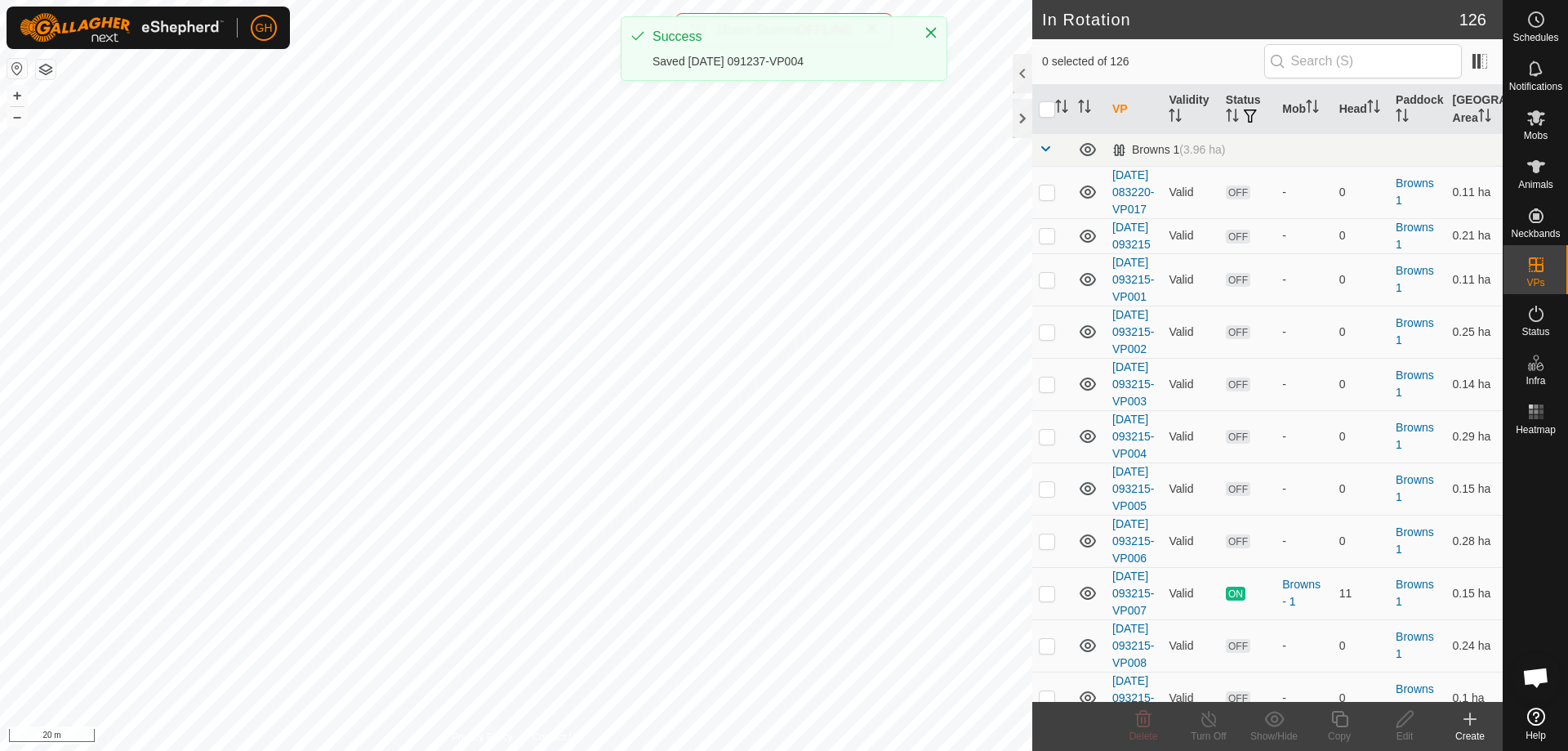
checkbox input "true"
click at [1348, 725] on icon at bounding box center [1339, 719] width 17 height 17
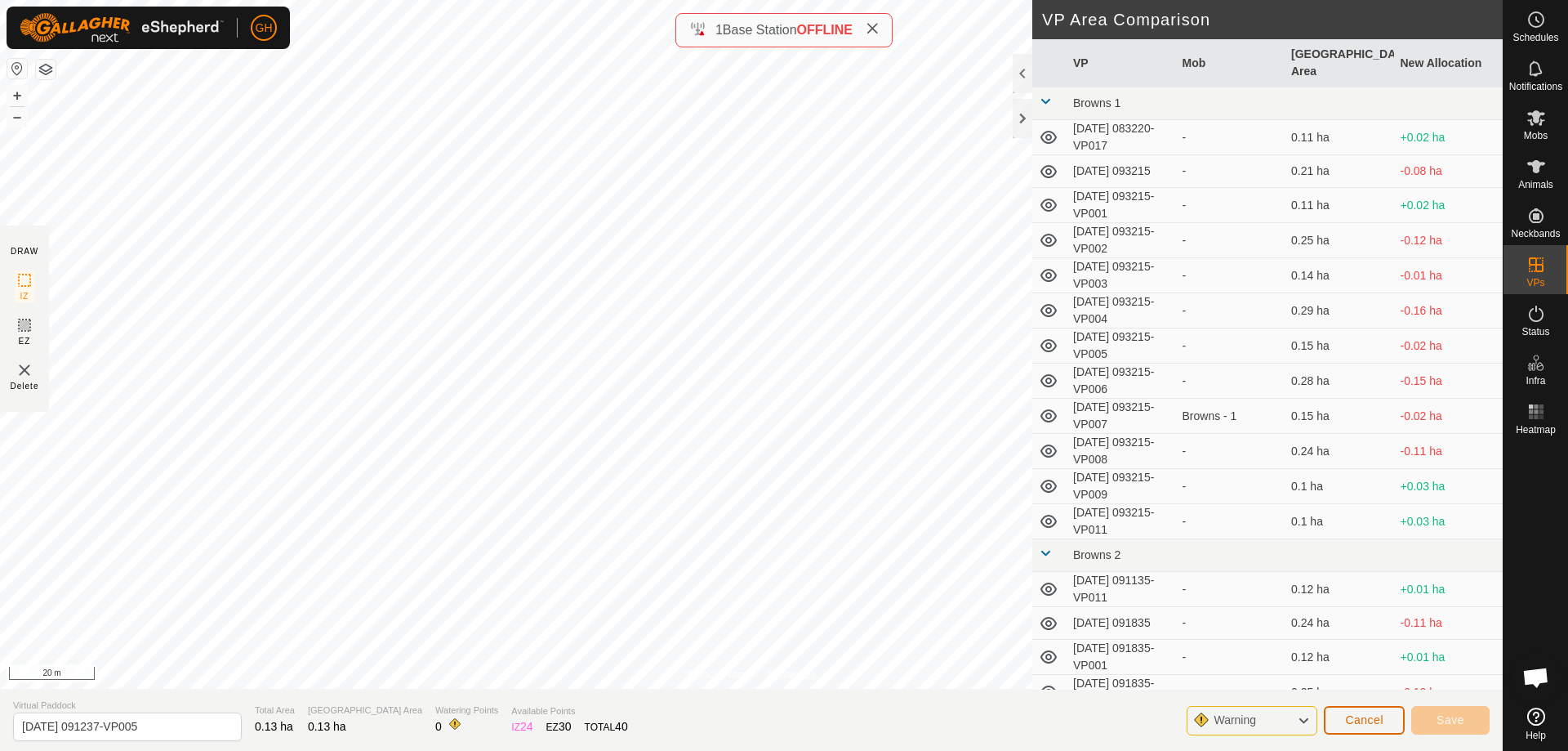
click at [1358, 723] on span "Cancel" at bounding box center [1364, 720] width 38 height 13
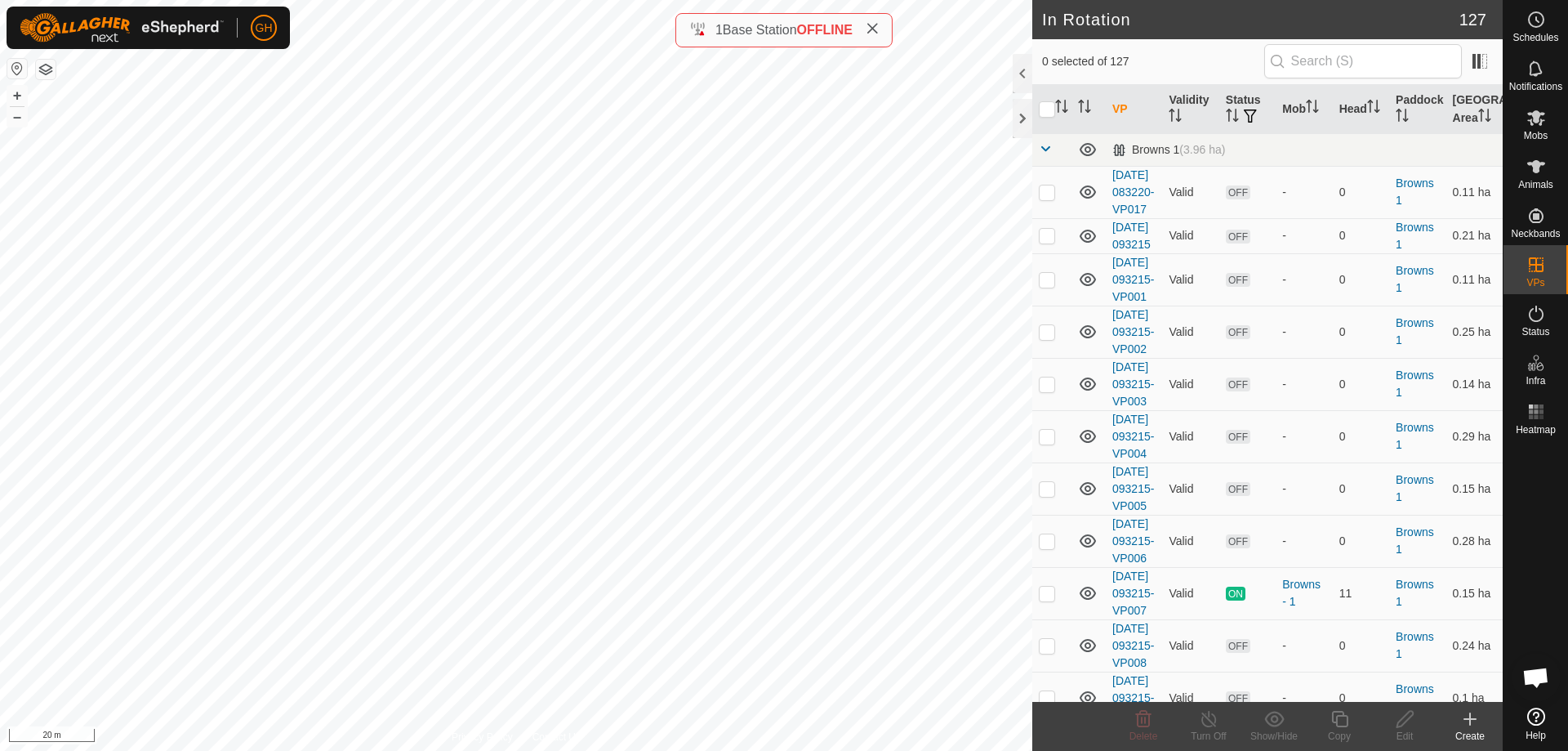
checkbox input "true"
click at [1352, 720] on copy-svg-icon at bounding box center [1339, 718] width 65 height 19
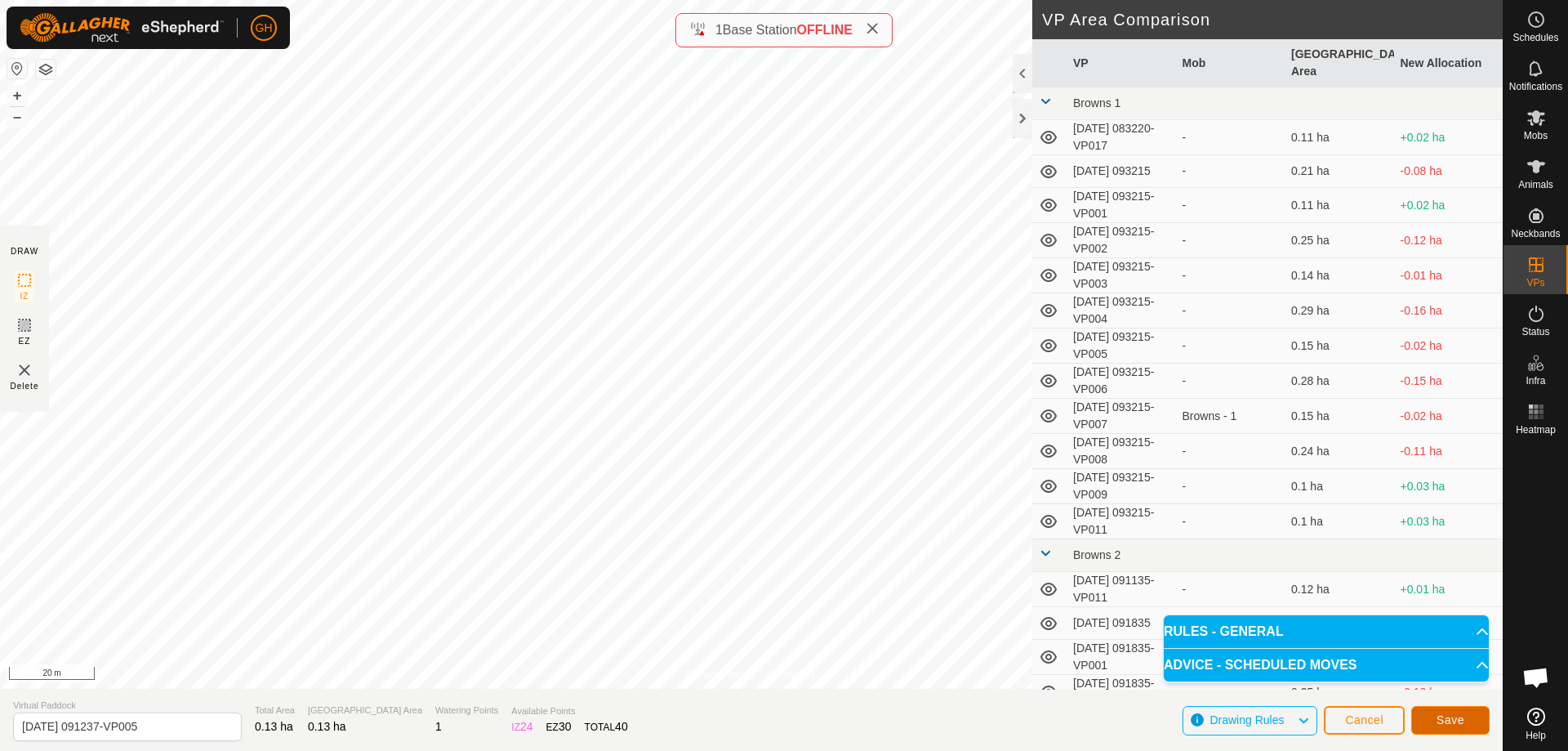
click at [1458, 713] on span "Save" at bounding box center [1449, 720] width 28 height 13
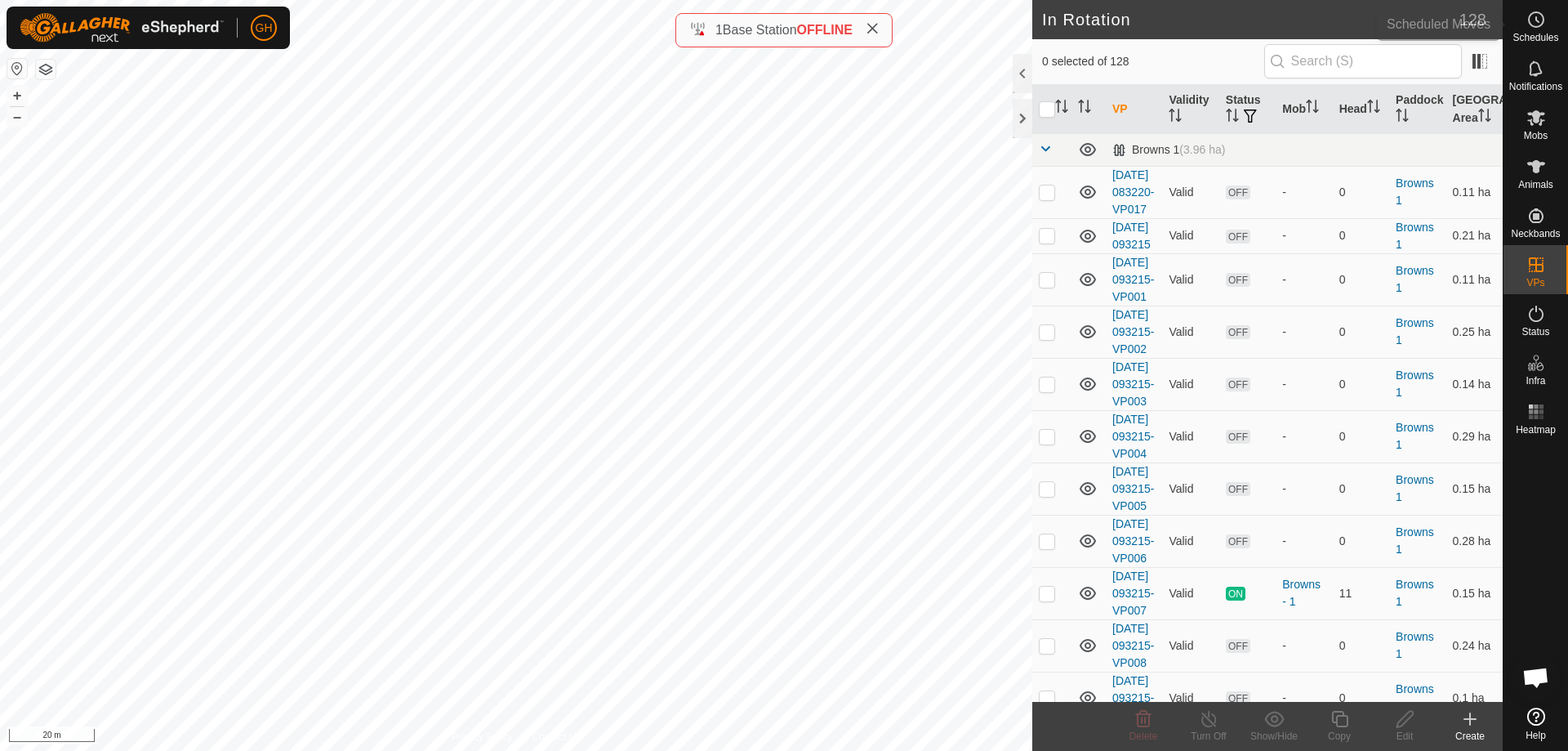
click at [1529, 21] on circle at bounding box center [1536, 20] width 15 height 15
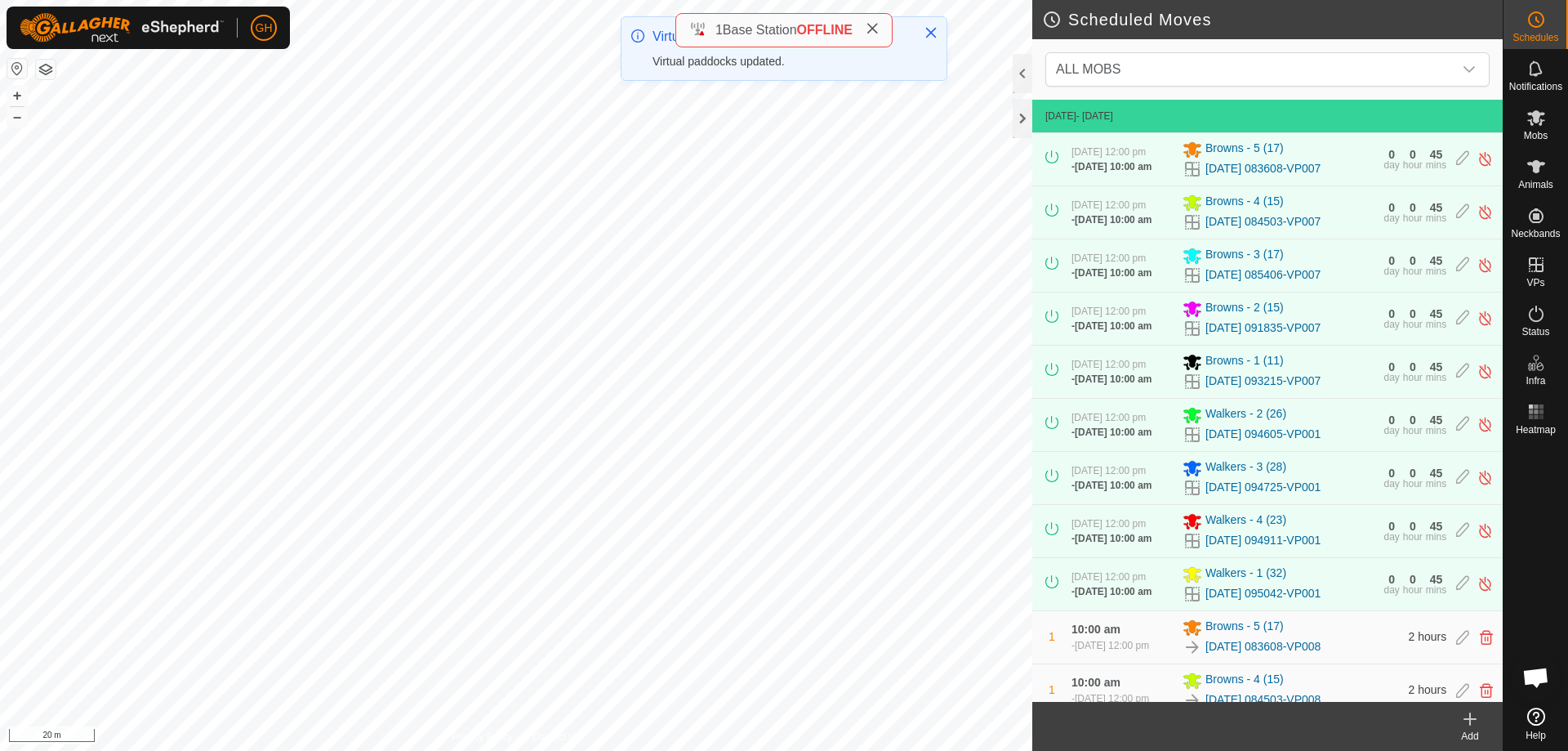
click at [1471, 719] on icon at bounding box center [1469, 719] width 12 height 0
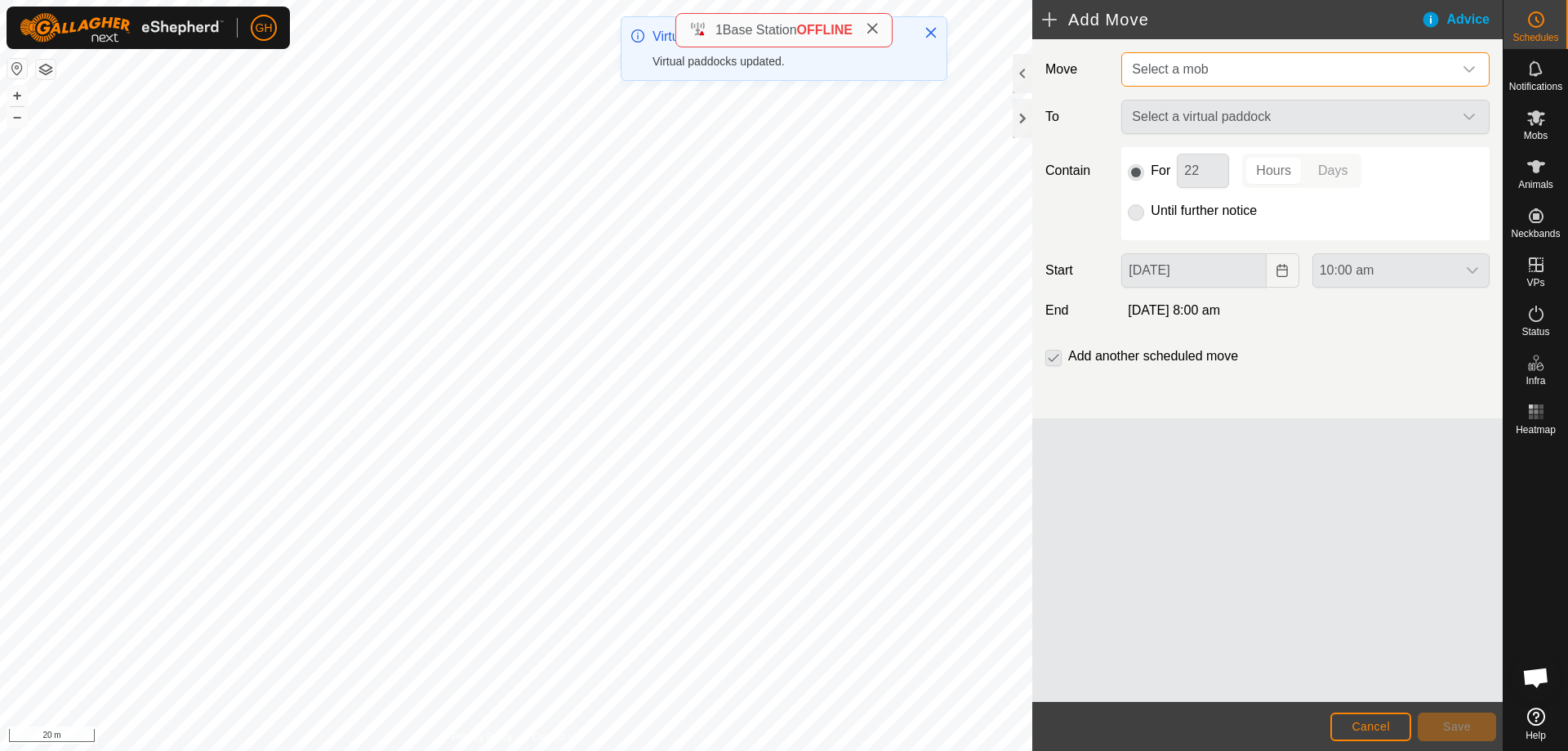
click at [1248, 69] on span "Select a mob" at bounding box center [1289, 69] width 327 height 33
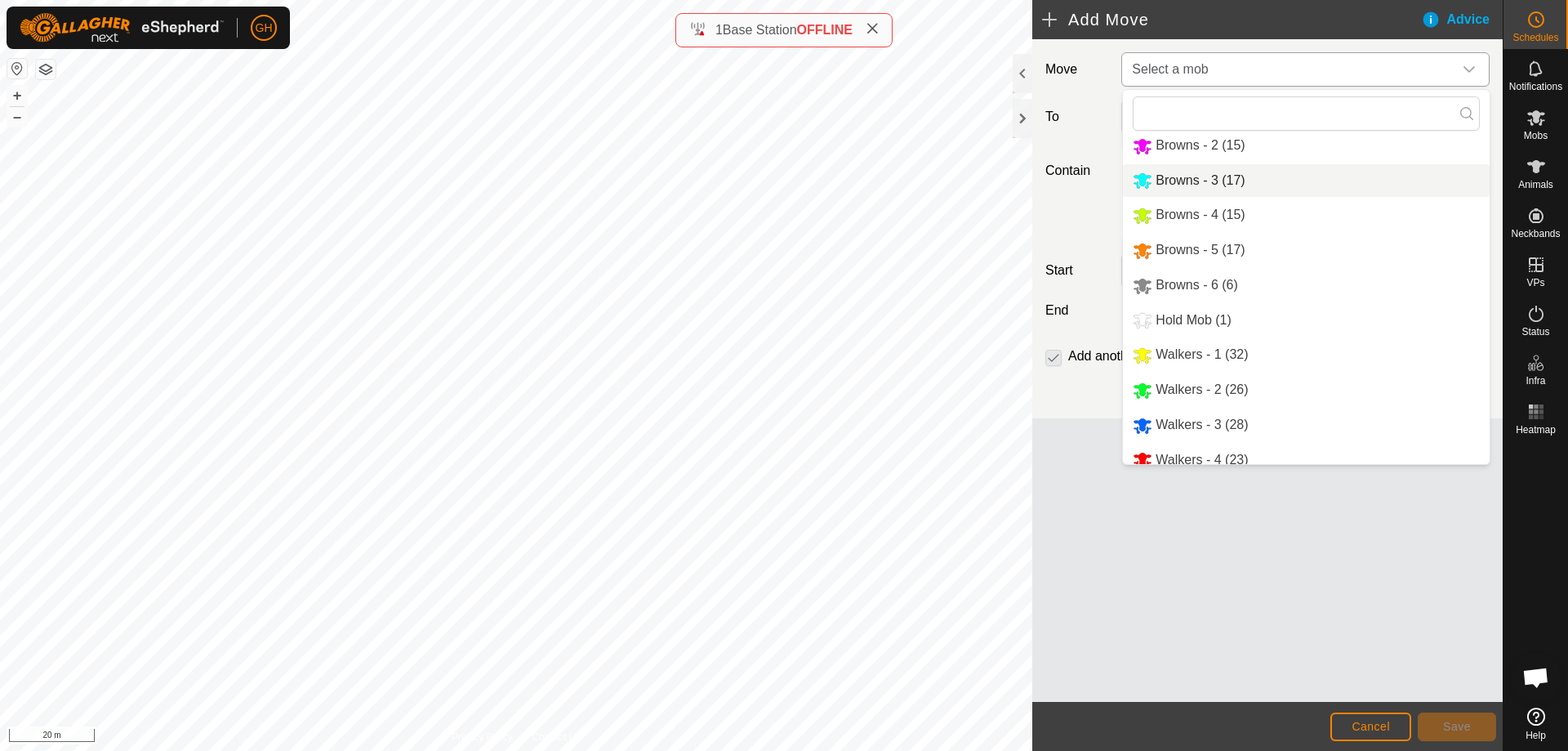
scroll to position [56, 0]
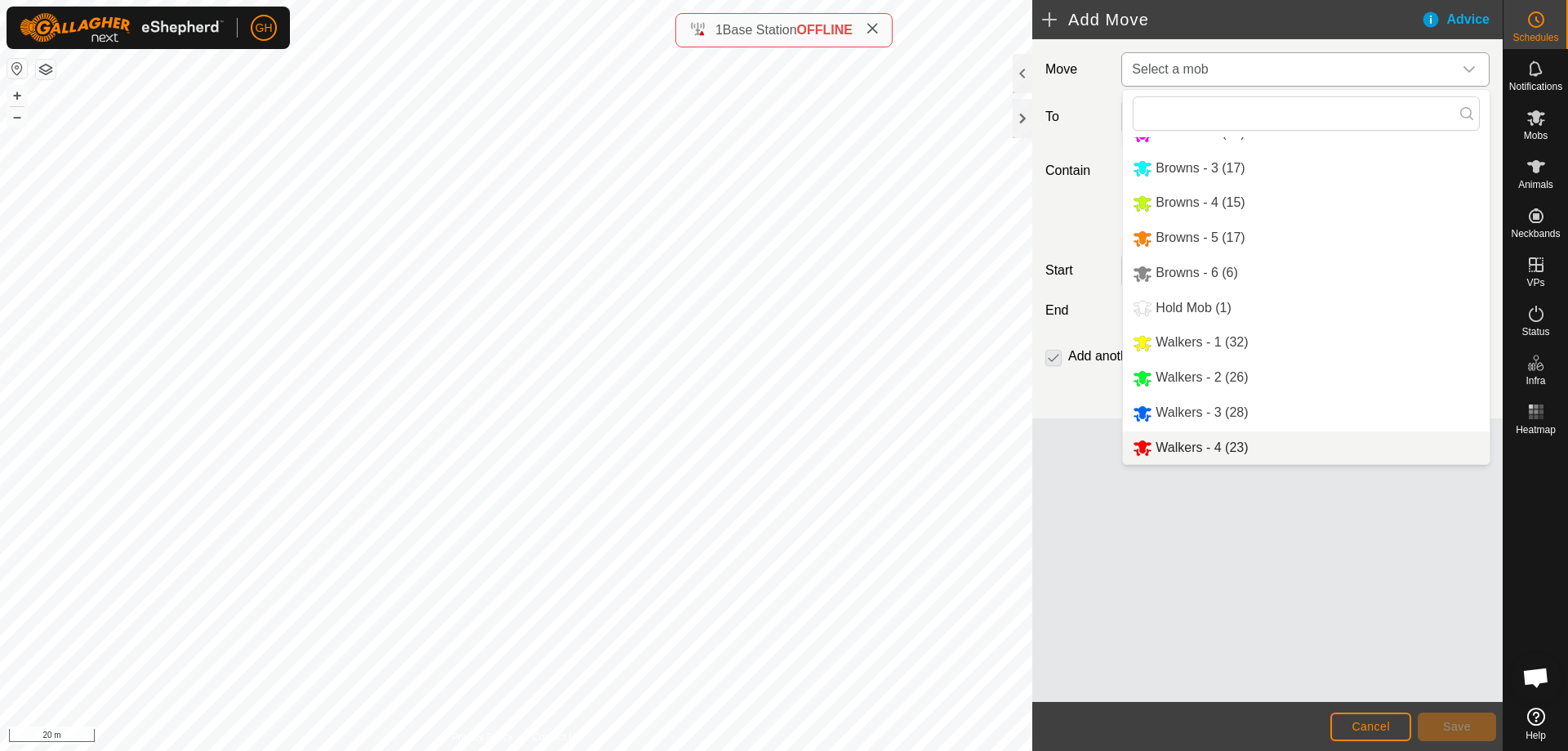
click at [1256, 447] on li "Walkers - 4 (23)" at bounding box center [1306, 448] width 367 height 33
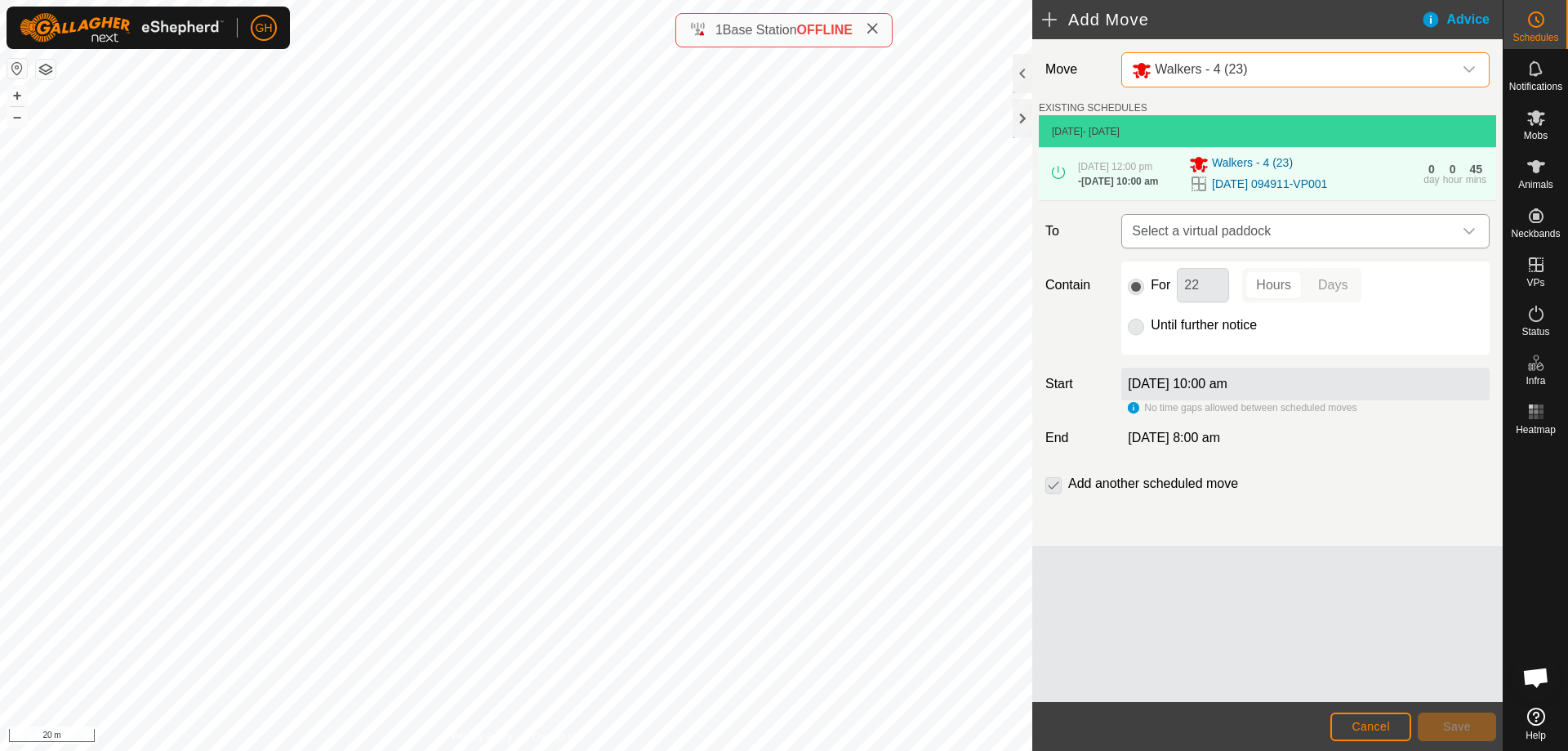
click at [1282, 244] on span "Select a virtual paddock" at bounding box center [1289, 231] width 327 height 33
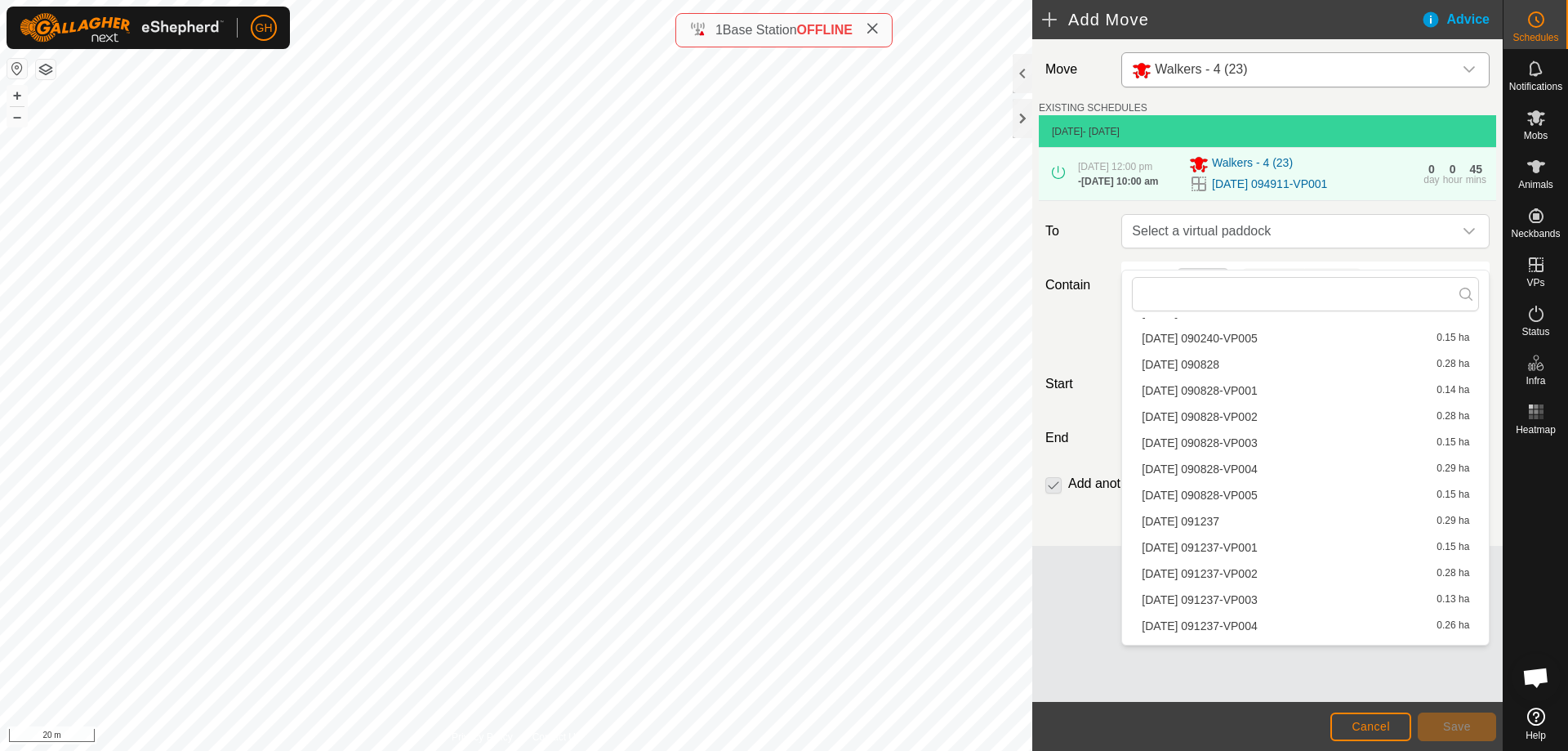
scroll to position [3292, 0]
click at [1313, 500] on li "[DATE] 091237 0.29 ha" at bounding box center [1305, 501] width 347 height 24
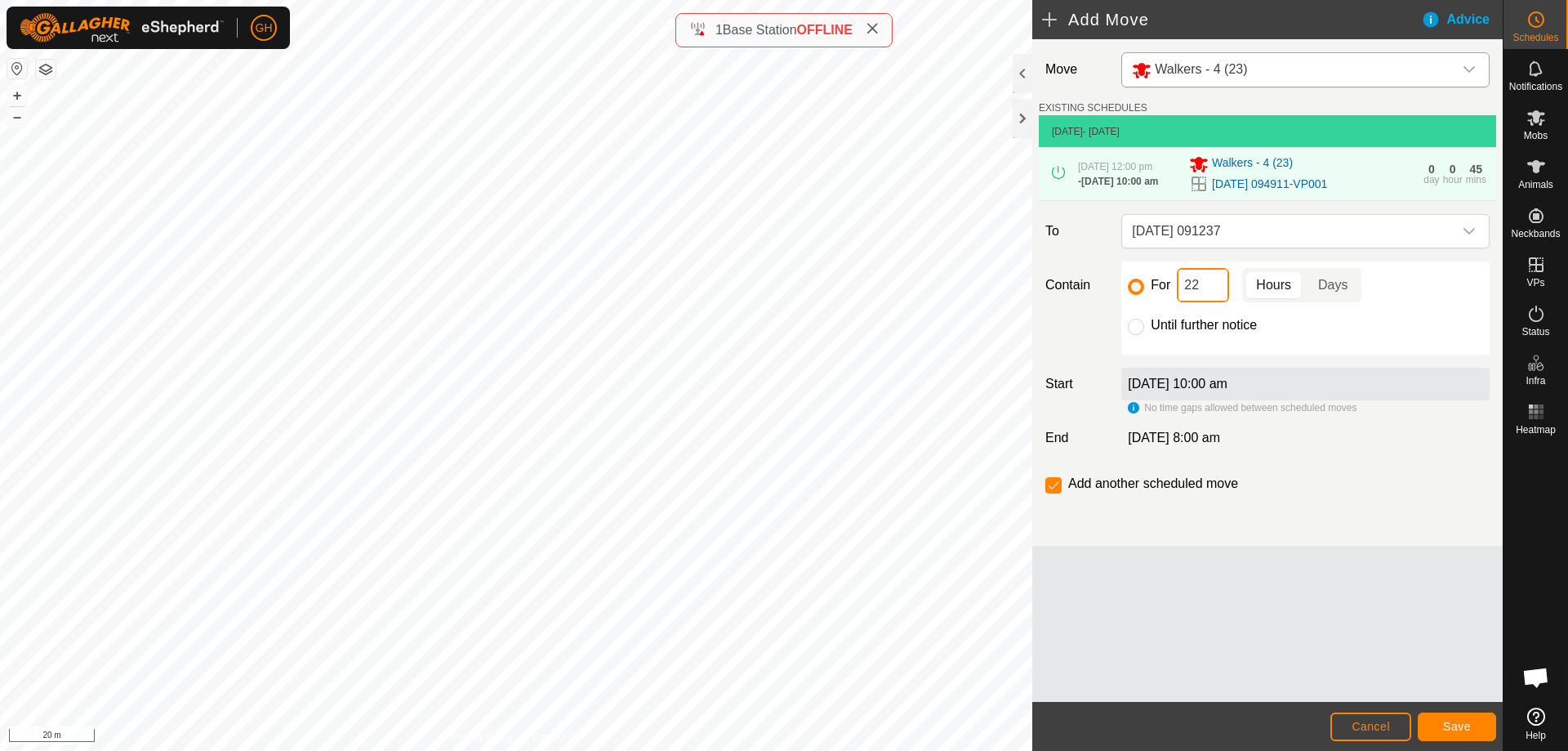
click at [1202, 302] on input "22" at bounding box center [1202, 285] width 53 height 34
click at [1456, 717] on button "Save" at bounding box center [1457, 727] width 78 height 28
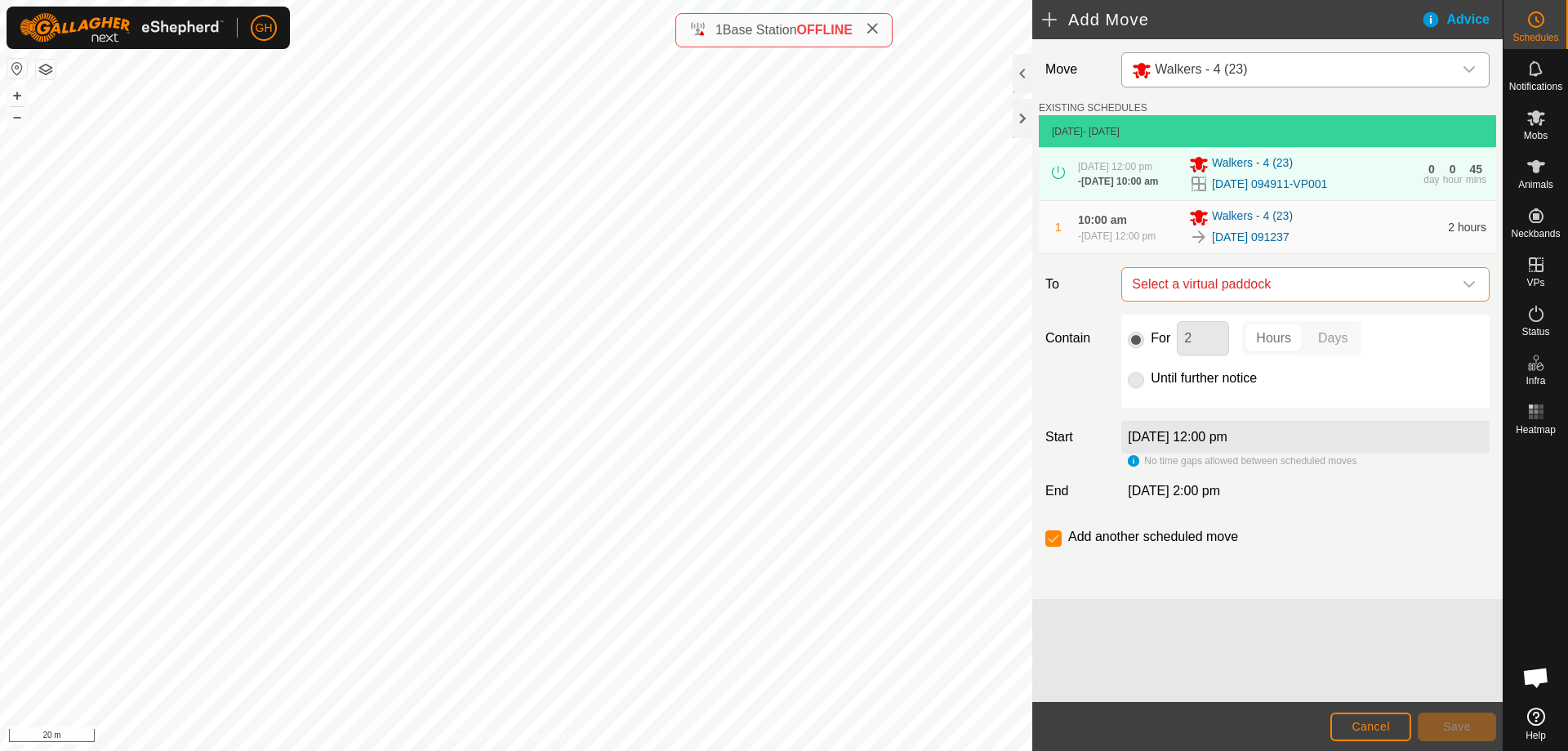
click at [1356, 301] on span "Select a virtual paddock" at bounding box center [1289, 284] width 327 height 33
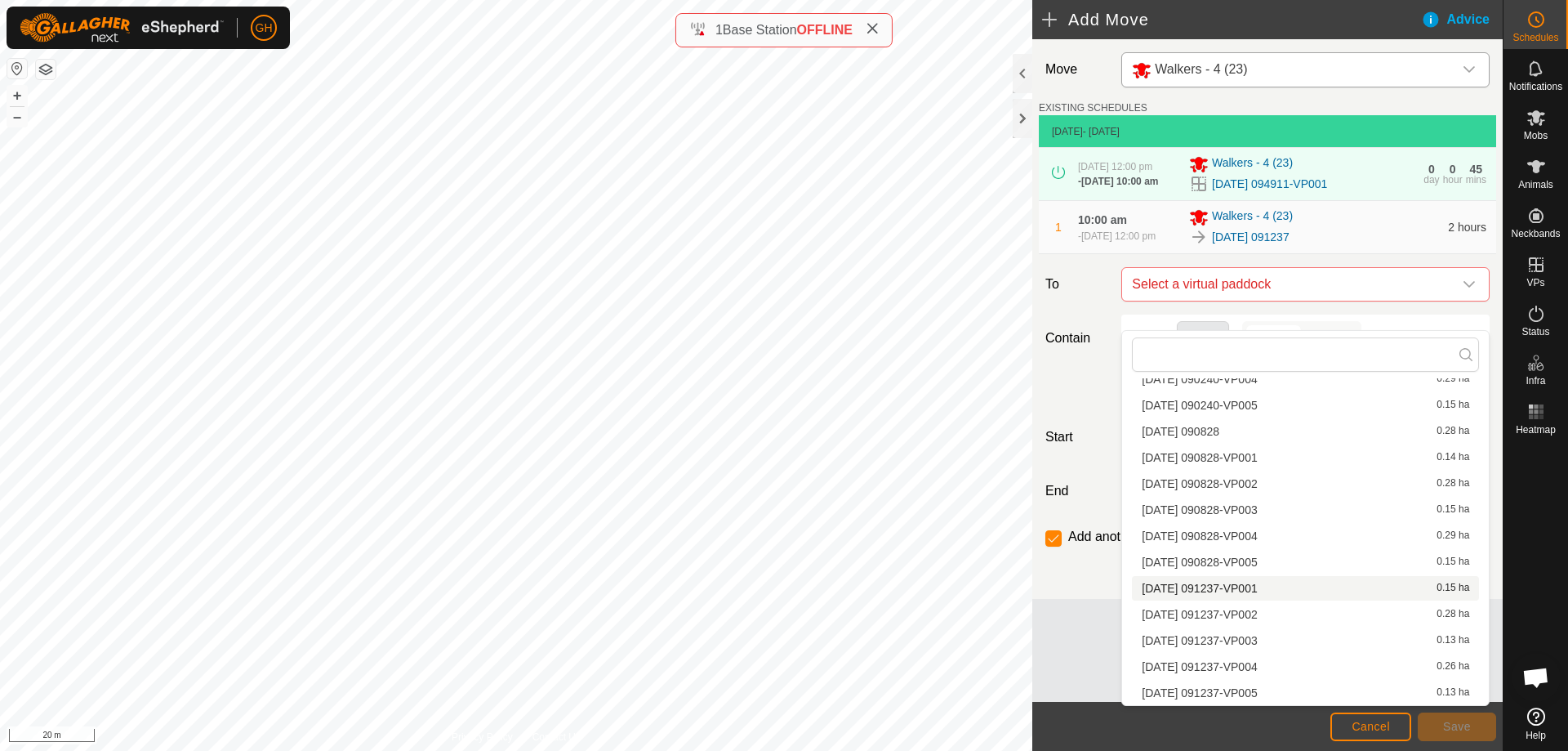
click at [1254, 591] on li "[DATE] 091237-VP001 0.15 ha" at bounding box center [1305, 587] width 347 height 24
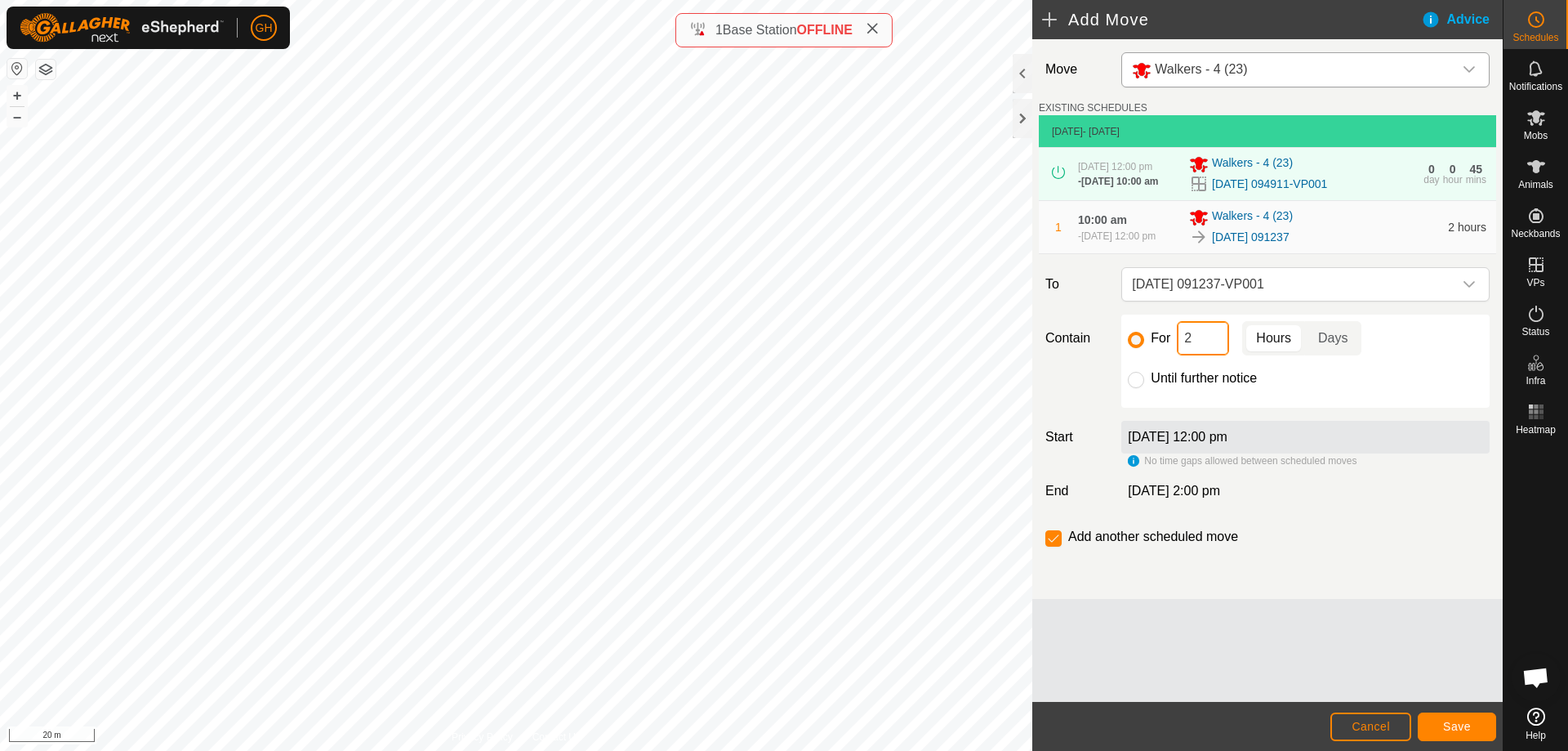
click at [1218, 355] on input "2" at bounding box center [1202, 337] width 53 height 34
click at [1478, 727] on button "Save" at bounding box center [1457, 727] width 78 height 28
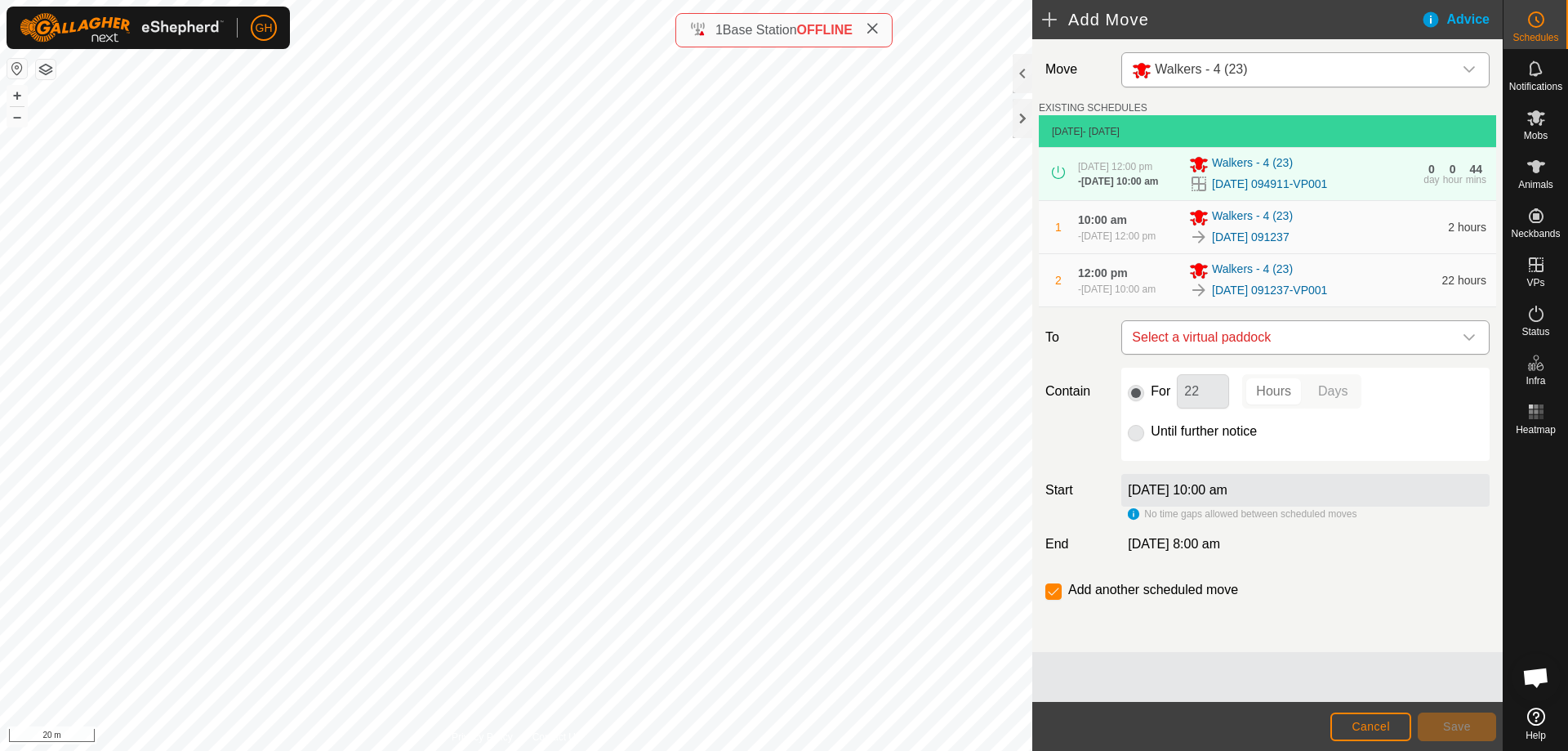
click at [1404, 353] on span "Select a virtual paddock" at bounding box center [1289, 337] width 327 height 33
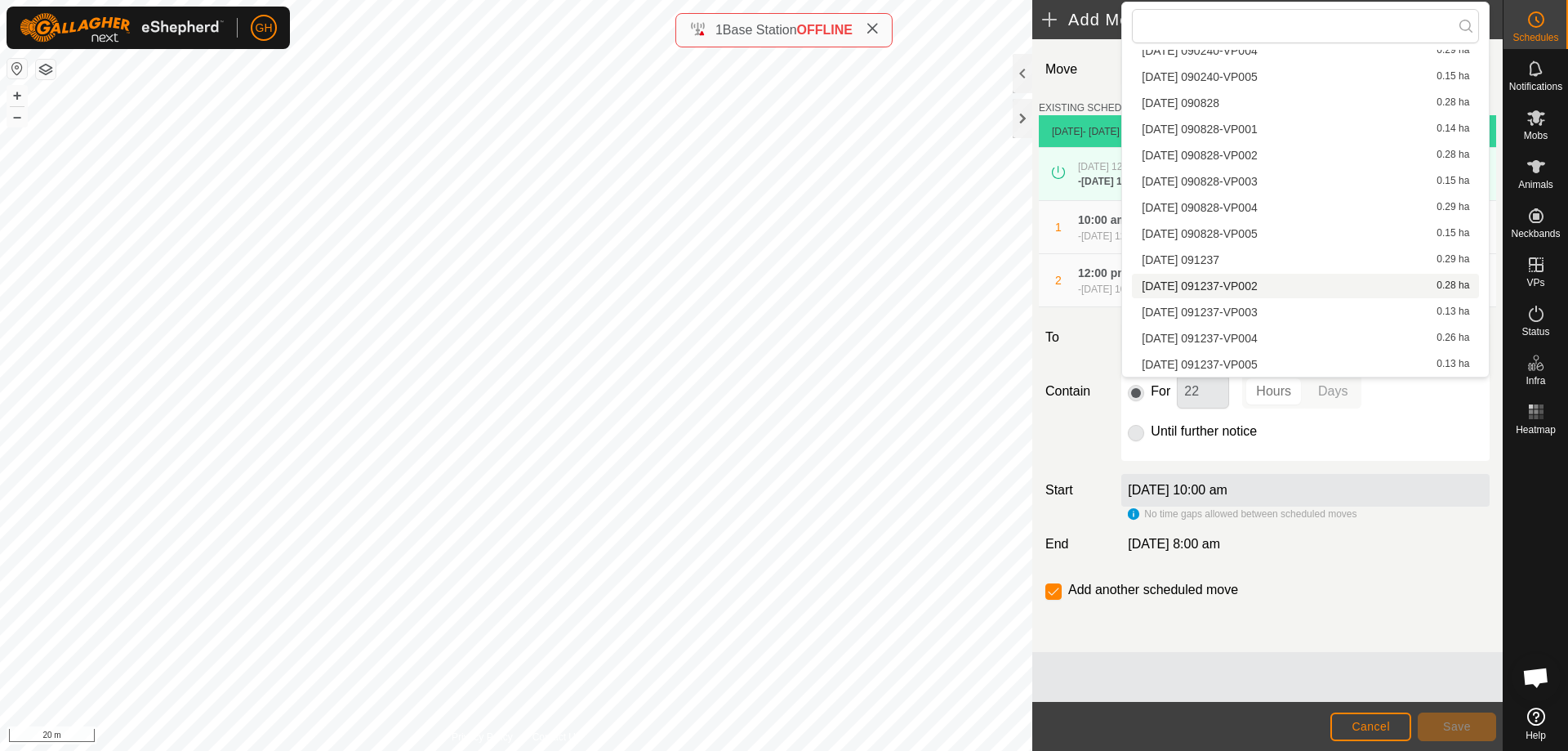
click at [1264, 281] on li "[DATE] 091237-VP002 0.28 ha" at bounding box center [1305, 286] width 347 height 24
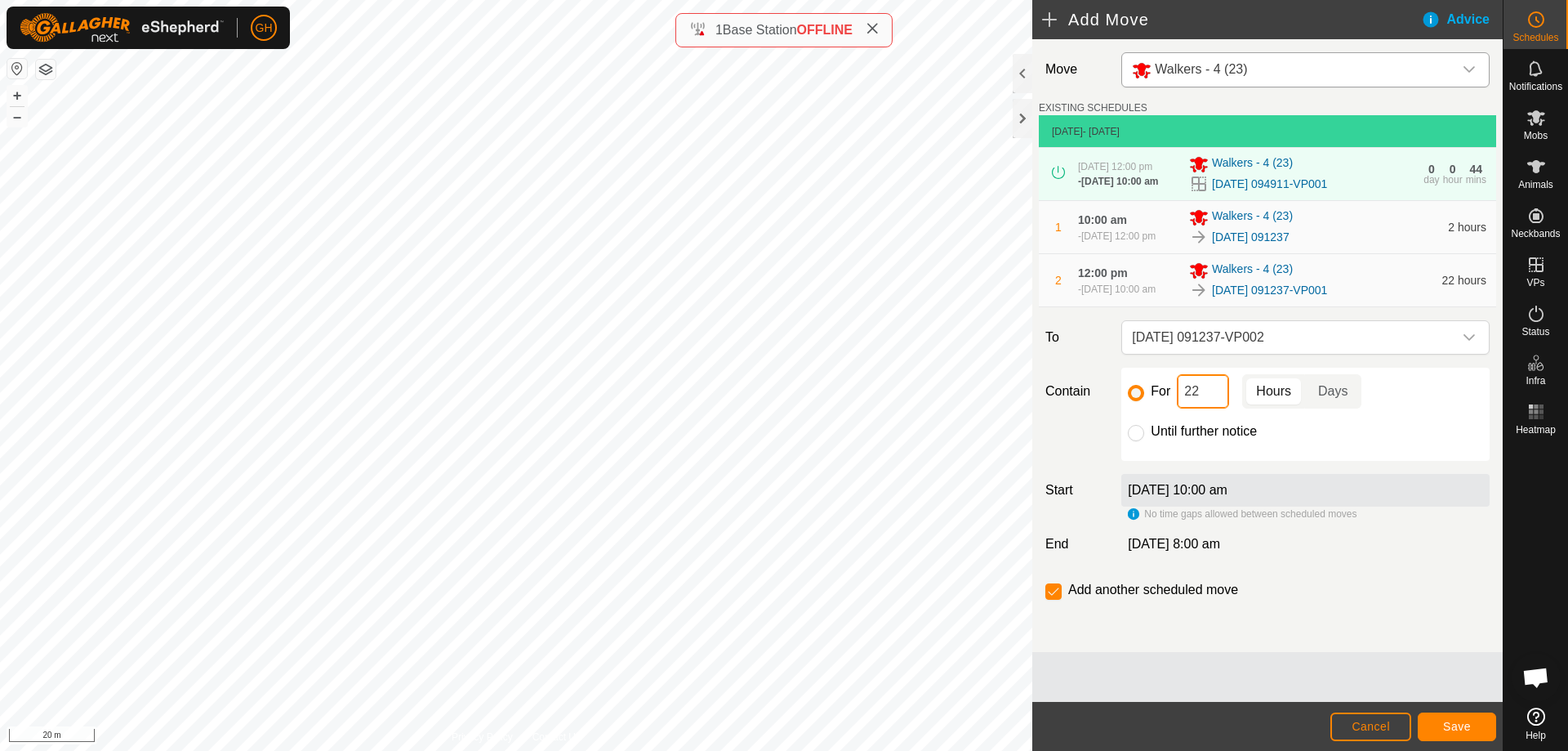
click at [1211, 408] on input "22" at bounding box center [1202, 391] width 53 height 34
click at [1449, 725] on span "Save" at bounding box center [1456, 727] width 28 height 13
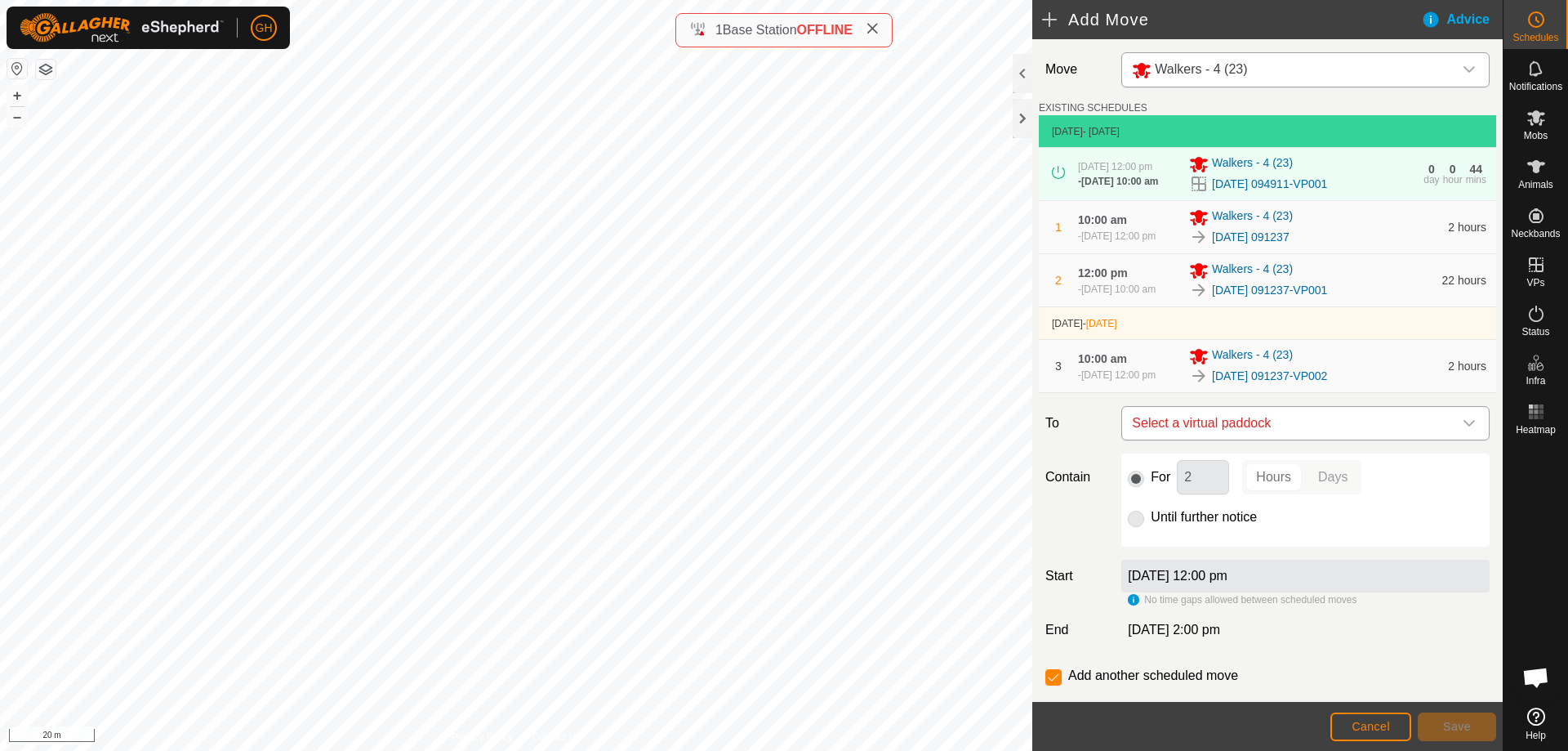
click at [1462, 429] on icon "dropdown trigger" at bounding box center [1469, 424] width 13 height 13
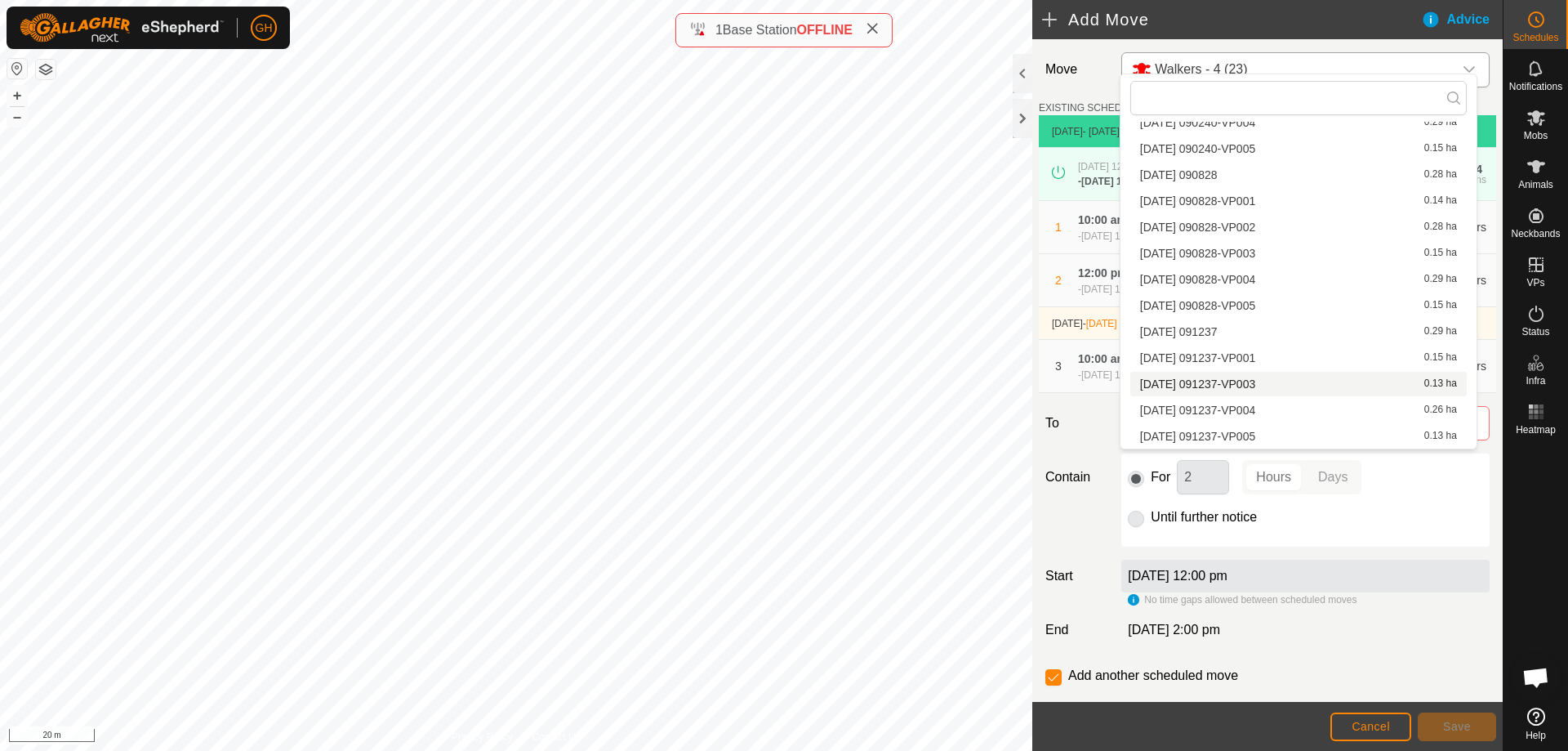
click at [1316, 383] on li "[DATE] 091237-VP003 0.13 ha" at bounding box center [1297, 383] width 336 height 24
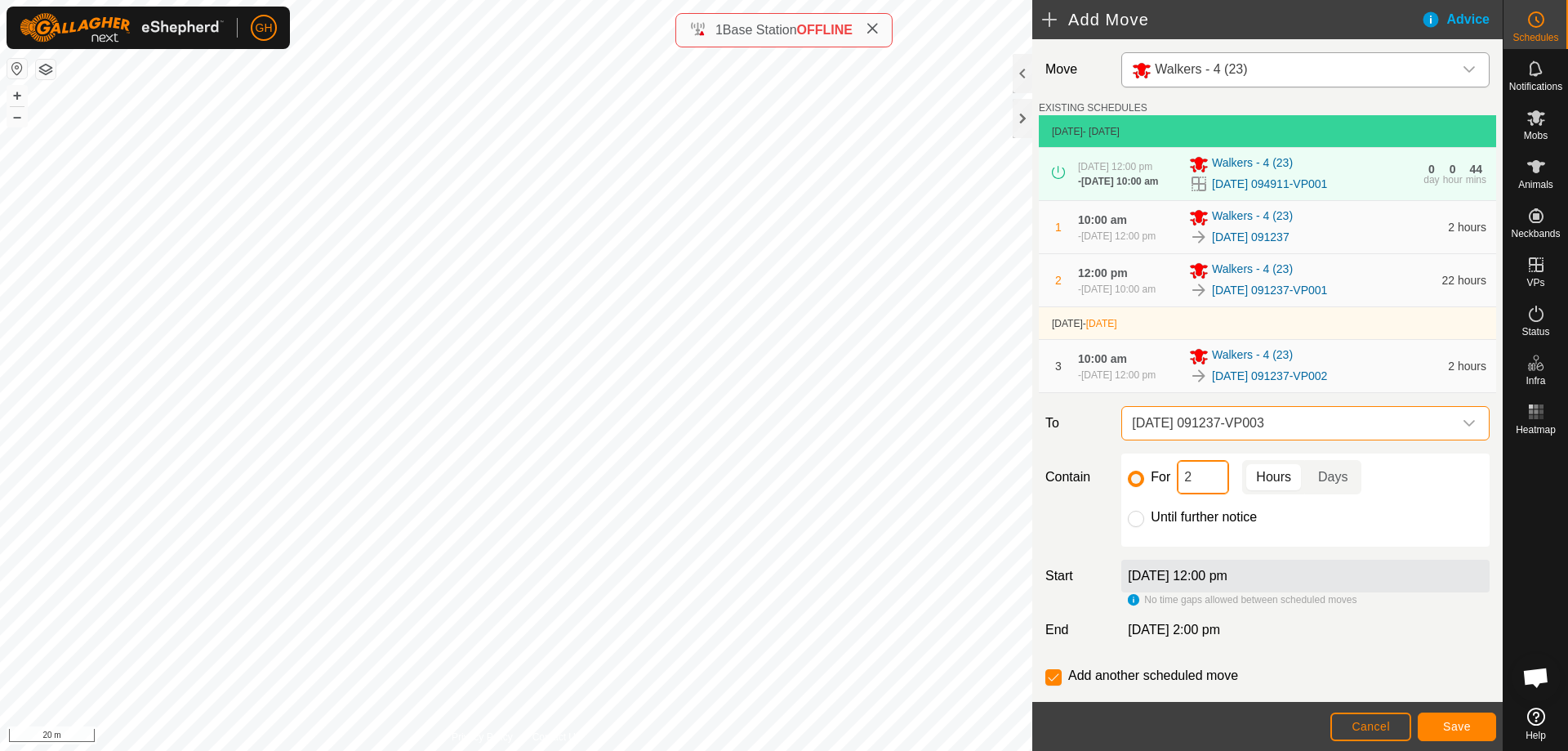
click at [1216, 495] on input "2" at bounding box center [1202, 477] width 53 height 34
click at [1441, 723] on button "Save" at bounding box center [1457, 727] width 78 height 28
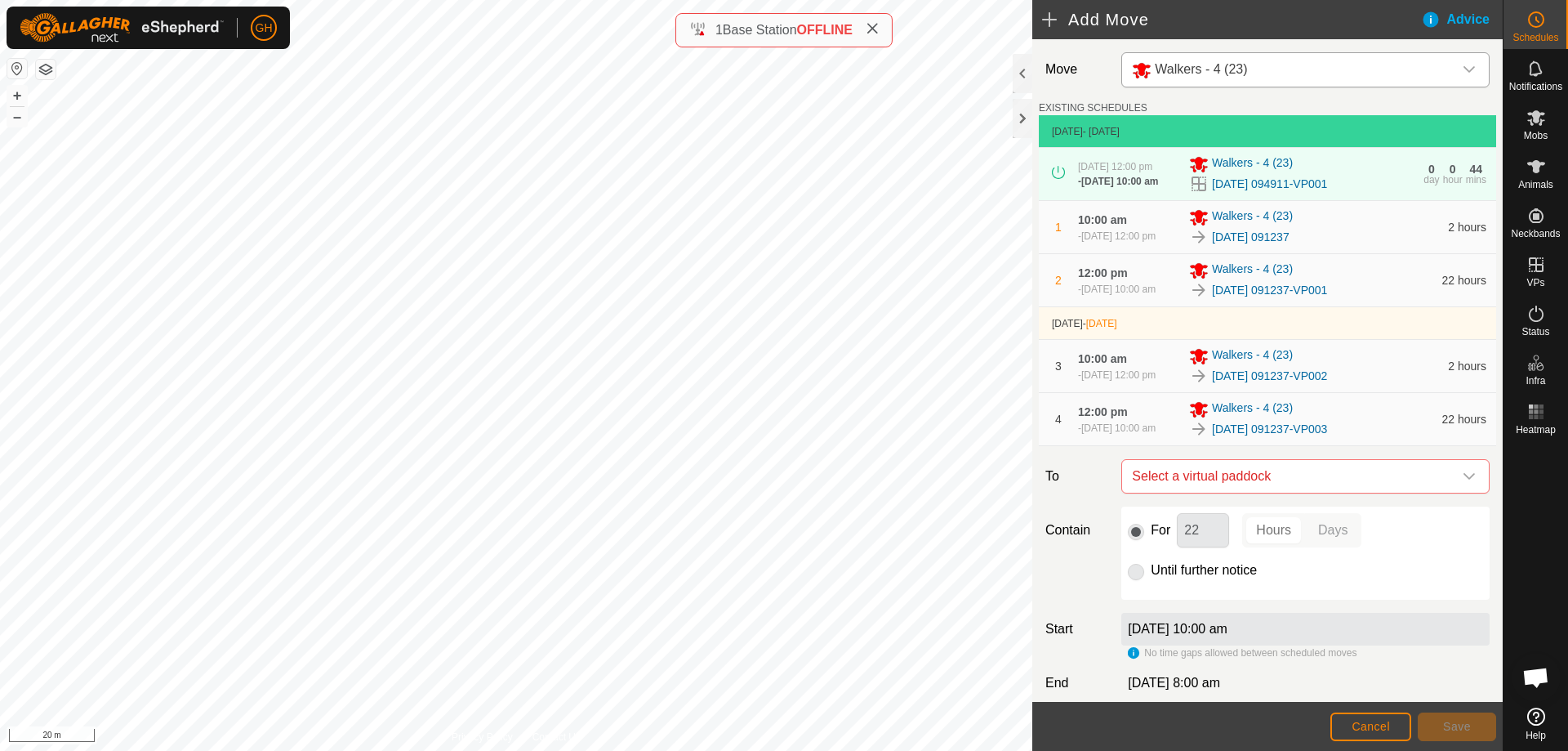
click at [1468, 506] on div "Move Walkers - 4 (23) EXISTING SCHEDULES [DATE] - [DATE] [DATE] 12:00 pm - [DAT…" at bounding box center [1267, 415] width 470 height 752
click at [1463, 493] on div "dropdown trigger" at bounding box center [1469, 476] width 33 height 33
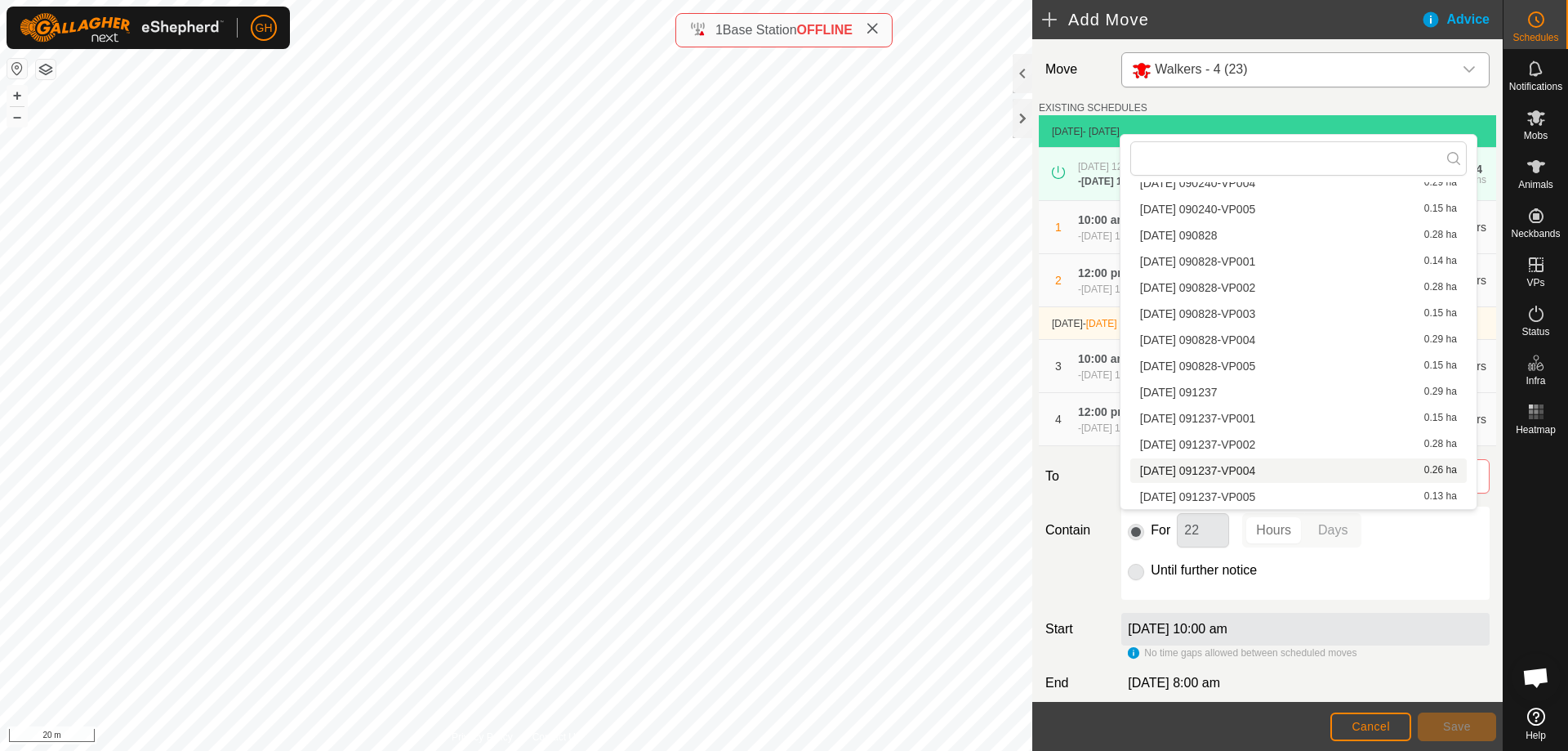
click at [1284, 470] on li "[DATE] 091237-VP004 0.26 ha" at bounding box center [1297, 470] width 336 height 24
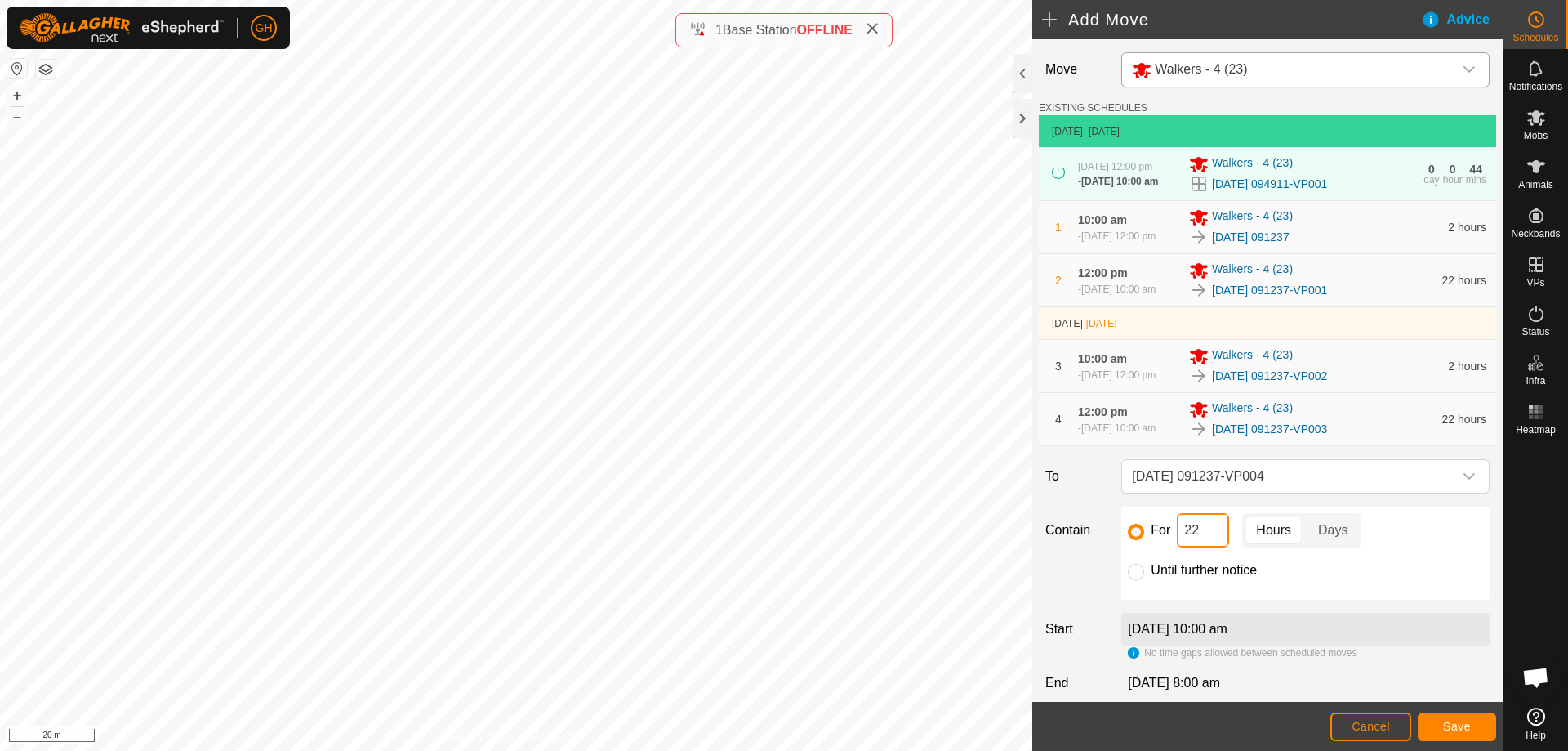
click at [1211, 547] on input "22" at bounding box center [1202, 530] width 53 height 34
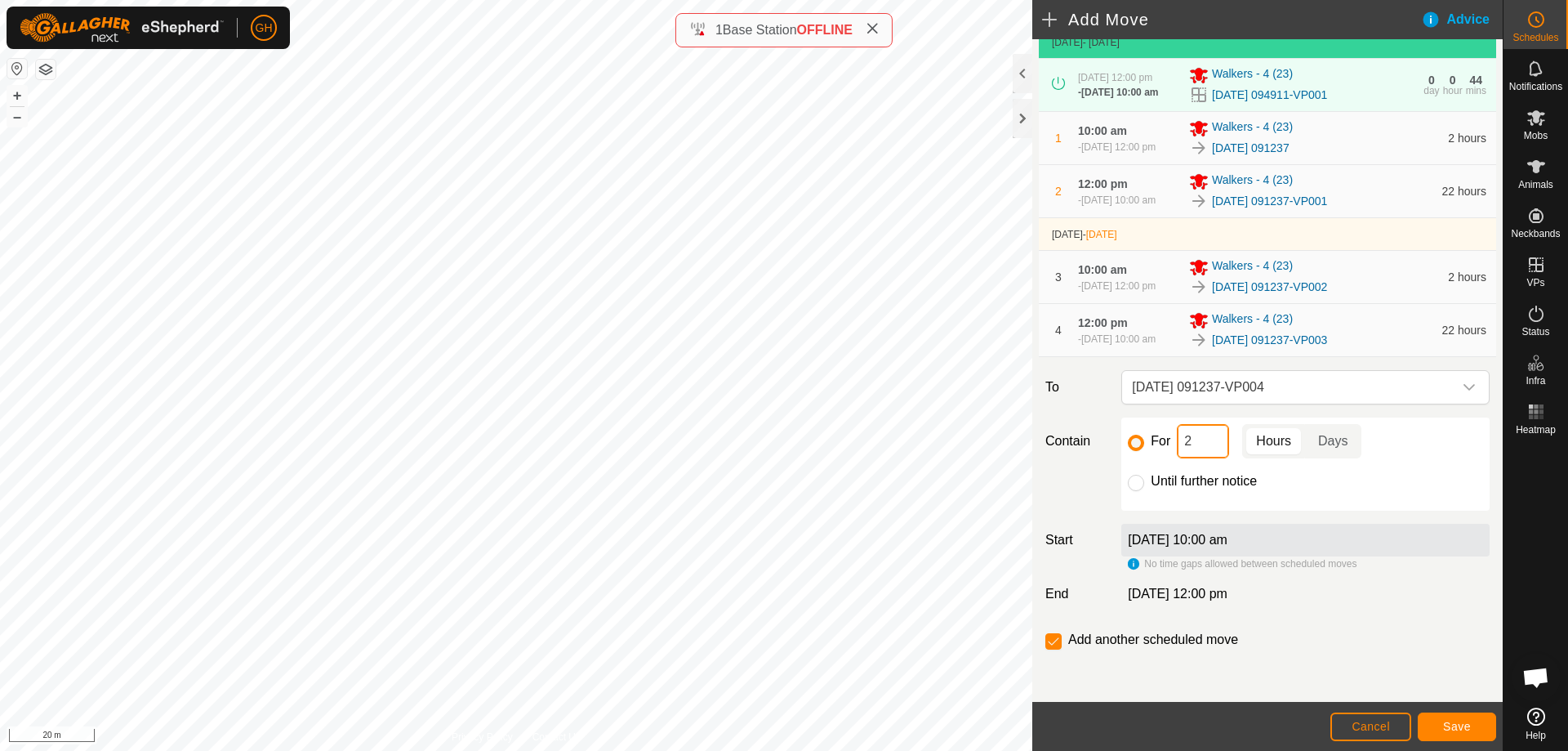
scroll to position [138, 0]
click at [1457, 723] on span "Save" at bounding box center [1456, 727] width 28 height 13
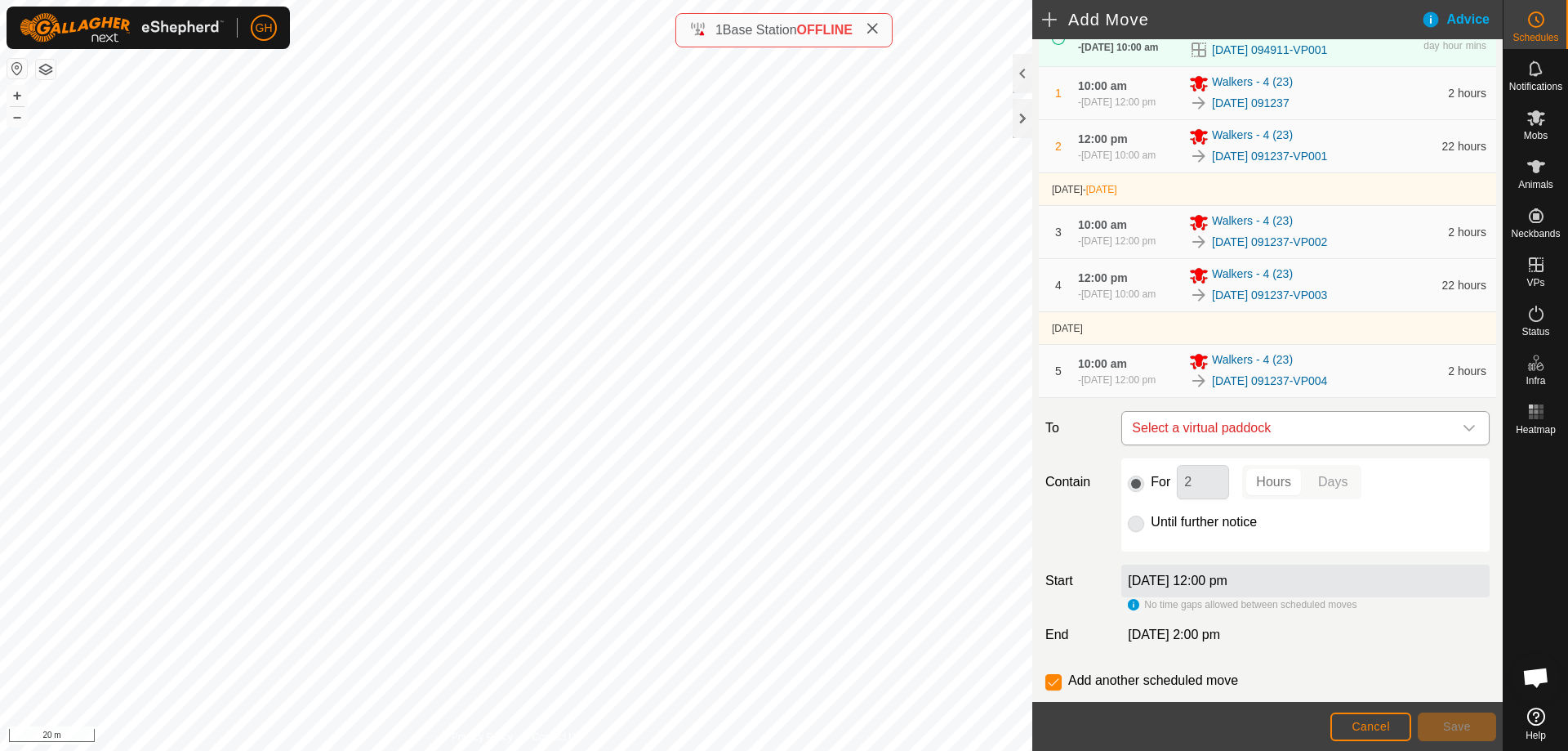
scroll to position [164, 0]
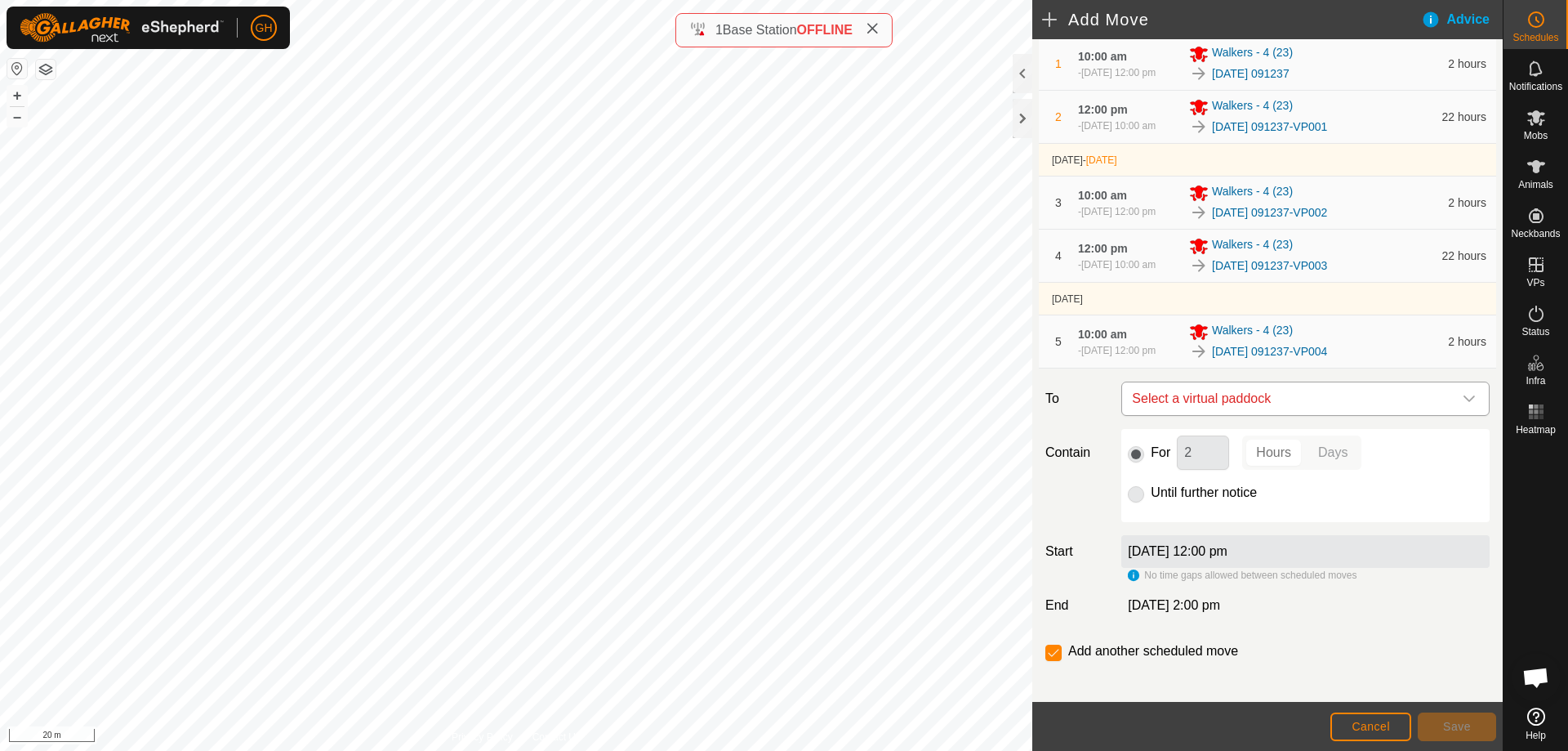
click at [1378, 415] on span "Select a virtual paddock" at bounding box center [1289, 398] width 327 height 33
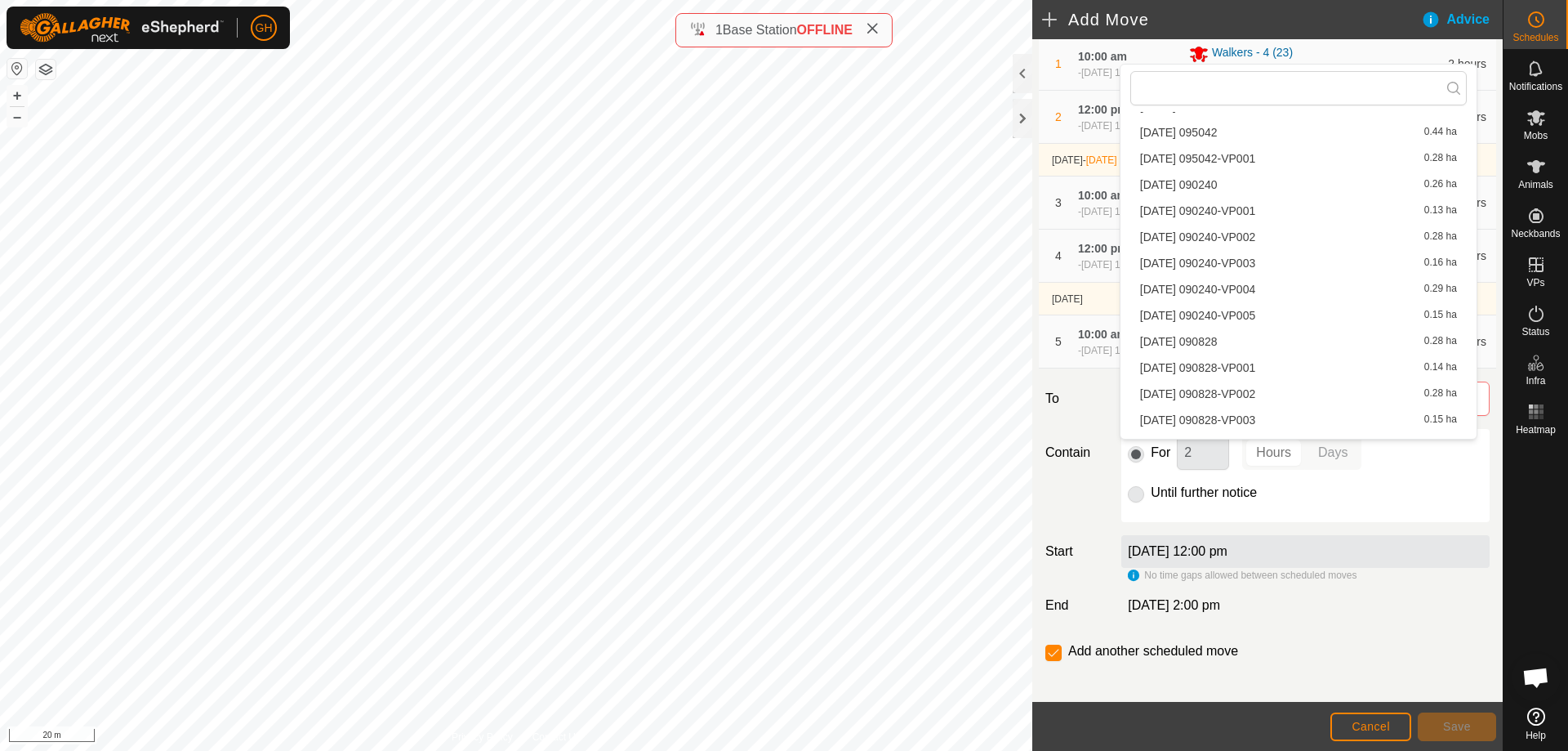
scroll to position [3292, 0]
click at [1345, 427] on li "[DATE] 091237-VP005 0.13 ha" at bounding box center [1297, 426] width 336 height 24
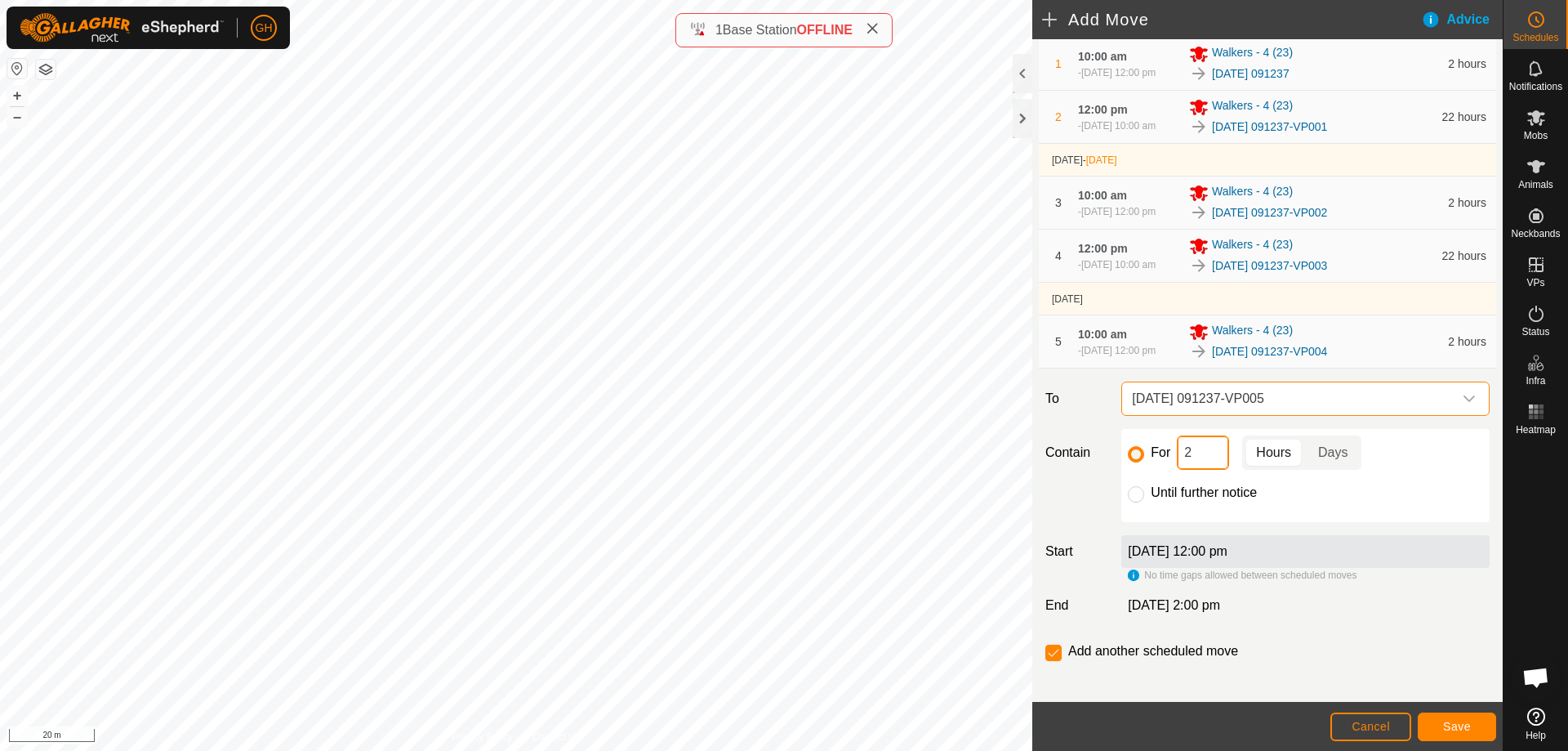
click at [1217, 469] on input "2" at bounding box center [1202, 452] width 53 height 34
type input "22"
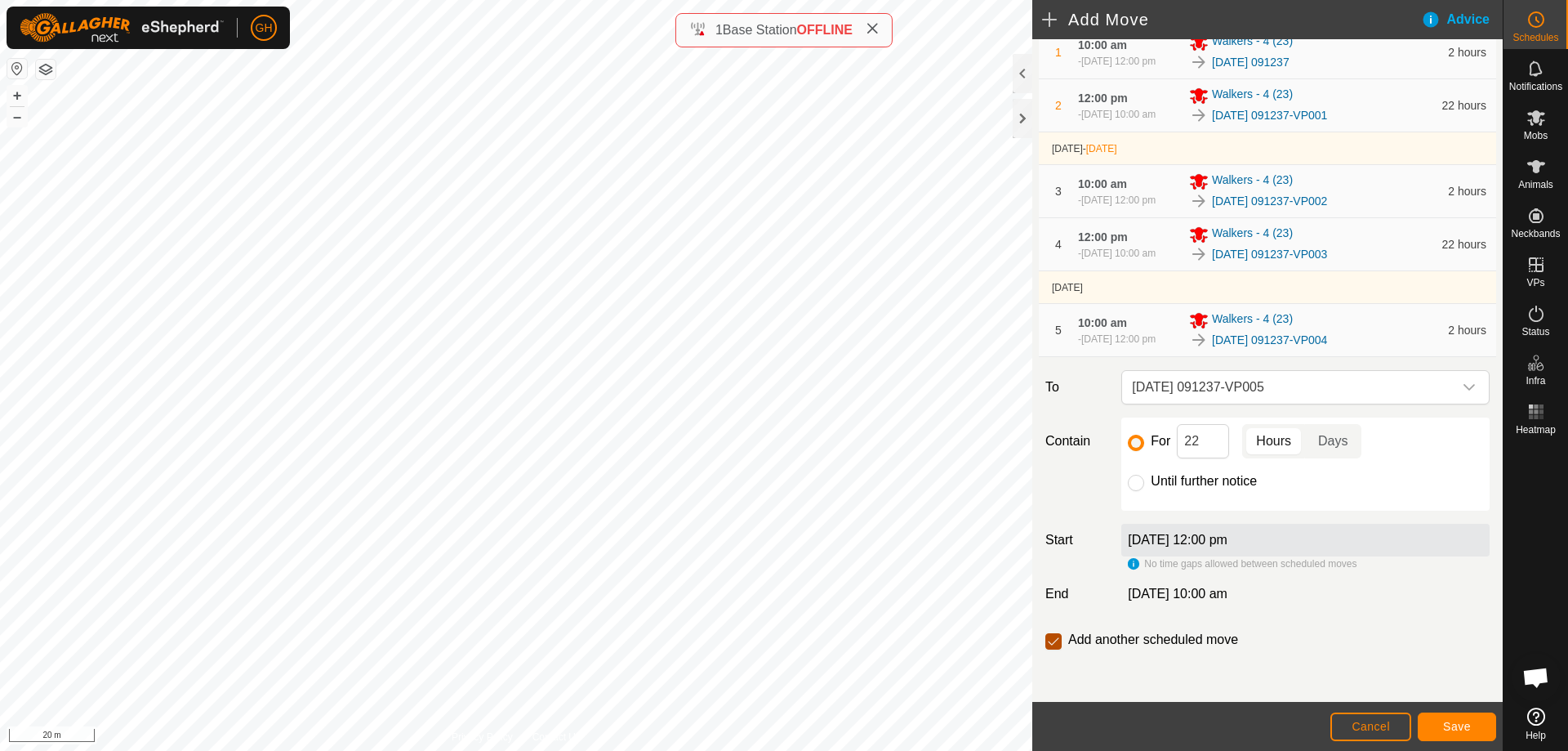
click at [1050, 645] on input "checkbox" at bounding box center [1054, 642] width 17 height 17
checkbox input "false"
click at [1458, 726] on span "Save" at bounding box center [1456, 727] width 28 height 13
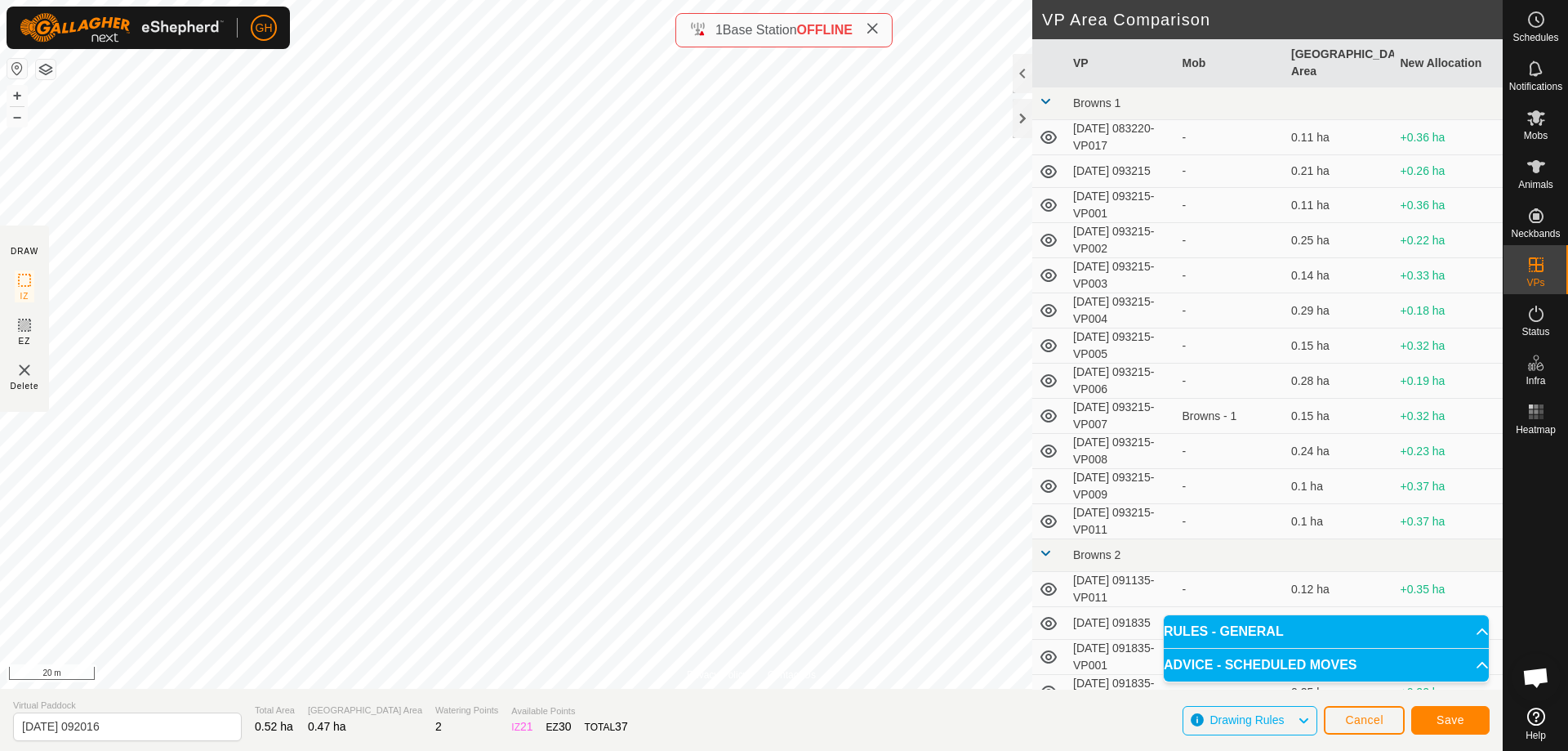
click at [1490, 717] on section "Virtual Paddock [DATE] 092016 Total Area 0.52 ha Grazing Area 0.47 ha Watering …" at bounding box center [751, 719] width 1502 height 62
click at [1472, 717] on button "Save" at bounding box center [1450, 720] width 78 height 28
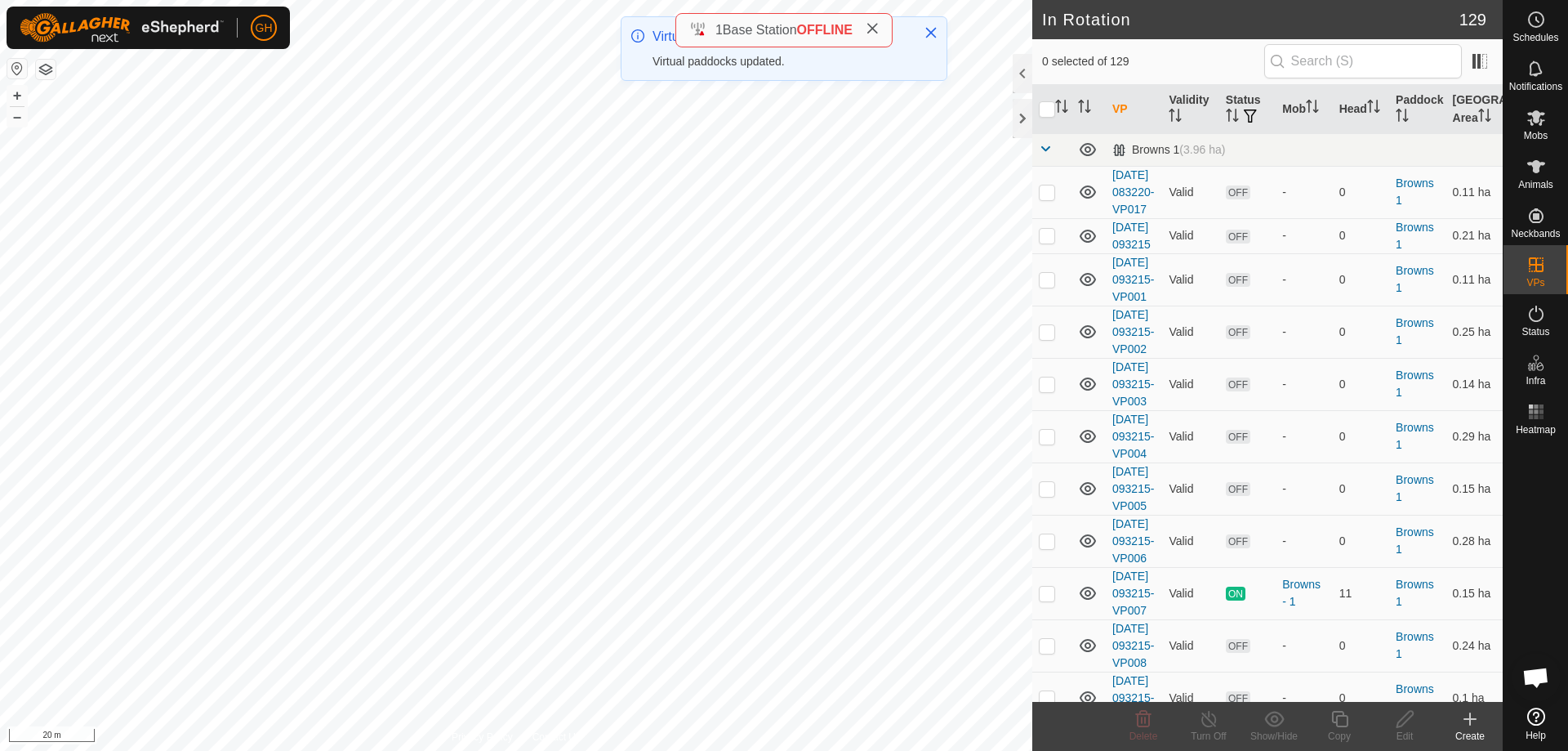
checkbox input "true"
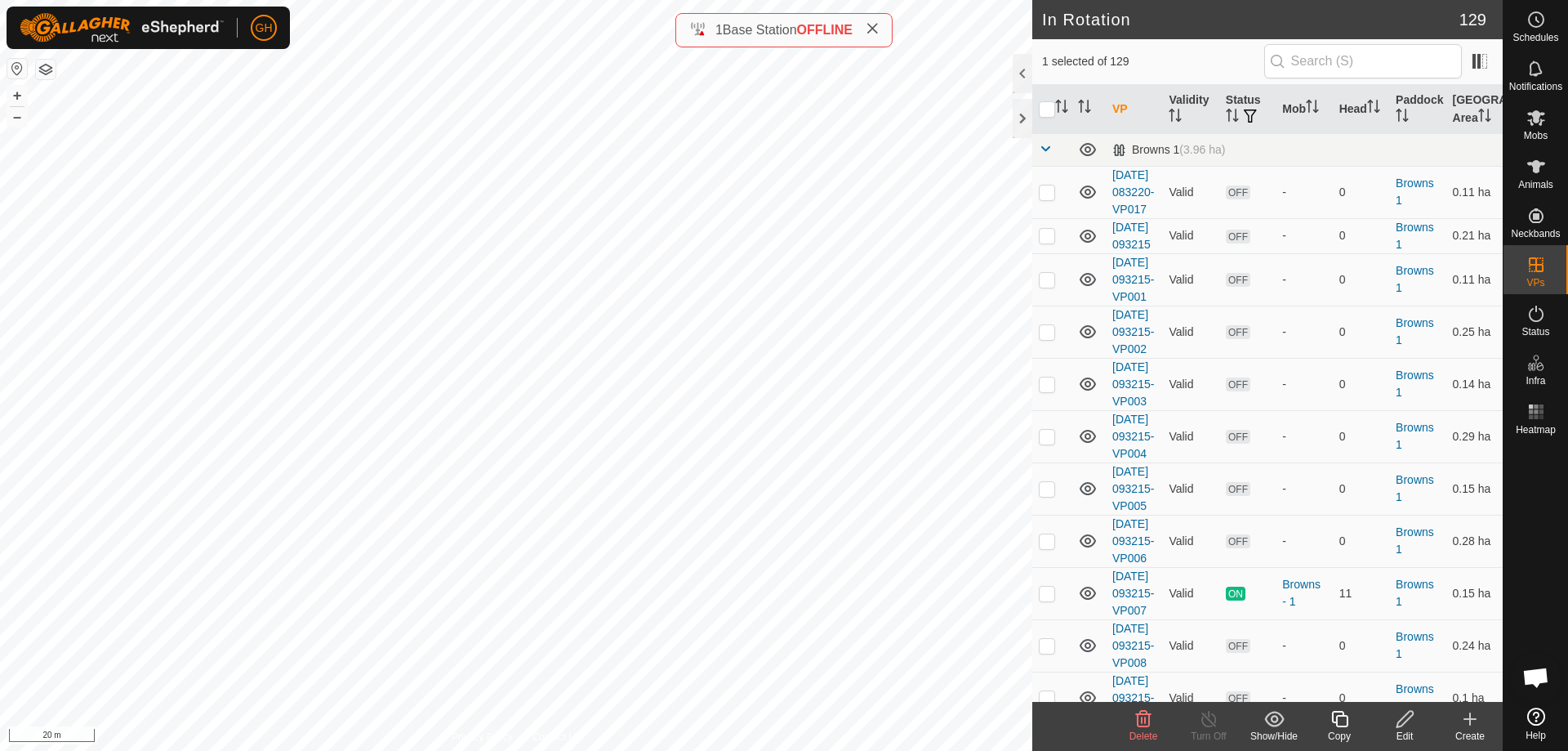
click at [1340, 722] on icon at bounding box center [1339, 718] width 20 height 19
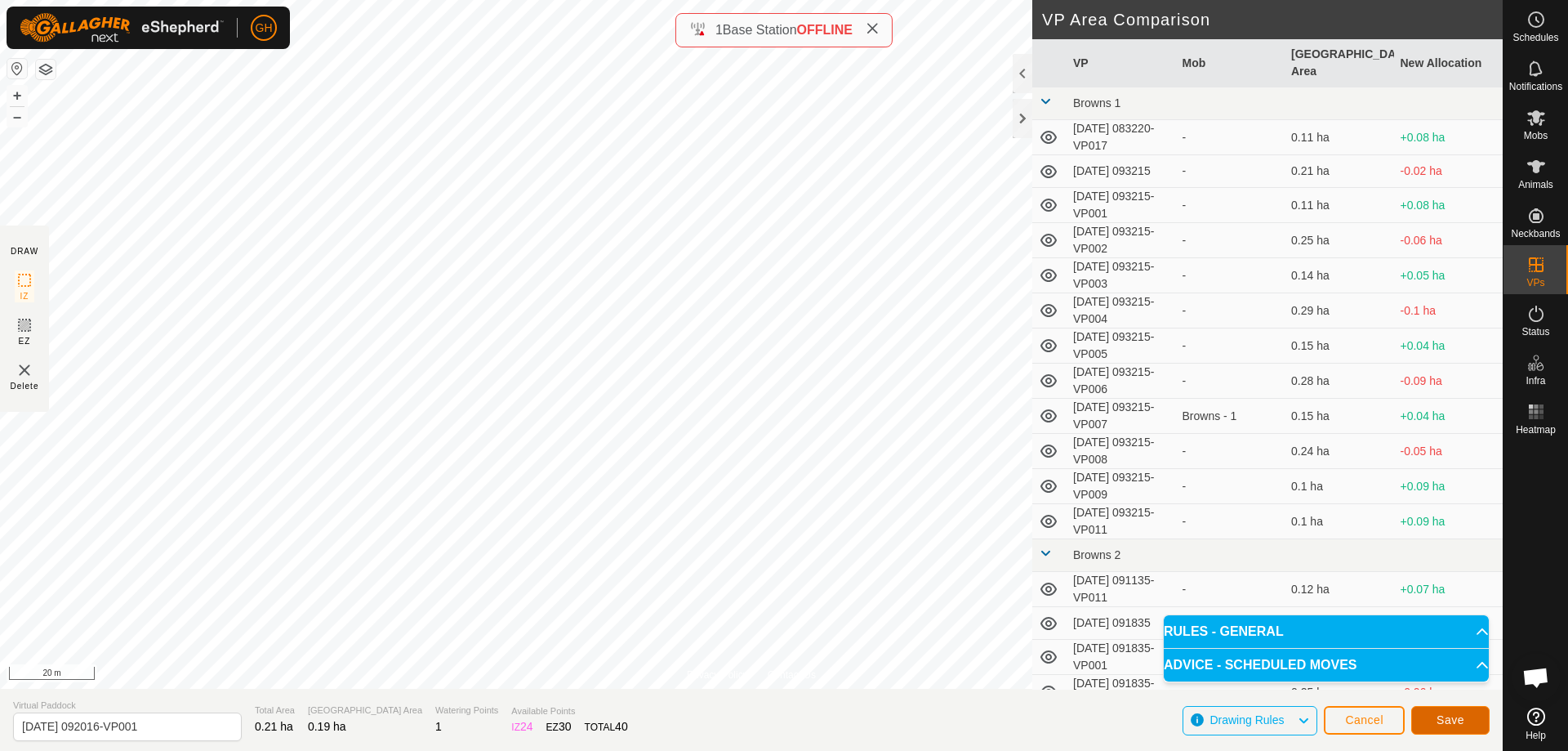
click at [1444, 718] on span "Save" at bounding box center [1449, 720] width 28 height 13
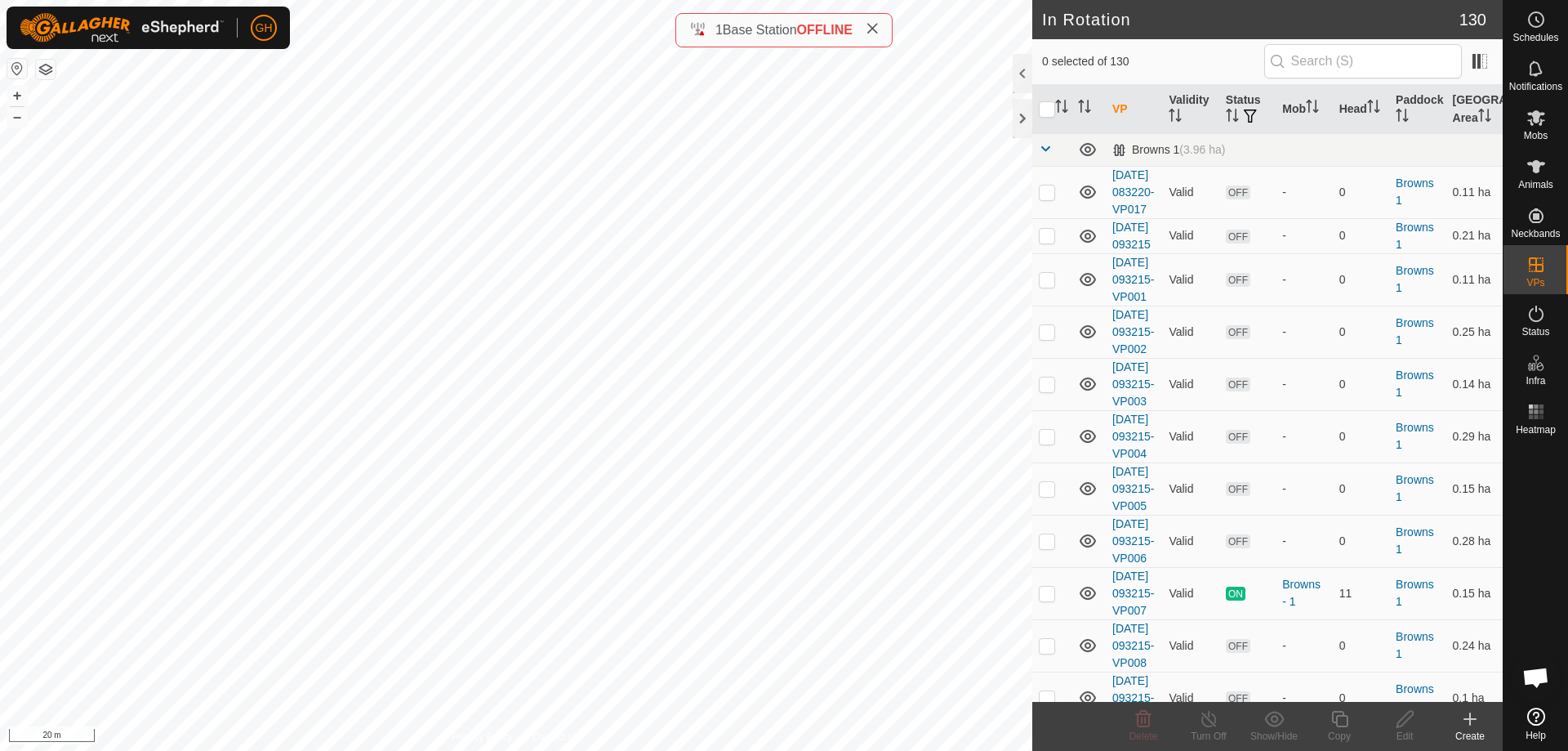
checkbox input "true"
click at [1348, 723] on icon at bounding box center [1339, 718] width 20 height 19
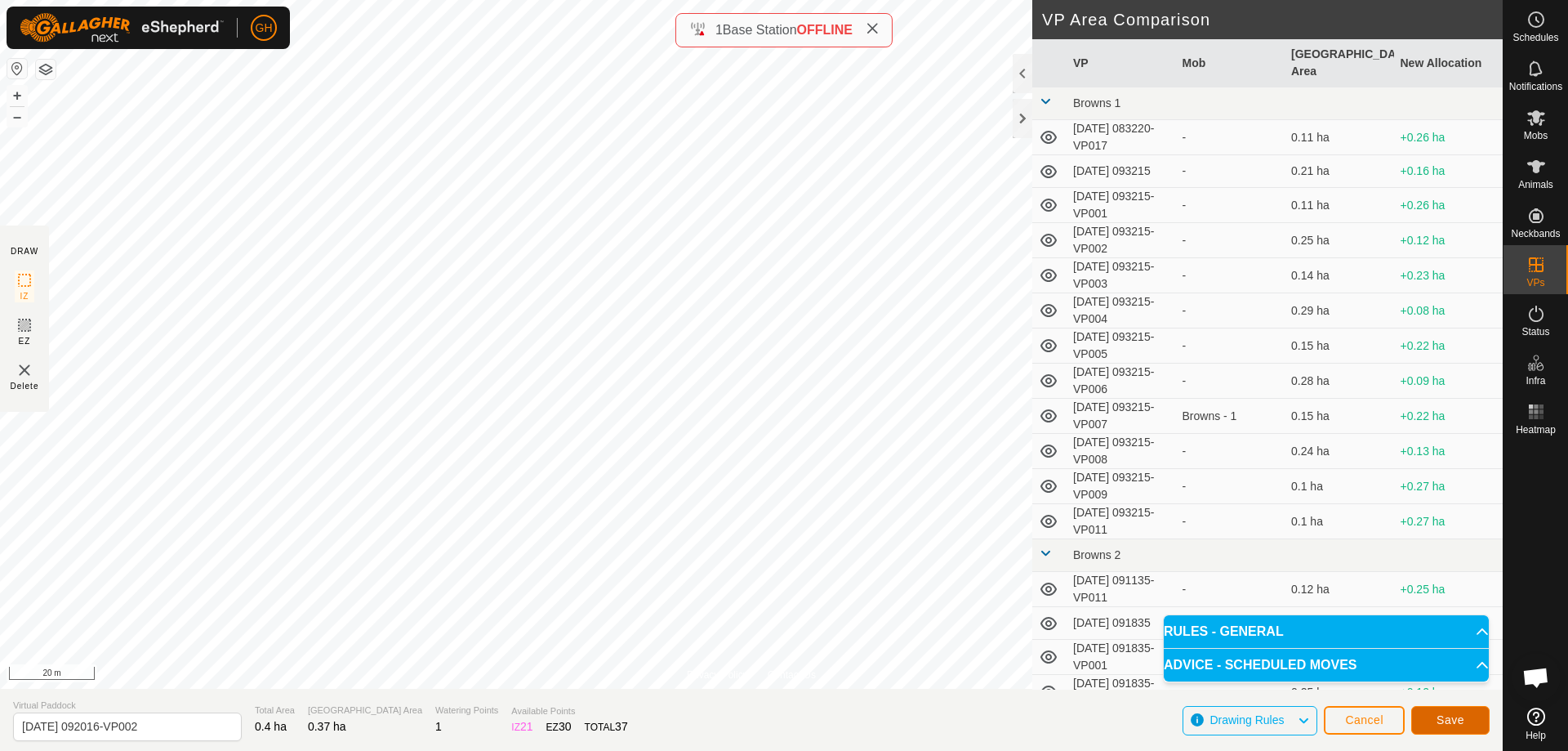
click at [1469, 724] on button "Save" at bounding box center [1450, 720] width 78 height 28
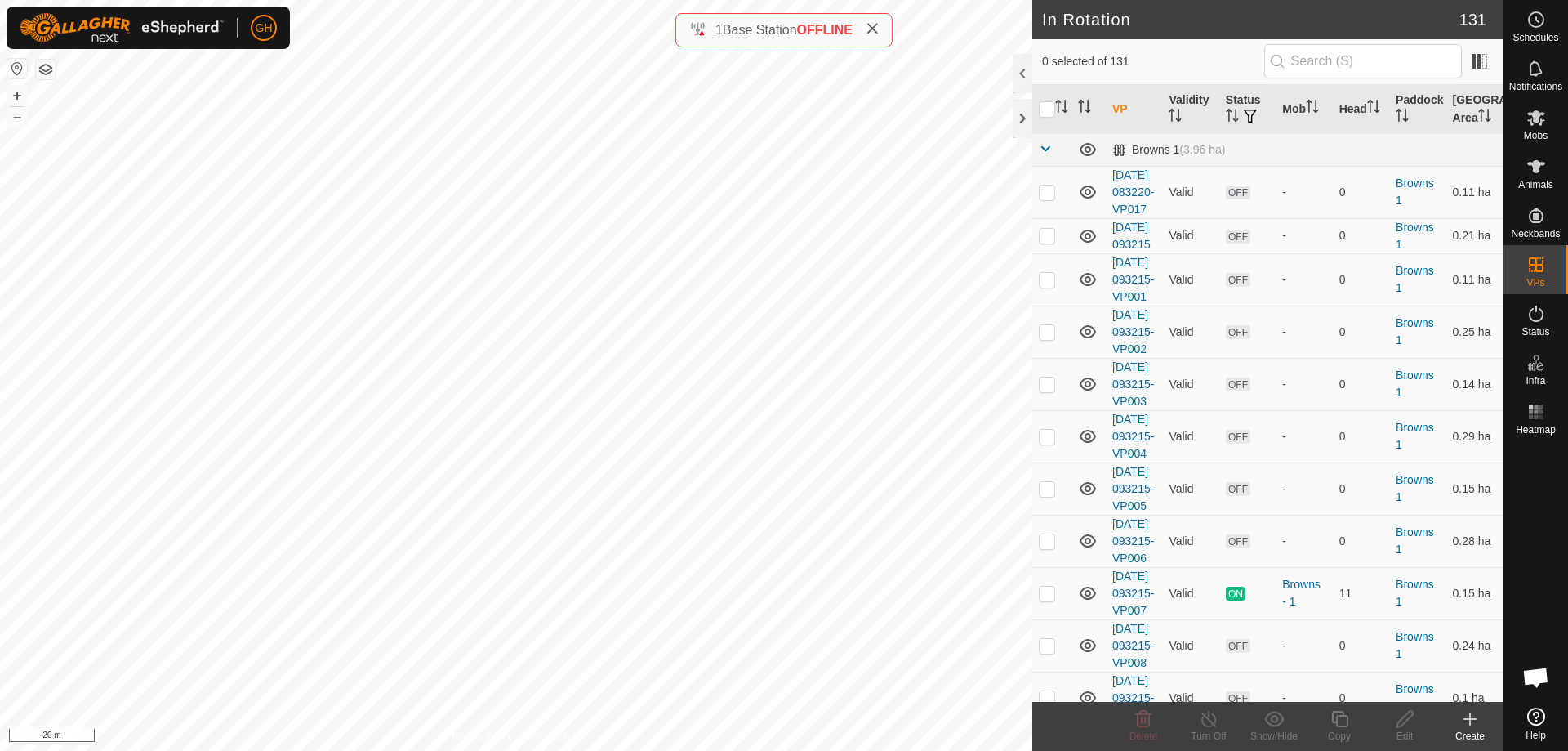
checkbox input "true"
click at [1336, 723] on icon at bounding box center [1339, 719] width 17 height 17
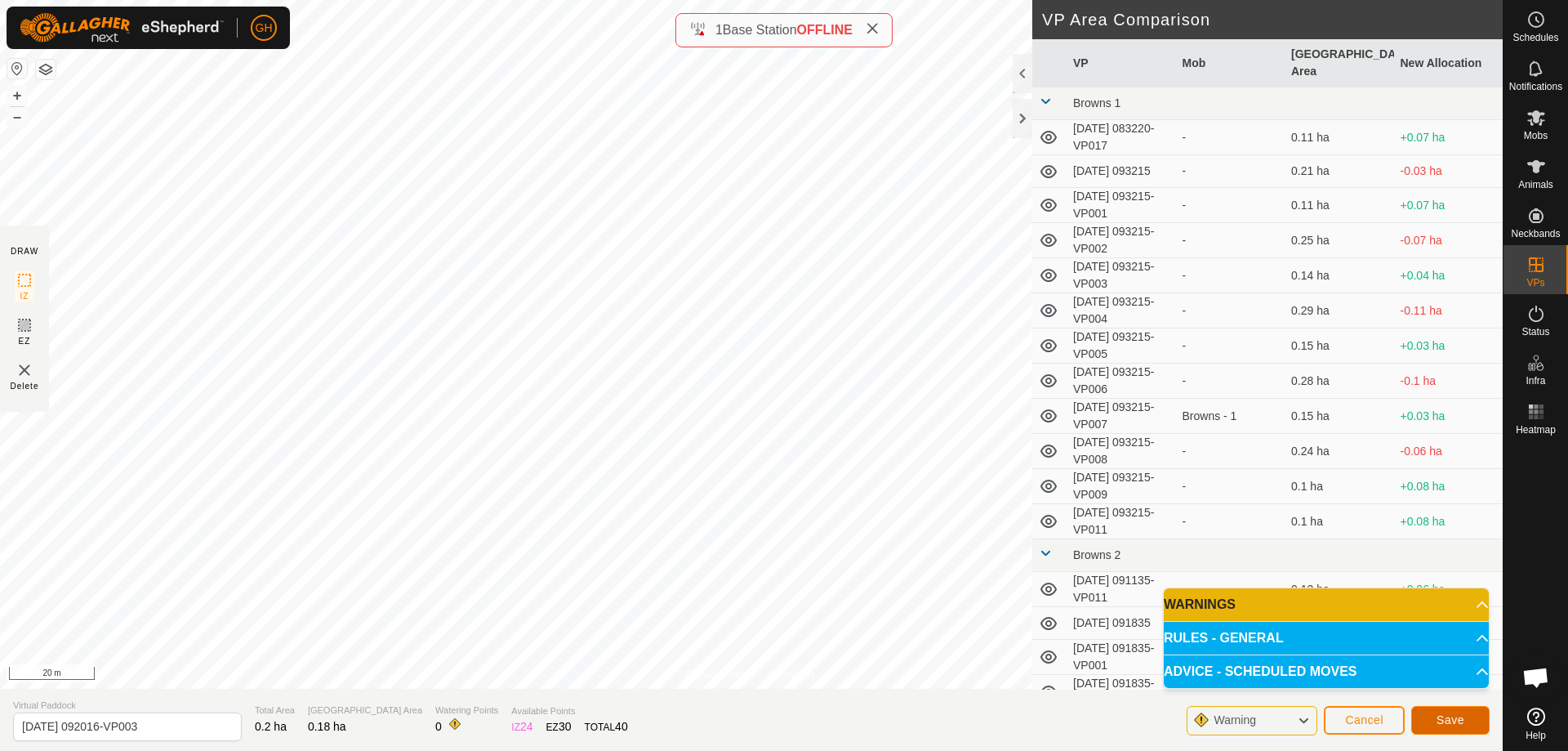
click at [1463, 722] on span "Save" at bounding box center [1449, 720] width 28 height 13
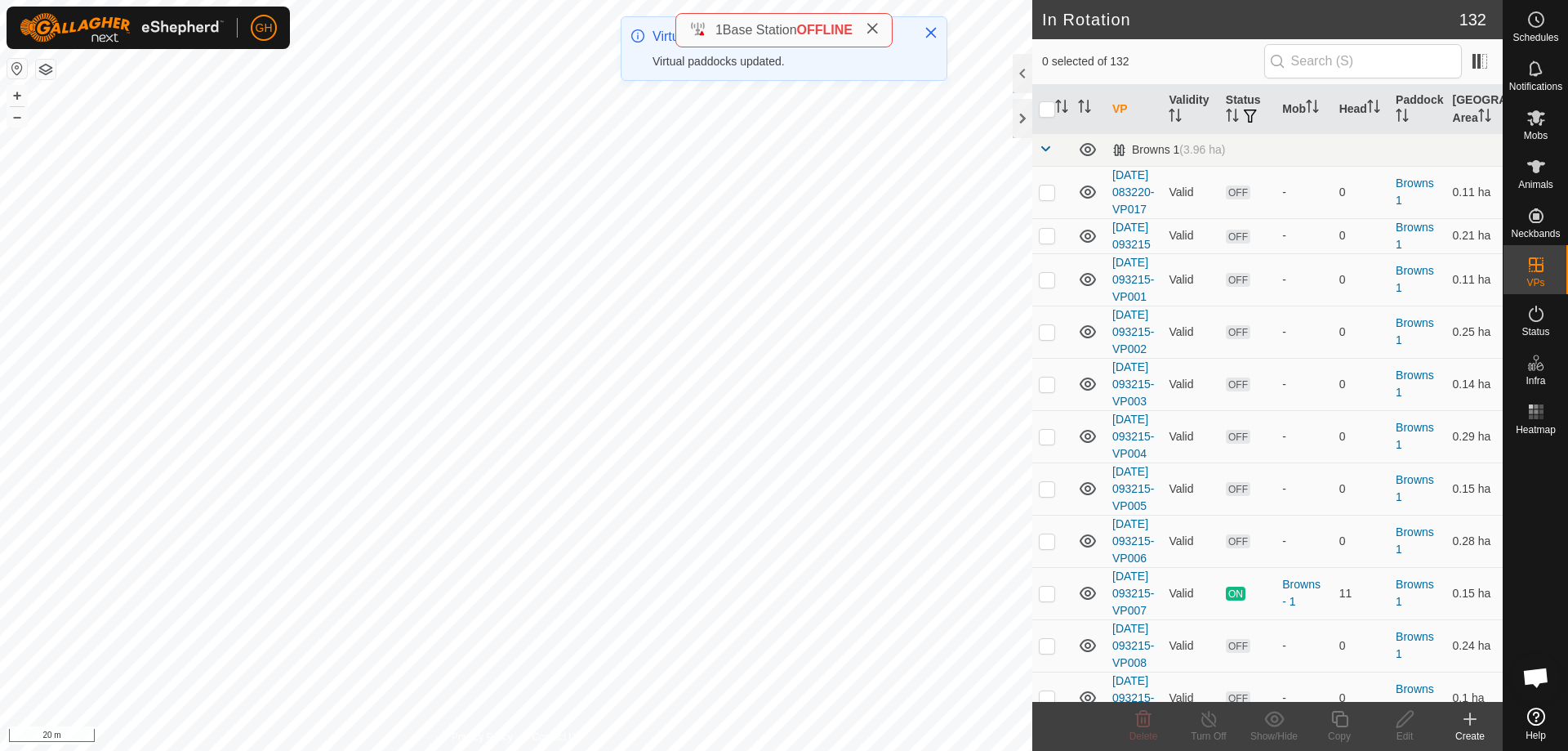
checkbox input "true"
click at [1340, 715] on icon at bounding box center [1339, 719] width 17 height 17
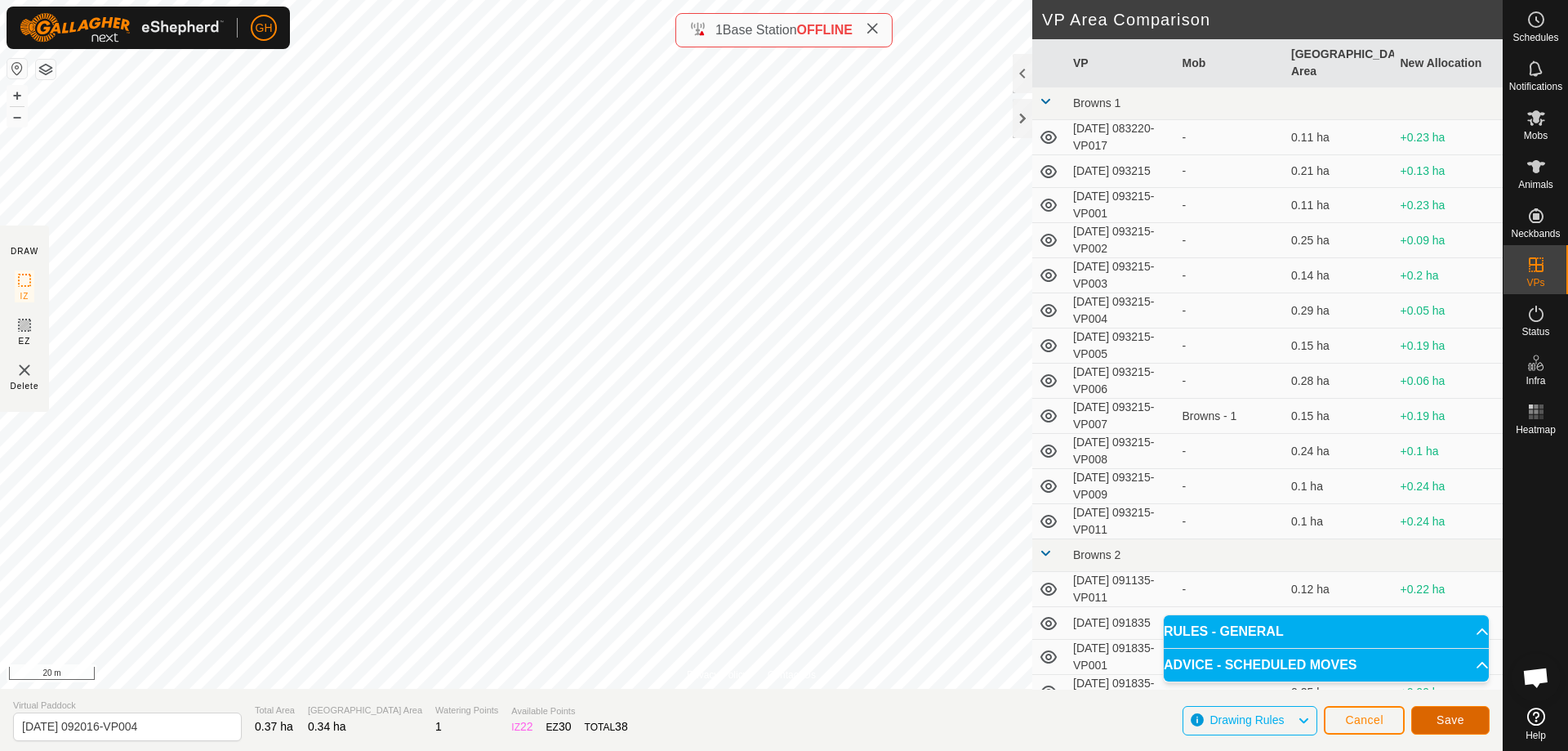
click at [1453, 718] on span "Save" at bounding box center [1449, 720] width 28 height 13
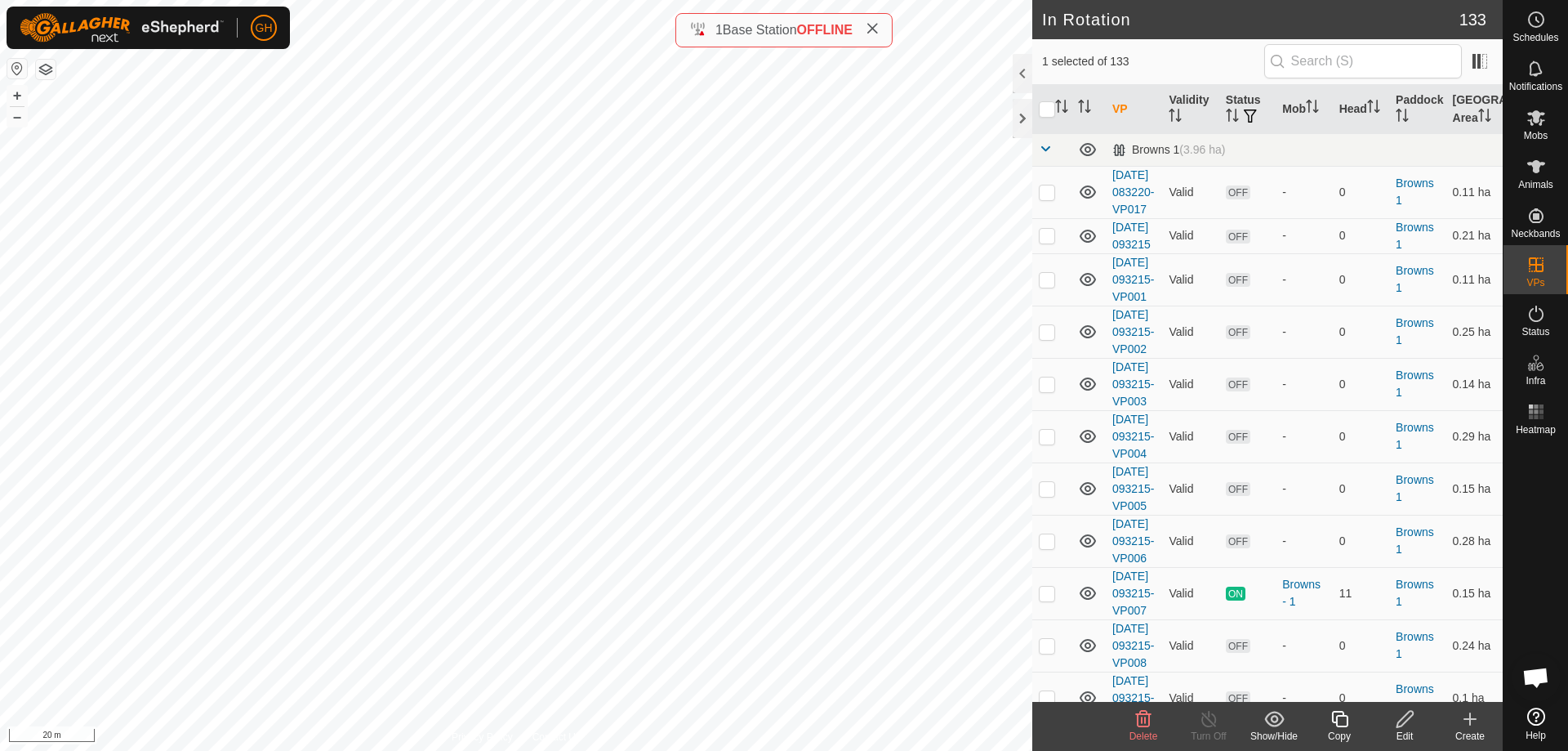
checkbox input "true"
click at [1339, 718] on icon at bounding box center [1339, 718] width 20 height 19
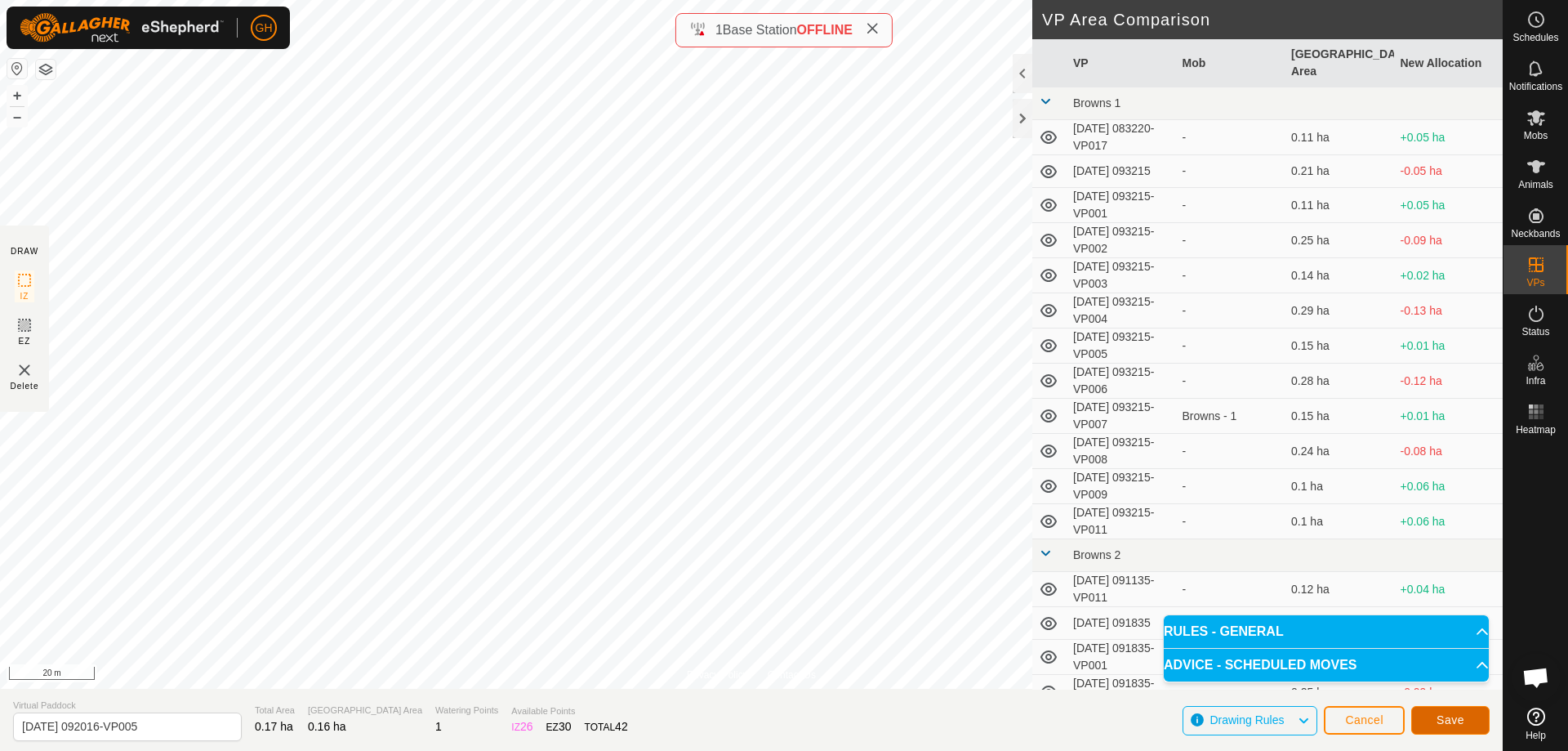
click at [1454, 713] on button "Save" at bounding box center [1450, 720] width 78 height 28
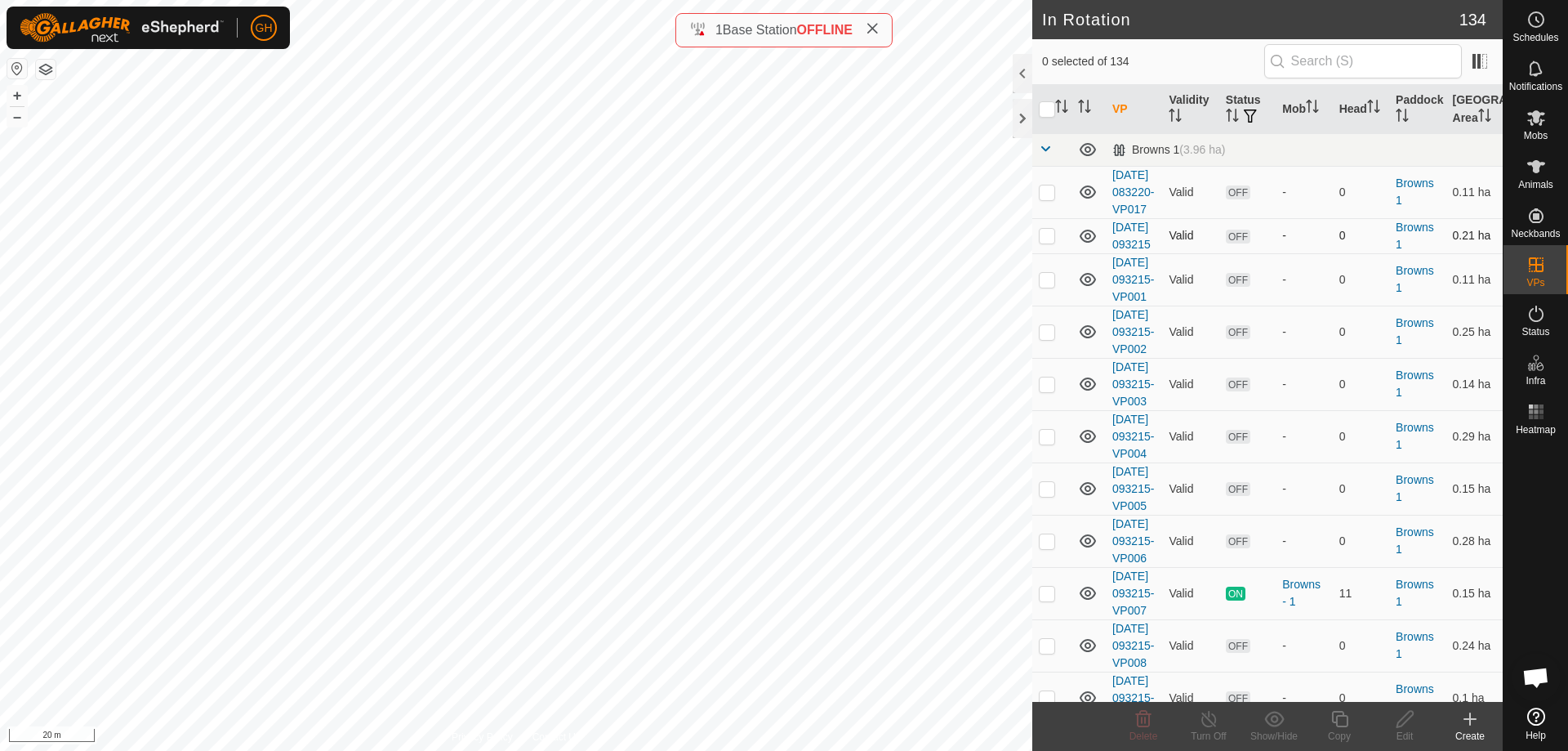
checkbox input "true"
click at [1535, 28] on icon at bounding box center [1535, 19] width 19 height 19
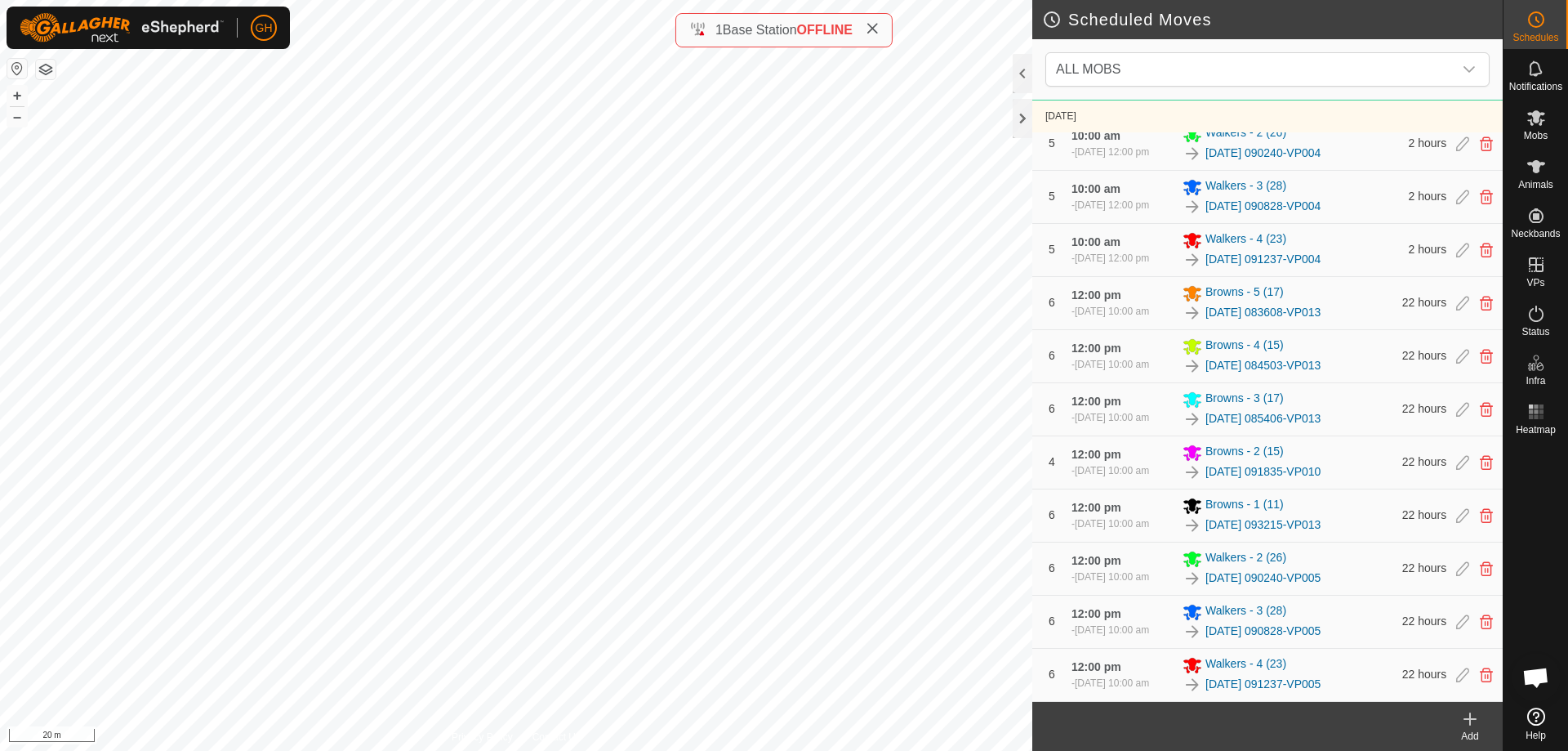
scroll to position [2932, 0]
click at [1463, 720] on icon at bounding box center [1469, 718] width 19 height 19
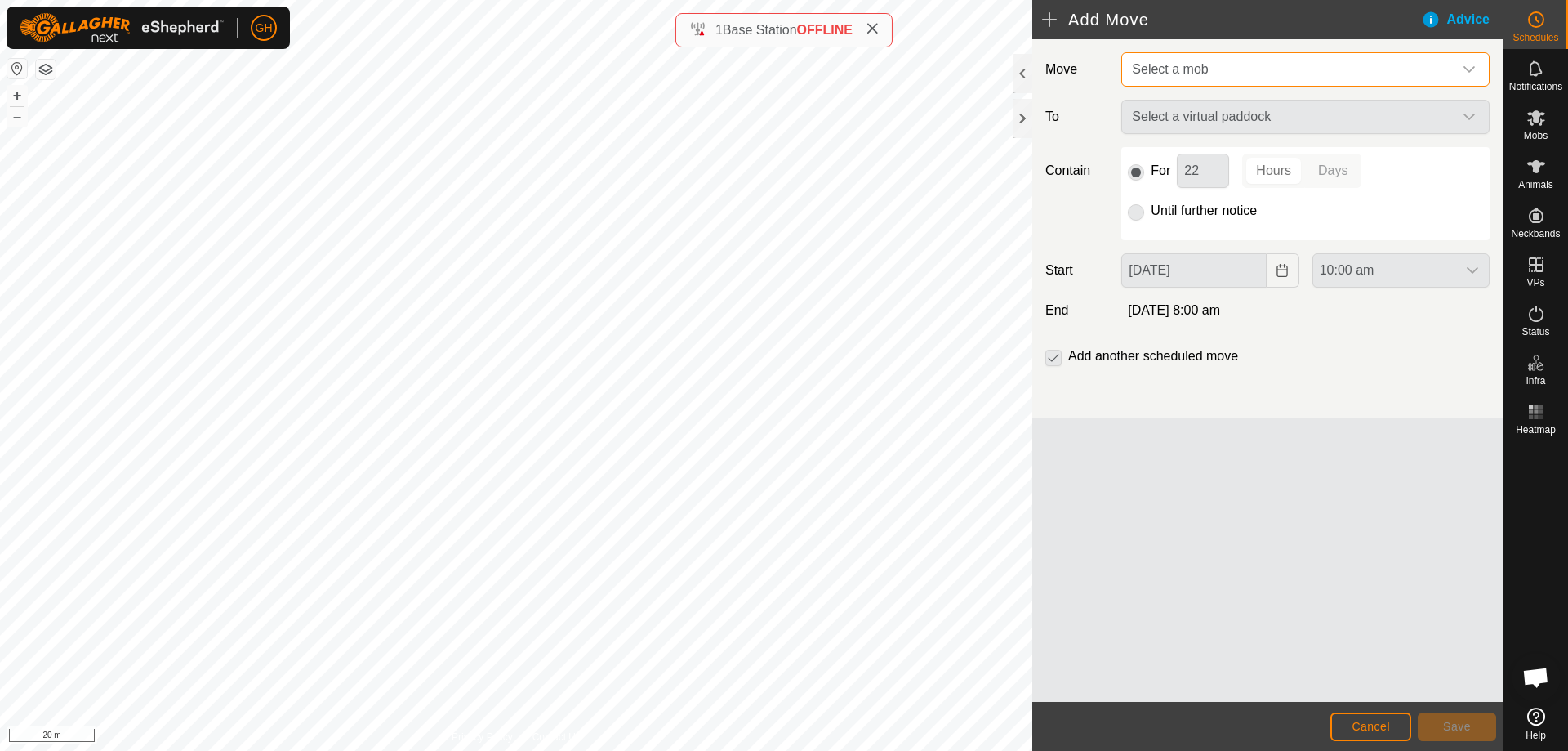
click at [1267, 71] on span "Select a mob" at bounding box center [1289, 69] width 327 height 33
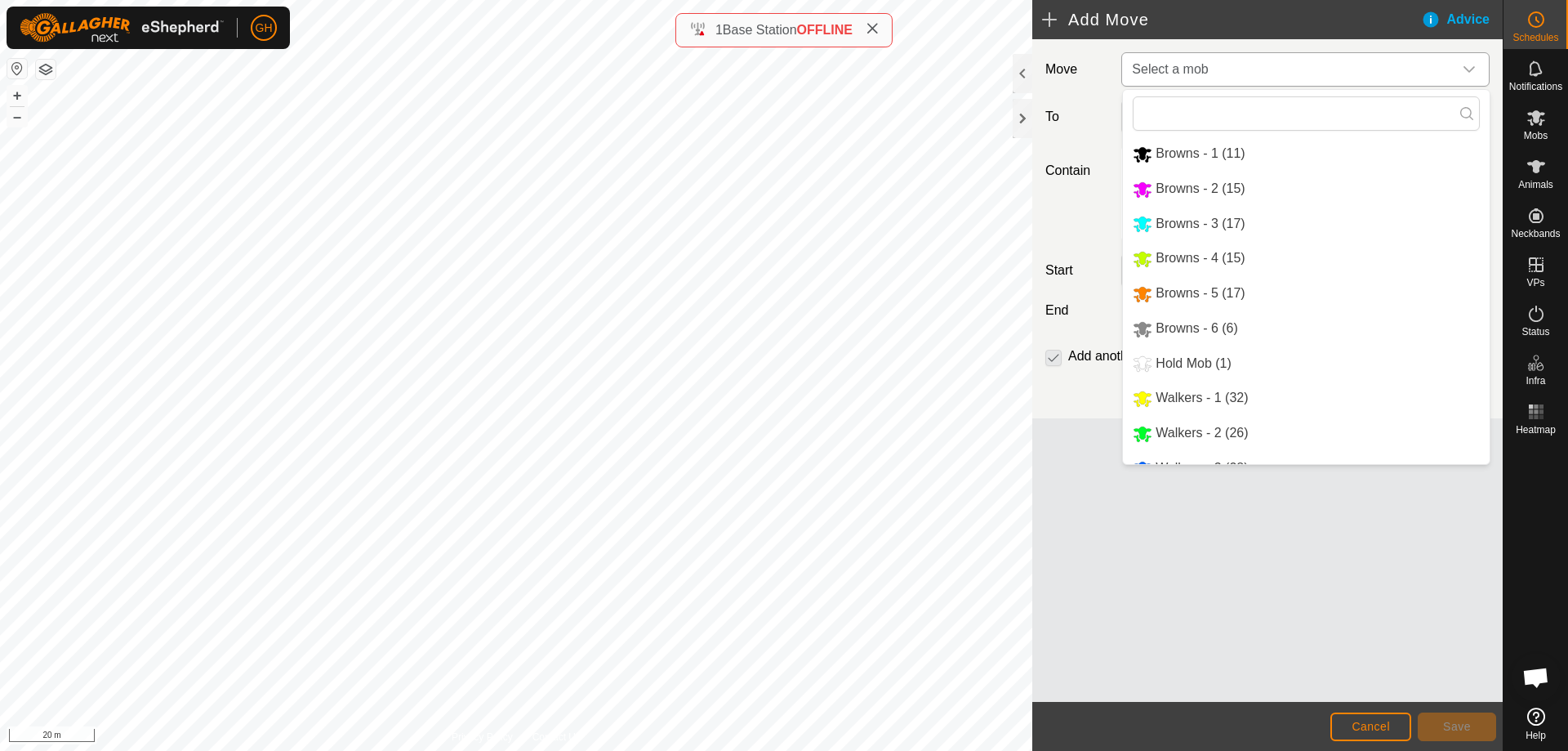
click at [1222, 395] on li "Walkers - 1 (32)" at bounding box center [1306, 398] width 367 height 33
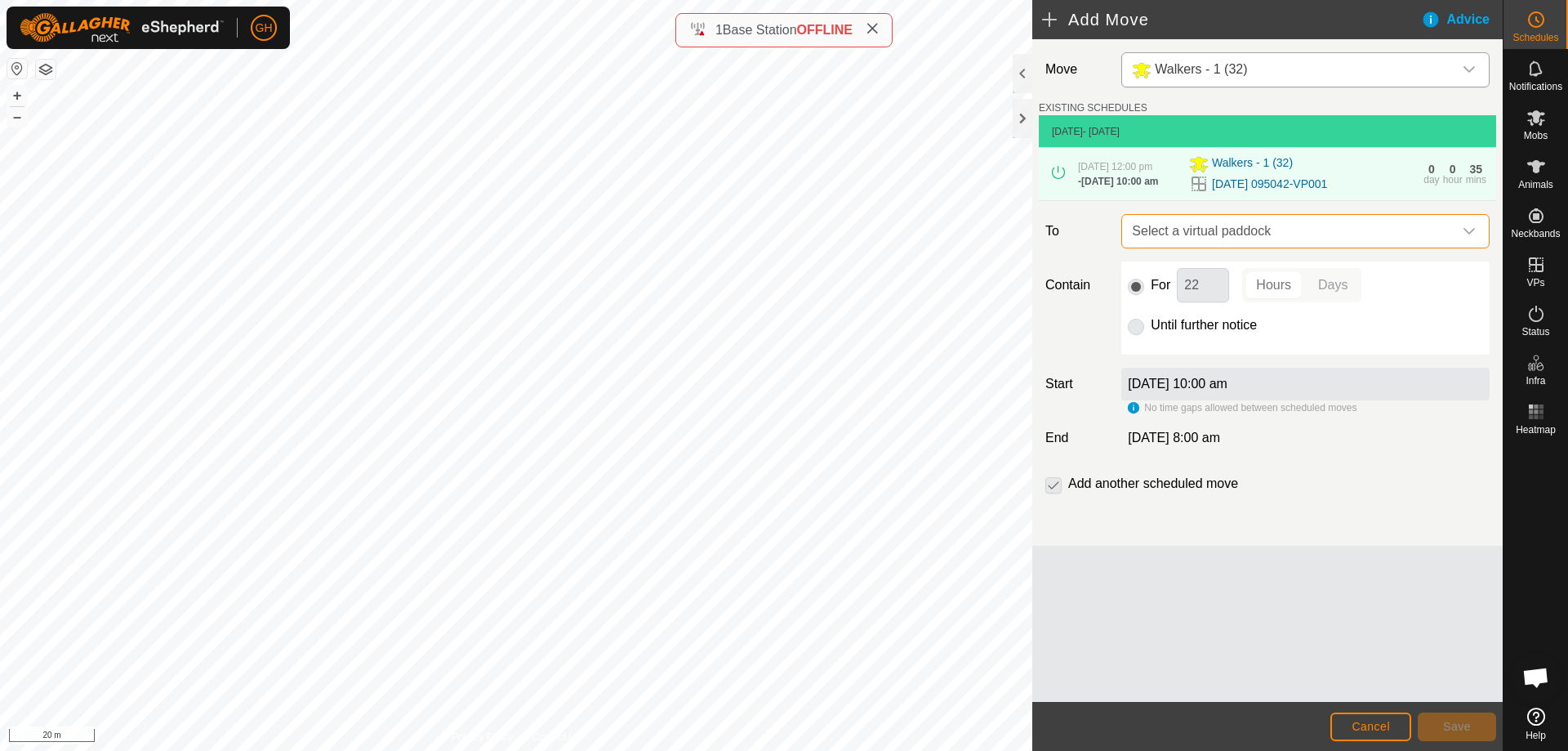
click at [1270, 247] on span "Select a virtual paddock" at bounding box center [1289, 231] width 327 height 33
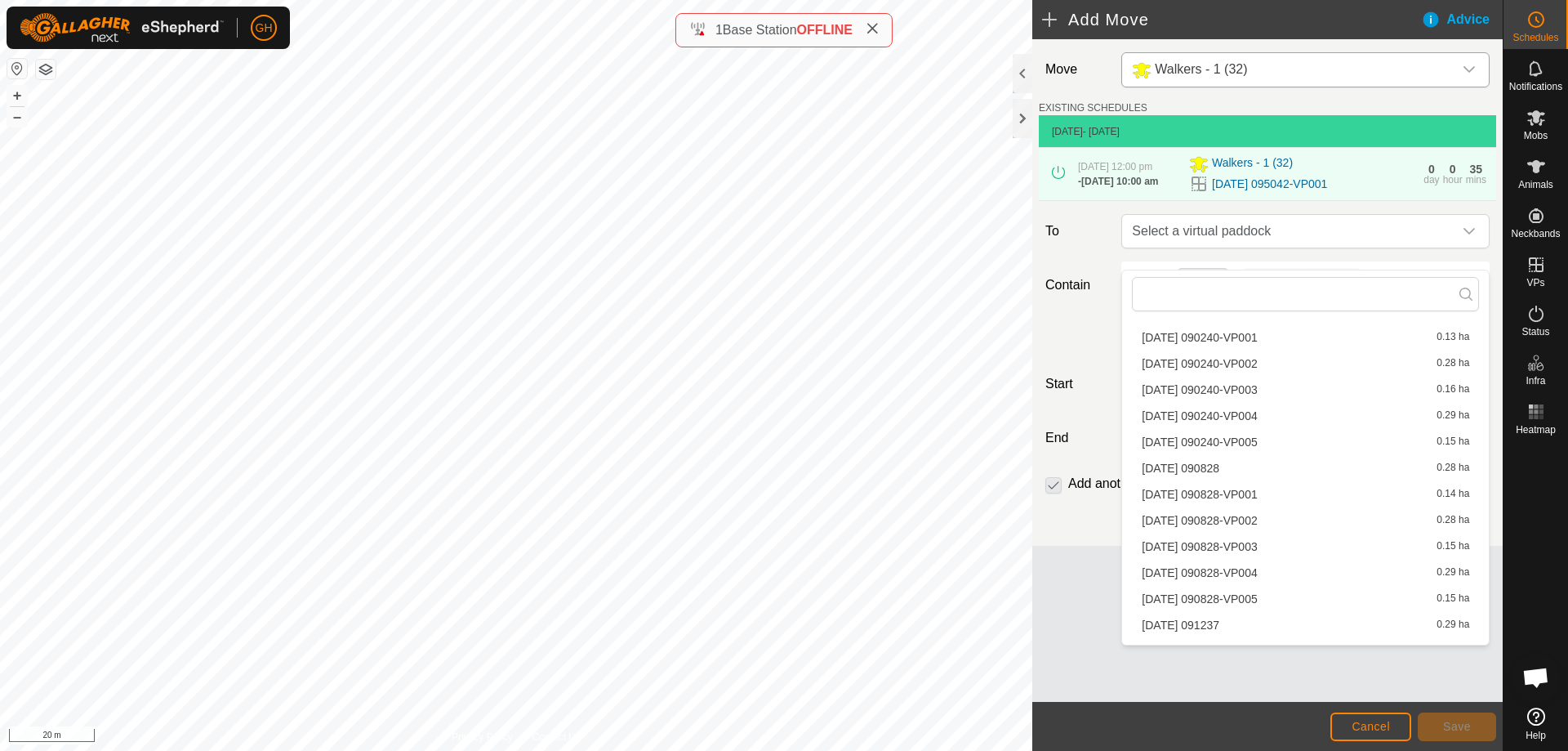
scroll to position [3449, 0]
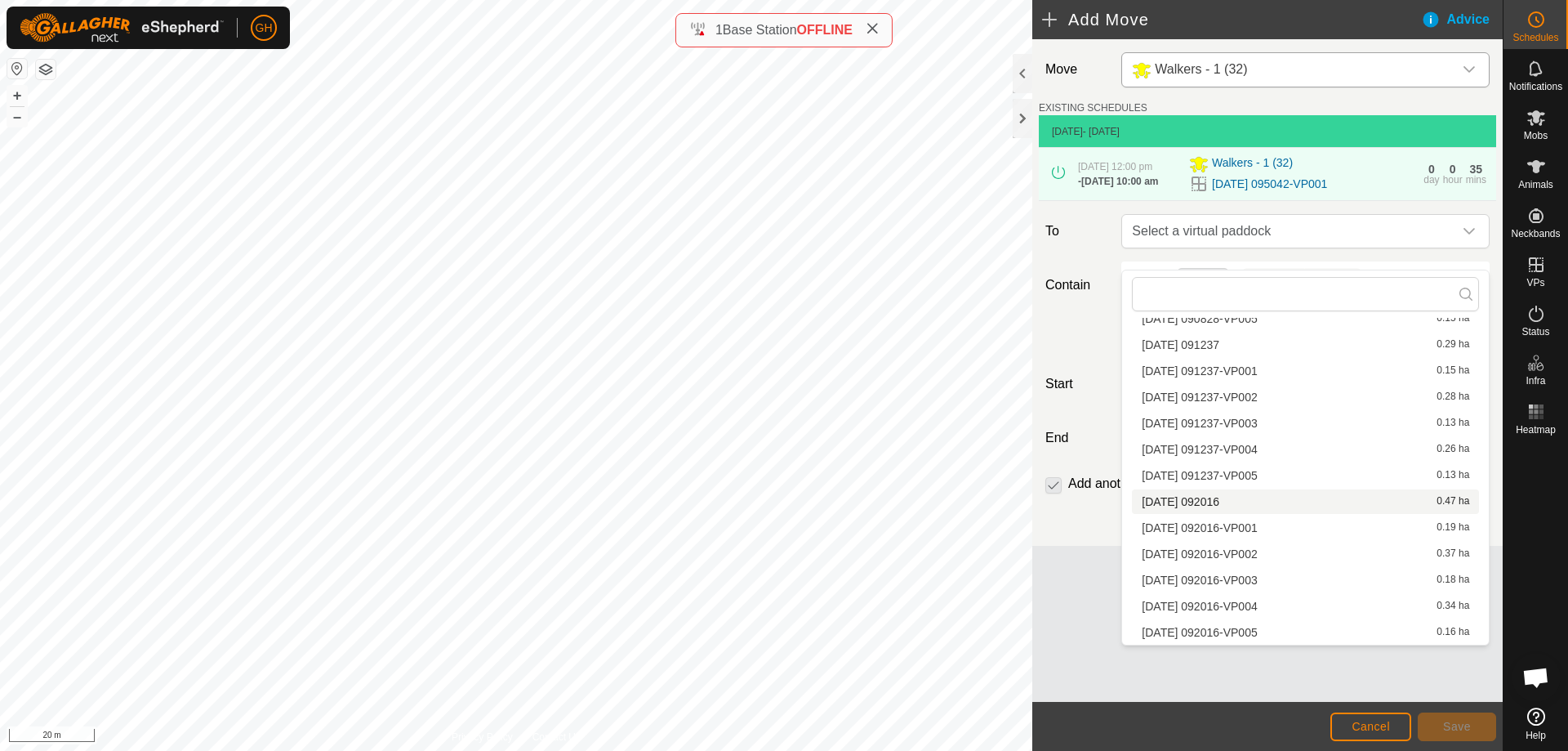
click at [1302, 507] on li "[DATE] 092016 0.47 ha" at bounding box center [1305, 501] width 347 height 24
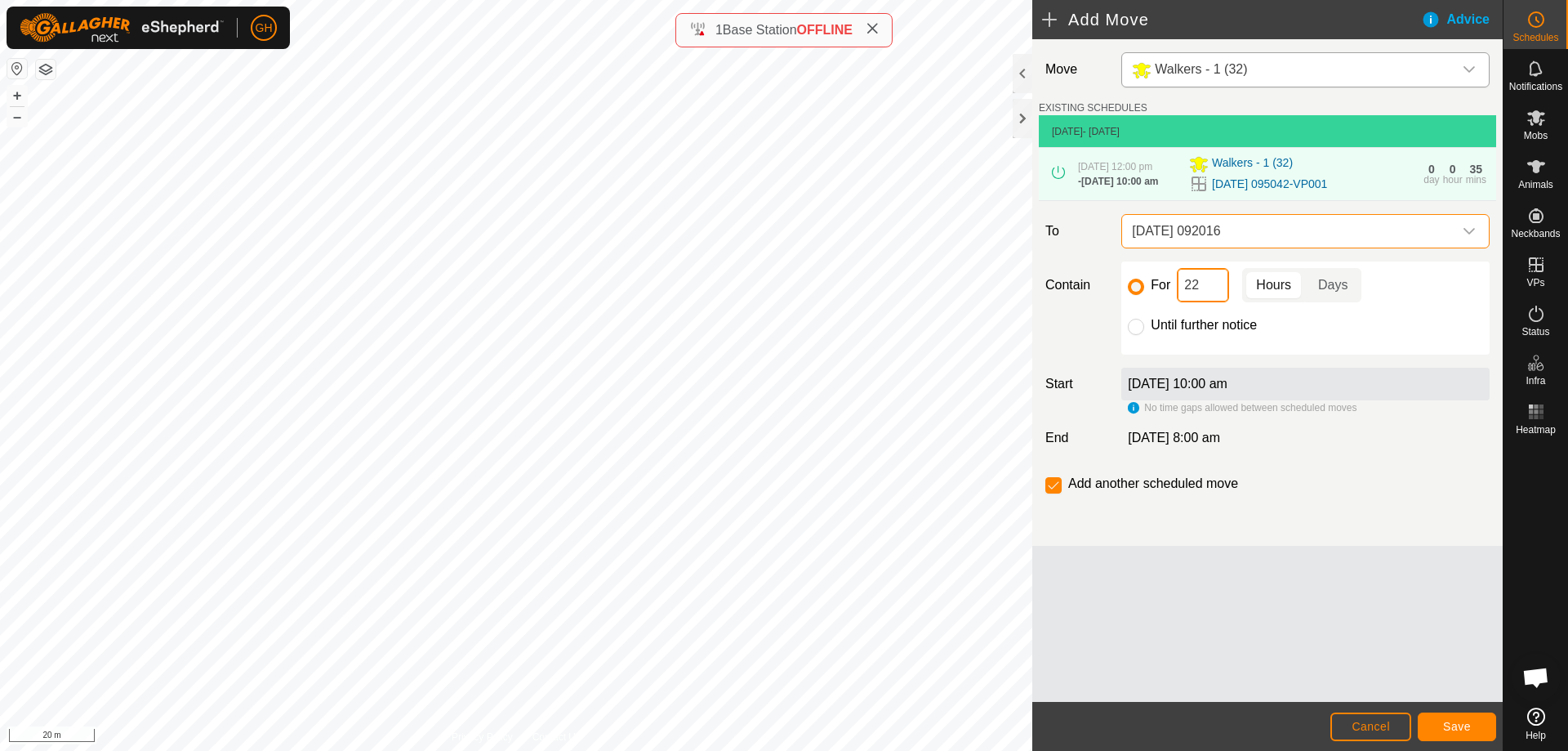
click at [1217, 302] on input "22" at bounding box center [1202, 285] width 53 height 34
click at [1459, 724] on span "Save" at bounding box center [1456, 727] width 28 height 13
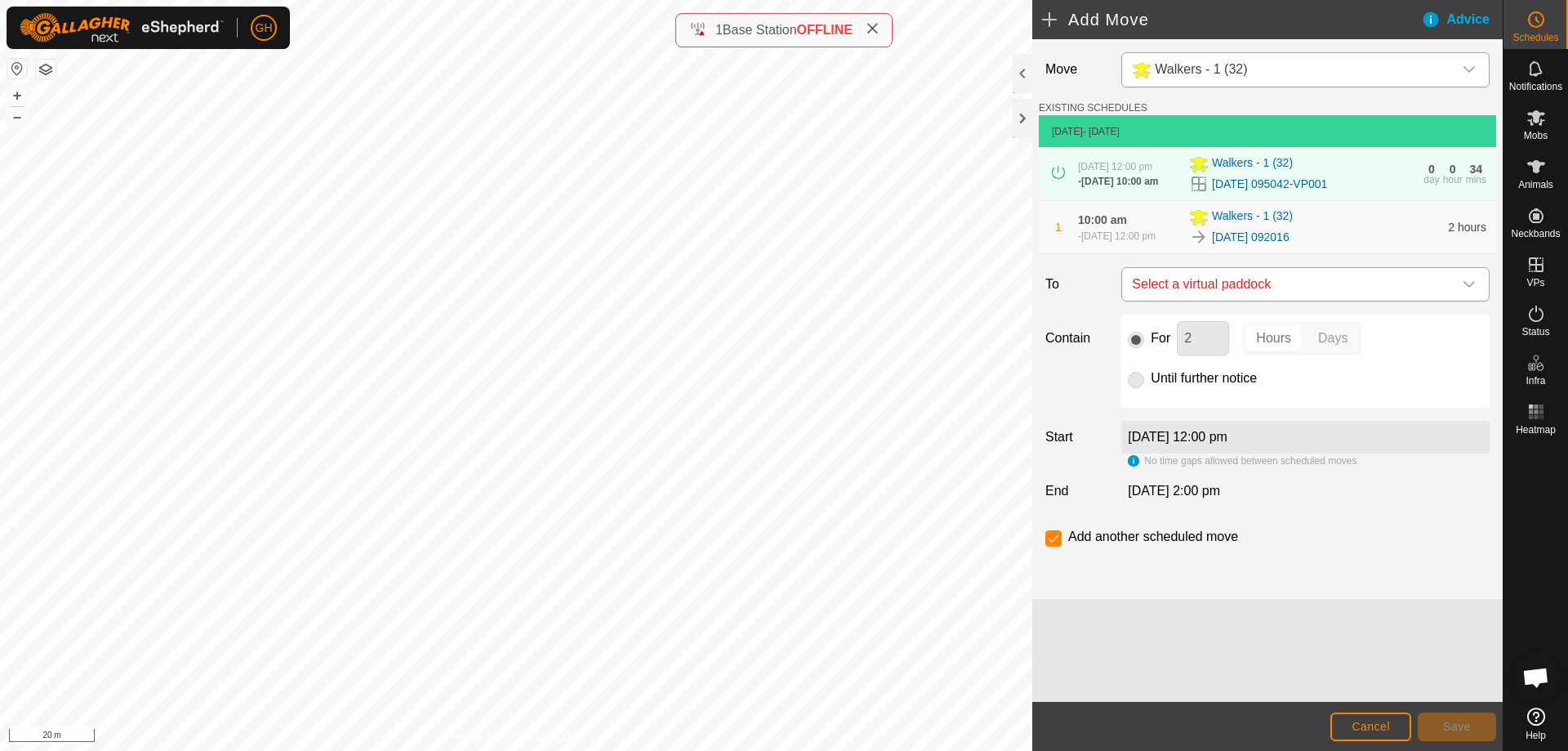
click at [1306, 301] on span "Select a virtual paddock" at bounding box center [1289, 284] width 327 height 33
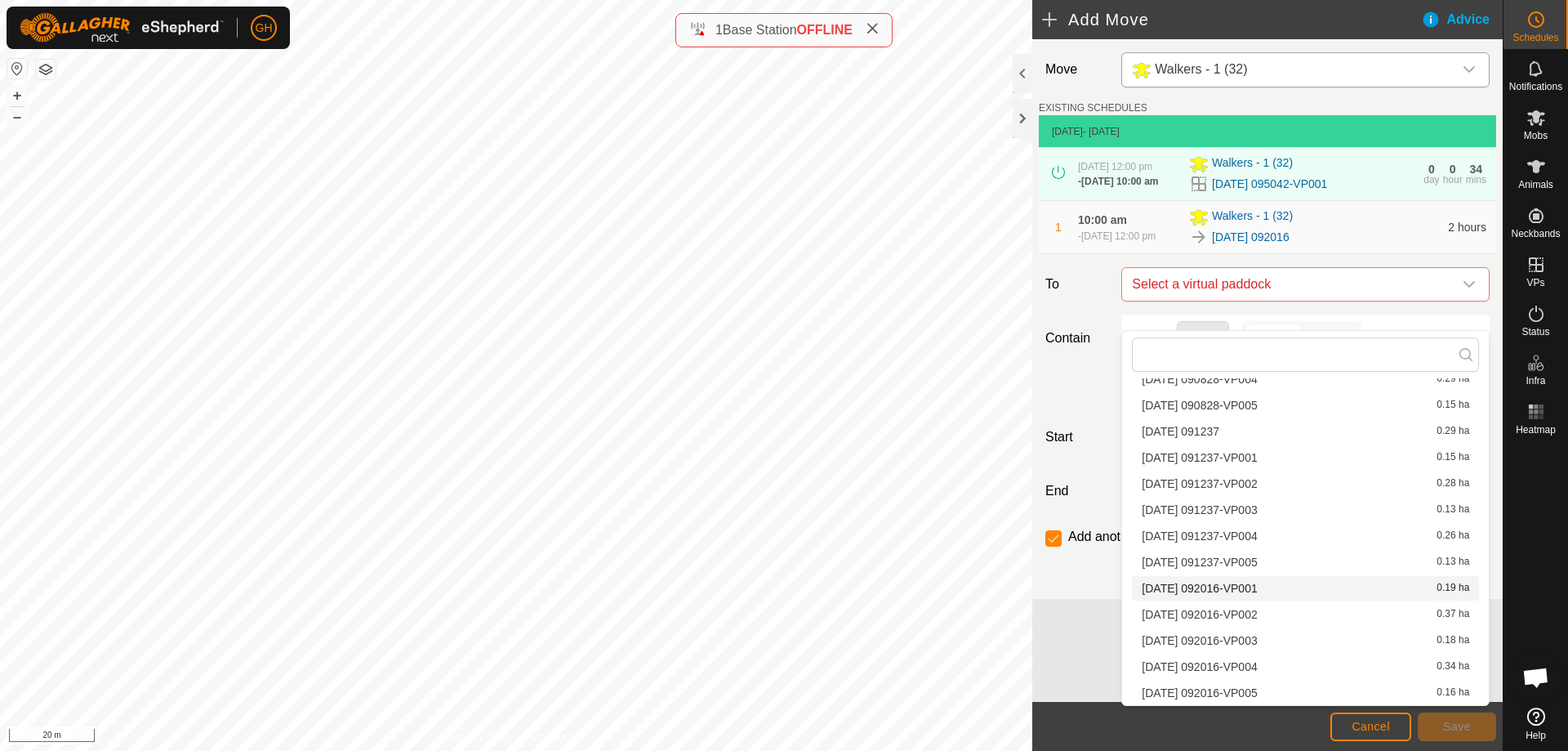
click at [1286, 583] on li "[DATE] 092016-VP001 0.19 ha" at bounding box center [1305, 587] width 347 height 24
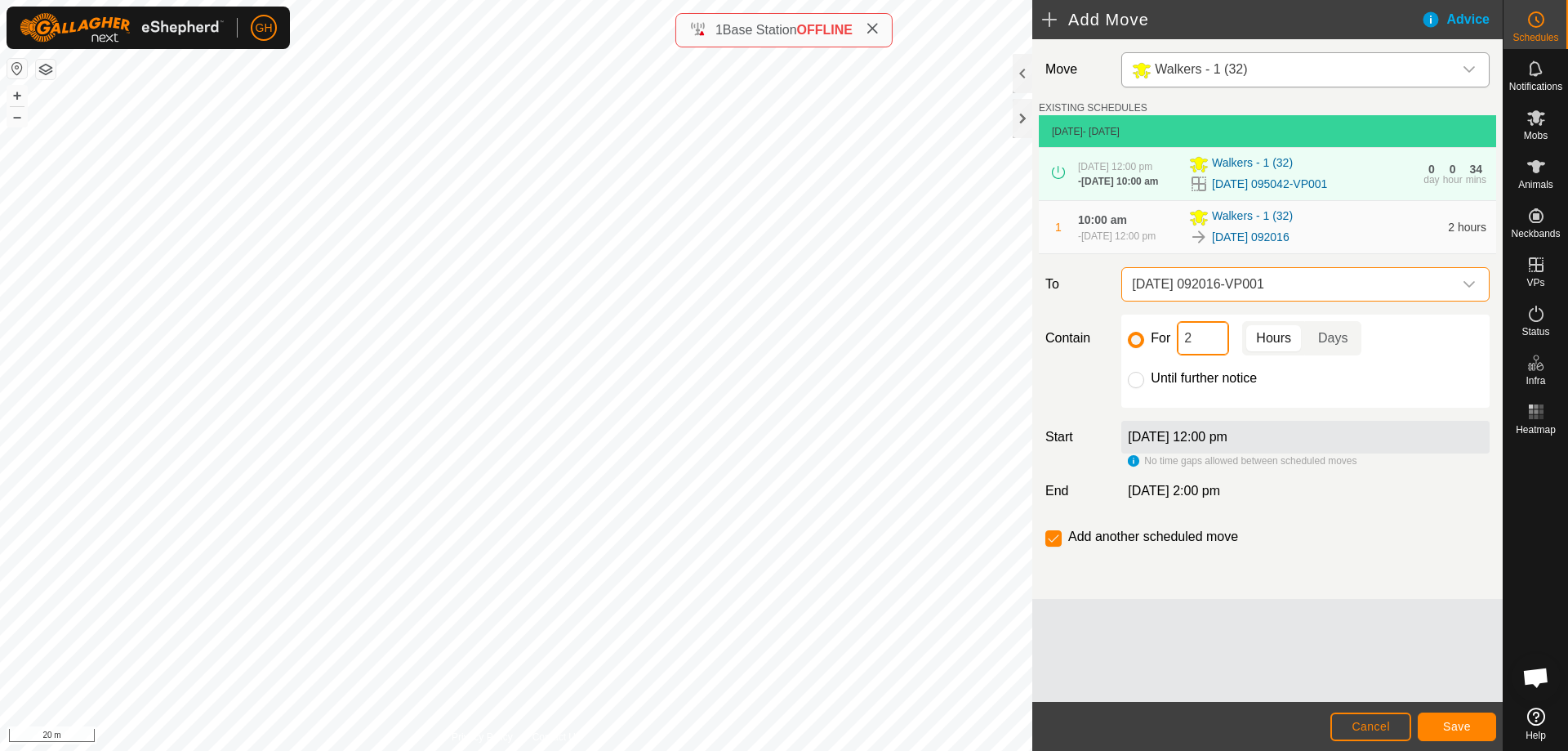
click at [1206, 355] on input "2" at bounding box center [1202, 337] width 53 height 34
click at [1447, 728] on span "Save" at bounding box center [1456, 727] width 28 height 13
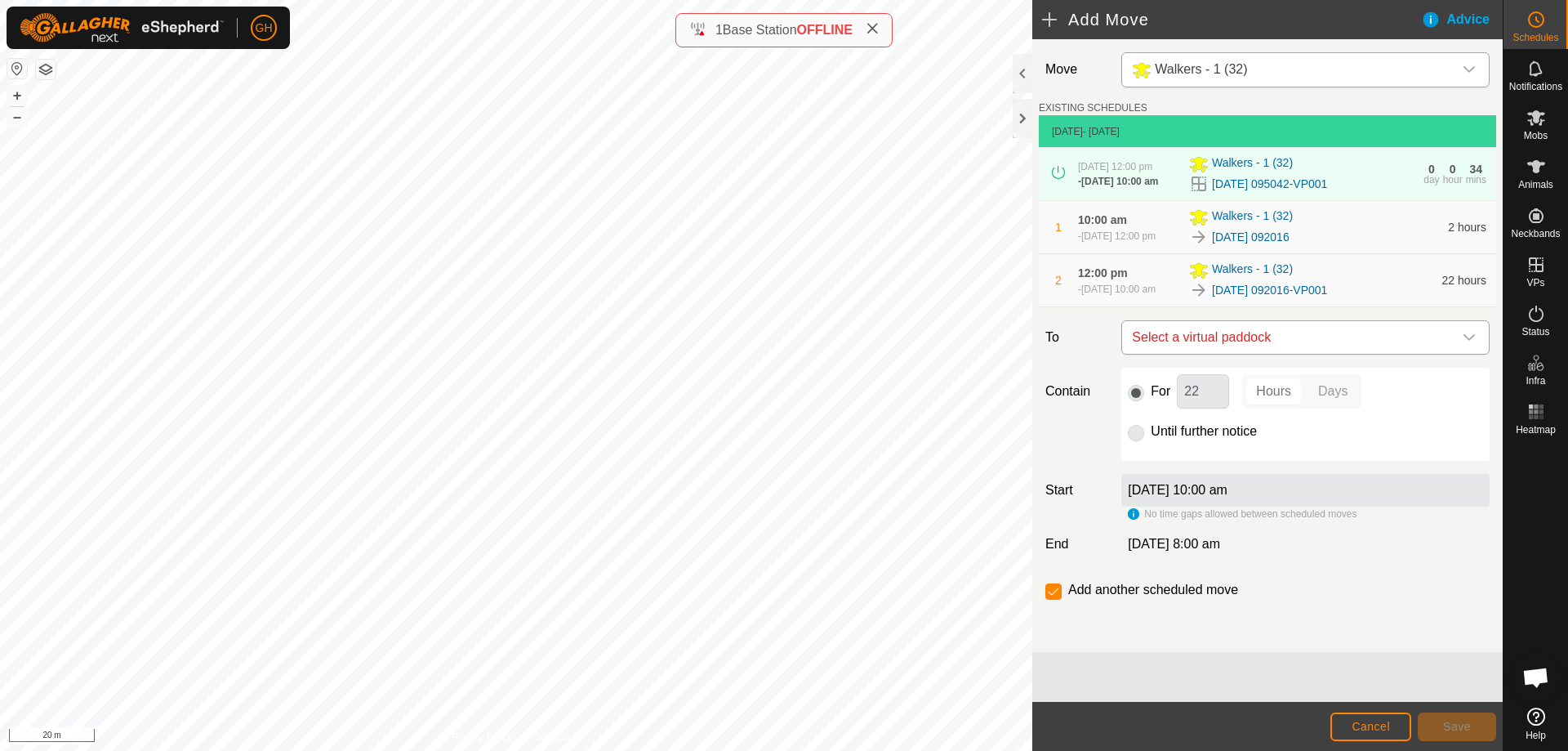
click at [1464, 353] on div "dropdown trigger" at bounding box center [1469, 337] width 33 height 33
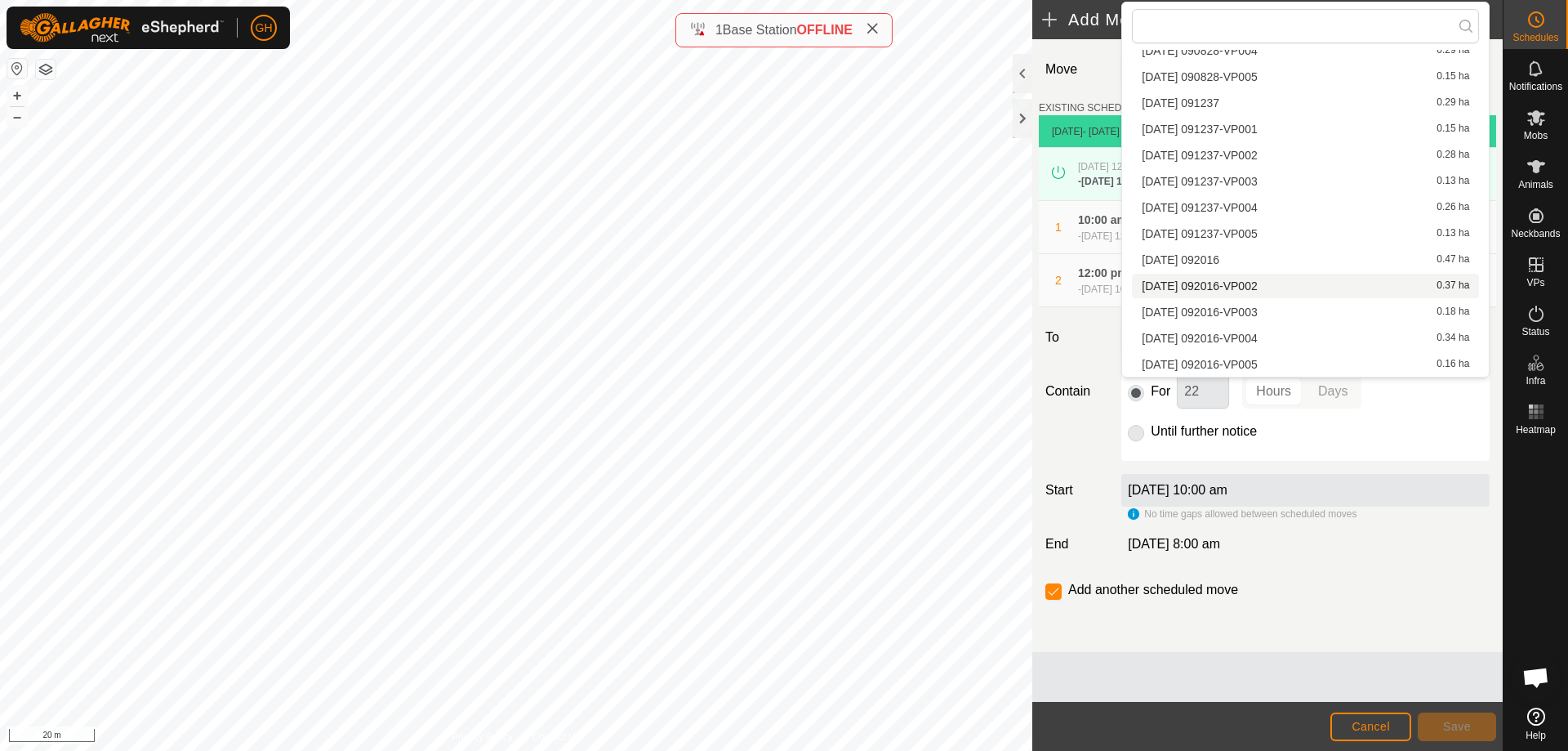
click at [1304, 283] on li "[DATE] 092016-VP002 0.37 ha" at bounding box center [1305, 286] width 347 height 24
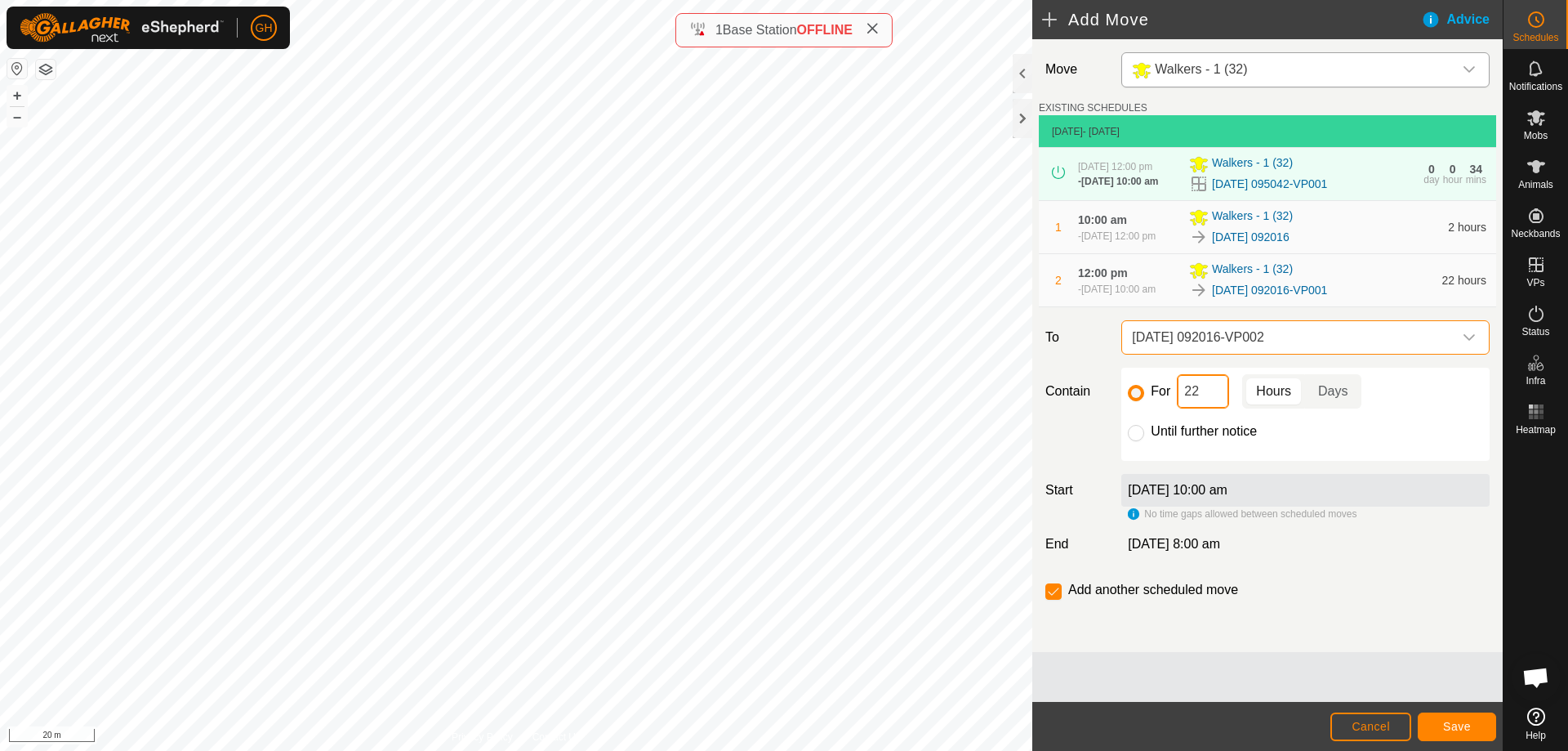
click at [1222, 408] on input "22" at bounding box center [1202, 391] width 53 height 34
click at [1455, 729] on span "Save" at bounding box center [1456, 727] width 28 height 13
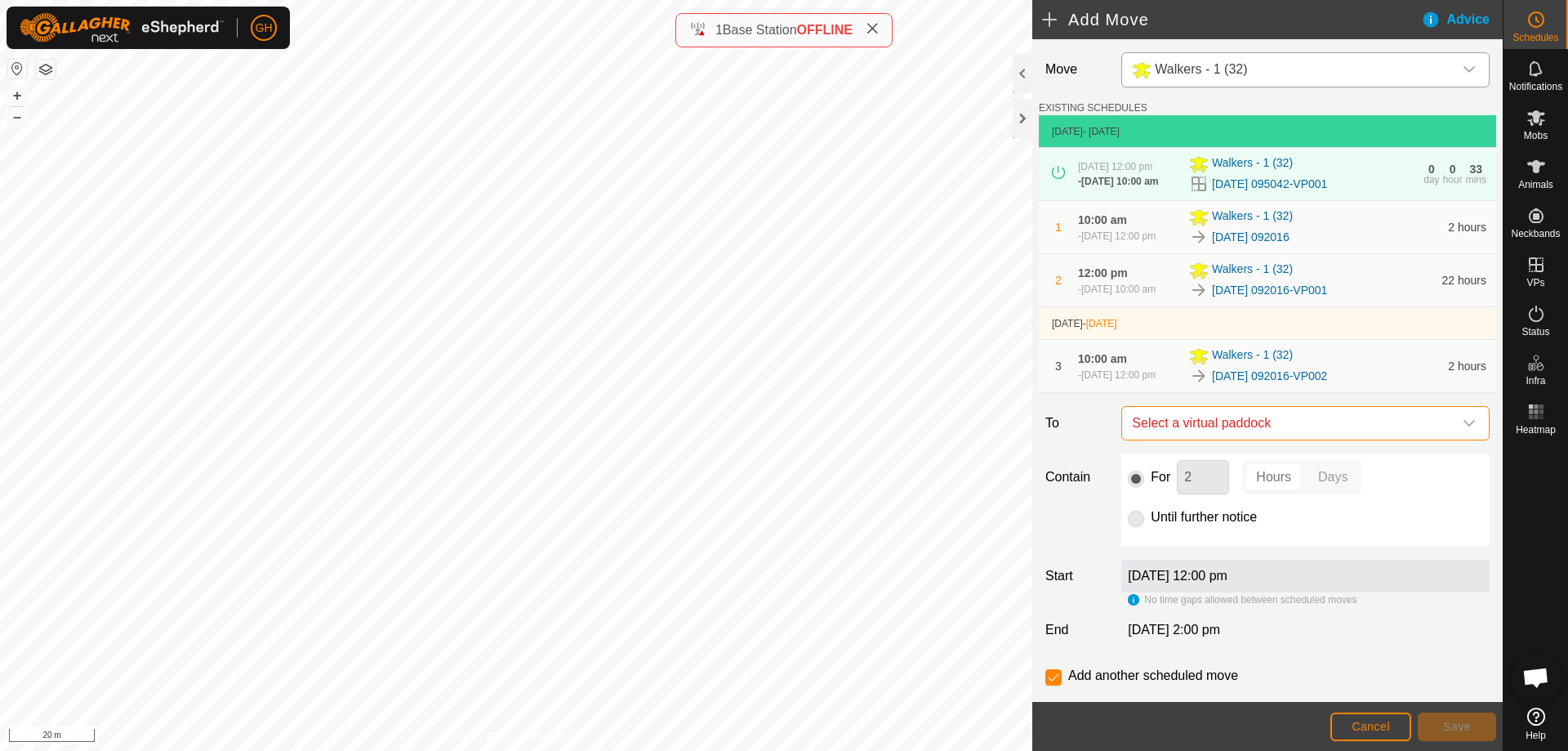
click at [1338, 439] on span "Select a virtual paddock" at bounding box center [1289, 423] width 327 height 33
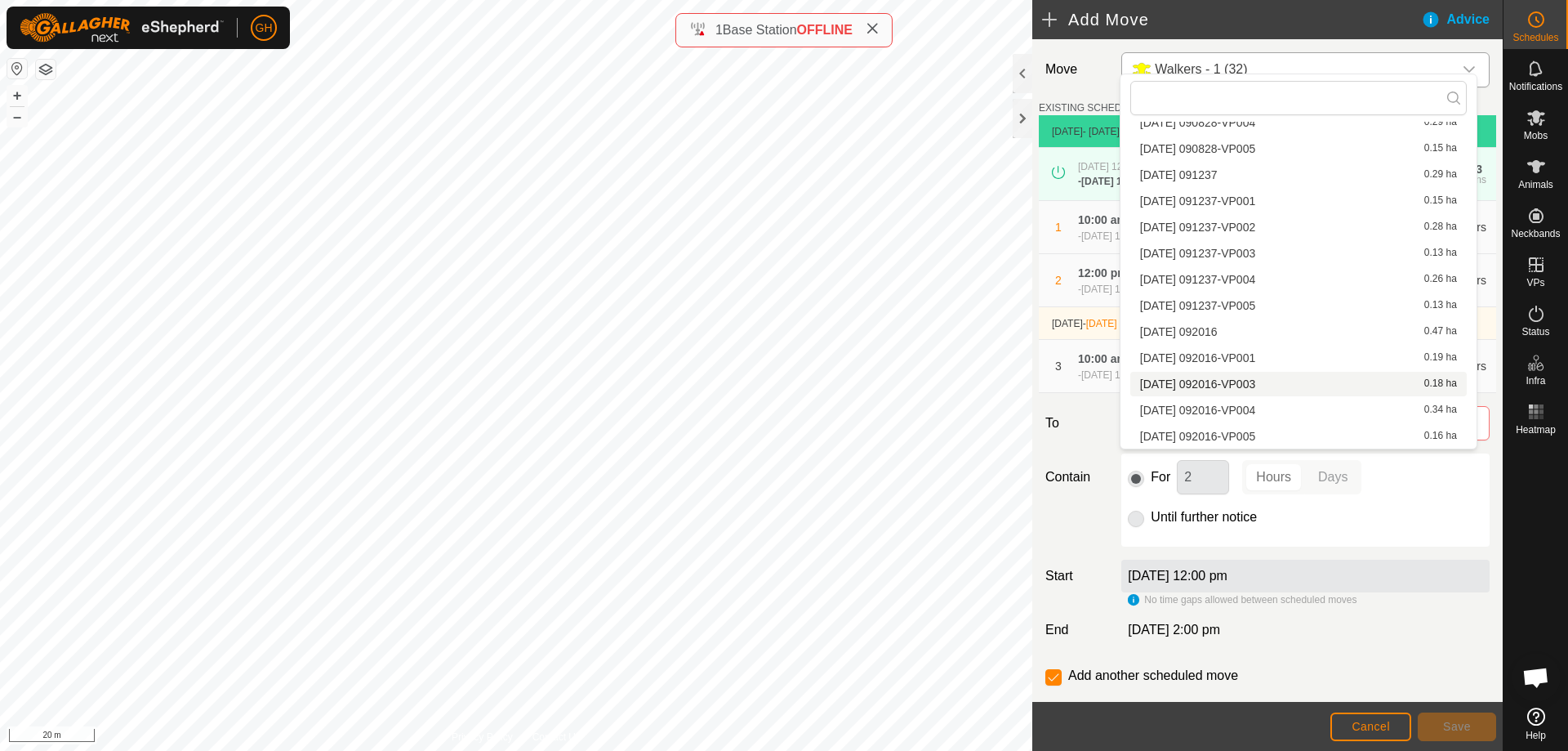
click at [1390, 385] on li "[DATE] 092016-VP003 0.18 ha" at bounding box center [1297, 383] width 336 height 24
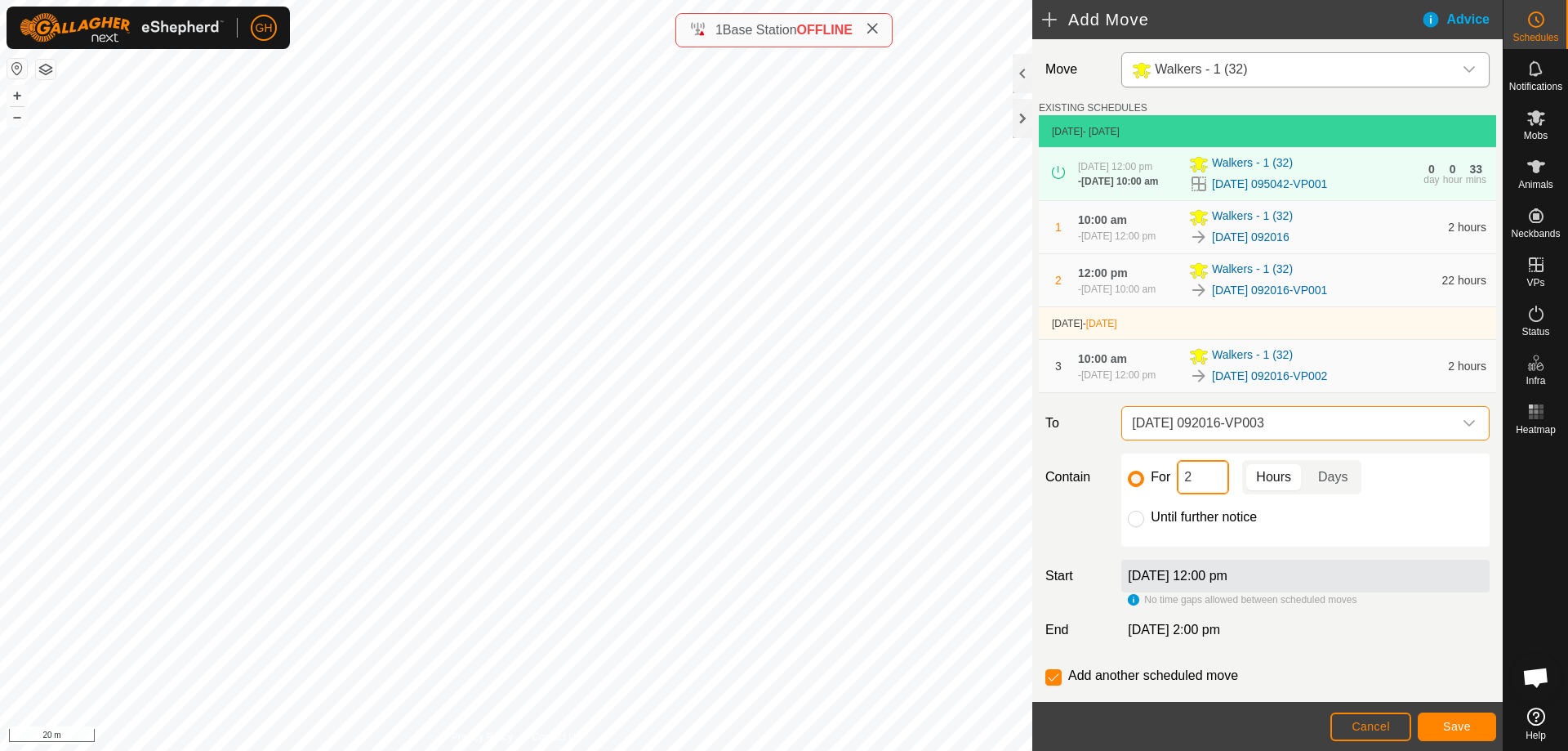
click at [1213, 495] on input "2" at bounding box center [1202, 477] width 53 height 34
click at [1459, 719] on button "Save" at bounding box center [1457, 727] width 78 height 28
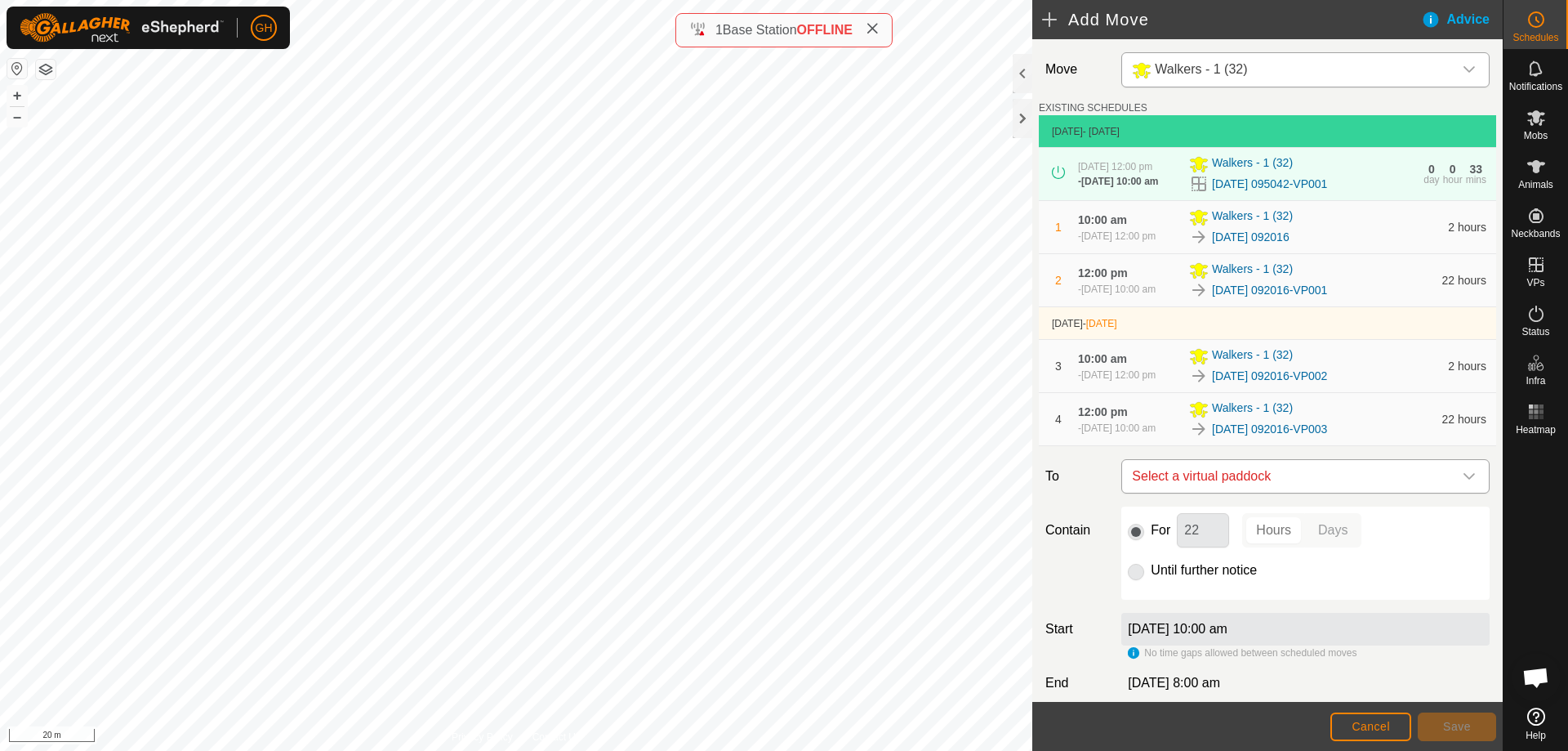
click at [1421, 493] on span "Select a virtual paddock" at bounding box center [1289, 476] width 327 height 33
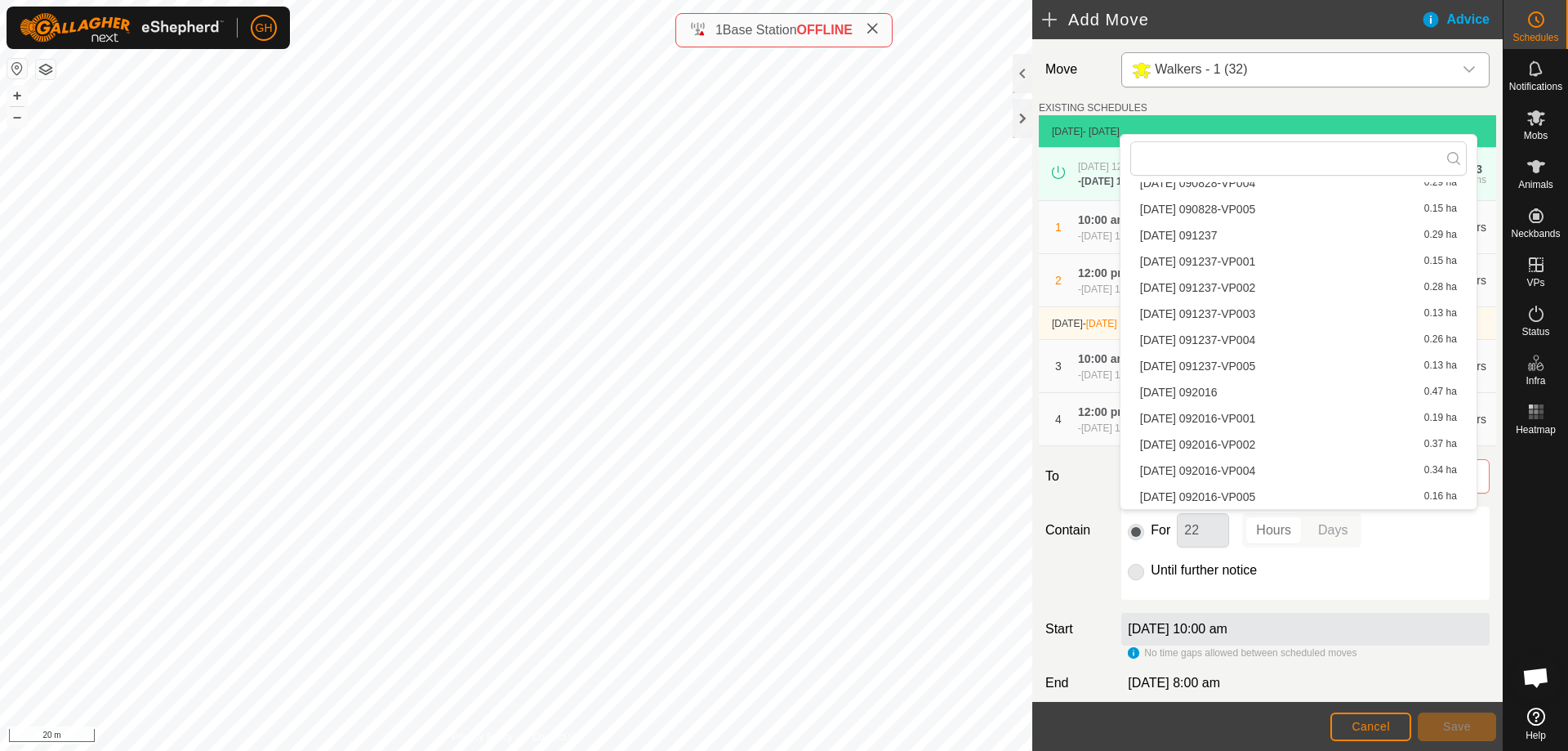
click at [1307, 468] on li "[DATE] 092016-VP004 0.34 ha" at bounding box center [1297, 470] width 336 height 24
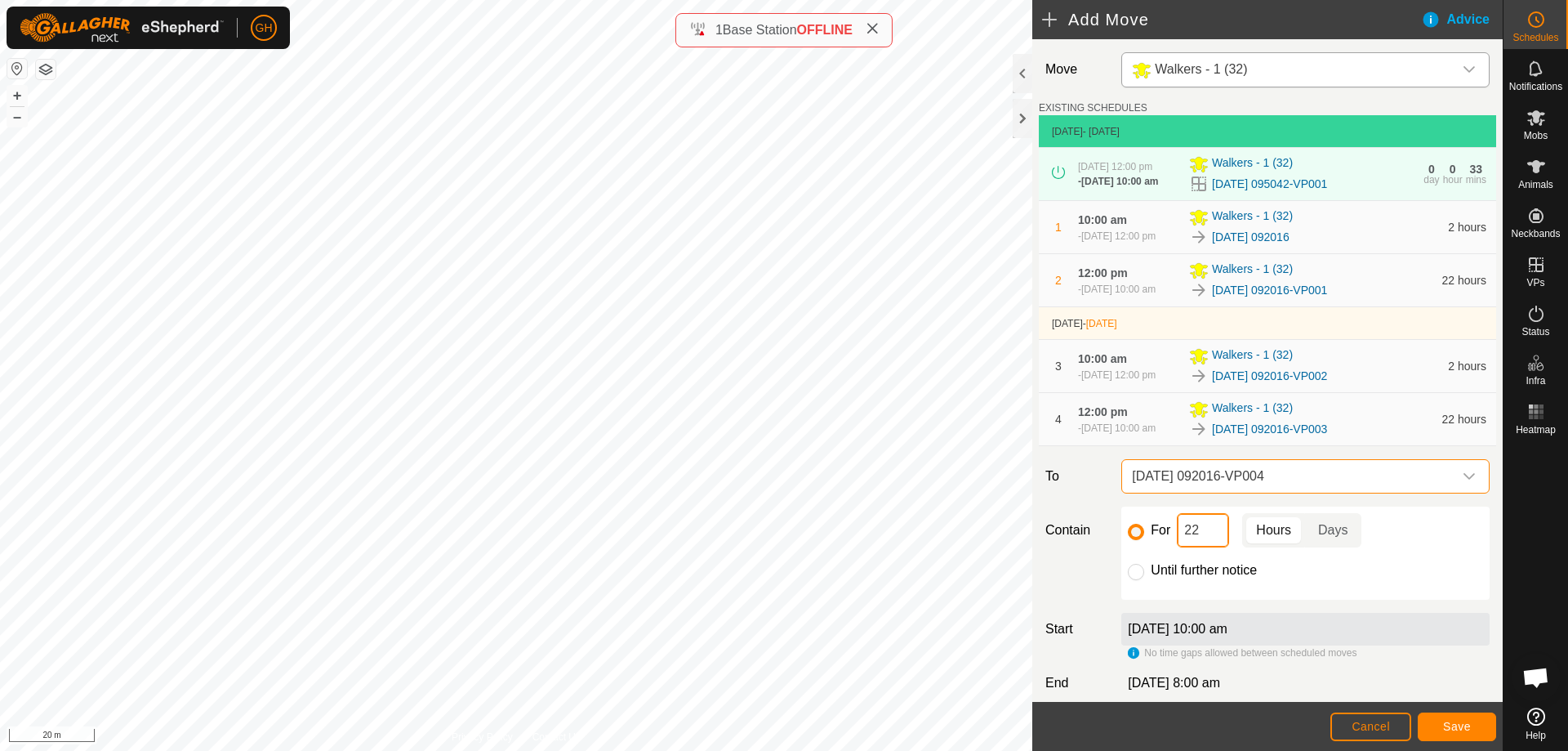
click at [1209, 547] on input "22" at bounding box center [1202, 530] width 53 height 34
click at [1464, 733] on button "Save" at bounding box center [1457, 727] width 78 height 28
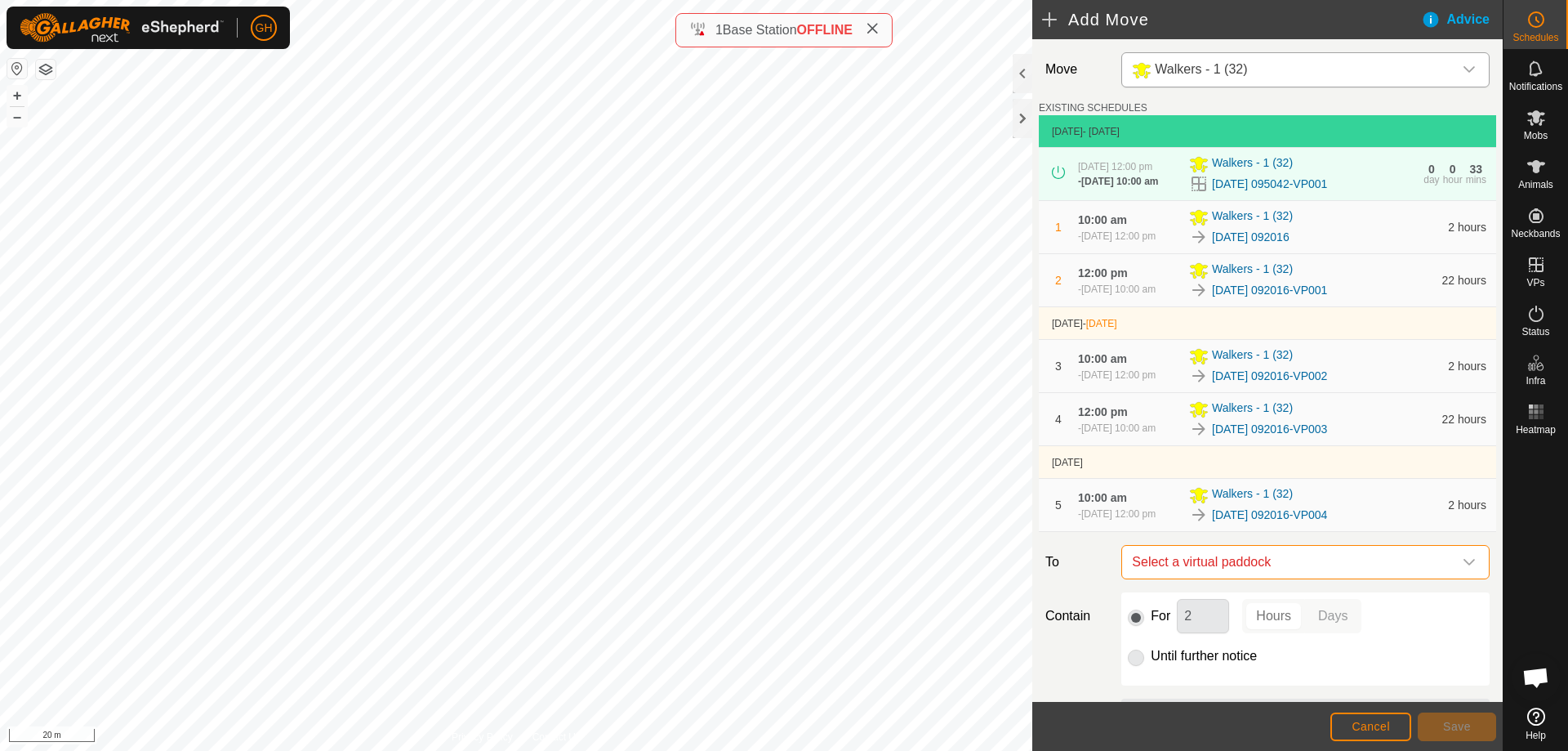
click at [1368, 578] on span "Select a virtual paddock" at bounding box center [1289, 561] width 327 height 33
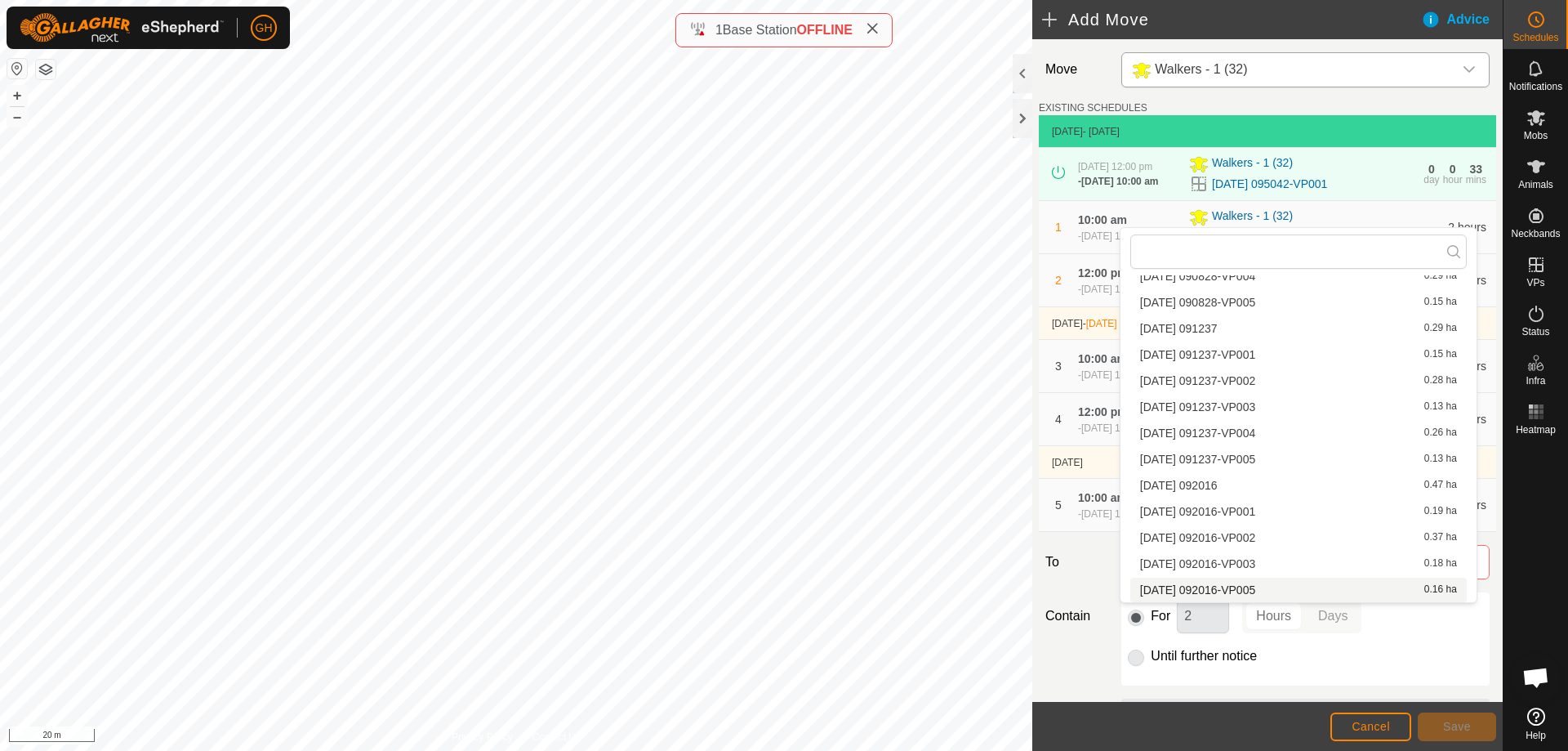
click at [1394, 590] on li "[DATE] 092016-VP005 0.16 ha" at bounding box center [1297, 589] width 336 height 24
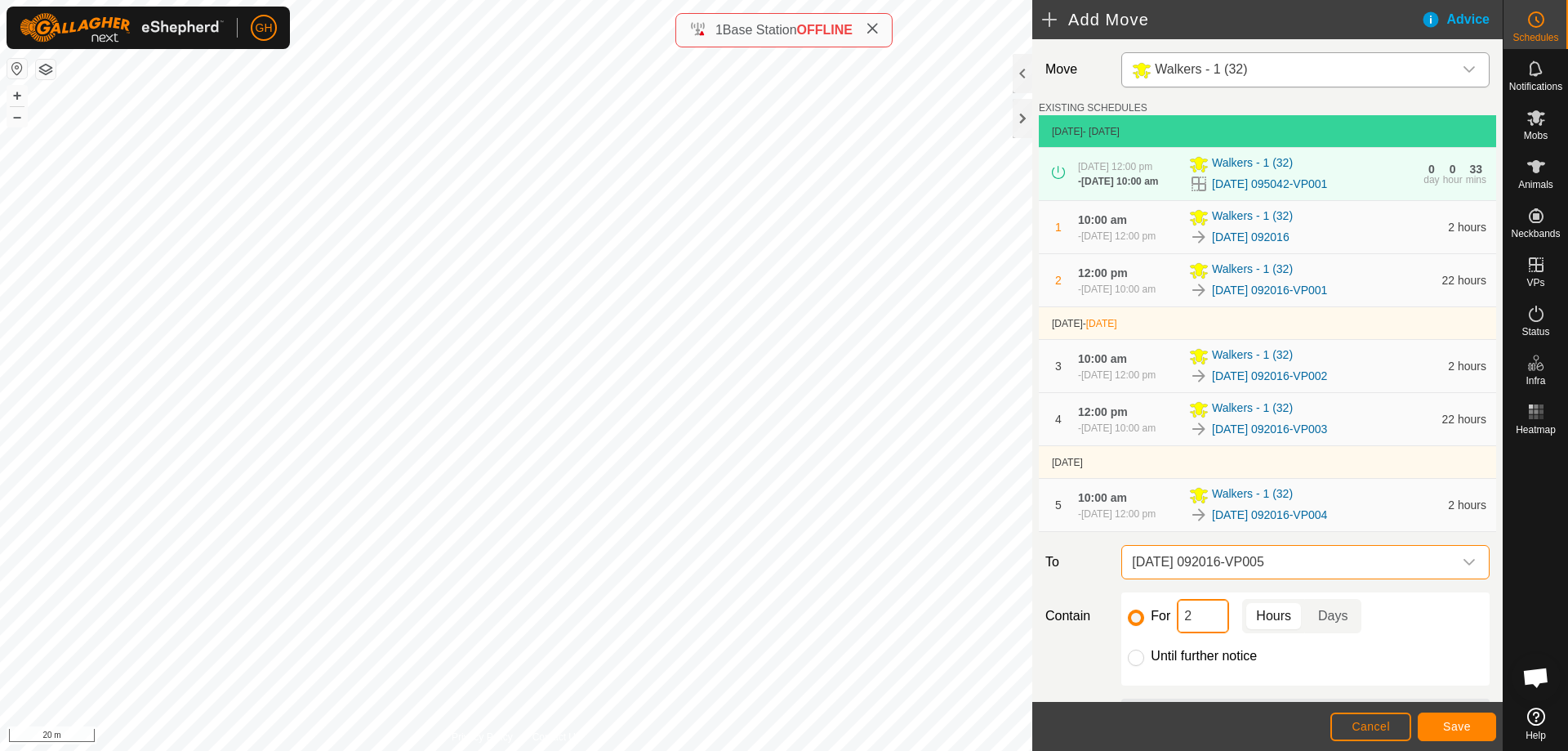
click at [1201, 633] on input "2" at bounding box center [1202, 616] width 53 height 34
type input "22"
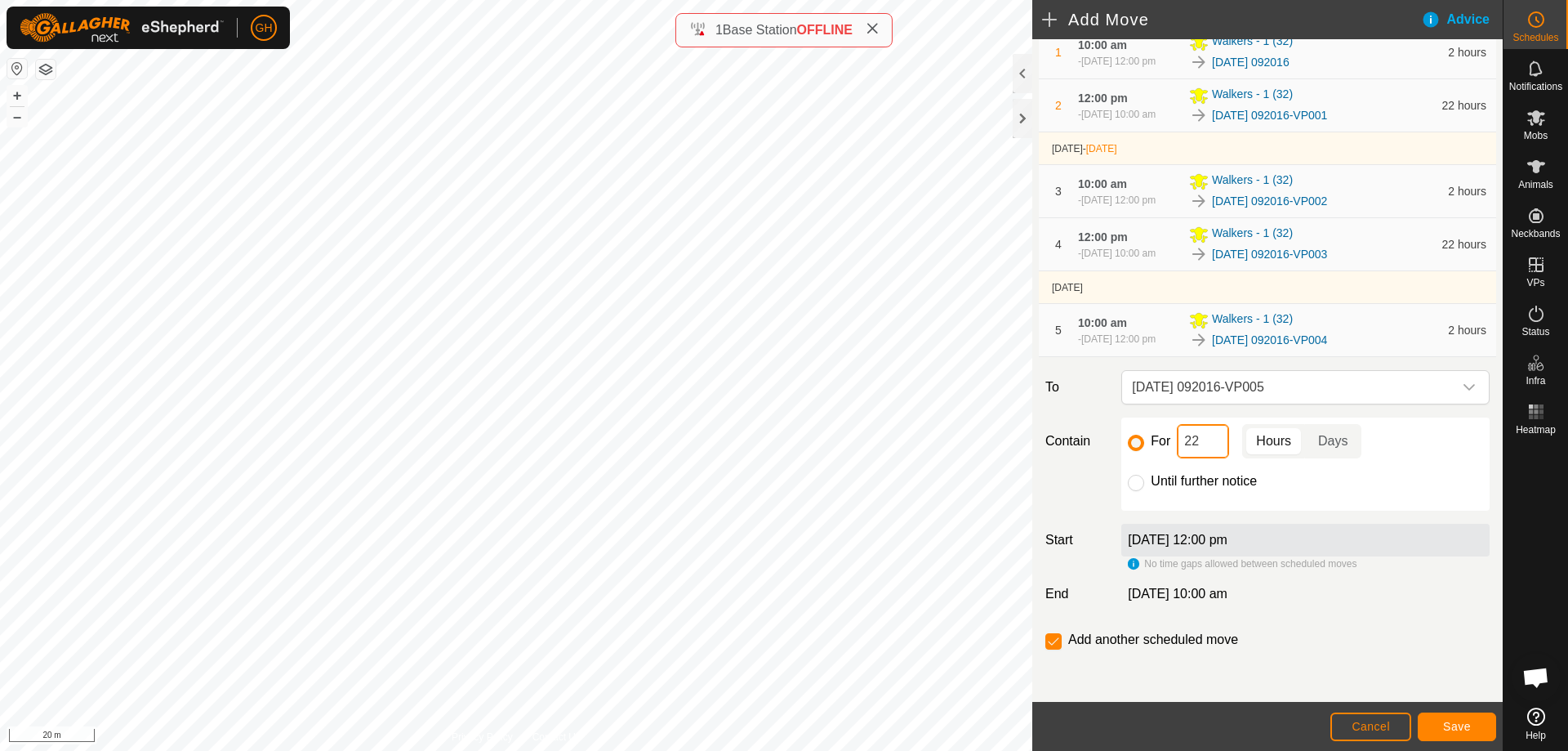
scroll to position [231, 0]
click at [1051, 639] on input "checkbox" at bounding box center [1054, 642] width 17 height 17
checkbox input "false"
click at [1456, 722] on span "Save" at bounding box center [1456, 727] width 28 height 13
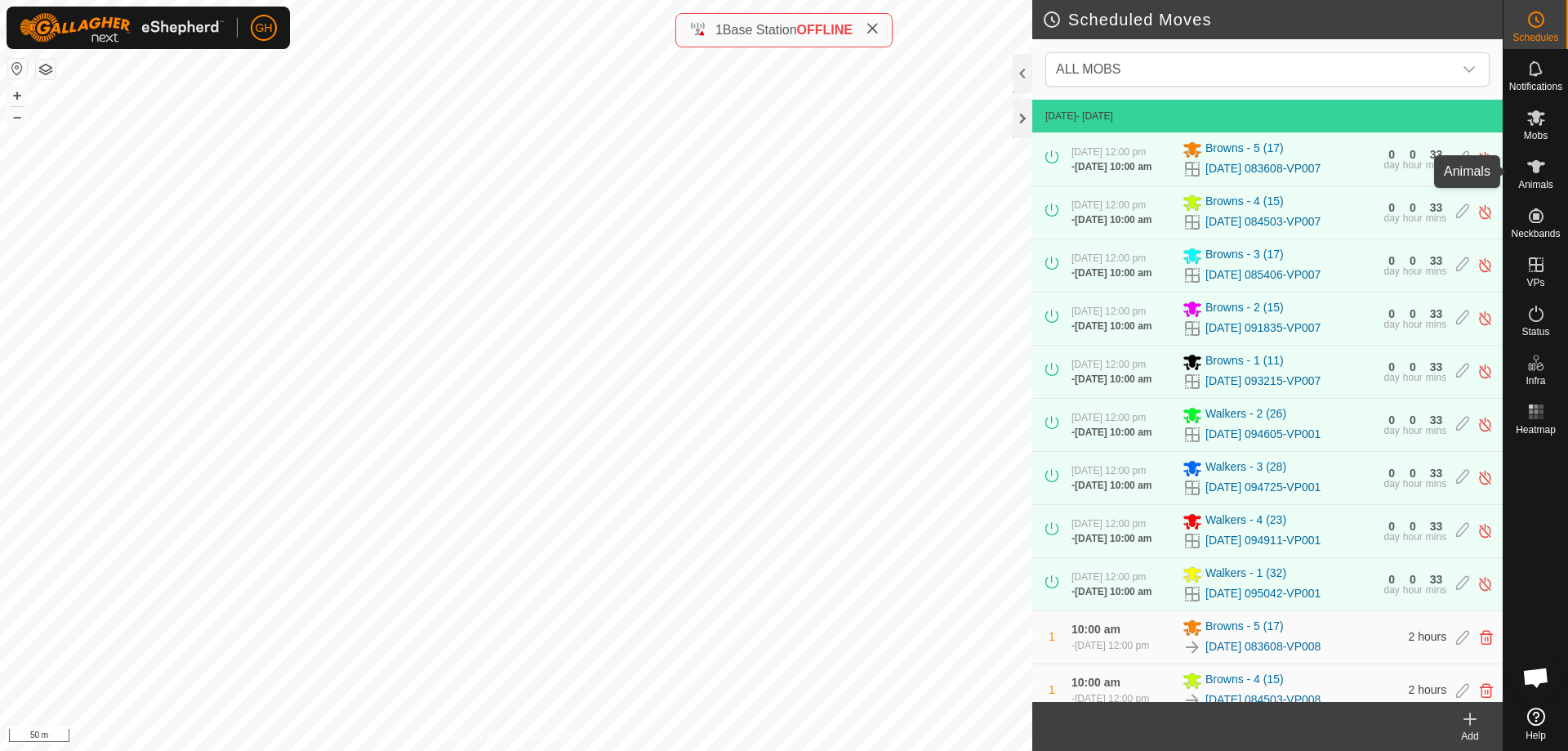
click at [1536, 177] on es-animals-svg-icon at bounding box center [1535, 166] width 29 height 26
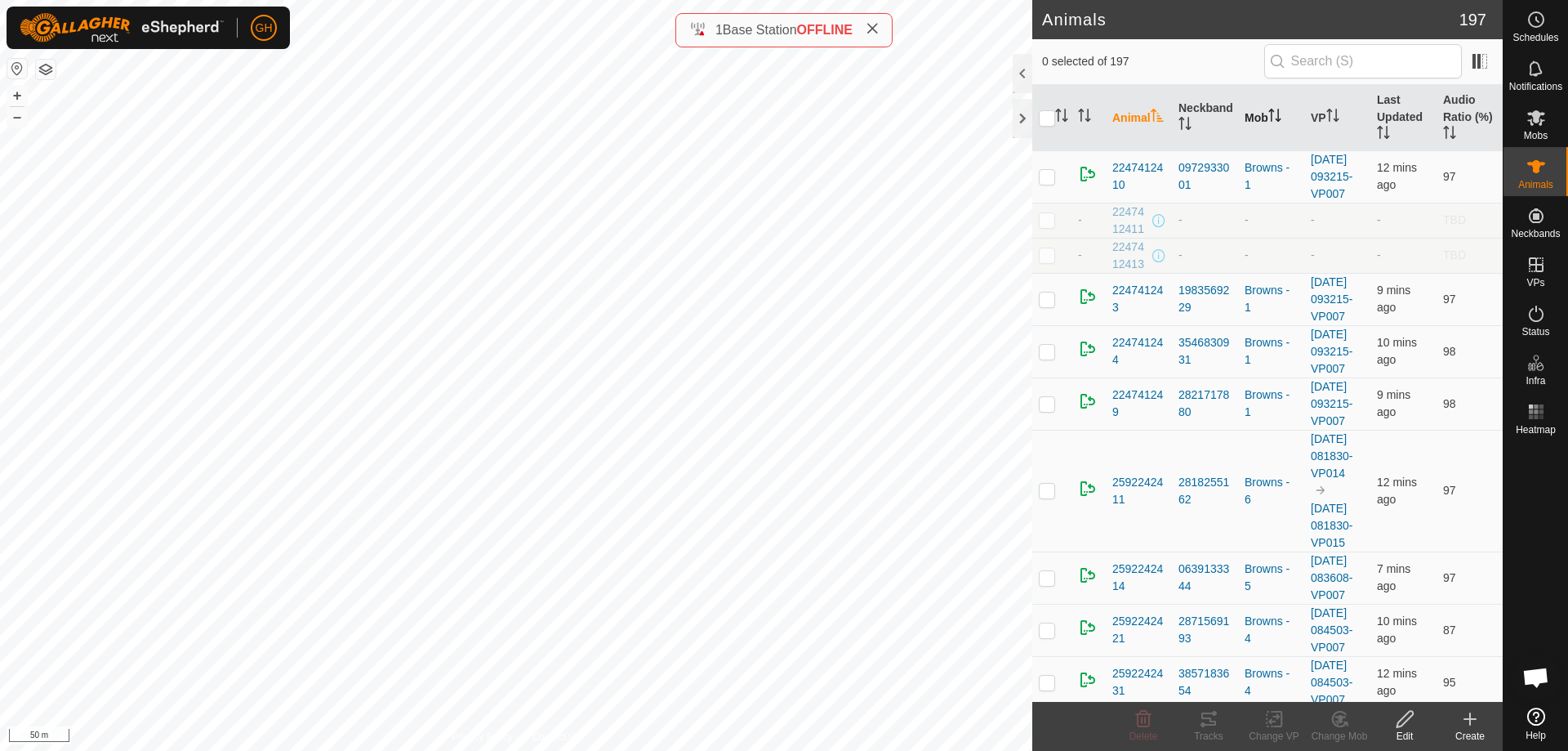
click at [1273, 116] on icon "Activate to sort" at bounding box center [1275, 115] width 13 height 13
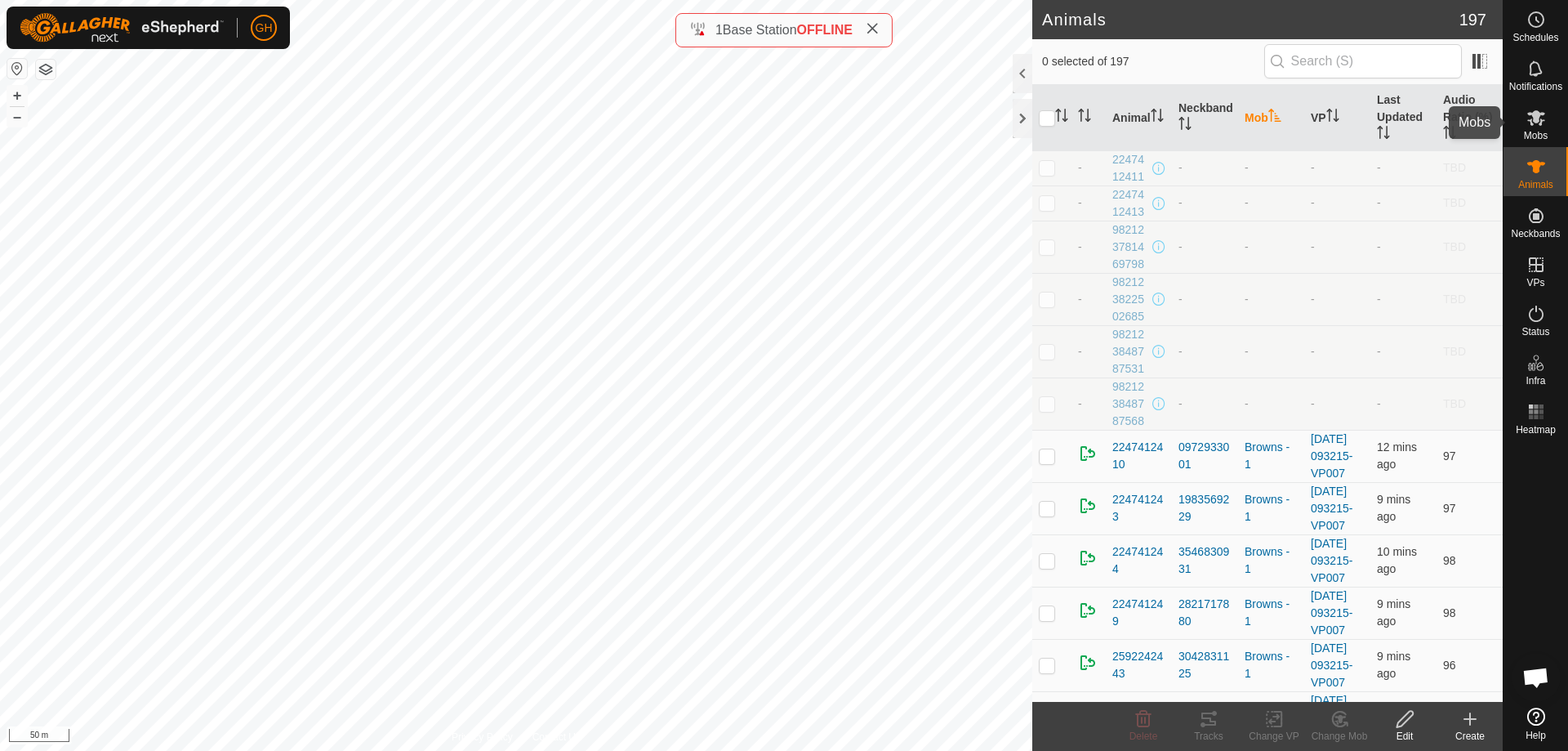
click at [1548, 114] on es-mob-svg-icon at bounding box center [1535, 117] width 29 height 26
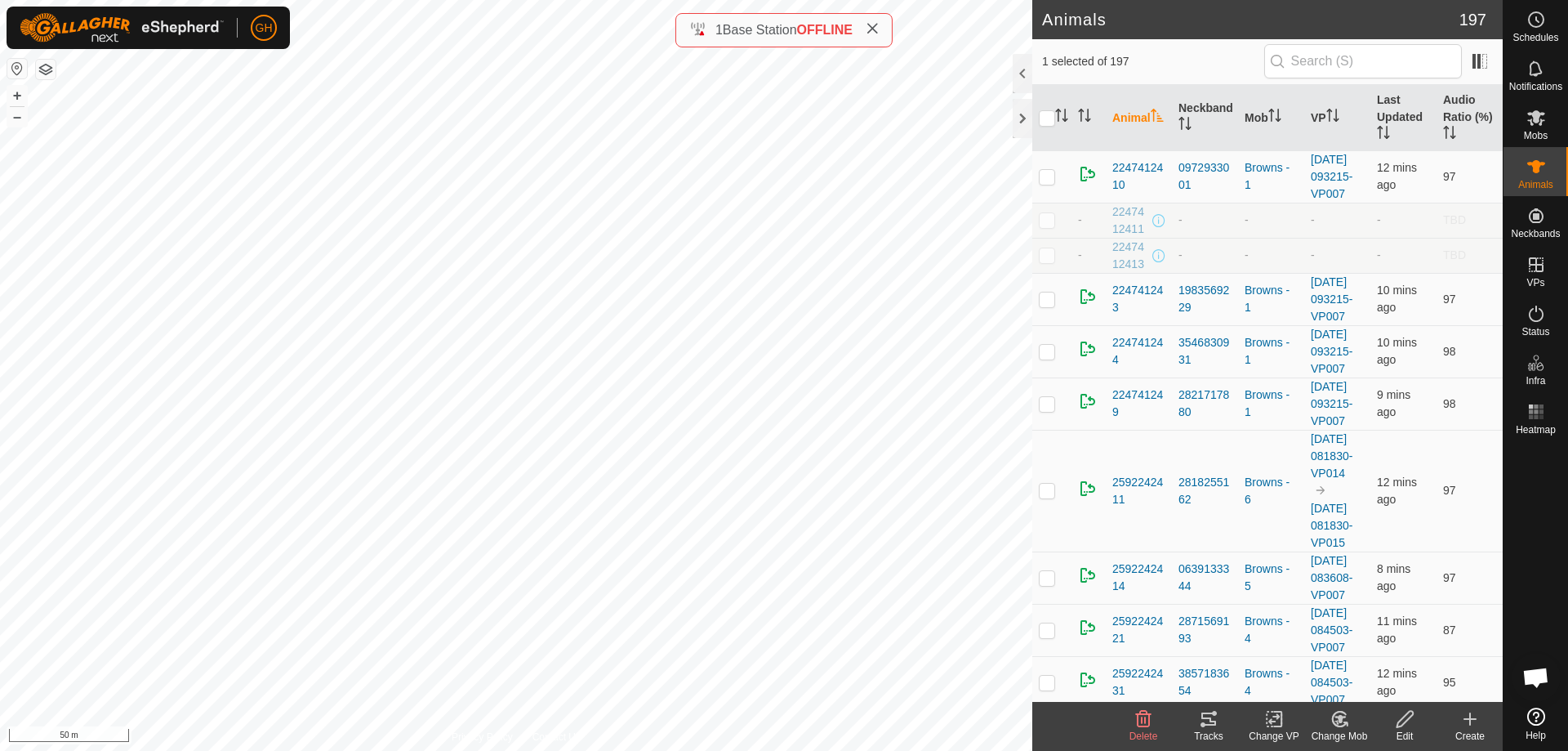
click at [1196, 715] on tracks-svg-icon at bounding box center [1208, 718] width 65 height 19
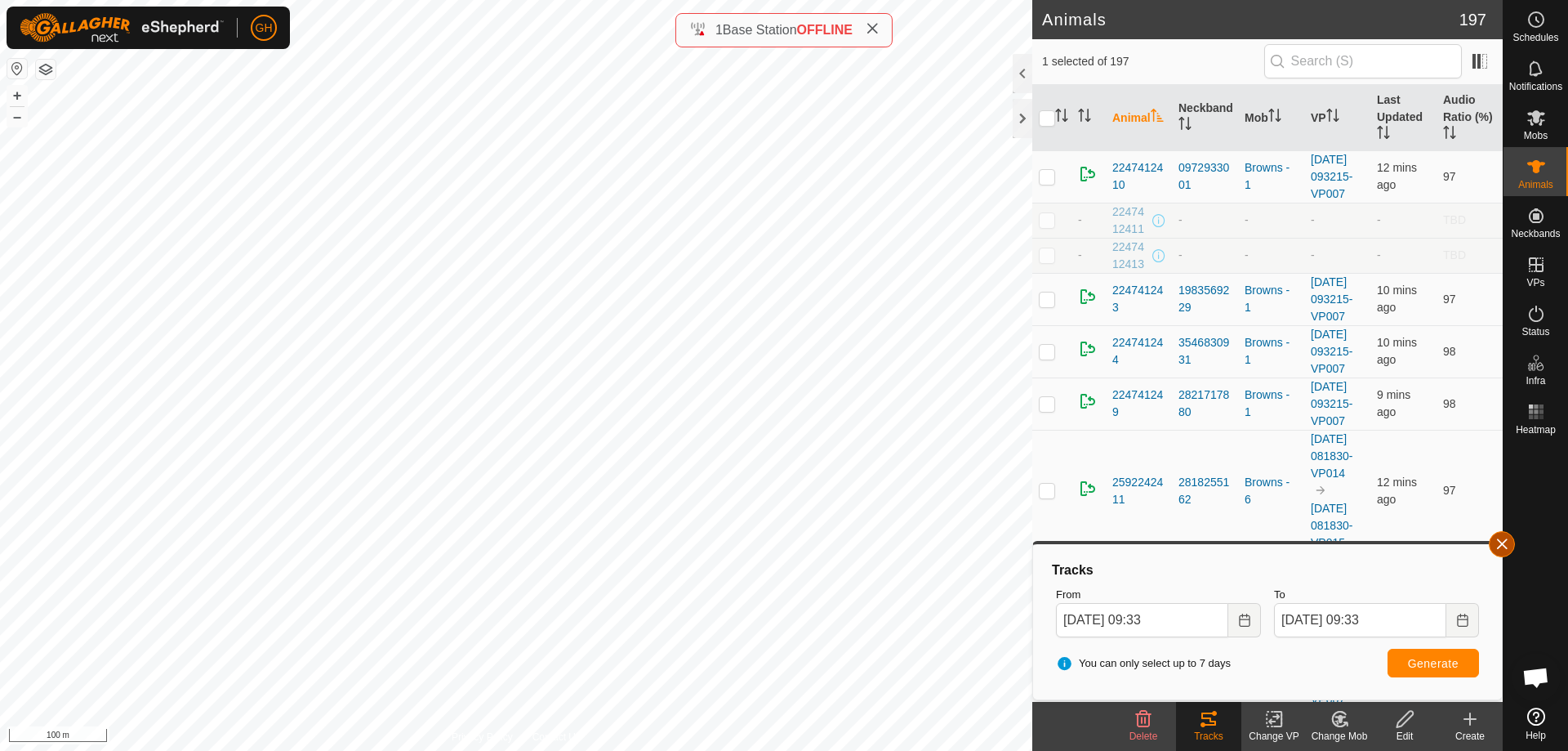
click at [1499, 546] on button "button" at bounding box center [1501, 544] width 26 height 26
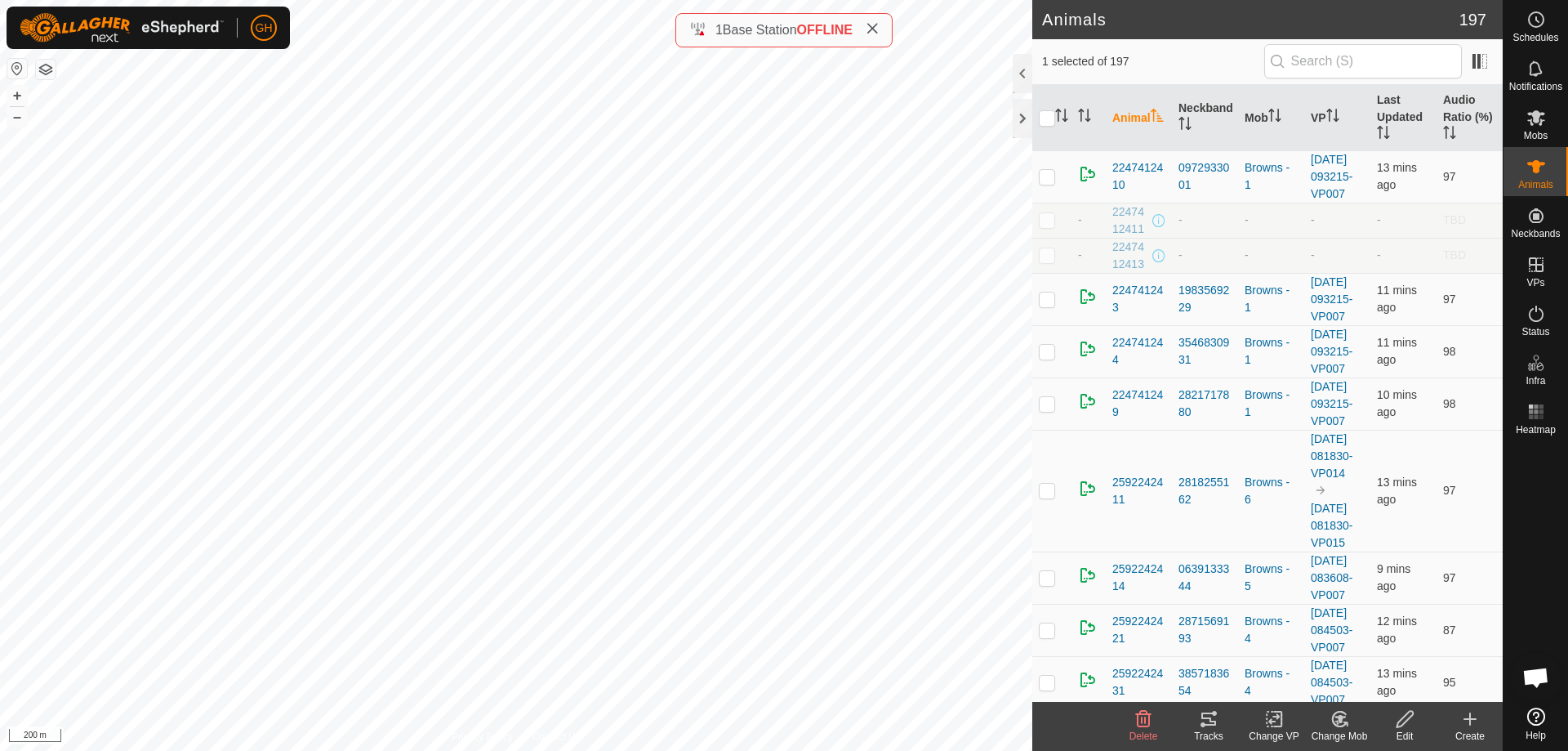
click at [819, 33] on span "OFFLINE" at bounding box center [824, 29] width 55 height 14
click at [819, 32] on span "OFFLINE" at bounding box center [824, 29] width 55 height 14
click at [737, 33] on span "Base Station" at bounding box center [759, 29] width 74 height 14
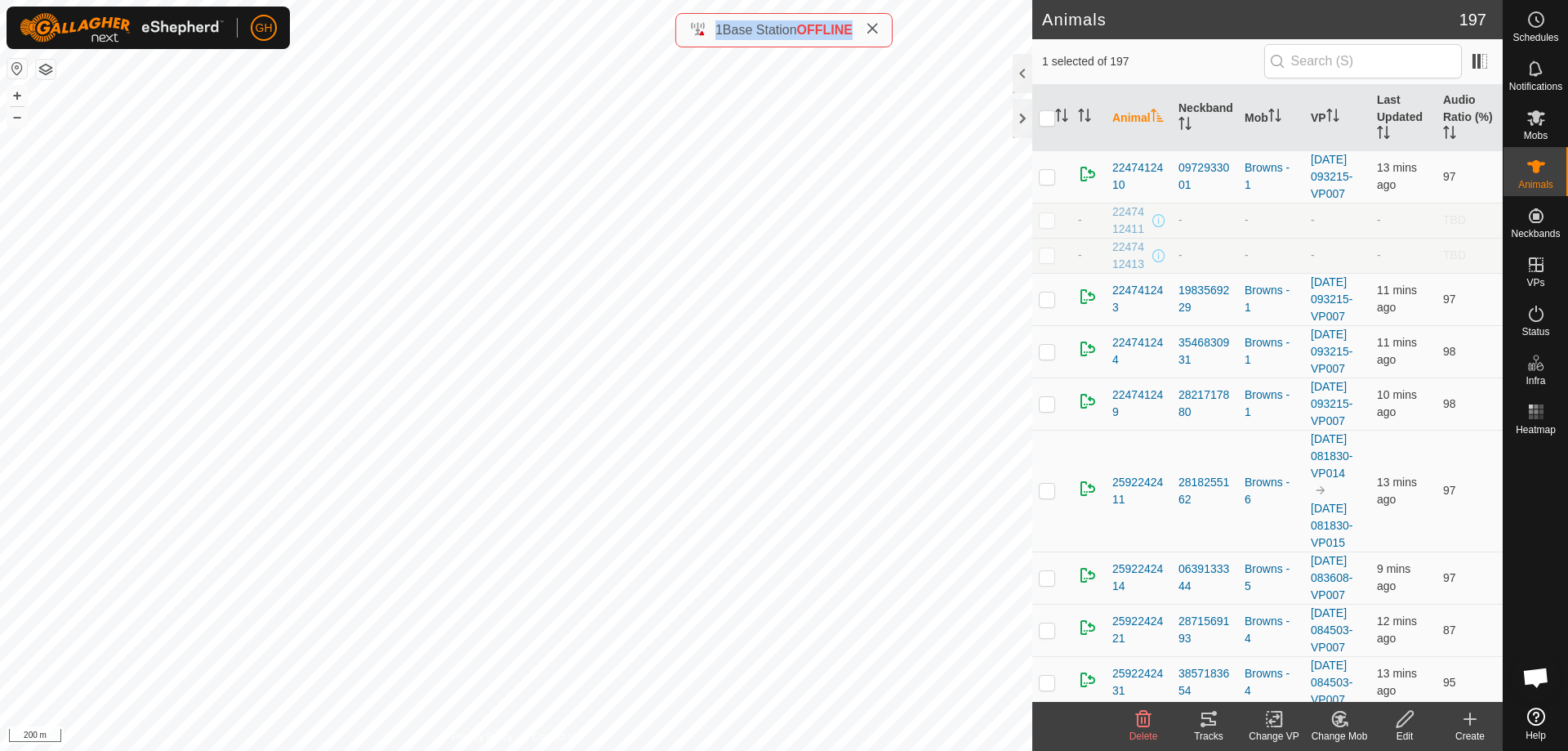
click at [737, 33] on span "Base Station" at bounding box center [759, 29] width 74 height 14
click at [817, 17] on div "1 Base Station OFFLINE" at bounding box center [784, 30] width 217 height 34
